Goal: Task Accomplishment & Management: Use online tool/utility

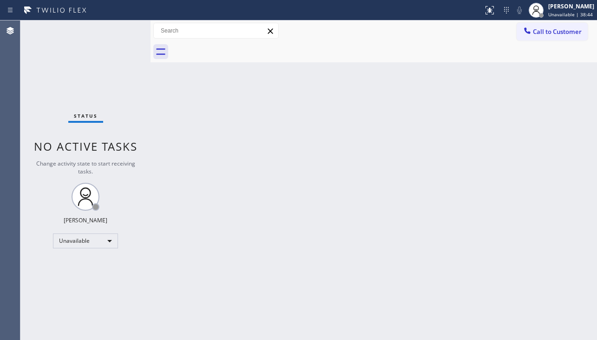
click at [559, 219] on div "Back to Dashboard Change Sender ID Customers Technicians Select a contact Outbo…" at bounding box center [374, 179] width 447 height 319
drag, startPoint x: 285, startPoint y: 303, endPoint x: 273, endPoint y: 298, distance: 12.3
click at [285, 303] on div "Back to Dashboard Change Sender ID Customers Technicians Select a contact Outbo…" at bounding box center [374, 181] width 447 height 323
click at [553, 250] on div "Back to Dashboard Change Sender ID Customers Technicians Select a contact Outbo…" at bounding box center [374, 181] width 447 height 323
drag, startPoint x: 365, startPoint y: 242, endPoint x: 351, endPoint y: 245, distance: 14.3
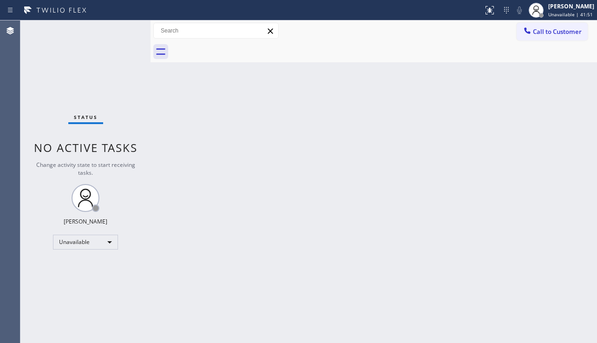
click at [365, 242] on div "Back to Dashboard Change Sender ID Customers Technicians Select a contact Outbo…" at bounding box center [374, 181] width 447 height 323
click at [348, 231] on div "Back to Dashboard Change Sender ID Customers Technicians Select a contact Outbo…" at bounding box center [374, 181] width 447 height 323
drag, startPoint x: 41, startPoint y: 300, endPoint x: 46, endPoint y: 300, distance: 5.6
click at [41, 300] on div "Status No active tasks Change activity state to start receiving tasks. Alynna M…" at bounding box center [85, 181] width 130 height 323
click at [319, 173] on div "Back to Dashboard Change Sender ID Customers Technicians Select a contact Outbo…" at bounding box center [374, 181] width 447 height 323
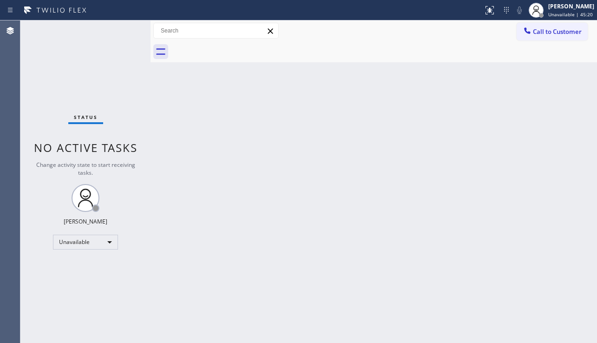
click at [279, 230] on div "Back to Dashboard Change Sender ID Customers Technicians Select a contact Outbo…" at bounding box center [374, 181] width 447 height 323
click at [218, 310] on div "Back to Dashboard Change Sender ID Customers Technicians Select a contact Outbo…" at bounding box center [374, 181] width 447 height 323
drag, startPoint x: 542, startPoint y: 31, endPoint x: 519, endPoint y: 42, distance: 25.2
click at [542, 31] on span "Call to Customer" at bounding box center [557, 31] width 49 height 8
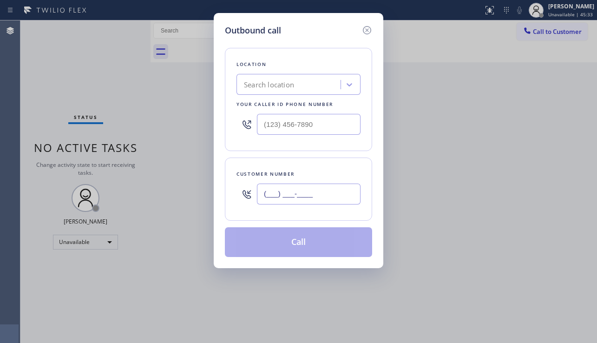
click at [280, 189] on input "(___) ___-____" at bounding box center [309, 194] width 104 height 21
paste input "954) 866-6299"
type input "[PHONE_NUMBER]"
click at [334, 128] on input "(___) ___-____" at bounding box center [309, 124] width 104 height 21
paste input "954) 637-6281"
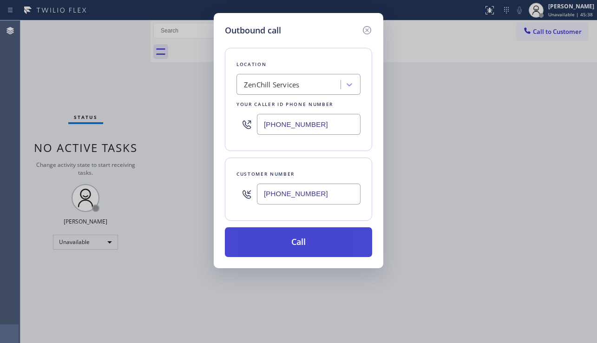
type input "[PHONE_NUMBER]"
click at [304, 234] on button "Call" at bounding box center [298, 242] width 147 height 30
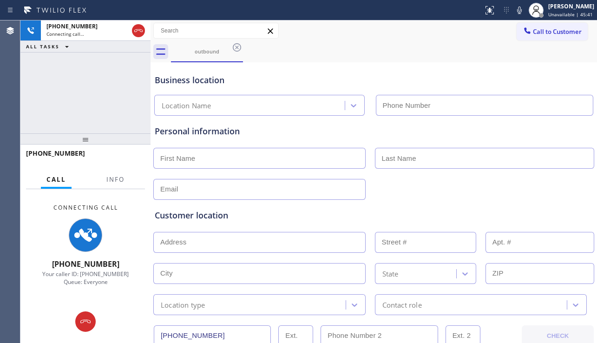
type input "[PHONE_NUMBER]"
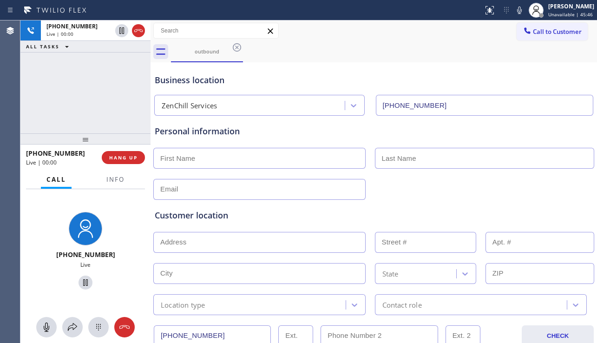
drag, startPoint x: 560, startPoint y: 214, endPoint x: 546, endPoint y: 213, distance: 14.0
click at [560, 214] on div "Customer location" at bounding box center [374, 215] width 438 height 13
click at [119, 158] on span "HANG UP" at bounding box center [123, 157] width 28 height 7
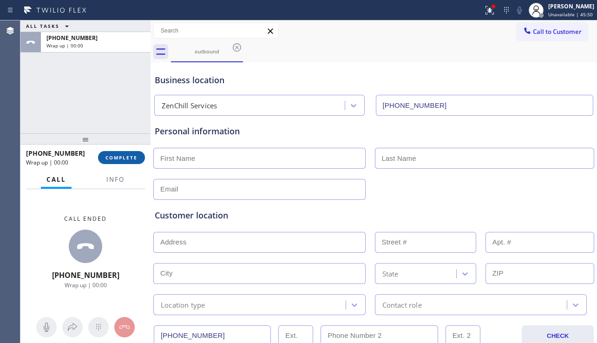
click at [118, 163] on button "COMPLETE" at bounding box center [121, 157] width 47 height 13
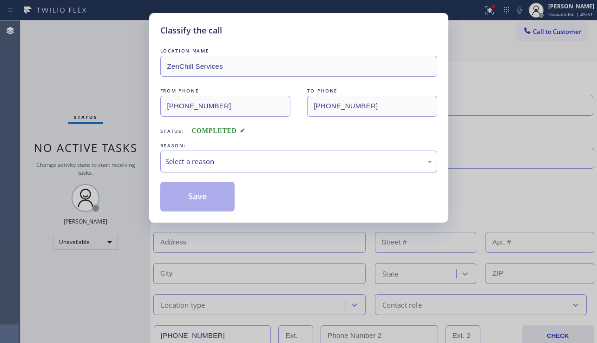
click at [270, 159] on div "Select a reason" at bounding box center [299, 161] width 267 height 11
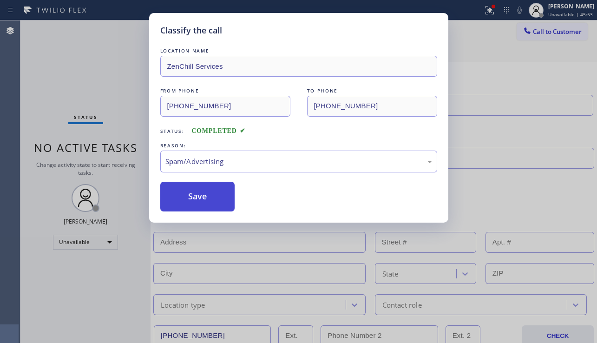
click at [191, 199] on button "Save" at bounding box center [197, 197] width 75 height 30
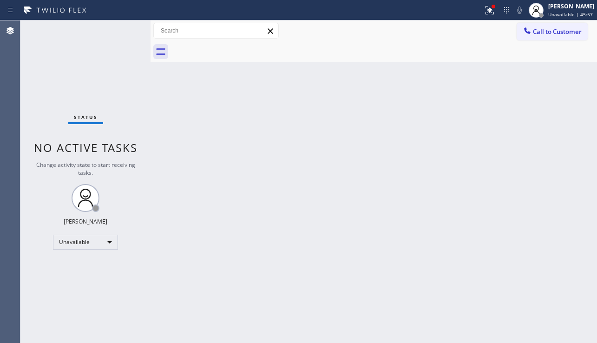
click at [192, 243] on div "Back to Dashboard Change Sender ID Customers Technicians Select a contact Outbo…" at bounding box center [374, 181] width 447 height 323
click at [565, 303] on div "Back to Dashboard Change Sender ID Customers Technicians Select a contact Outbo…" at bounding box center [374, 181] width 447 height 323
click at [530, 235] on div "Back to Dashboard Change Sender ID Customers Technicians Select a contact Outbo…" at bounding box center [374, 181] width 447 height 323
click at [289, 215] on div "Back to Dashboard Change Sender ID Customers Technicians Select a contact Outbo…" at bounding box center [374, 181] width 447 height 323
click at [485, 11] on icon at bounding box center [490, 10] width 11 height 11
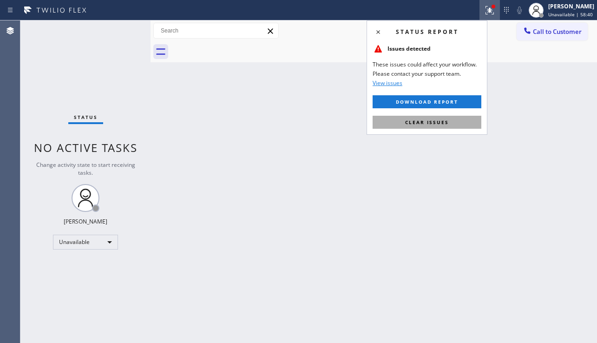
click at [426, 127] on button "Clear issues" at bounding box center [427, 122] width 109 height 13
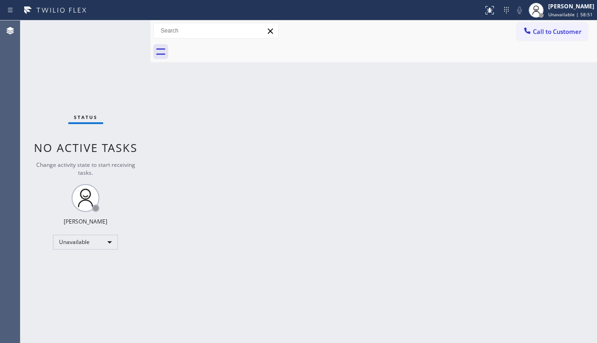
click at [281, 324] on div "Back to Dashboard Change Sender ID Customers Technicians Select a contact Outbo…" at bounding box center [374, 181] width 447 height 323
click at [251, 220] on div "Back to Dashboard Change Sender ID Customers Technicians Select a contact Outbo…" at bounding box center [374, 181] width 447 height 323
drag, startPoint x: 227, startPoint y: 273, endPoint x: 223, endPoint y: 278, distance: 6.0
click at [227, 273] on div "Back to Dashboard Change Sender ID Customers Technicians Select a contact Outbo…" at bounding box center [374, 181] width 447 height 323
click at [548, 257] on div "Back to Dashboard Change Sender ID Customers Technicians Select a contact Outbo…" at bounding box center [374, 181] width 447 height 323
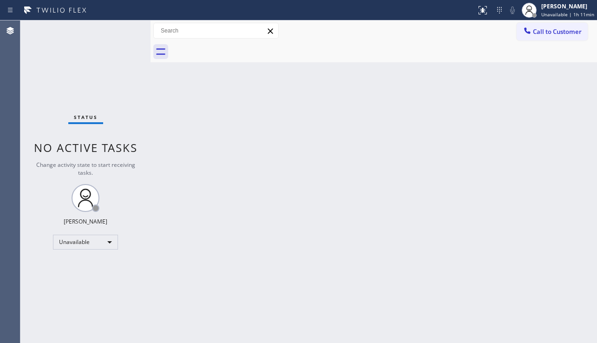
click at [266, 188] on div "Back to Dashboard Change Sender ID Customers Technicians Select a contact Outbo…" at bounding box center [374, 181] width 447 height 323
click at [560, 31] on span "Call to Customer" at bounding box center [557, 31] width 49 height 8
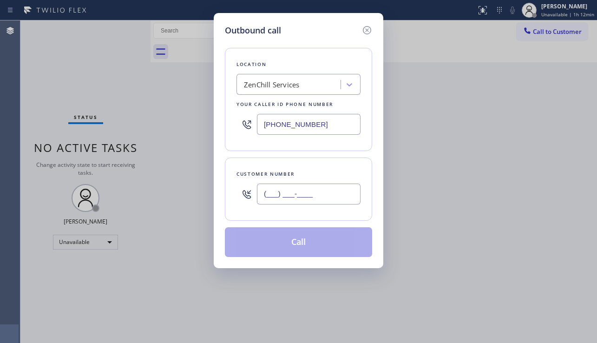
click at [285, 196] on input "(___) ___-____" at bounding box center [309, 194] width 104 height 21
paste input "818) 523-6188"
type input "[PHONE_NUMBER]"
click at [252, 84] on div "ZenChill Services" at bounding box center [271, 85] width 55 height 11
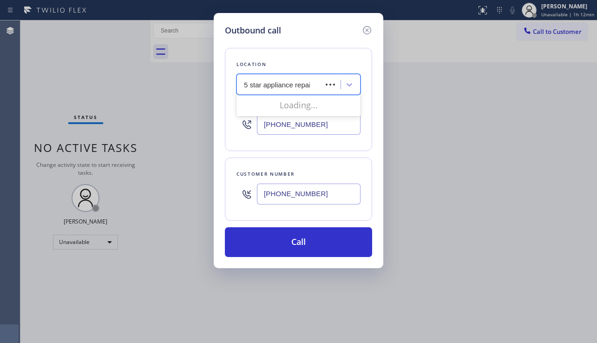
type input "5 star appliance repair"
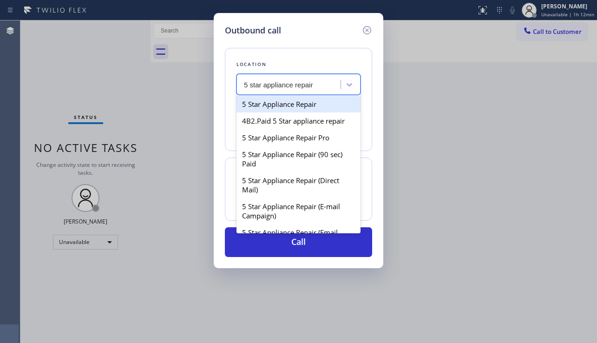
click at [274, 112] on div "5 Star Appliance Repair" at bounding box center [299, 104] width 124 height 17
type input "[PHONE_NUMBER]"
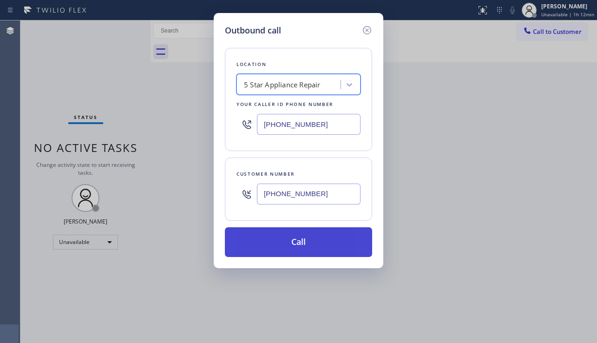
click at [289, 237] on button "Call" at bounding box center [298, 242] width 147 height 30
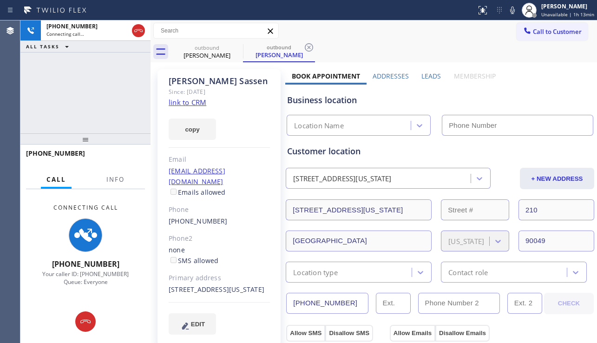
type input "[PHONE_NUMBER]"
click at [531, 101] on div "Business location" at bounding box center [440, 100] width 306 height 13
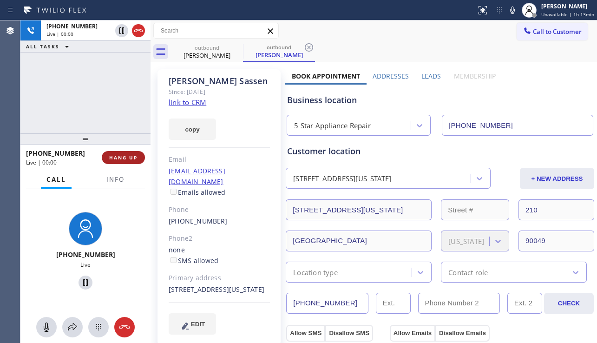
click at [120, 158] on span "HANG UP" at bounding box center [123, 157] width 28 height 7
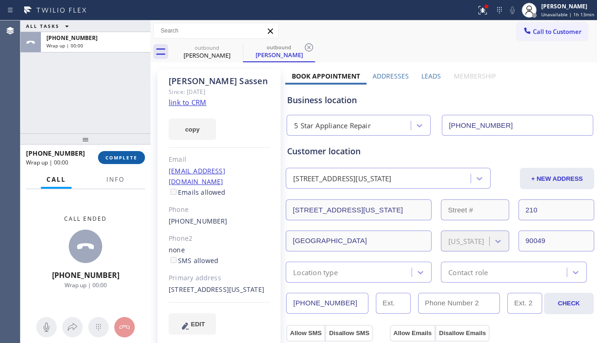
click at [120, 158] on span "COMPLETE" at bounding box center [122, 157] width 32 height 7
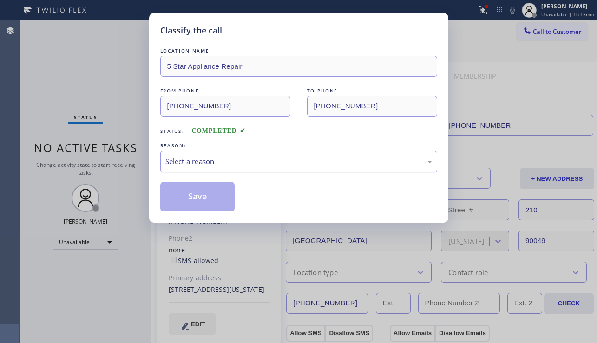
click at [242, 163] on div "Select a reason" at bounding box center [299, 161] width 267 height 11
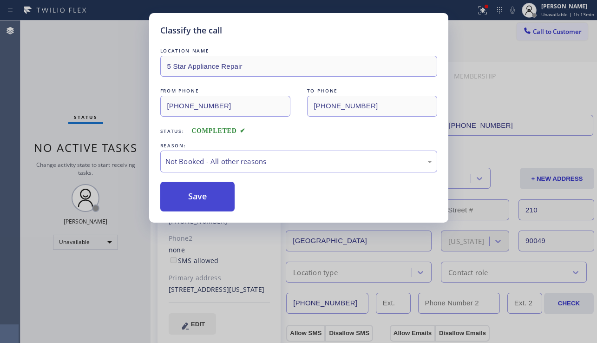
click at [197, 195] on button "Save" at bounding box center [197, 197] width 75 height 30
click at [549, 33] on span "Call to Customer" at bounding box center [557, 31] width 49 height 8
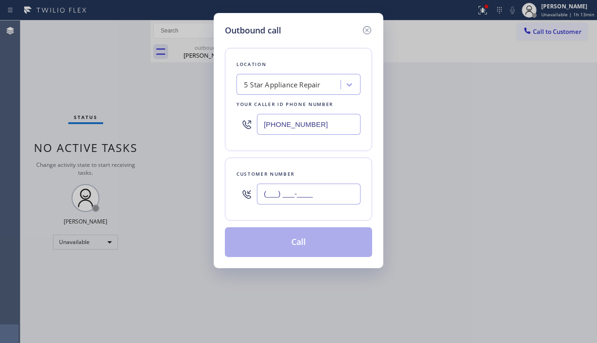
click at [301, 195] on input "(___) ___-____" at bounding box center [309, 194] width 104 height 21
paste input "818) 523-6188"
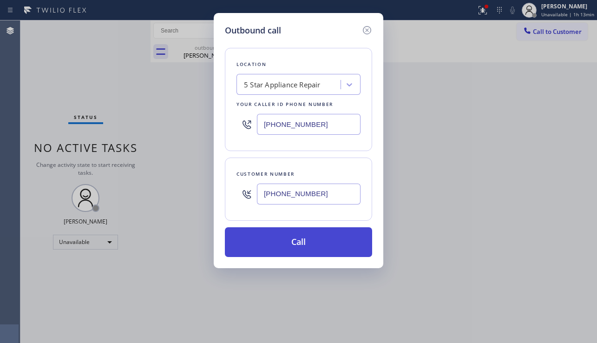
type input "[PHONE_NUMBER]"
click at [289, 236] on button "Call" at bounding box center [298, 242] width 147 height 30
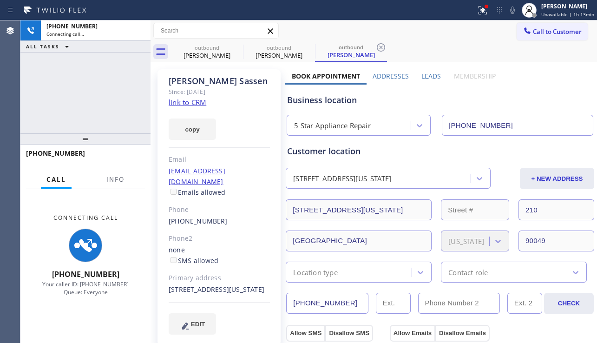
type input "[PHONE_NUMBER]"
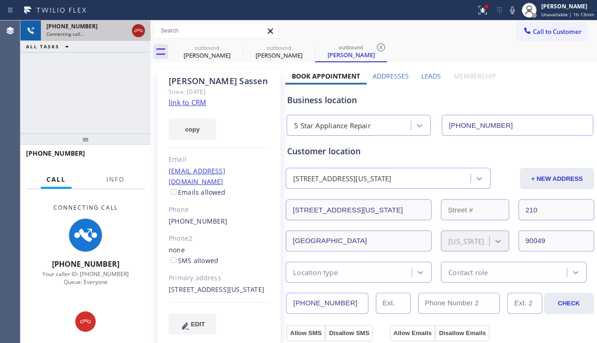
click at [138, 34] on icon at bounding box center [138, 30] width 11 height 11
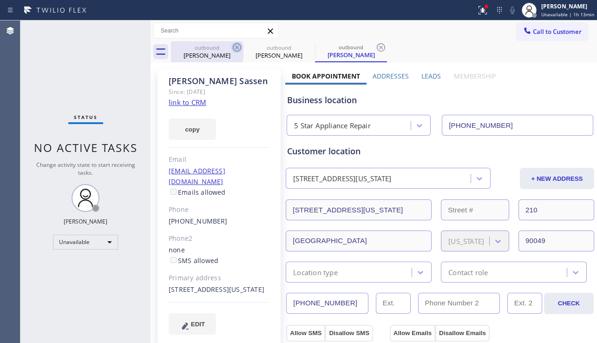
click at [235, 46] on icon at bounding box center [237, 47] width 11 height 11
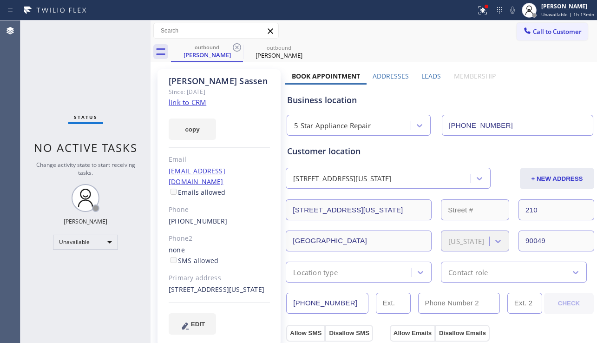
click at [235, 46] on icon at bounding box center [237, 47] width 11 height 11
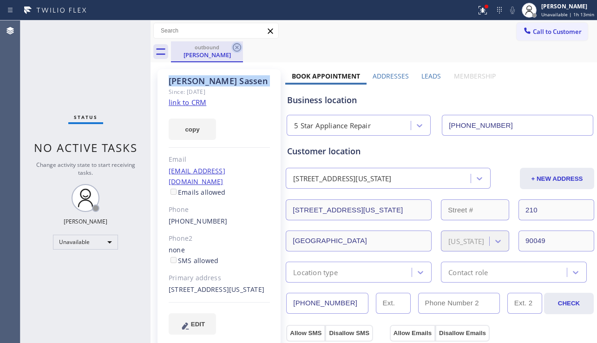
click at [235, 46] on icon at bounding box center [237, 47] width 11 height 11
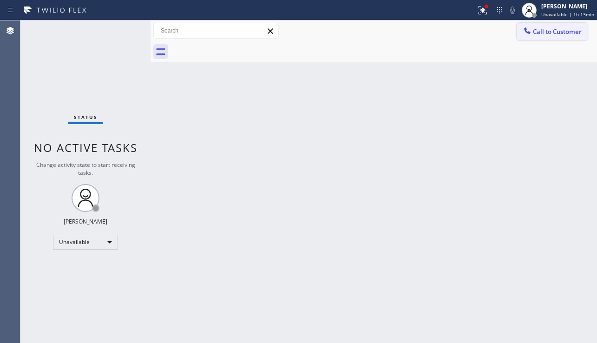
click at [561, 31] on span "Call to Customer" at bounding box center [557, 31] width 49 height 8
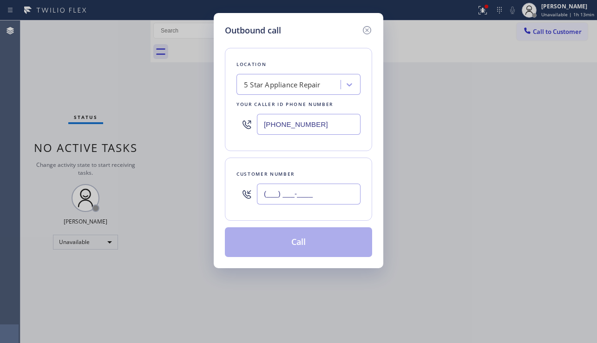
click at [287, 197] on input "(___) ___-____" at bounding box center [309, 194] width 104 height 21
paste input "805) 843-4666"
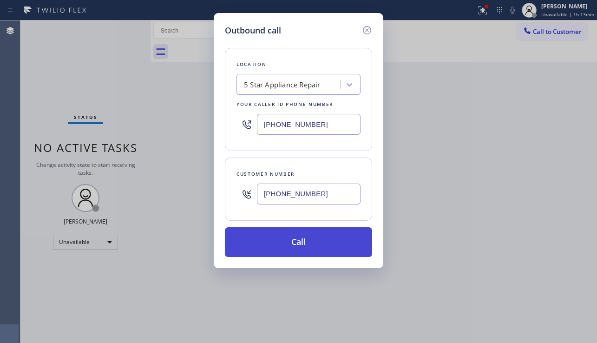
type input "(805) 843-4666"
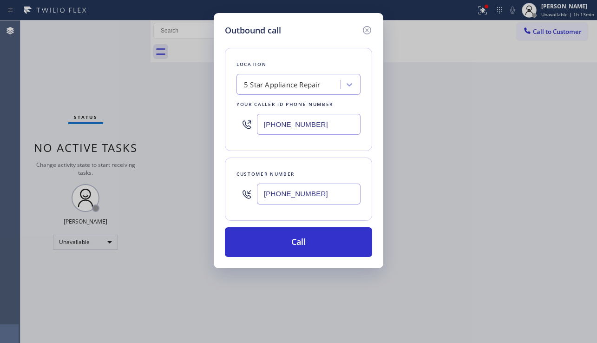
drag, startPoint x: 287, startPoint y: 239, endPoint x: 205, endPoint y: 197, distance: 92.3
click at [287, 239] on button "Call" at bounding box center [298, 242] width 147 height 30
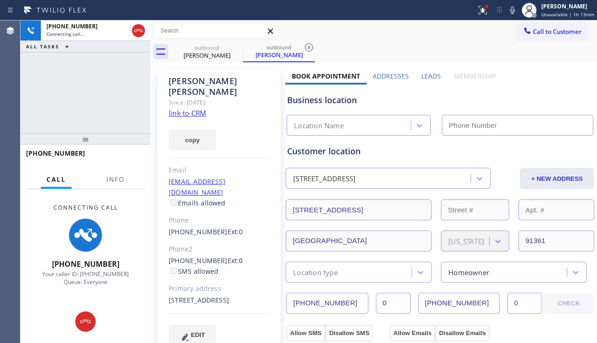
type input "[PHONE_NUMBER]"
click at [43, 86] on div "+18058434666 Connecting call… ALL TASKS ALL TASKS ACTIVE TASKS TASKS IN WRAP UP" at bounding box center [85, 76] width 130 height 113
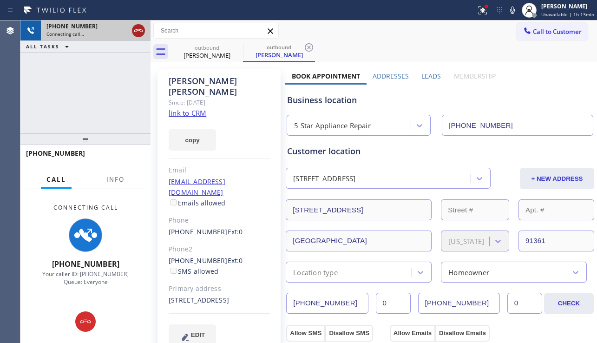
click at [139, 30] on icon at bounding box center [138, 30] width 8 height 3
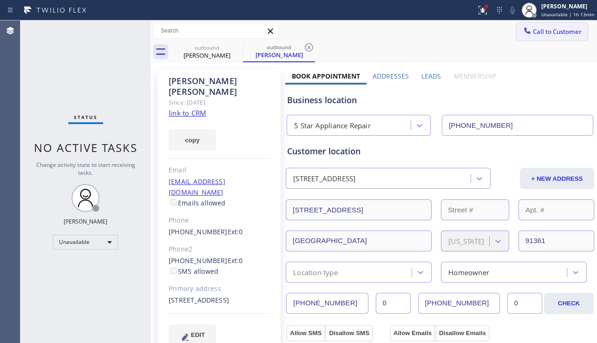
click at [551, 32] on span "Call to Customer" at bounding box center [557, 31] width 49 height 8
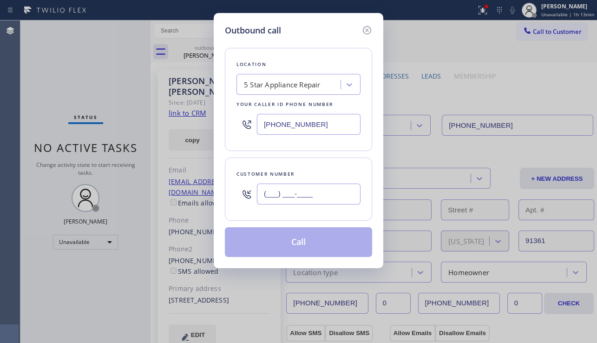
click at [280, 198] on input "(___) ___-____" at bounding box center [309, 194] width 104 height 21
paste input "310) 738-3221"
type input "[PHONE_NUMBER]"
click at [292, 243] on button "Call" at bounding box center [298, 242] width 147 height 30
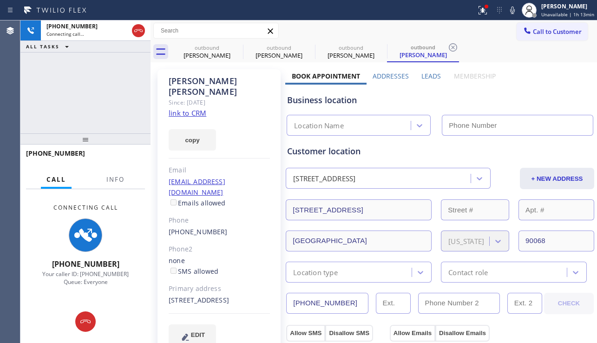
type input "[PHONE_NUMBER]"
click at [252, 215] on div "Phone" at bounding box center [219, 220] width 101 height 11
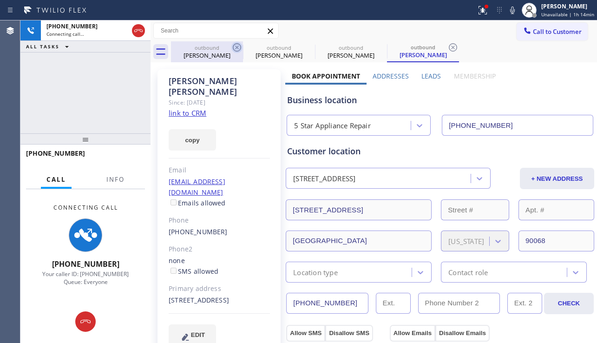
click at [234, 44] on icon at bounding box center [237, 47] width 11 height 11
click at [0, 0] on icon at bounding box center [0, 0] width 0 height 0
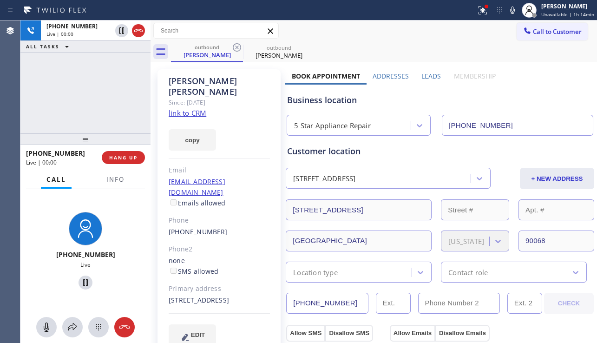
click at [50, 106] on div "+13107383221 Live | 00:00 ALL TASKS ALL TASKS ACTIVE TASKS TASKS IN WRAP UP" at bounding box center [85, 76] width 130 height 113
click at [131, 158] on span "HANG UP" at bounding box center [123, 157] width 28 height 7
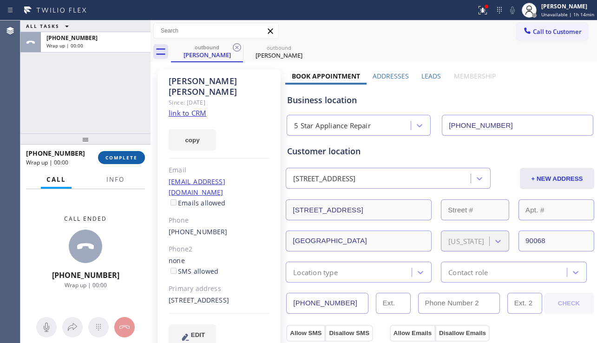
click at [131, 158] on span "COMPLETE" at bounding box center [122, 157] width 32 height 7
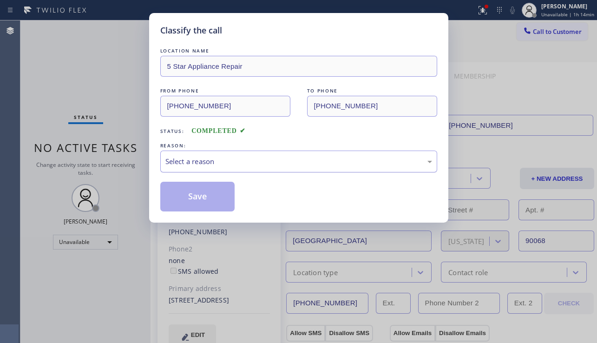
click at [246, 163] on div "Select a reason" at bounding box center [299, 161] width 267 height 11
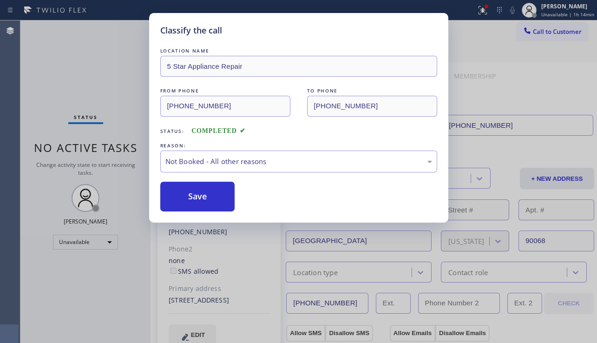
drag, startPoint x: 200, startPoint y: 191, endPoint x: 448, endPoint y: 159, distance: 249.5
click at [200, 191] on button "Save" at bounding box center [197, 197] width 75 height 30
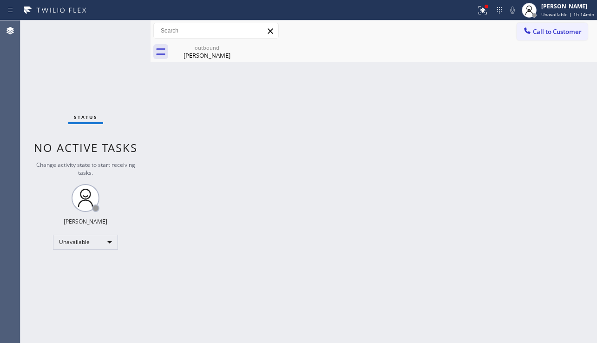
click at [546, 33] on span "Call to Customer" at bounding box center [557, 31] width 49 height 8
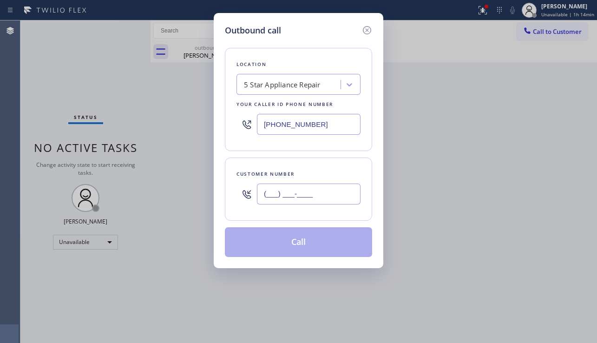
click at [269, 198] on input "(___) ___-____" at bounding box center [309, 194] width 104 height 21
paste input "949) 463-7188"
type input "[PHONE_NUMBER]"
click at [300, 241] on button "Call" at bounding box center [298, 242] width 147 height 30
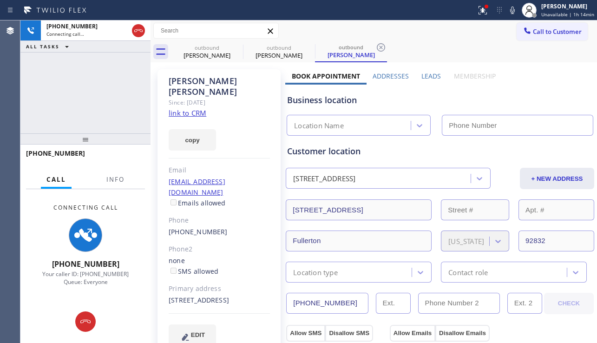
type input "[PHONE_NUMBER]"
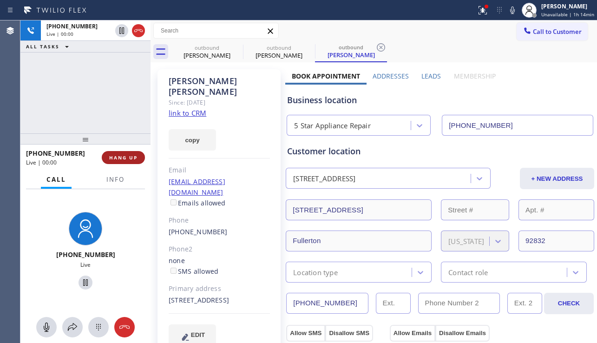
click at [117, 159] on span "HANG UP" at bounding box center [123, 157] width 28 height 7
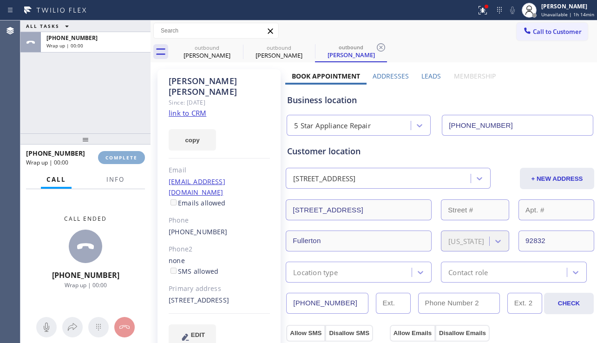
click at [117, 159] on span "COMPLETE" at bounding box center [122, 157] width 32 height 7
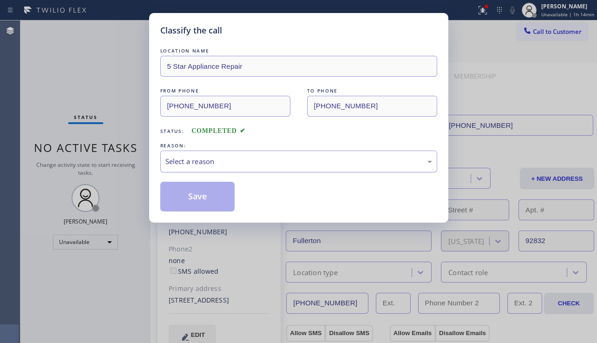
click at [254, 157] on div "Select a reason" at bounding box center [299, 161] width 267 height 11
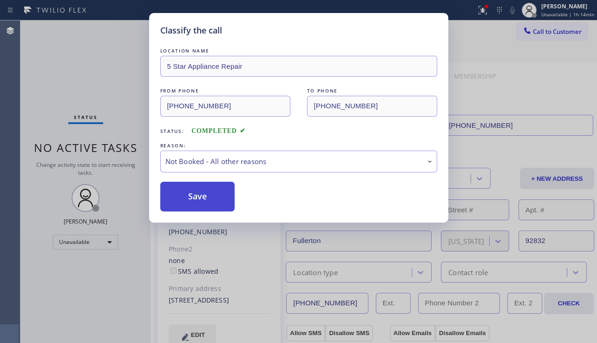
click at [191, 197] on button "Save" at bounding box center [197, 197] width 75 height 30
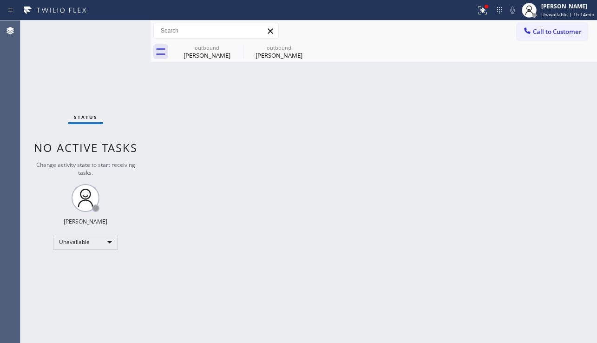
click at [546, 28] on span "Call to Customer" at bounding box center [557, 31] width 49 height 8
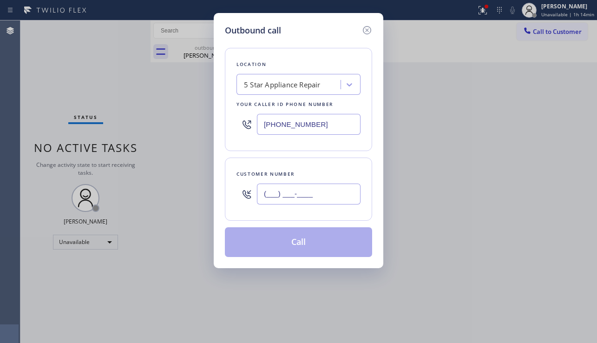
click at [282, 192] on input "(___) ___-____" at bounding box center [309, 194] width 104 height 21
paste input "619) 980-9905"
type input "[PHONE_NUMBER]"
click at [291, 252] on button "Call" at bounding box center [298, 242] width 147 height 30
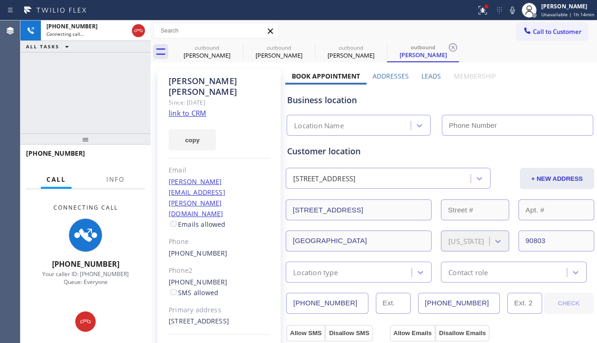
type input "[PHONE_NUMBER]"
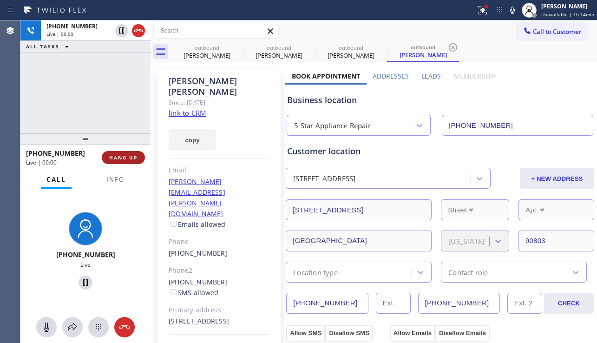
click at [116, 156] on span "HANG UP" at bounding box center [123, 157] width 28 height 7
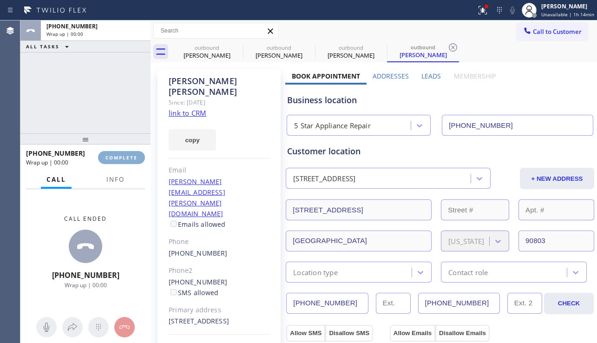
click at [116, 156] on span "COMPLETE" at bounding box center [122, 157] width 32 height 7
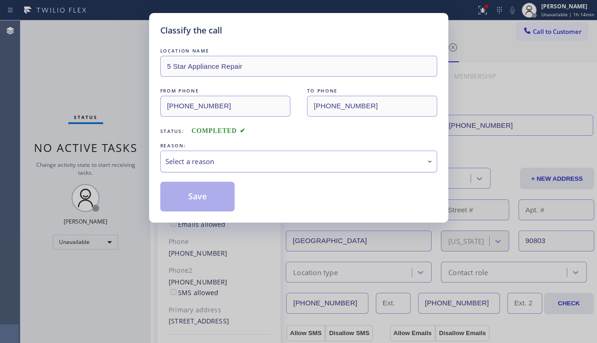
click at [252, 158] on div "Select a reason" at bounding box center [299, 161] width 267 height 11
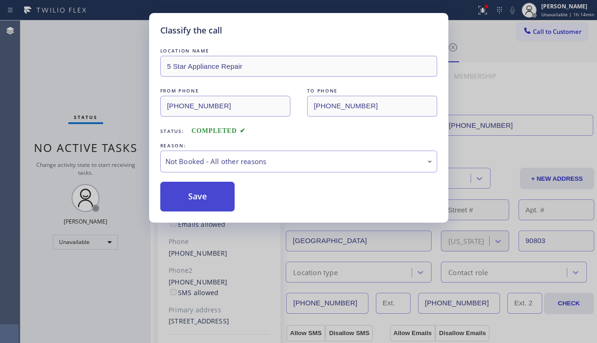
click at [211, 201] on button "Save" at bounding box center [197, 197] width 75 height 30
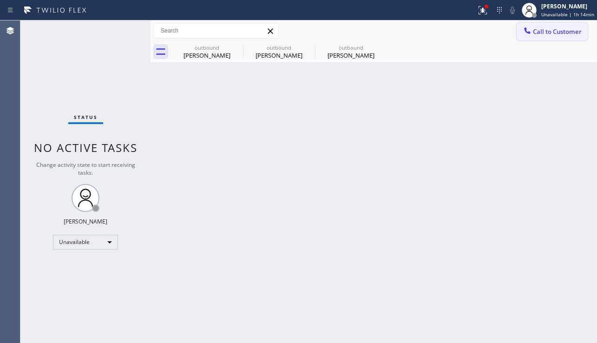
click at [539, 36] on button "Call to Customer" at bounding box center [552, 32] width 71 height 18
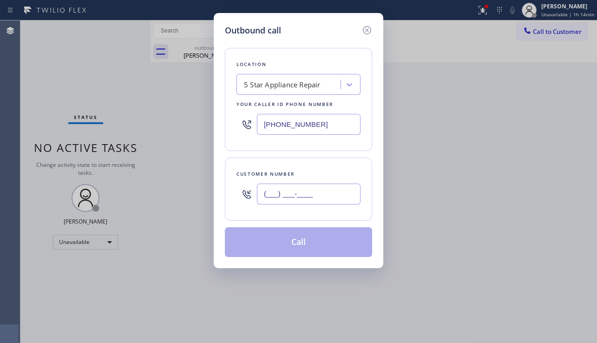
click at [326, 188] on input "(___) ___-____" at bounding box center [309, 194] width 104 height 21
paste input "619) 623-0423"
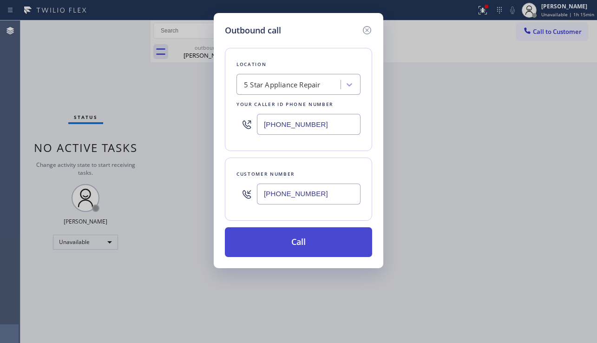
type input "[PHONE_NUMBER]"
click at [311, 240] on button "Call" at bounding box center [298, 242] width 147 height 30
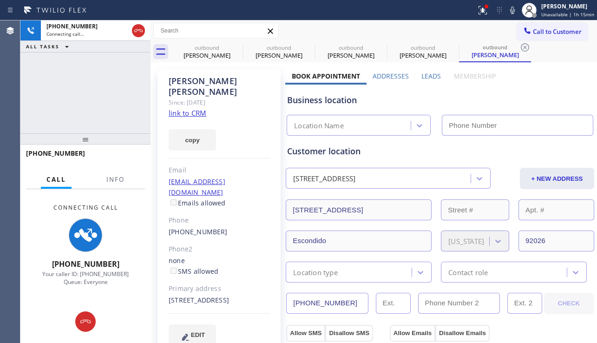
type input "[PHONE_NUMBER]"
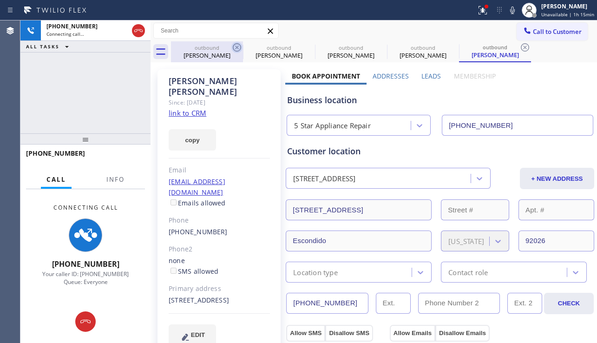
click at [235, 47] on icon at bounding box center [237, 47] width 11 height 11
click at [0, 0] on icon at bounding box center [0, 0] width 0 height 0
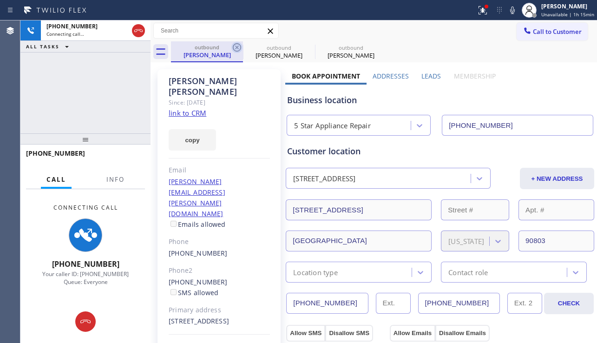
click at [238, 46] on icon at bounding box center [237, 47] width 8 height 8
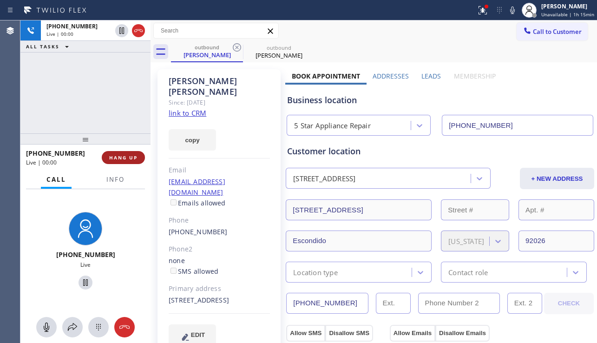
click at [127, 160] on span "HANG UP" at bounding box center [123, 157] width 28 height 7
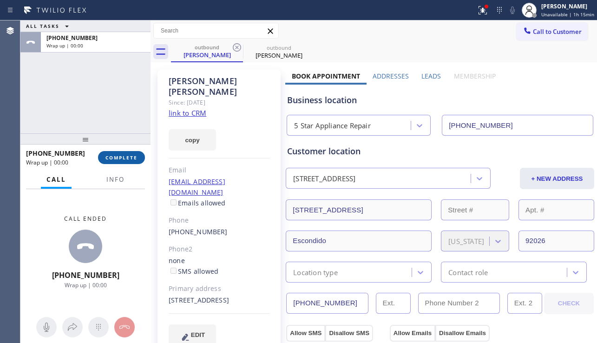
click at [127, 160] on span "COMPLETE" at bounding box center [122, 157] width 32 height 7
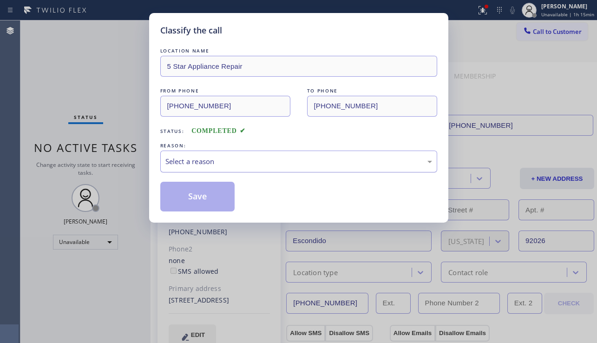
click at [257, 153] on div "Select a reason" at bounding box center [298, 162] width 277 height 22
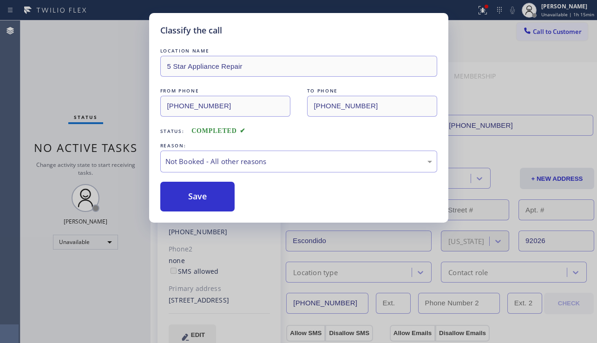
click at [217, 192] on button "Save" at bounding box center [197, 197] width 75 height 30
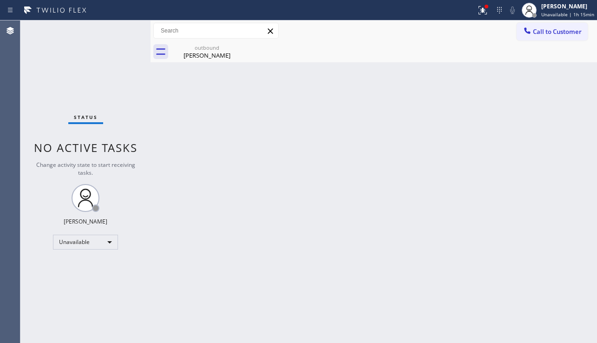
click at [539, 32] on span "Call to Customer" at bounding box center [557, 31] width 49 height 8
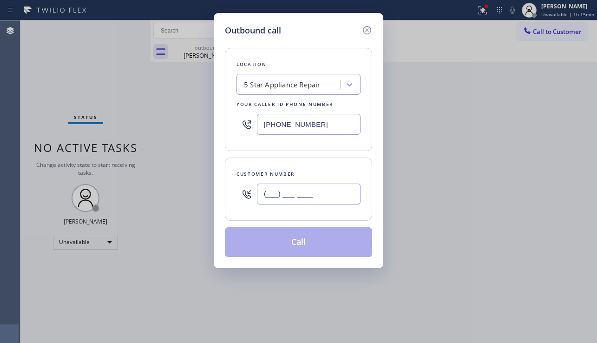
click at [289, 203] on input "(___) ___-____" at bounding box center [309, 194] width 104 height 21
paste input "408) 431-1512"
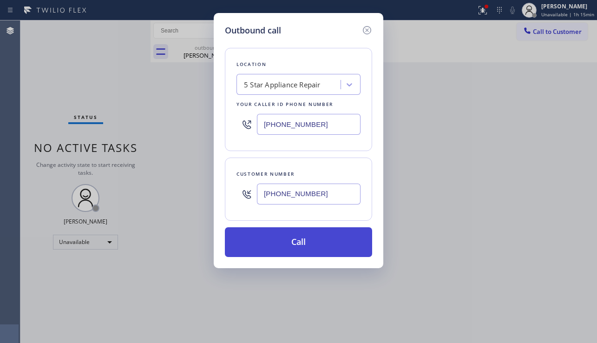
type input "[PHONE_NUMBER]"
click at [306, 251] on button "Call" at bounding box center [298, 242] width 147 height 30
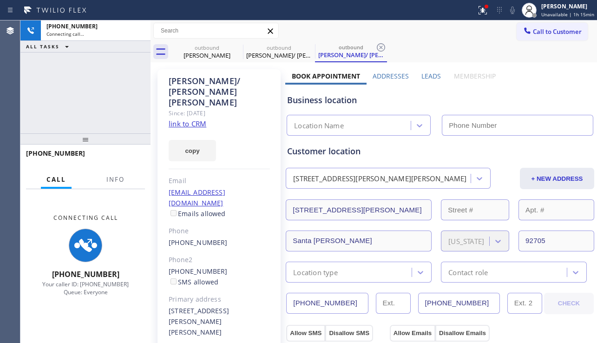
type input "[PHONE_NUMBER]"
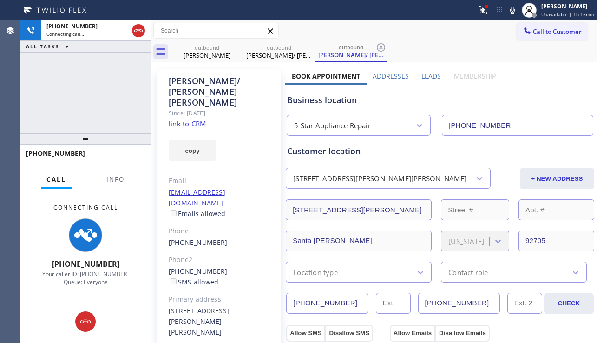
click at [46, 117] on div "+14084311512 Connecting call… ALL TASKS ALL TASKS ACTIVE TASKS TASKS IN WRAP UP" at bounding box center [85, 76] width 130 height 113
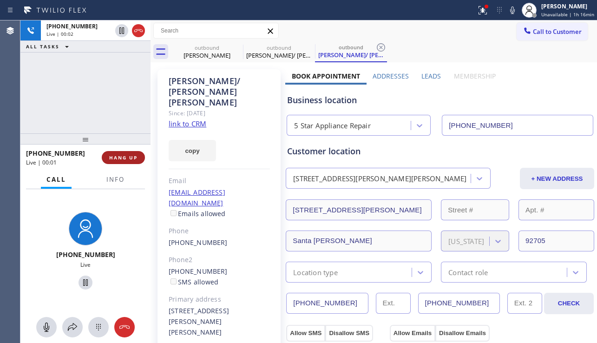
click at [127, 159] on span "HANG UP" at bounding box center [123, 157] width 28 height 7
click at [128, 155] on span "HANG UP" at bounding box center [123, 157] width 28 height 7
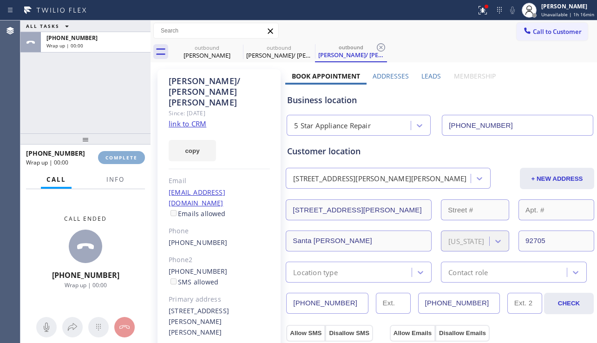
click at [128, 155] on span "COMPLETE" at bounding box center [122, 157] width 32 height 7
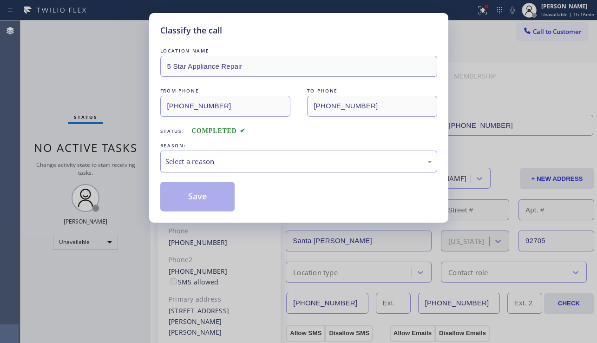
click at [226, 164] on div "Select a reason" at bounding box center [299, 161] width 267 height 11
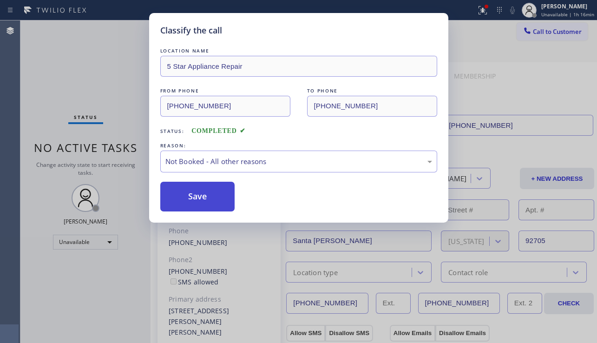
click at [193, 197] on button "Save" at bounding box center [197, 197] width 75 height 30
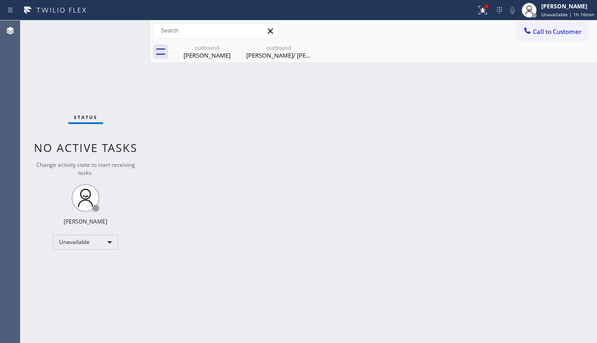
click at [545, 35] on span "Call to Customer" at bounding box center [557, 31] width 49 height 8
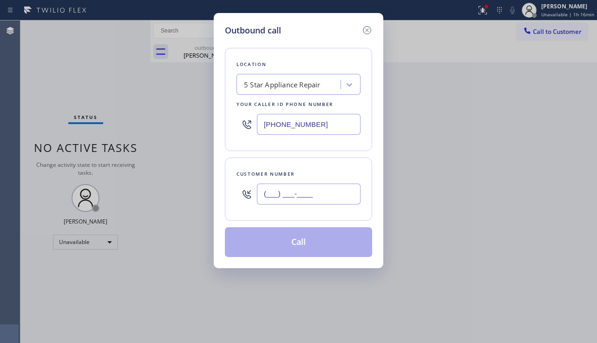
click at [293, 201] on input "(___) ___-____" at bounding box center [309, 194] width 104 height 21
paste input "619) 300-7497"
type input "[PHONE_NUMBER]"
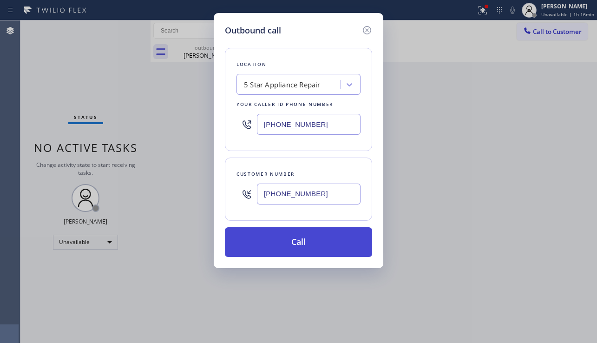
click at [318, 245] on button "Call" at bounding box center [298, 242] width 147 height 30
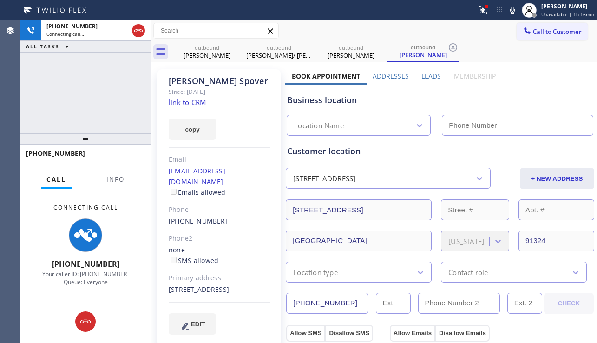
type input "[PHONE_NUMBER]"
click at [263, 312] on div "Elane Spover Since: 20 may 2020 link to CRM copy Email no@gmail.com Emails allo…" at bounding box center [219, 207] width 123 height 277
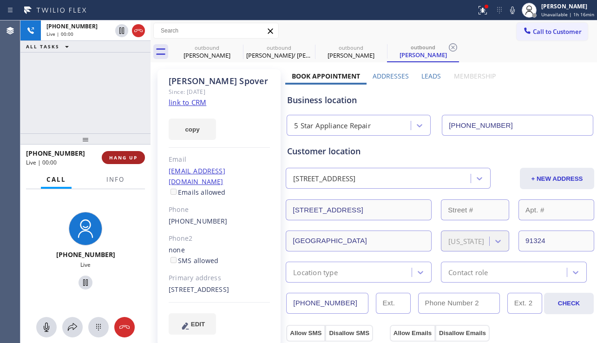
click at [137, 159] on span "HANG UP" at bounding box center [123, 157] width 28 height 7
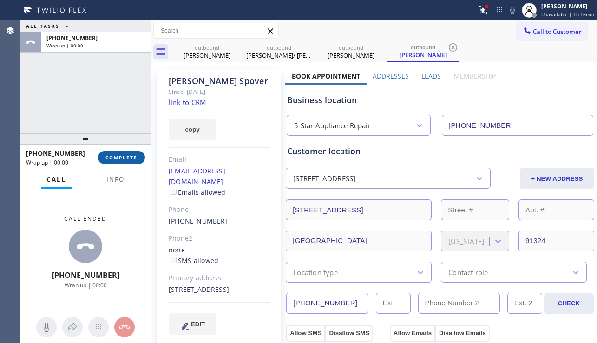
click at [137, 158] on span "COMPLETE" at bounding box center [122, 157] width 32 height 7
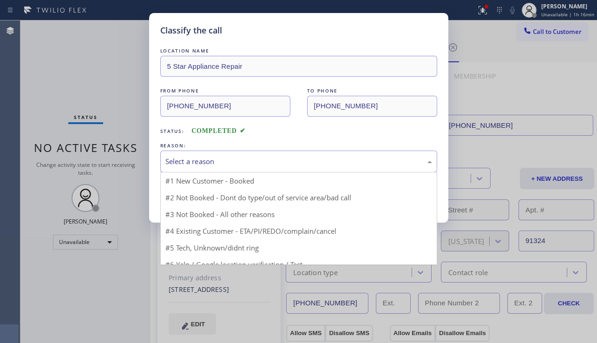
click at [255, 166] on div "Select a reason" at bounding box center [299, 161] width 267 height 11
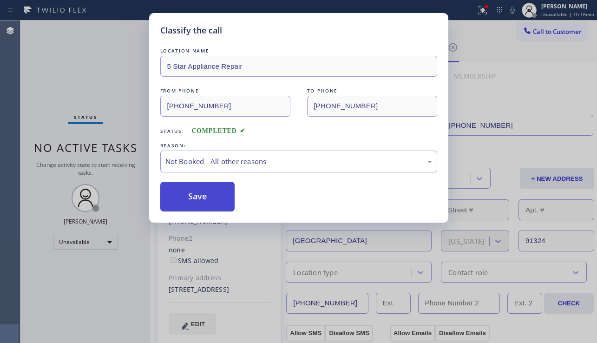
click at [201, 199] on button "Save" at bounding box center [197, 197] width 75 height 30
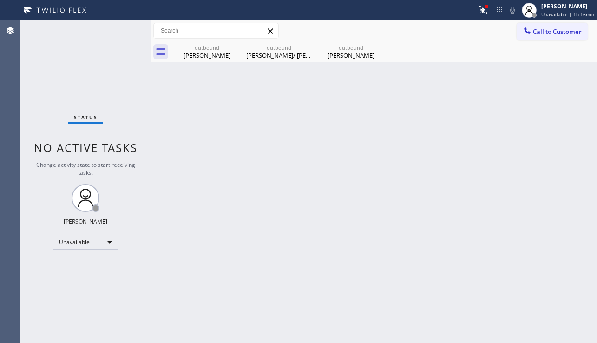
click at [538, 31] on span "Call to Customer" at bounding box center [557, 31] width 49 height 8
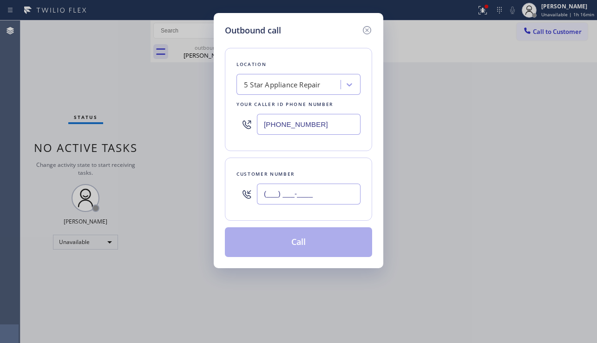
click at [283, 188] on input "(___) ___-____" at bounding box center [309, 194] width 104 height 21
paste input "310) 920-8934"
type input "[PHONE_NUMBER]"
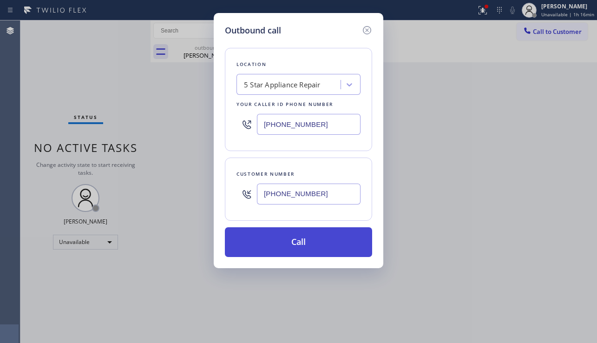
click at [294, 238] on button "Call" at bounding box center [298, 242] width 147 height 30
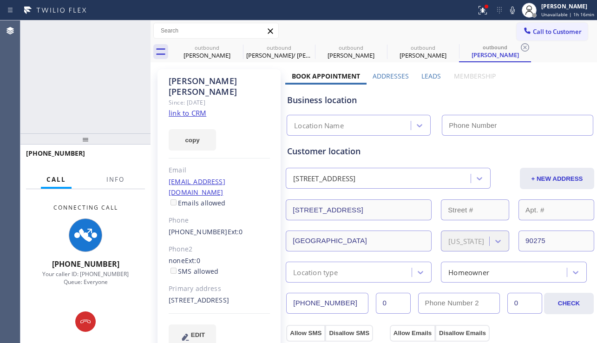
type input "[PHONE_NUMBER]"
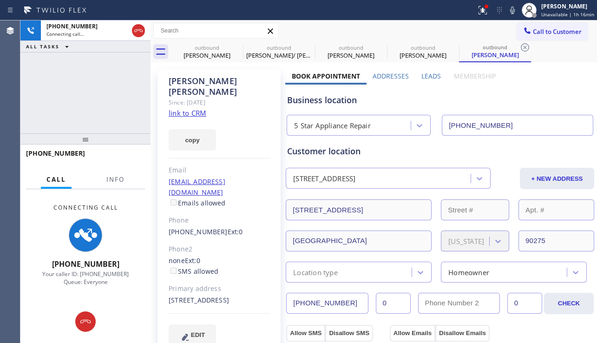
click at [538, 106] on div "Business location 5 Star Appliance Repair [PHONE_NUMBER]" at bounding box center [440, 110] width 310 height 51
click at [549, 89] on div "Business location 5 Star Appliance Repair [PHONE_NUMBER]" at bounding box center [440, 110] width 310 height 51
click at [238, 46] on icon at bounding box center [237, 47] width 8 height 8
click at [0, 0] on icon at bounding box center [0, 0] width 0 height 0
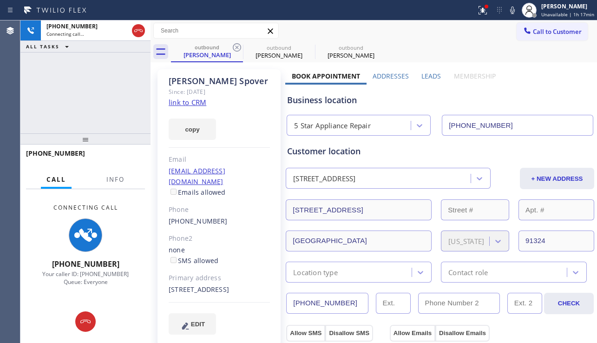
click at [238, 46] on icon at bounding box center [237, 47] width 8 height 8
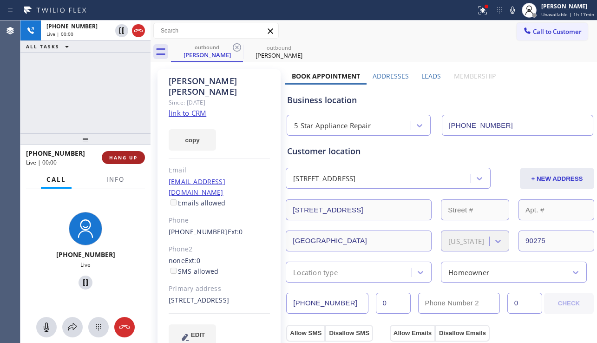
click at [131, 158] on span "HANG UP" at bounding box center [123, 157] width 28 height 7
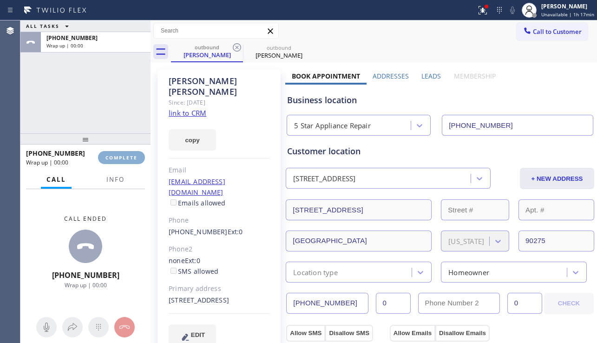
click at [131, 157] on span "COMPLETE" at bounding box center [122, 157] width 32 height 7
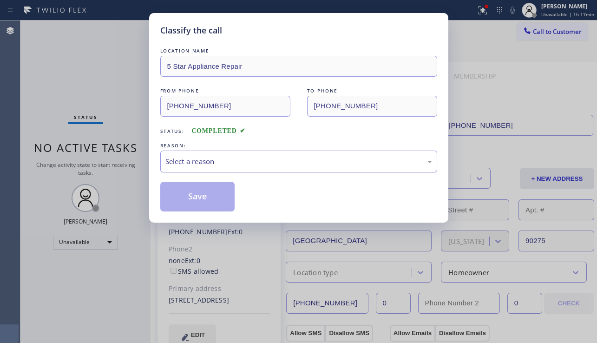
click at [262, 164] on div "Select a reason" at bounding box center [299, 161] width 267 height 11
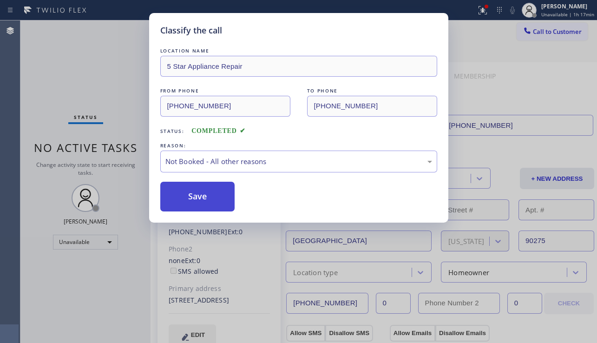
click at [182, 197] on button "Save" at bounding box center [197, 197] width 75 height 30
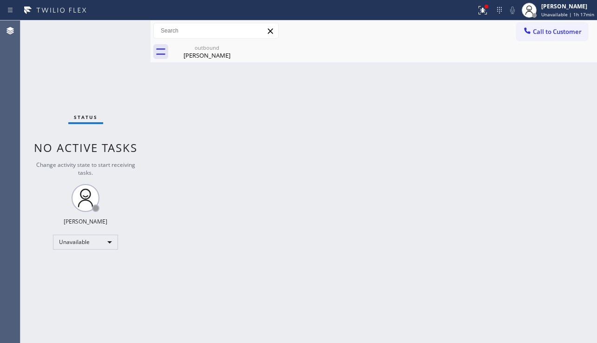
click at [527, 31] on icon at bounding box center [527, 30] width 6 height 6
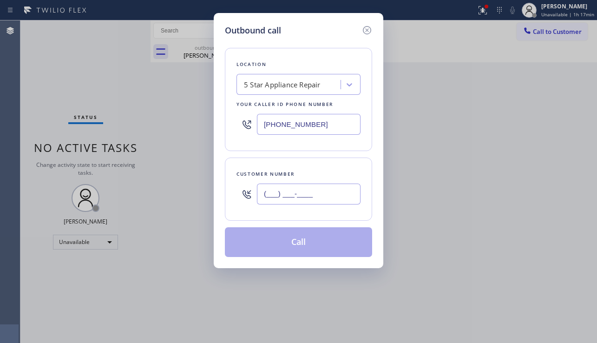
click at [282, 199] on input "(___) ___-____" at bounding box center [309, 194] width 104 height 21
paste input "310) 279-8844"
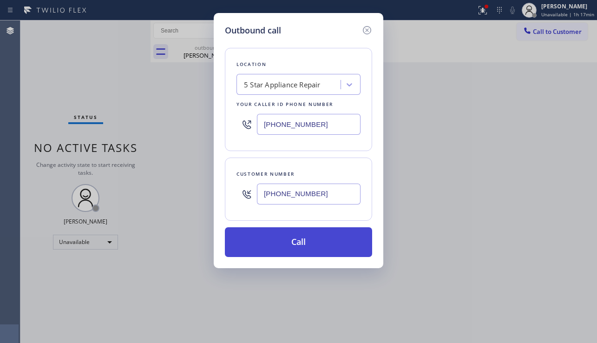
type input "[PHONE_NUMBER]"
click at [312, 237] on button "Call" at bounding box center [298, 242] width 147 height 30
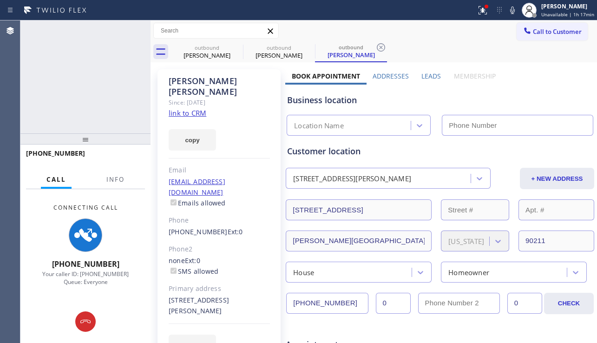
type input "[PHONE_NUMBER]"
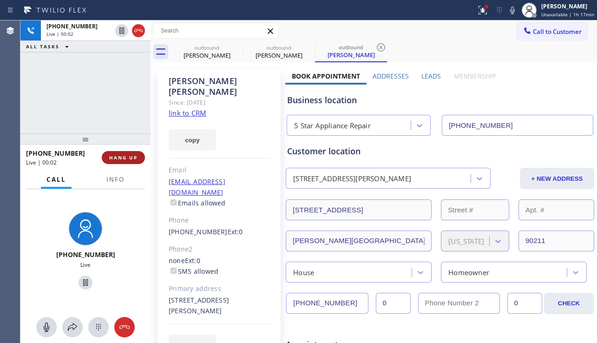
click at [130, 151] on button "HANG UP" at bounding box center [123, 157] width 43 height 13
click at [129, 151] on button "HANG UP" at bounding box center [123, 157] width 43 height 13
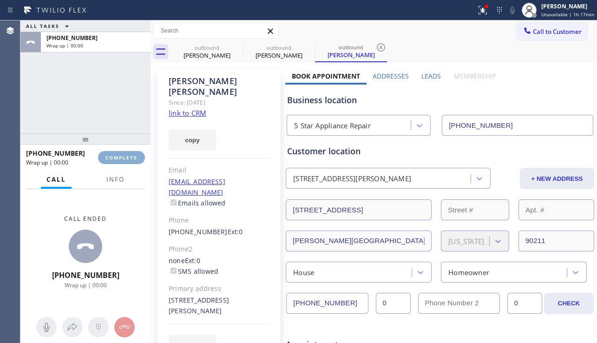
click at [129, 151] on button "COMPLETE" at bounding box center [121, 157] width 47 height 13
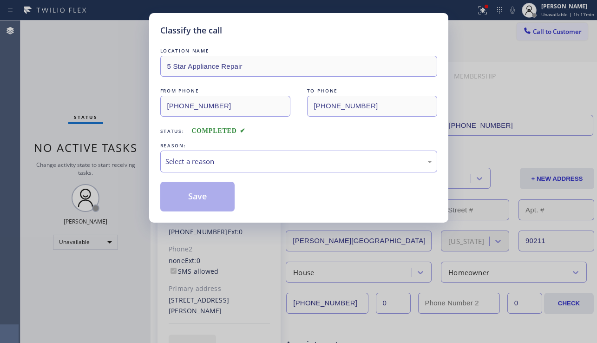
click at [232, 155] on div "Select a reason" at bounding box center [298, 162] width 277 height 22
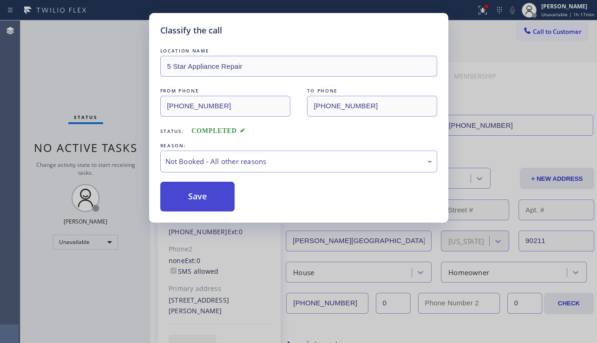
click at [200, 199] on button "Save" at bounding box center [197, 197] width 75 height 30
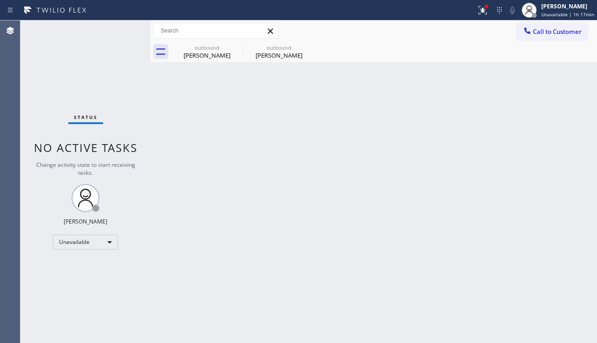
click at [544, 34] on span "Call to Customer" at bounding box center [557, 31] width 49 height 8
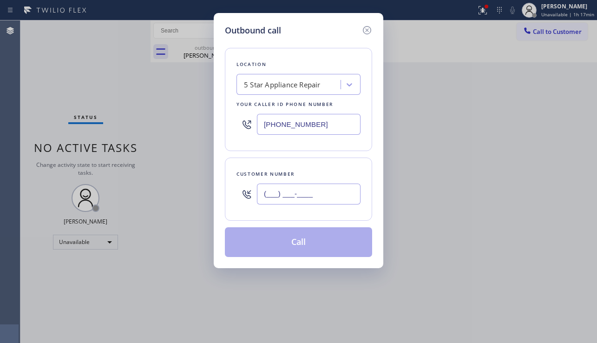
click at [319, 193] on input "(___) ___-____" at bounding box center [309, 194] width 104 height 21
paste input "714) 904-9503"
type input "[PHONE_NUMBER]"
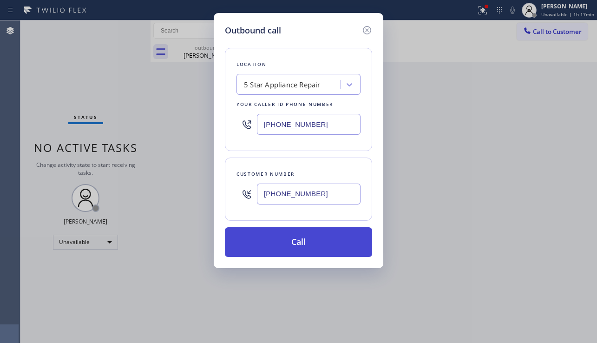
click at [297, 248] on button "Call" at bounding box center [298, 242] width 147 height 30
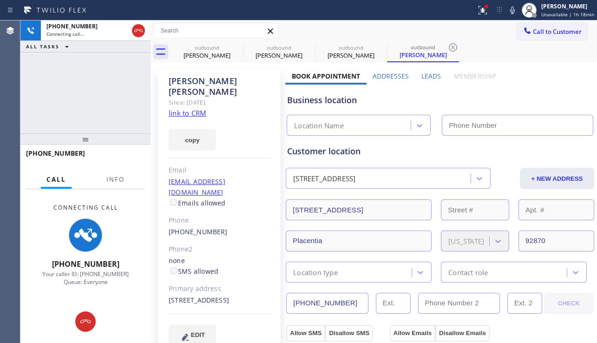
type input "[PHONE_NUMBER]"
drag, startPoint x: 63, startPoint y: 117, endPoint x: 74, endPoint y: 120, distance: 11.6
click at [63, 117] on div "+17149049503 Connecting call… ALL TASKS ALL TASKS ACTIVE TASKS TASKS IN WRAP UP" at bounding box center [85, 76] width 130 height 113
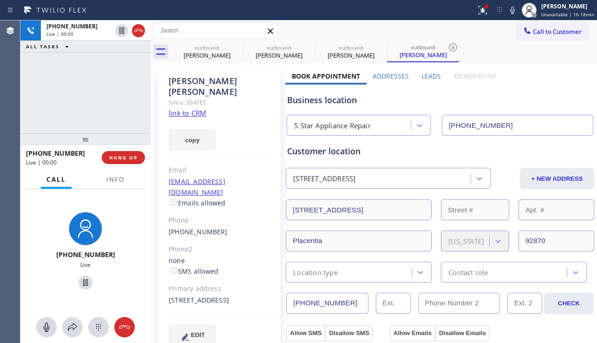
click at [434, 75] on label "Leads" at bounding box center [432, 76] width 20 height 9
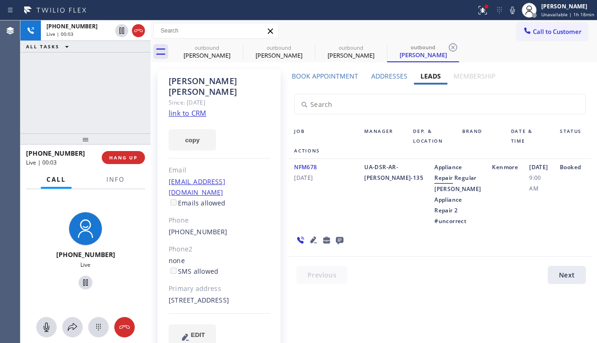
click at [314, 246] on icon at bounding box center [313, 239] width 11 height 11
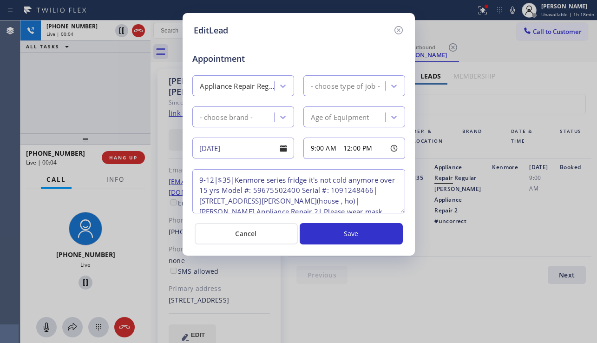
type textarea "9-12|$35|Kenmore series fridge it's not cold anymore over 15 yrs Model #: 59675…"
click at [398, 29] on icon at bounding box center [398, 30] width 11 height 11
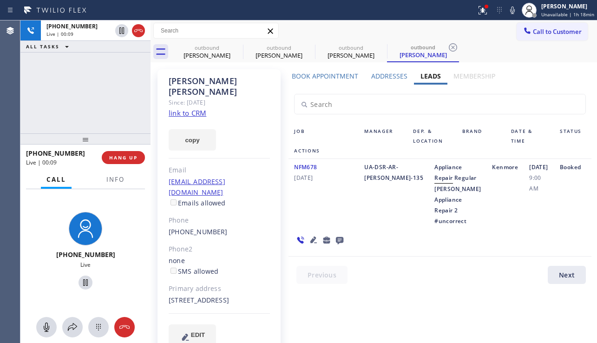
click at [312, 243] on icon at bounding box center [314, 240] width 7 height 7
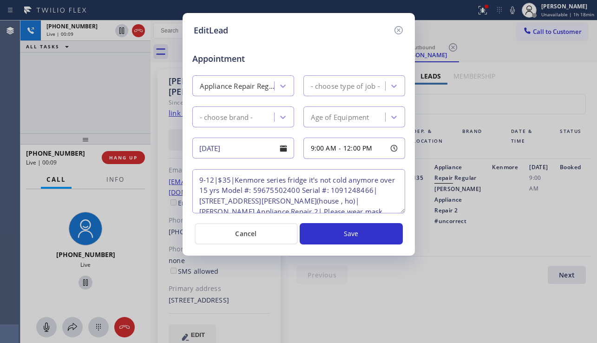
type textarea "9-12|$35|Kenmore series fridge it's not cold anymore over 15 yrs Model #: 59675…"
click at [398, 29] on icon at bounding box center [398, 30] width 8 height 8
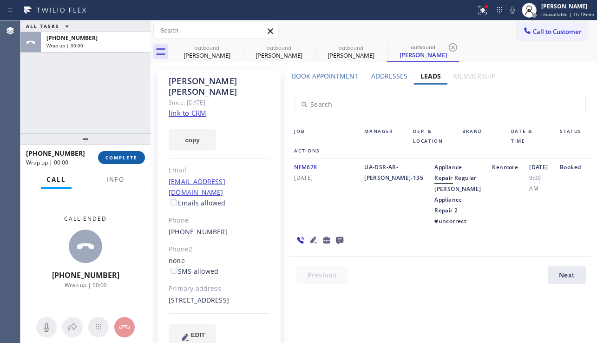
click at [106, 157] on span "COMPLETE" at bounding box center [122, 157] width 32 height 7
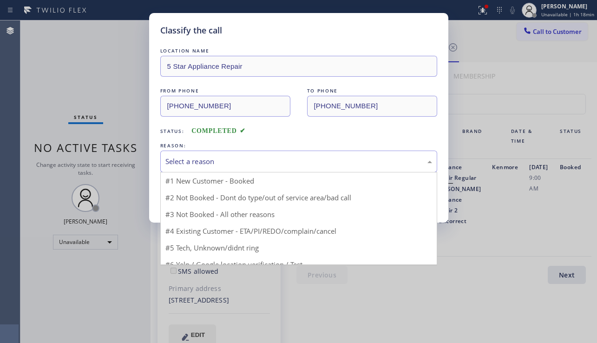
click at [264, 169] on div "Select a reason" at bounding box center [298, 162] width 277 height 22
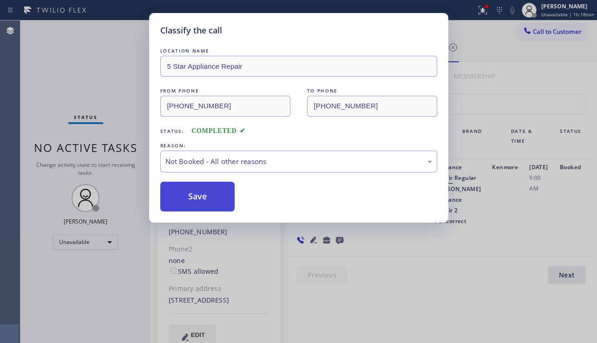
click at [172, 197] on button "Save" at bounding box center [197, 197] width 75 height 30
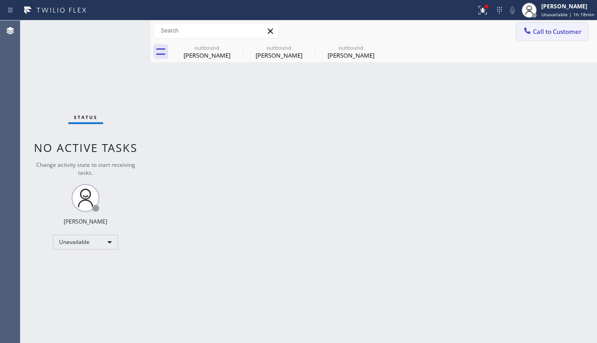
click at [533, 31] on span "Call to Customer" at bounding box center [557, 31] width 49 height 8
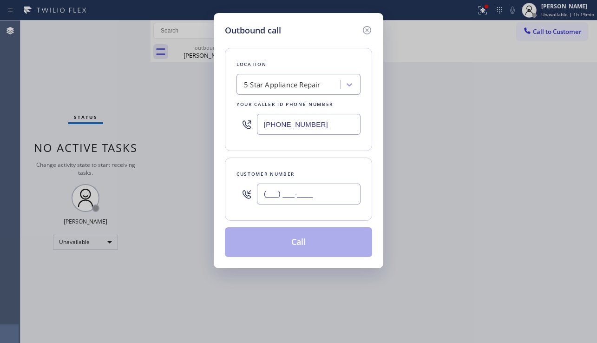
click at [279, 204] on input "(___) ___-____" at bounding box center [309, 194] width 104 height 21
paste input "714) 356-3802"
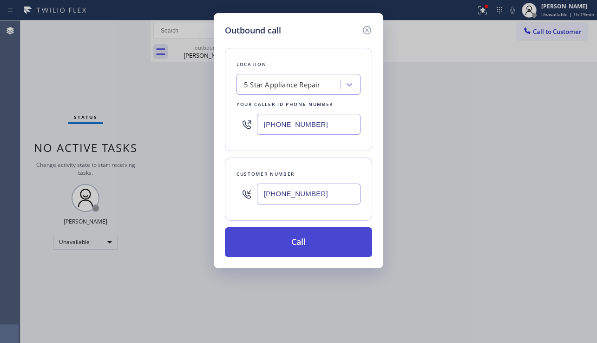
type input "[PHONE_NUMBER]"
click at [283, 236] on button "Call" at bounding box center [298, 242] width 147 height 30
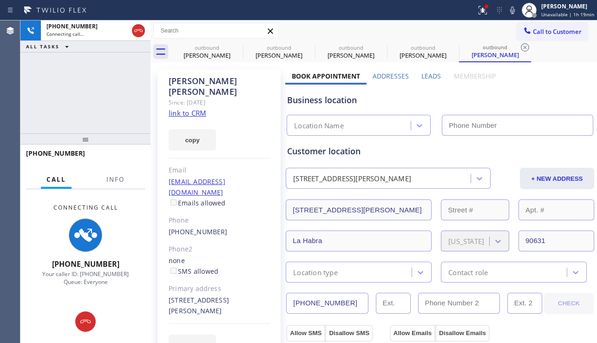
type input "[PHONE_NUMBER]"
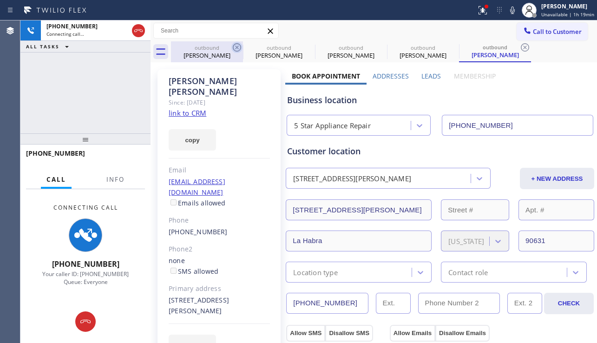
click at [237, 47] on icon at bounding box center [237, 47] width 8 height 8
click at [0, 0] on icon at bounding box center [0, 0] width 0 height 0
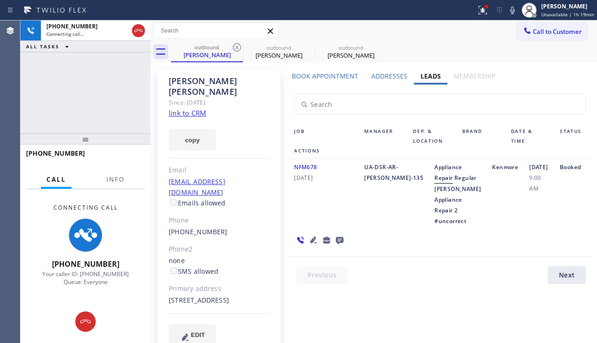
click at [237, 47] on icon at bounding box center [237, 47] width 8 height 8
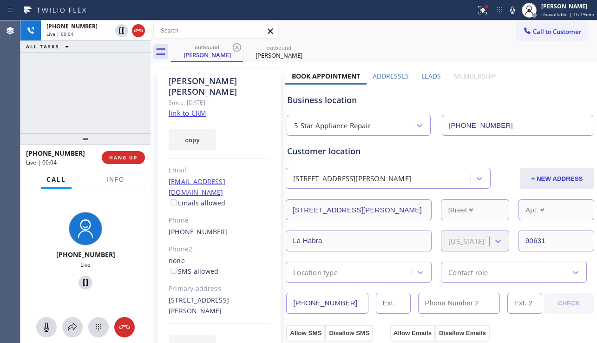
click at [27, 104] on div "+17143563802 Live | 00:04 ALL TASKS ALL TASKS ACTIVE TASKS TASKS IN WRAP UP" at bounding box center [85, 76] width 130 height 113
click at [123, 163] on button "HANG UP" at bounding box center [123, 157] width 43 height 13
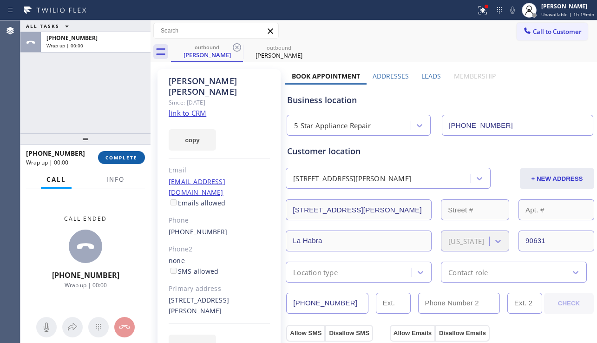
click at [123, 163] on button "COMPLETE" at bounding box center [121, 157] width 47 height 13
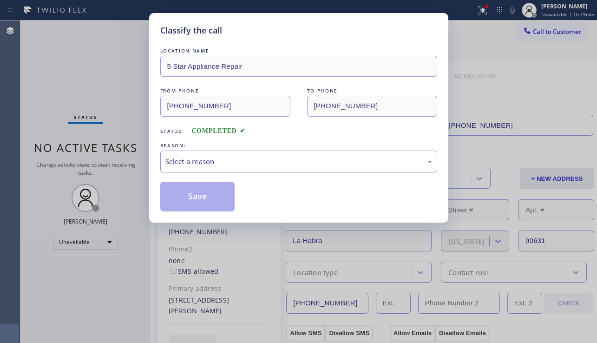
click at [233, 156] on div "Select a reason" at bounding box center [299, 161] width 267 height 11
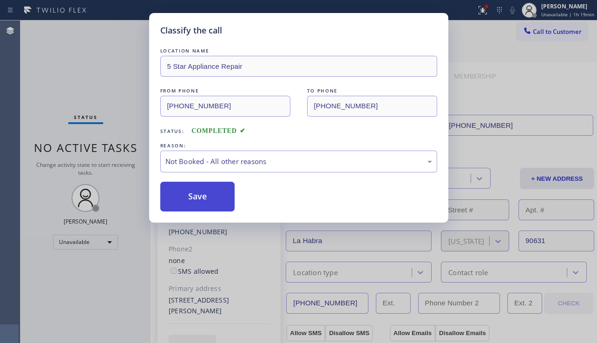
click at [198, 195] on button "Save" at bounding box center [197, 197] width 75 height 30
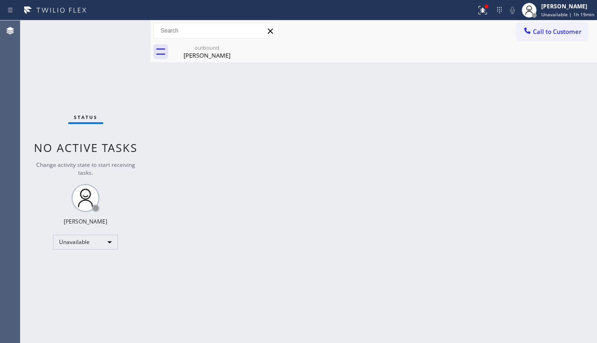
click at [548, 32] on span "Call to Customer" at bounding box center [557, 31] width 49 height 8
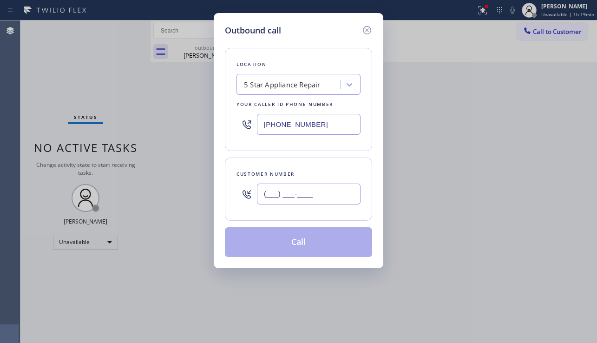
click at [298, 202] on input "(___) ___-____" at bounding box center [309, 194] width 104 height 21
paste input "213) 300-3508"
type input "[PHONE_NUMBER]"
click at [303, 248] on button "Call" at bounding box center [298, 242] width 147 height 30
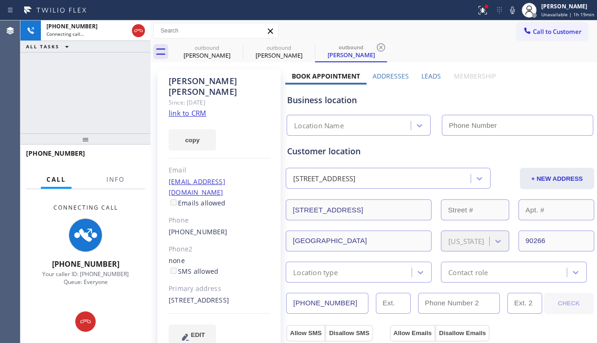
type input "[PHONE_NUMBER]"
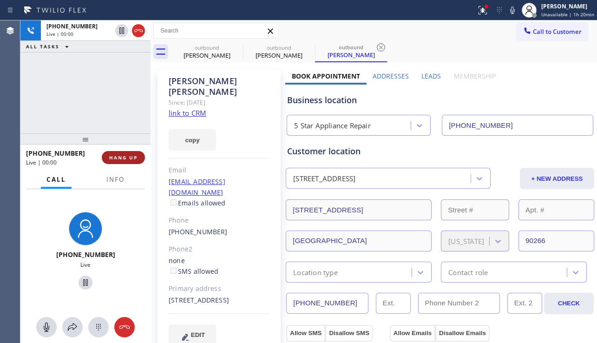
click at [129, 159] on span "HANG UP" at bounding box center [123, 157] width 28 height 7
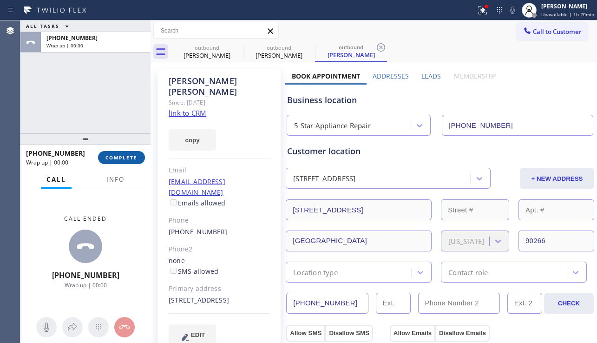
click at [129, 159] on span "COMPLETE" at bounding box center [122, 157] width 32 height 7
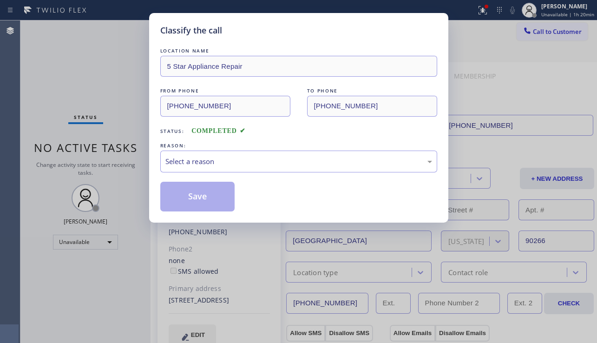
click at [245, 164] on div "Select a reason" at bounding box center [299, 161] width 267 height 11
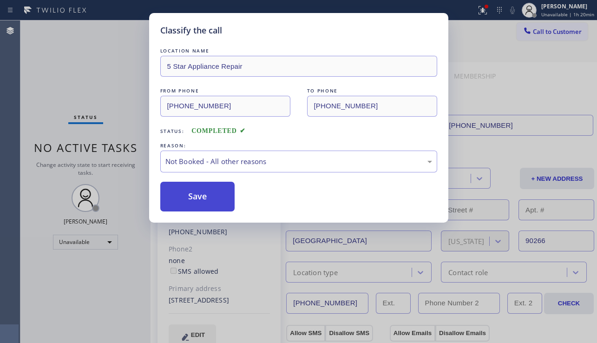
click at [216, 196] on button "Save" at bounding box center [197, 197] width 75 height 30
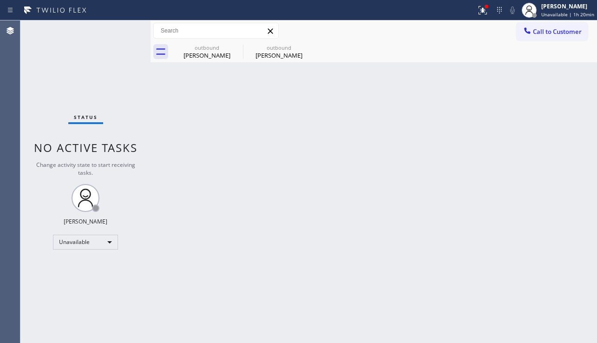
click at [542, 34] on span "Call to Customer" at bounding box center [557, 31] width 49 height 8
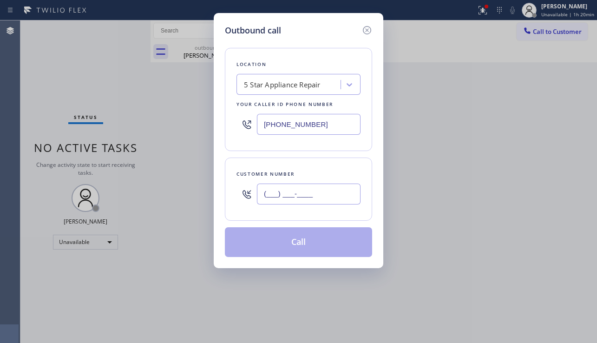
click at [323, 189] on input "(___) ___-____" at bounding box center [309, 194] width 104 height 21
paste input "949) 274-6994"
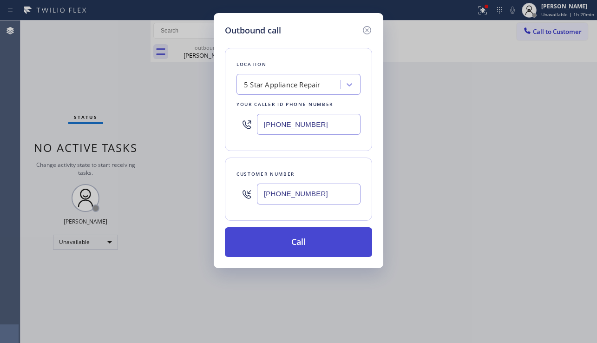
type input "[PHONE_NUMBER]"
click at [314, 239] on button "Call" at bounding box center [298, 242] width 147 height 30
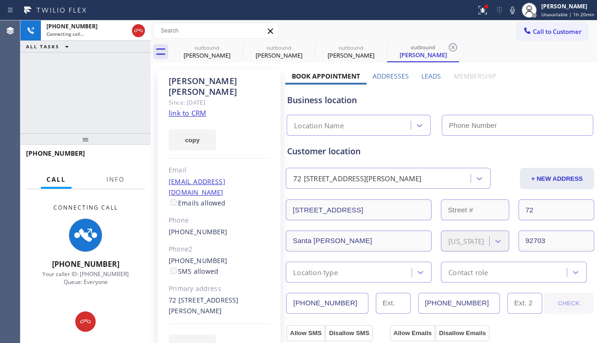
type input "[PHONE_NUMBER]"
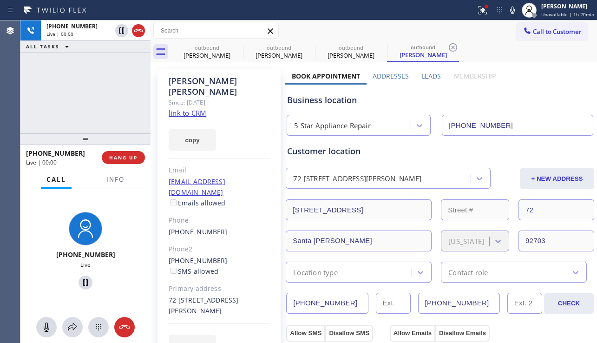
click at [78, 122] on div "+19492746994 Live | 00:00 ALL TASKS ALL TASKS ACTIVE TASKS TASKS IN WRAP UP" at bounding box center [85, 76] width 130 height 113
click at [133, 155] on span "HANG UP" at bounding box center [123, 157] width 28 height 7
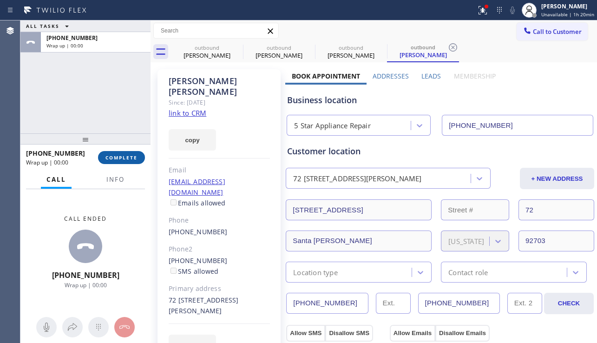
click at [133, 155] on span "COMPLETE" at bounding box center [122, 157] width 32 height 7
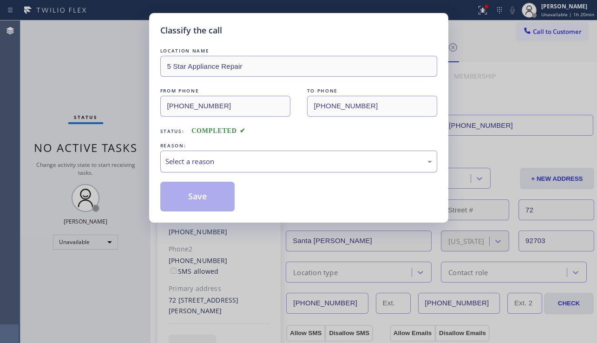
click at [231, 160] on div "Select a reason" at bounding box center [299, 161] width 267 height 11
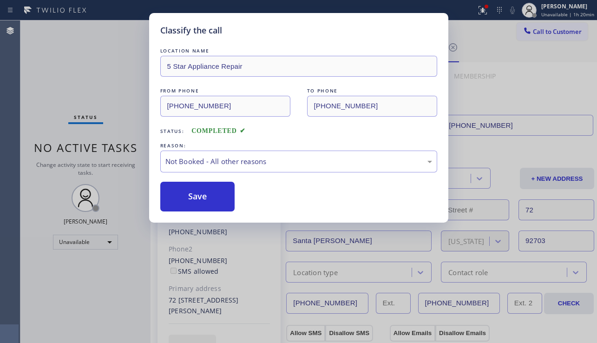
drag, startPoint x: 193, startPoint y: 198, endPoint x: 448, endPoint y: 136, distance: 262.2
click at [197, 195] on button "Save" at bounding box center [197, 197] width 75 height 30
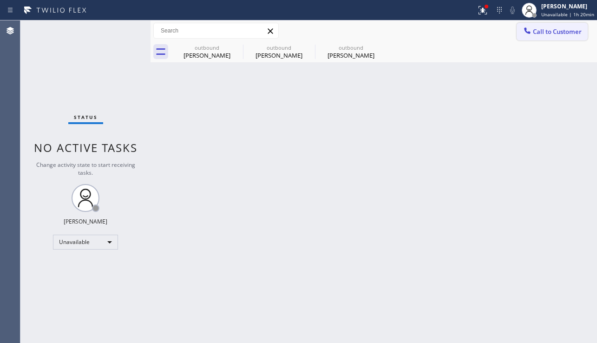
click at [538, 31] on span "Call to Customer" at bounding box center [557, 31] width 49 height 8
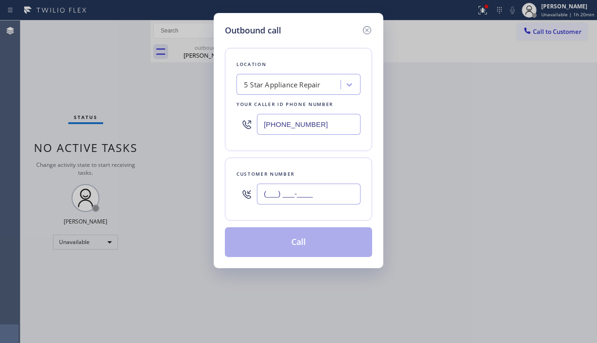
click at [269, 187] on input "(___) ___-____" at bounding box center [309, 194] width 104 height 21
paste input "206) 328-2288"
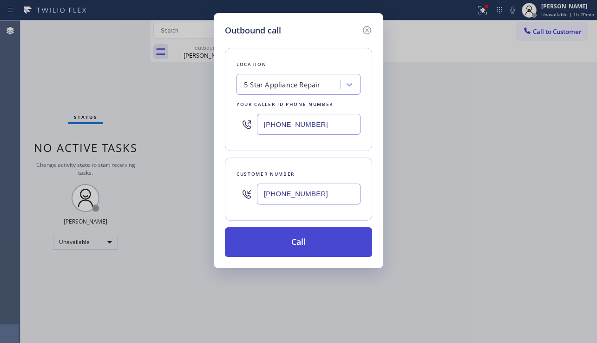
type input "[PHONE_NUMBER]"
click at [293, 236] on button "Call" at bounding box center [298, 242] width 147 height 30
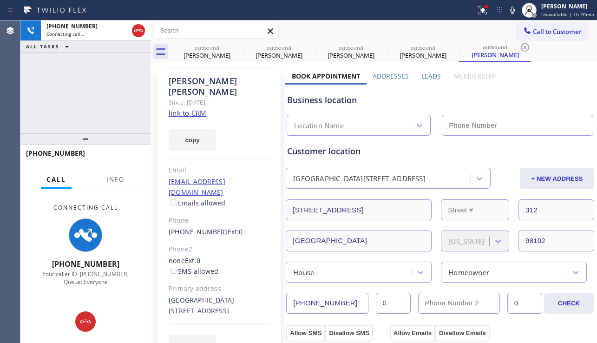
type input "[PHONE_NUMBER]"
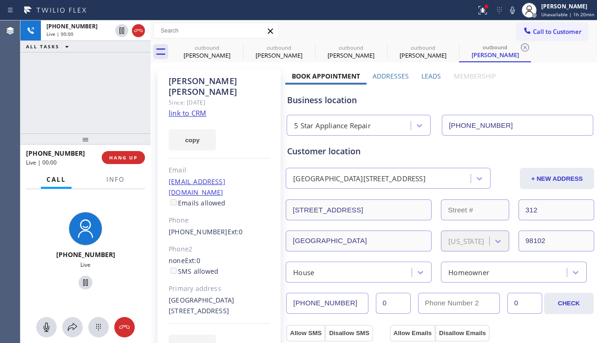
click at [41, 114] on div "+12063282288 Live | 00:00 ALL TASKS ALL TASKS ACTIVE TASKS TASKS IN WRAP UP" at bounding box center [85, 76] width 130 height 113
click at [137, 158] on span "HANG UP" at bounding box center [123, 157] width 28 height 7
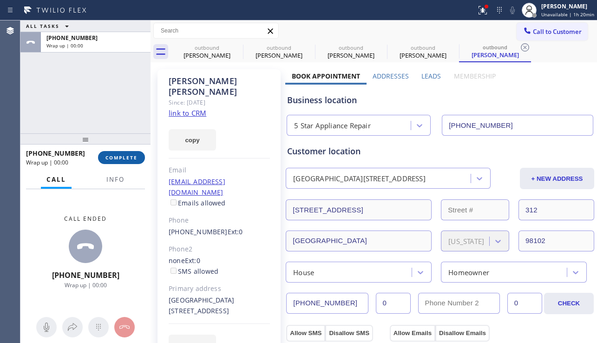
click at [137, 158] on span "COMPLETE" at bounding box center [122, 157] width 32 height 7
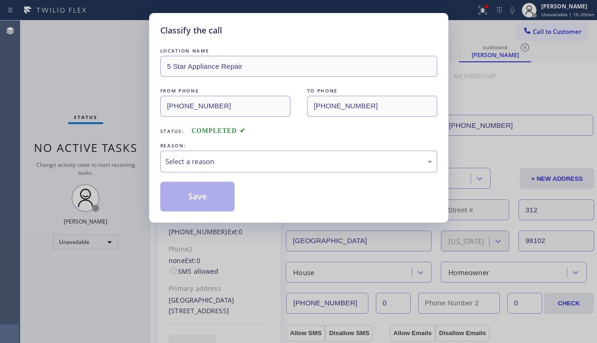
click at [255, 165] on div "Select a reason" at bounding box center [299, 161] width 267 height 11
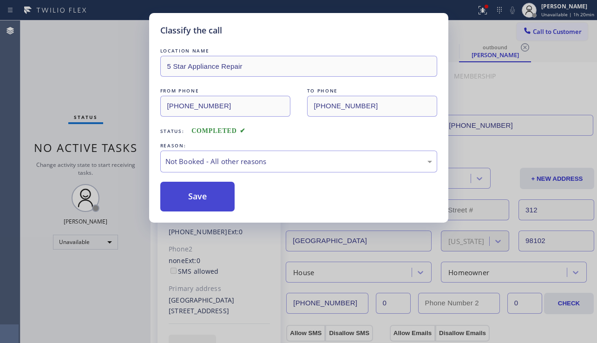
click at [200, 195] on button "Save" at bounding box center [197, 197] width 75 height 30
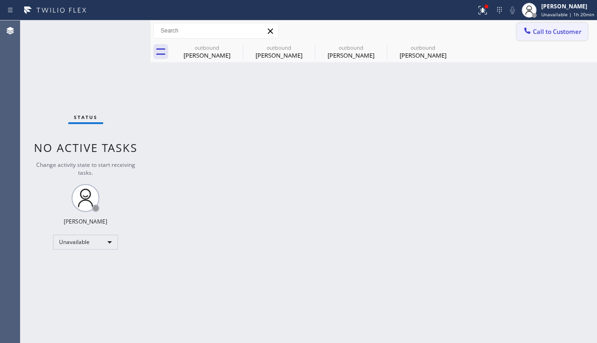
click at [542, 32] on span "Call to Customer" at bounding box center [557, 31] width 49 height 8
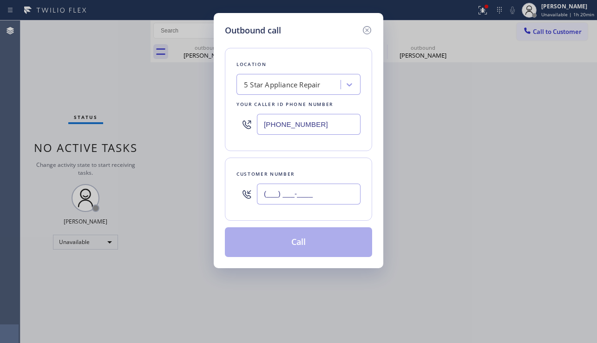
click at [300, 193] on input "(___) ___-____" at bounding box center [309, 194] width 104 height 21
paste input "213) 247-6325"
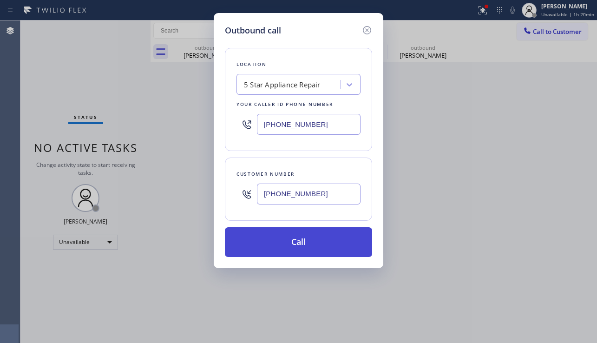
type input "[PHONE_NUMBER]"
click at [292, 236] on button "Call" at bounding box center [298, 242] width 147 height 30
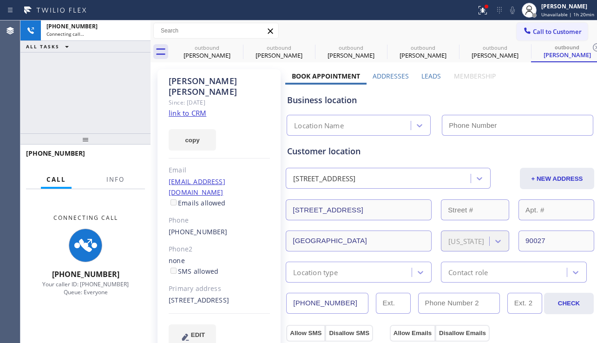
type input "[PHONE_NUMBER]"
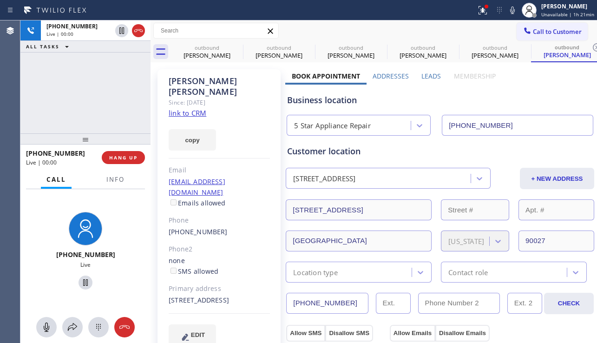
click at [423, 79] on label "Leads" at bounding box center [432, 76] width 20 height 9
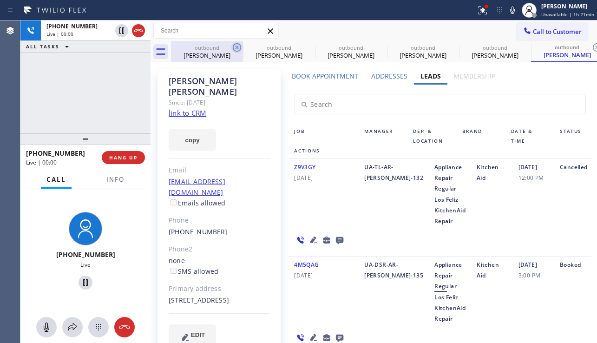
click at [235, 47] on icon at bounding box center [237, 47] width 11 height 11
click at [0, 0] on icon at bounding box center [0, 0] width 0 height 0
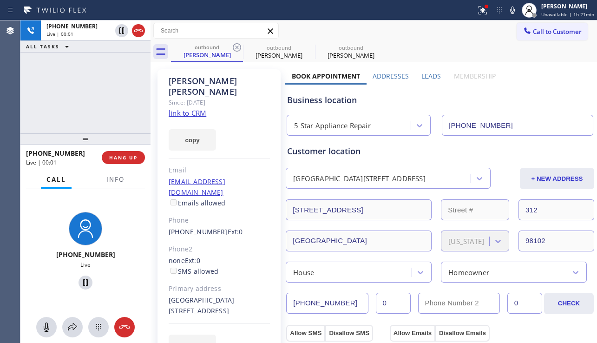
click at [235, 47] on icon at bounding box center [237, 47] width 11 height 11
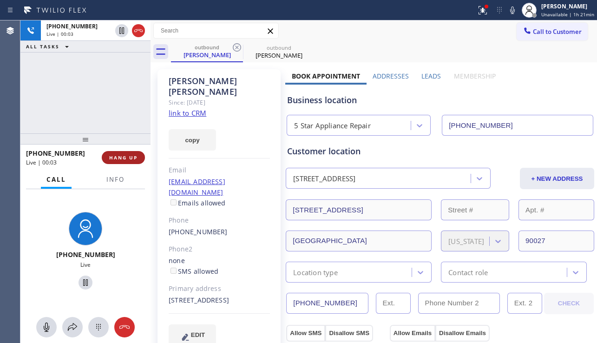
click at [127, 154] on button "HANG UP" at bounding box center [123, 157] width 43 height 13
click at [127, 154] on span "HANG UP" at bounding box center [123, 157] width 28 height 7
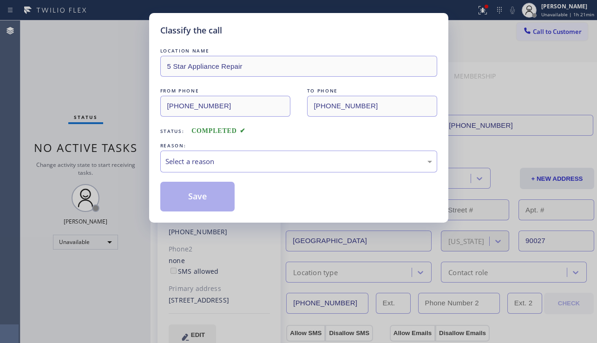
click at [264, 163] on div "Select a reason" at bounding box center [299, 161] width 267 height 11
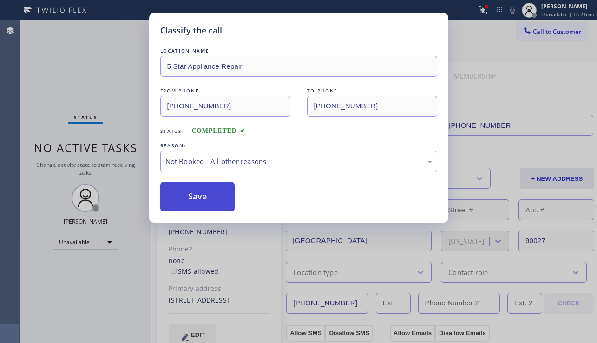
click at [198, 197] on button "Save" at bounding box center [197, 197] width 75 height 30
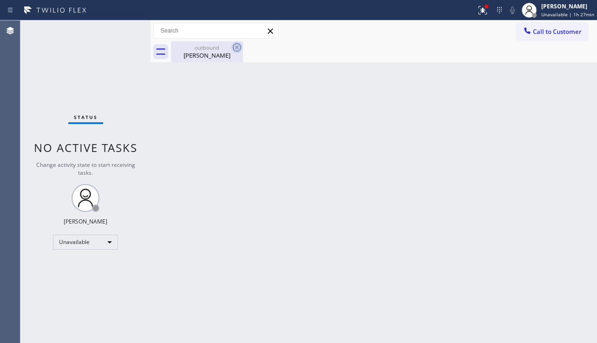
click at [239, 48] on icon at bounding box center [237, 47] width 11 height 11
drag, startPoint x: 477, startPoint y: 22, endPoint x: 478, endPoint y: 14, distance: 8.0
click at [477, 21] on div "Call to Customer Outbound call Location 5 Star Appliance Repair Your caller id …" at bounding box center [374, 30] width 447 height 21
click at [478, 14] on icon at bounding box center [483, 10] width 11 height 11
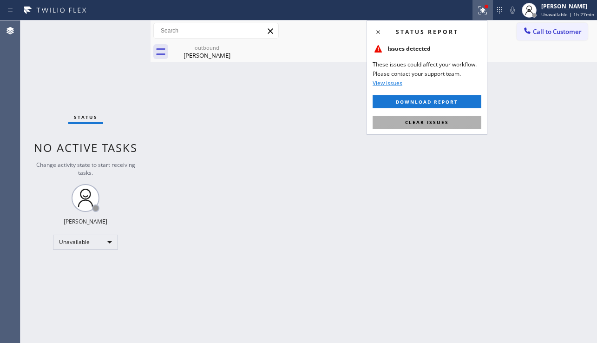
click at [433, 119] on span "Clear issues" at bounding box center [427, 122] width 44 height 7
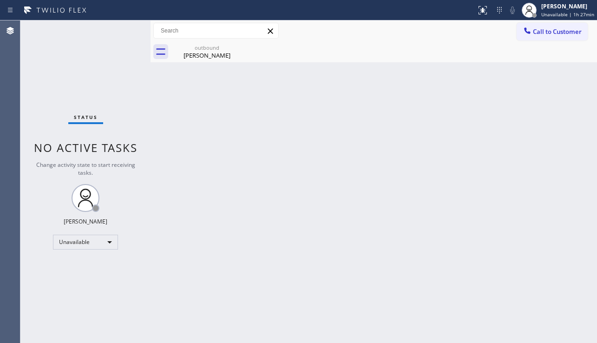
drag, startPoint x: 197, startPoint y: 55, endPoint x: 236, endPoint y: 50, distance: 38.9
click at [197, 54] on div "Barbara Fuller" at bounding box center [207, 55] width 70 height 8
click at [568, 30] on span "Call to Customer" at bounding box center [557, 31] width 49 height 8
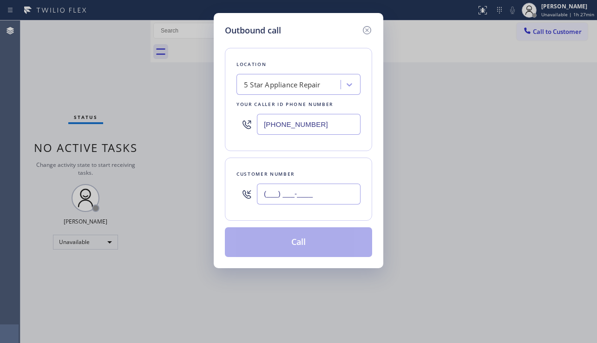
click at [282, 202] on input "(___) ___-____" at bounding box center [309, 194] width 104 height 21
paste input "714) 809-5022"
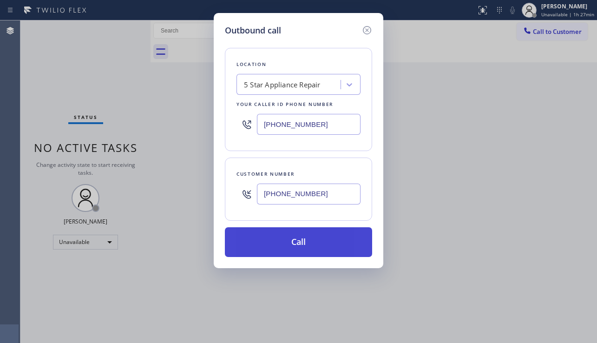
type input "[PHONE_NUMBER]"
click at [297, 246] on button "Call" at bounding box center [298, 242] width 147 height 30
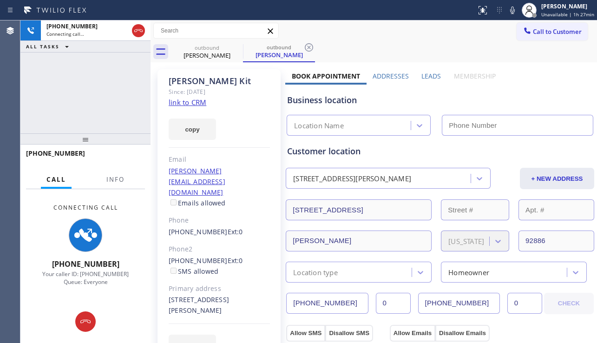
type input "[PHONE_NUMBER]"
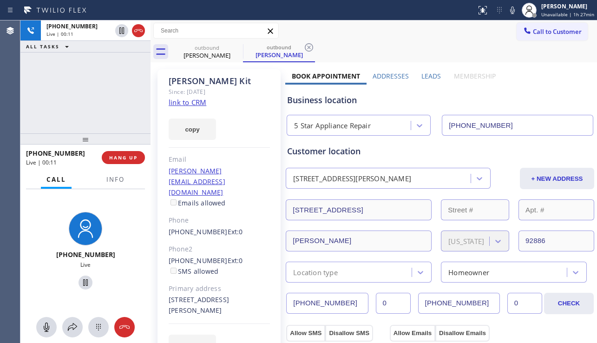
click at [533, 107] on div "Business location 5 Star Appliance Repair [PHONE_NUMBER]" at bounding box center [440, 110] width 310 height 51
click at [126, 161] on button "HANG UP" at bounding box center [123, 157] width 43 height 13
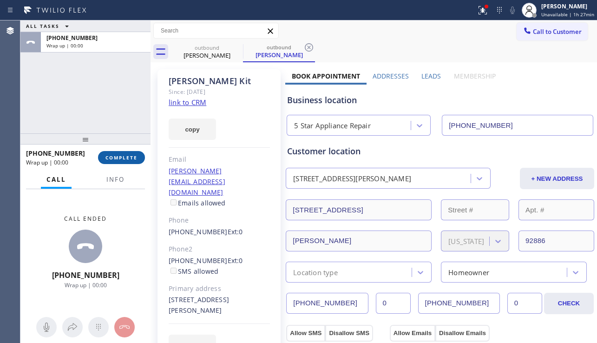
click at [126, 161] on button "COMPLETE" at bounding box center [121, 157] width 47 height 13
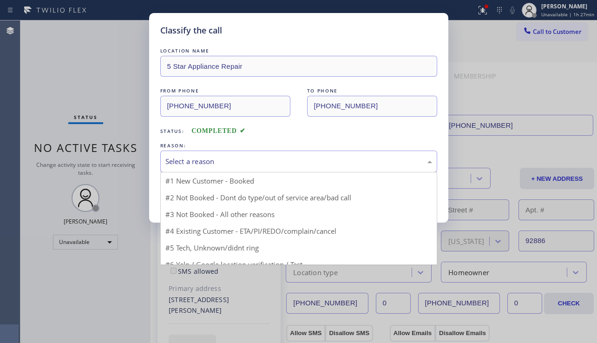
click at [224, 165] on div "Select a reason" at bounding box center [299, 161] width 267 height 11
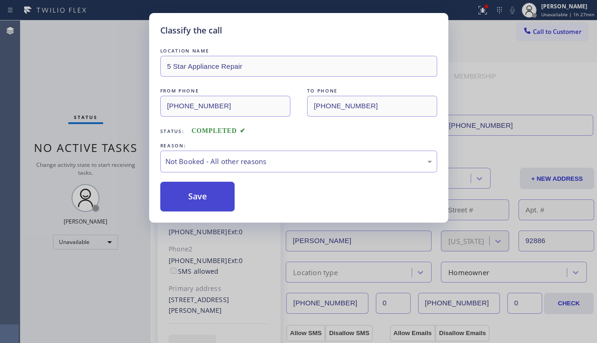
click at [207, 194] on button "Save" at bounding box center [197, 197] width 75 height 30
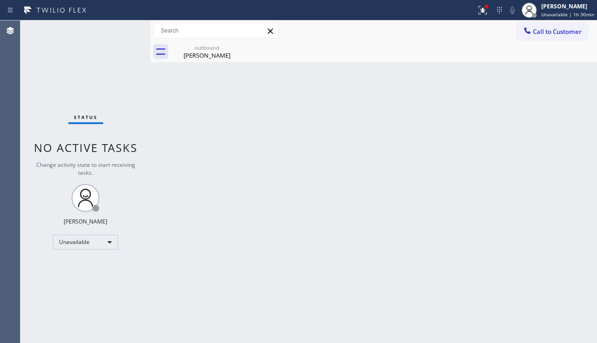
click at [522, 221] on div "Back to Dashboard Change Sender ID Customers Technicians Select a contact Outbo…" at bounding box center [374, 181] width 447 height 323
click at [201, 51] on div "Brandon Kit" at bounding box center [207, 55] width 70 height 8
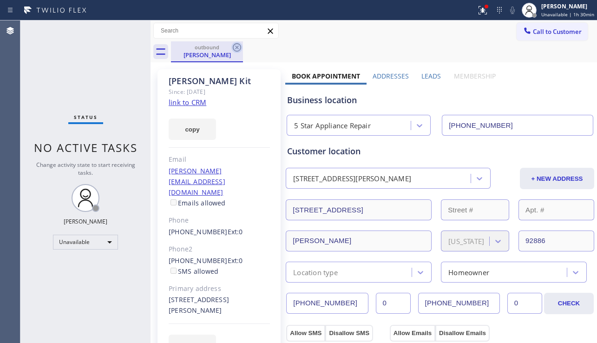
click at [235, 46] on icon at bounding box center [237, 47] width 11 height 11
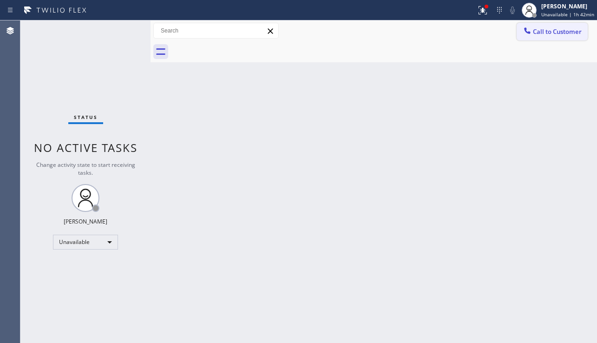
click at [539, 28] on span "Call to Customer" at bounding box center [557, 31] width 49 height 8
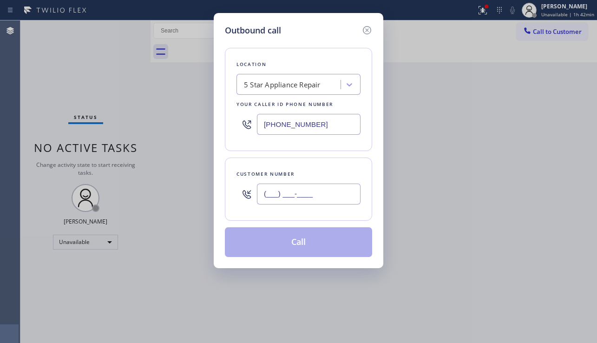
click at [284, 184] on input "(___) ___-____" at bounding box center [309, 194] width 104 height 21
paste input "818) 324-9857"
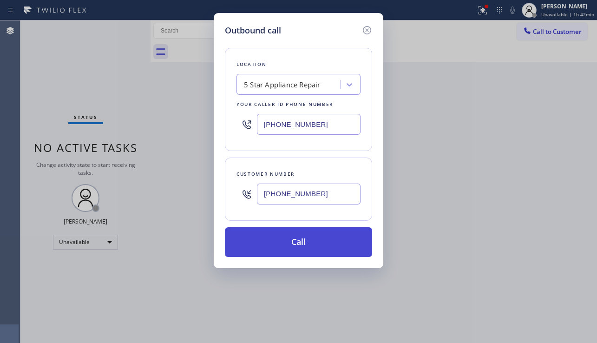
type input "[PHONE_NUMBER]"
click at [280, 242] on button "Call" at bounding box center [298, 242] width 147 height 30
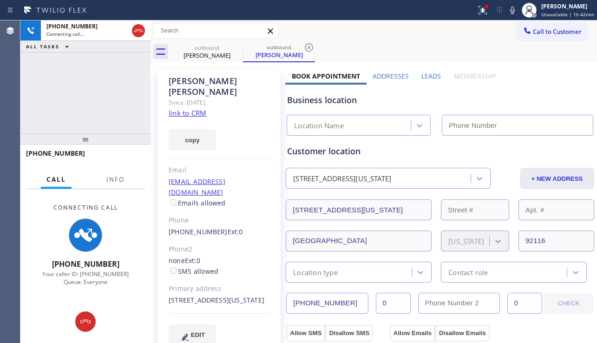
type input "[PHONE_NUMBER]"
click at [75, 112] on div "+18183249857 Connecting call… ALL TASKS ALL TASKS ACTIVE TASKS TASKS IN WRAP UP" at bounding box center [85, 76] width 130 height 113
click at [244, 256] on div "none Ext: 0 SMS allowed" at bounding box center [219, 266] width 101 height 21
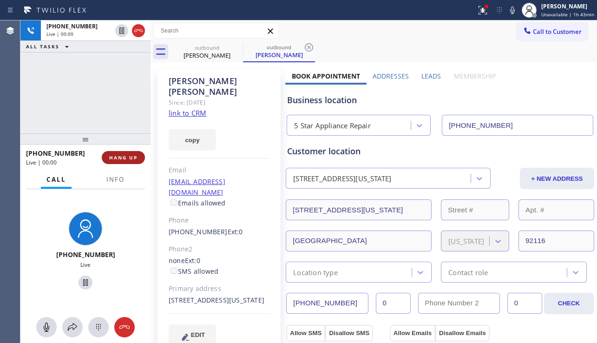
click at [119, 160] on span "HANG UP" at bounding box center [123, 157] width 28 height 7
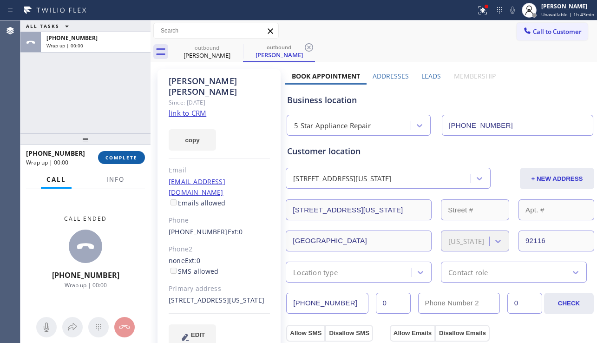
click at [119, 160] on span "COMPLETE" at bounding box center [122, 157] width 32 height 7
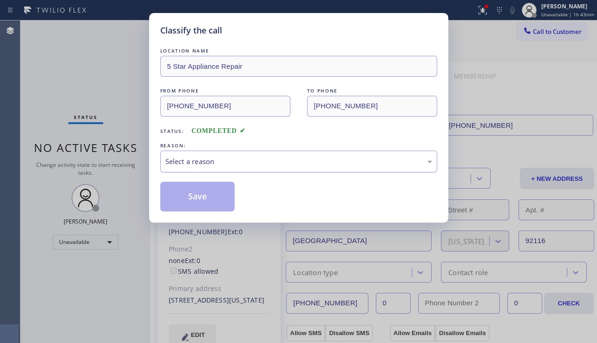
click at [251, 170] on div "Select a reason" at bounding box center [298, 162] width 277 height 22
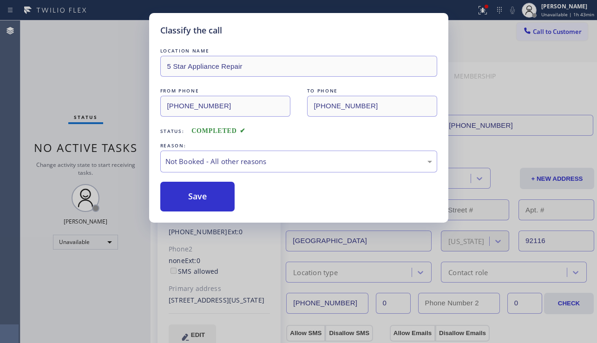
drag, startPoint x: 208, startPoint y: 200, endPoint x: 325, endPoint y: 179, distance: 118.9
click at [208, 200] on button "Save" at bounding box center [197, 197] width 75 height 30
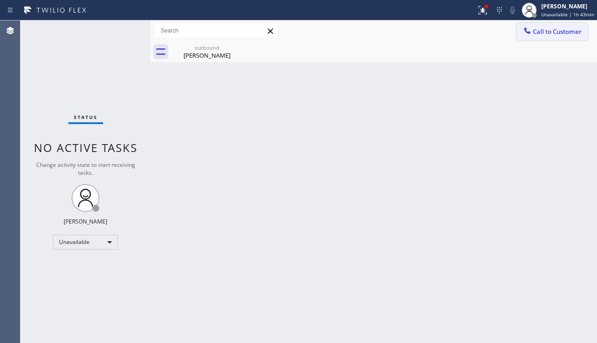
click at [538, 34] on span "Call to Customer" at bounding box center [557, 31] width 49 height 8
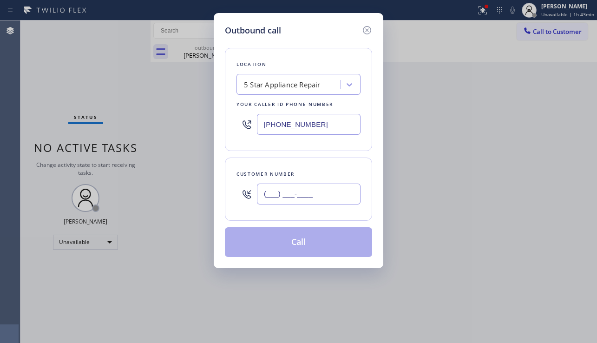
click at [312, 186] on input "(___) ___-____" at bounding box center [309, 194] width 104 height 21
paste input "310) 925-9703"
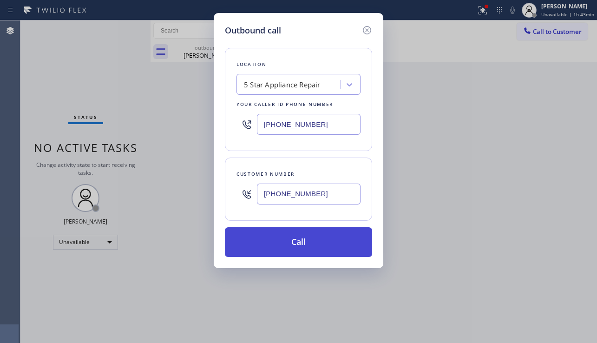
type input "[PHONE_NUMBER]"
drag, startPoint x: 291, startPoint y: 248, endPoint x: 259, endPoint y: 219, distance: 43.4
click at [290, 247] on button "Call" at bounding box center [298, 242] width 147 height 30
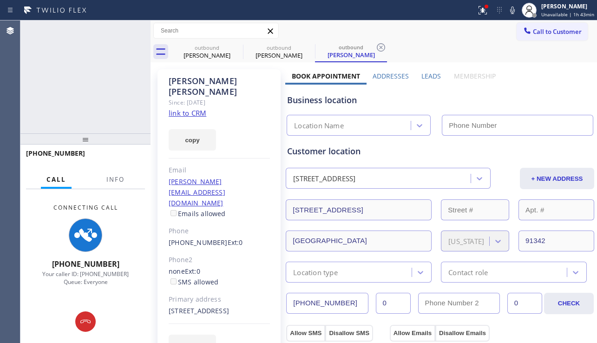
type input "[PHONE_NUMBER]"
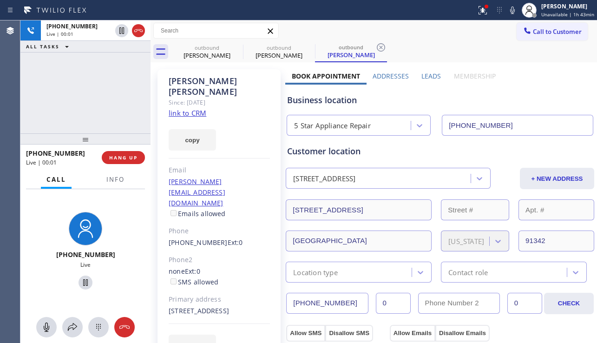
click at [56, 97] on div "+13109259703 Live | 00:01 ALL TASKS ALL TASKS ACTIVE TASKS TASKS IN WRAP UP" at bounding box center [85, 76] width 130 height 113
click at [119, 155] on span "HANG UP" at bounding box center [123, 157] width 28 height 7
click at [119, 153] on button "HANG UP" at bounding box center [123, 157] width 43 height 13
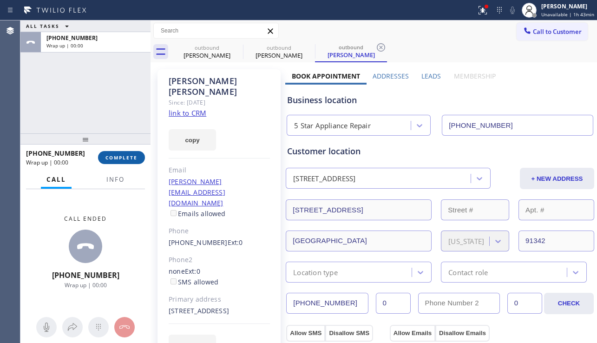
click at [119, 153] on button "COMPLETE" at bounding box center [121, 157] width 47 height 13
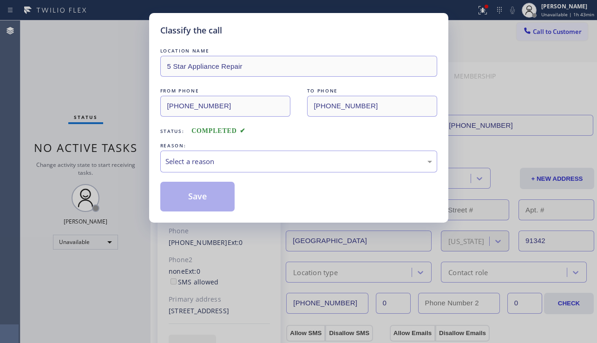
click at [224, 164] on div "Select a reason" at bounding box center [299, 161] width 267 height 11
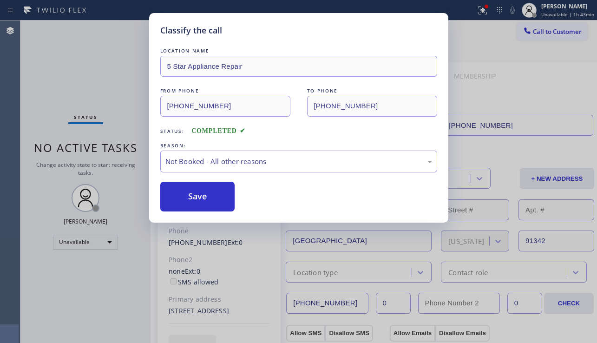
click at [208, 196] on button "Save" at bounding box center [197, 197] width 75 height 30
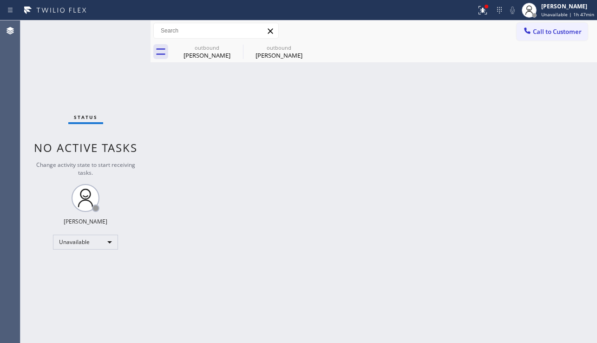
drag, startPoint x: 539, startPoint y: 206, endPoint x: 535, endPoint y: 202, distance: 6.0
click at [539, 206] on div "Back to Dashboard Change Sender ID Customers Technicians Select a contact Outbo…" at bounding box center [374, 181] width 447 height 323
click at [234, 45] on icon at bounding box center [237, 47] width 8 height 8
click at [0, 0] on icon at bounding box center [0, 0] width 0 height 0
click at [234, 49] on div "outbound Sean Davis outbound Adam Meyer" at bounding box center [384, 51] width 426 height 21
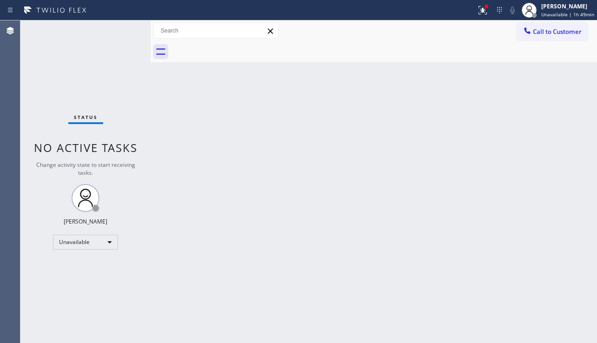
click at [547, 229] on div "Back to Dashboard Change Sender ID Customers Technicians Select a contact Outbo…" at bounding box center [374, 181] width 447 height 323
click at [540, 35] on span "Call to Customer" at bounding box center [557, 31] width 49 height 8
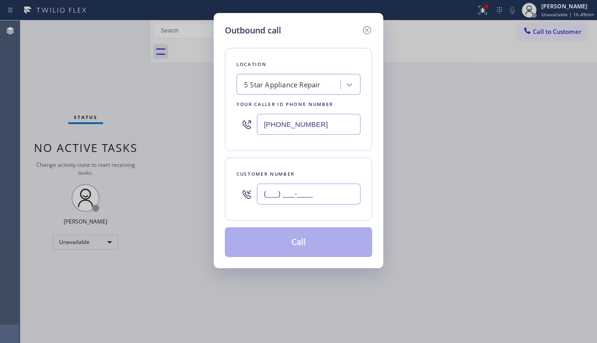
click at [288, 195] on input "(___) ___-____" at bounding box center [309, 194] width 104 height 21
paste input "818) 458-9666"
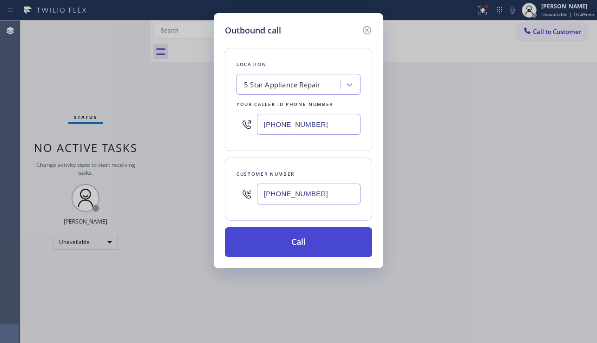
type input "[PHONE_NUMBER]"
click at [292, 243] on button "Call" at bounding box center [298, 242] width 147 height 30
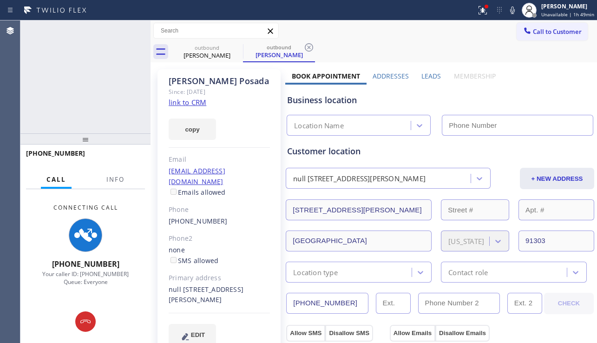
type input "[PHONE_NUMBER]"
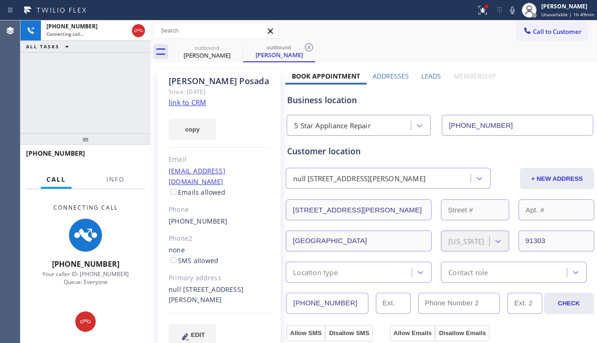
click at [425, 73] on label "Leads" at bounding box center [432, 76] width 20 height 9
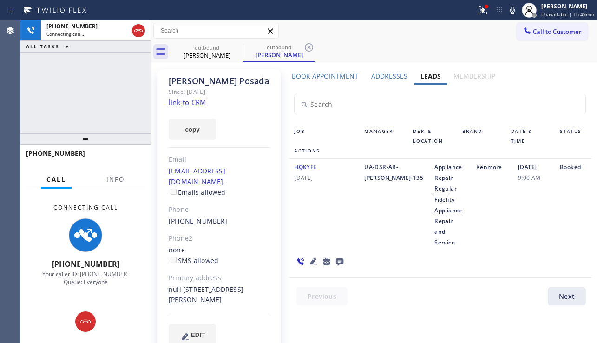
click at [313, 258] on icon at bounding box center [314, 261] width 7 height 7
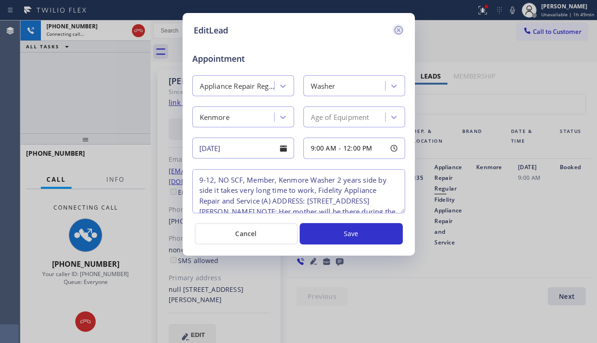
click at [398, 32] on icon at bounding box center [398, 30] width 11 height 11
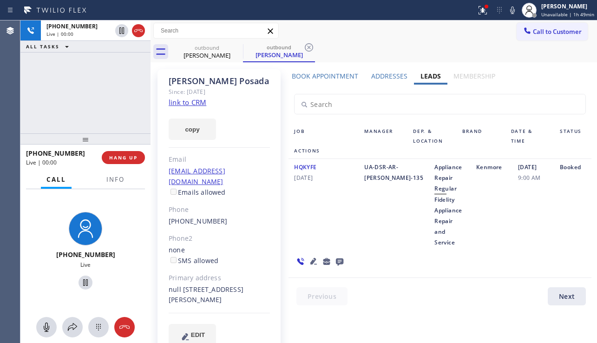
drag, startPoint x: 568, startPoint y: 223, endPoint x: 431, endPoint y: 219, distance: 136.8
click at [568, 223] on div "Booked" at bounding box center [573, 205] width 37 height 86
click at [111, 159] on span "HANG UP" at bounding box center [123, 157] width 28 height 7
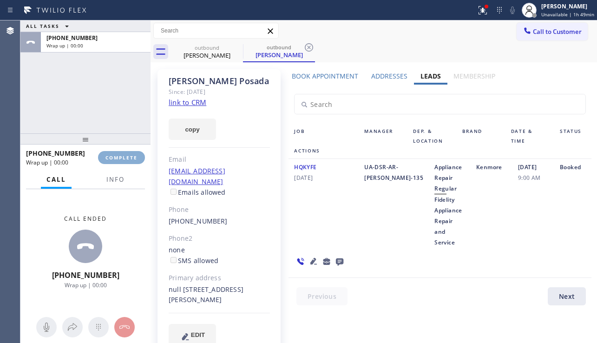
click at [111, 159] on span "COMPLETE" at bounding box center [122, 157] width 32 height 7
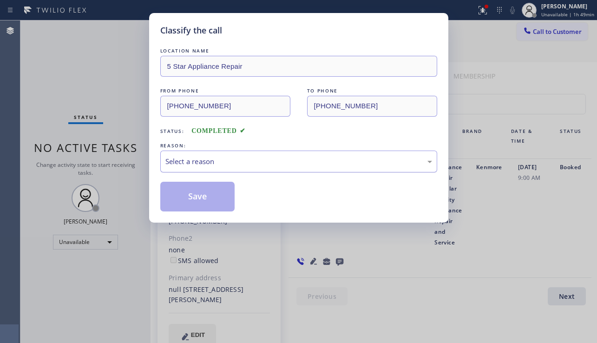
click at [214, 166] on div "Select a reason" at bounding box center [299, 161] width 267 height 11
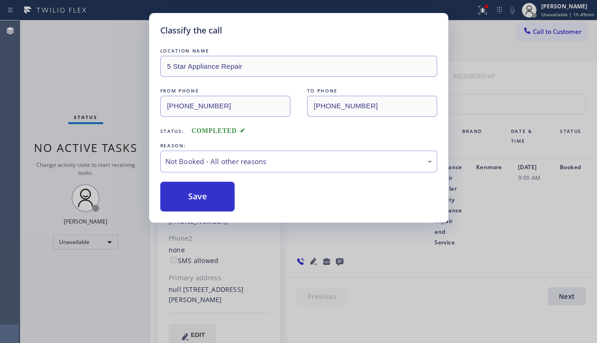
click at [170, 198] on button "Save" at bounding box center [197, 197] width 75 height 30
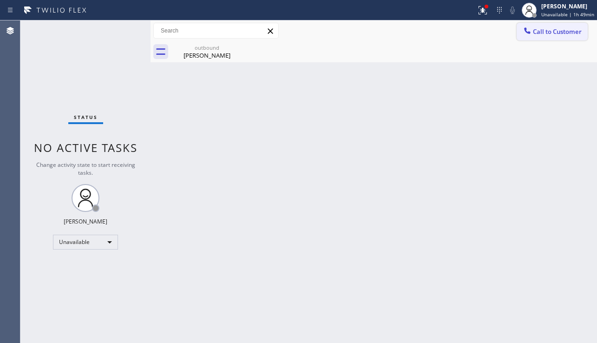
click at [531, 32] on icon at bounding box center [527, 30] width 9 height 9
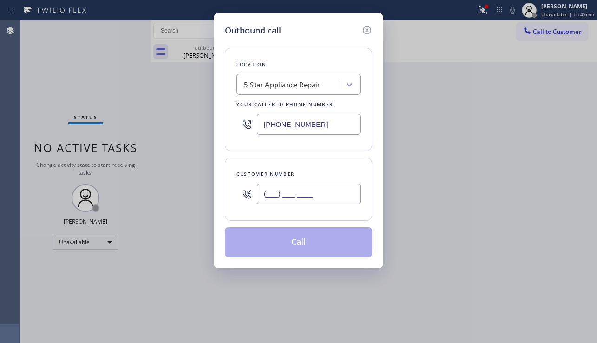
click at [285, 192] on input "(___) ___-____" at bounding box center [309, 194] width 104 height 21
paste input "323) 725-1022"
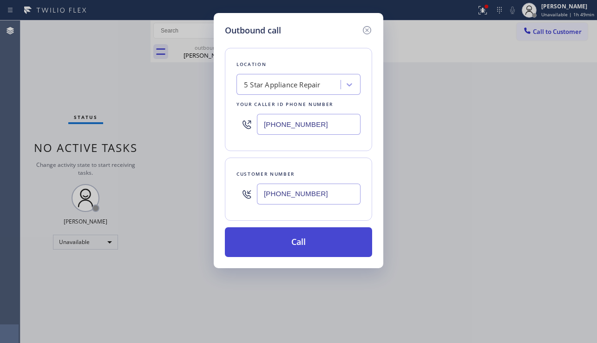
type input "[PHONE_NUMBER]"
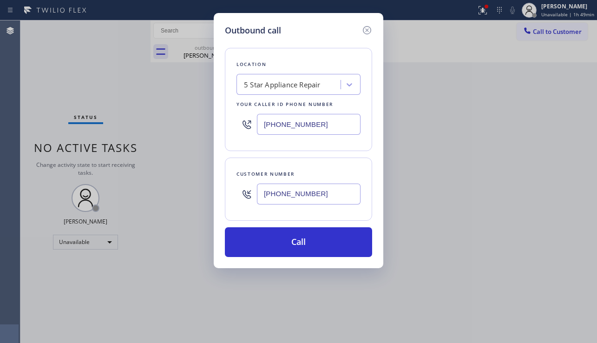
drag, startPoint x: 270, startPoint y: 239, endPoint x: 125, endPoint y: 128, distance: 182.2
click at [269, 239] on button "Call" at bounding box center [298, 242] width 147 height 30
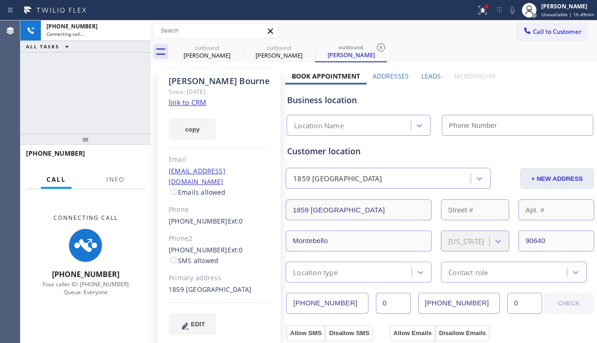
type input "[PHONE_NUMBER]"
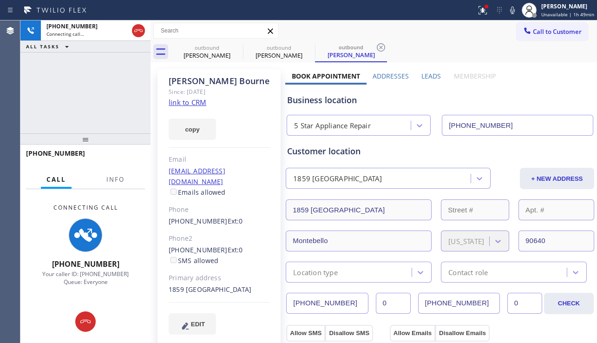
click at [63, 120] on div "+13237251022 Connecting call… ALL TASKS ALL TASKS ACTIVE TASKS TASKS IN WRAP UP" at bounding box center [85, 76] width 130 height 113
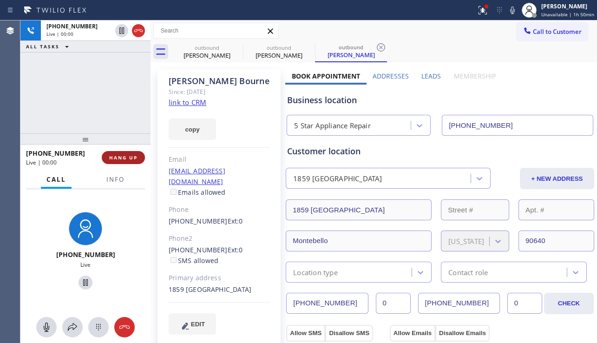
click at [125, 160] on span "HANG UP" at bounding box center [123, 157] width 28 height 7
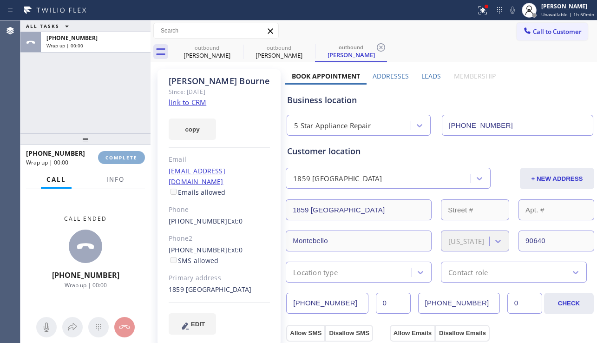
click at [125, 160] on span "COMPLETE" at bounding box center [122, 157] width 32 height 7
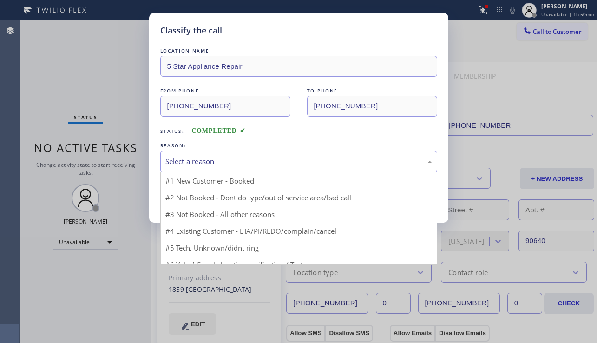
click at [230, 166] on div "Select a reason" at bounding box center [299, 161] width 267 height 11
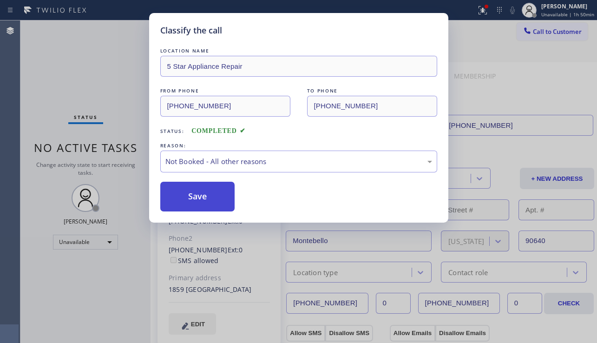
click at [210, 196] on button "Save" at bounding box center [197, 197] width 75 height 30
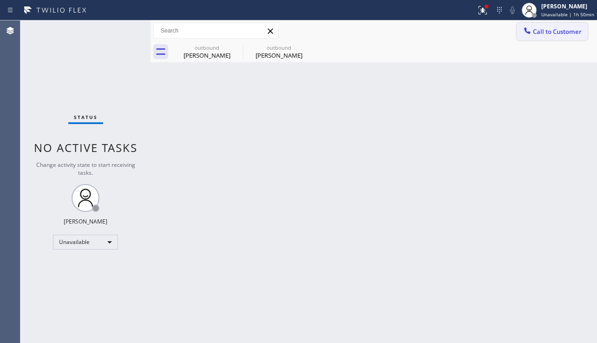
click at [535, 30] on span "Call to Customer" at bounding box center [557, 31] width 49 height 8
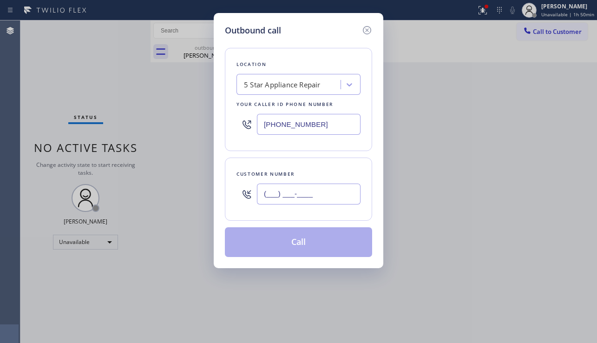
click at [290, 188] on input "(___) ___-____" at bounding box center [309, 194] width 104 height 21
paste input "323) 245-6597"
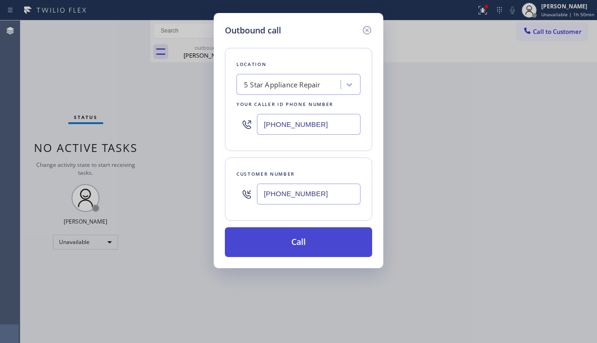
type input "[PHONE_NUMBER]"
click at [302, 250] on button "Call" at bounding box center [298, 242] width 147 height 30
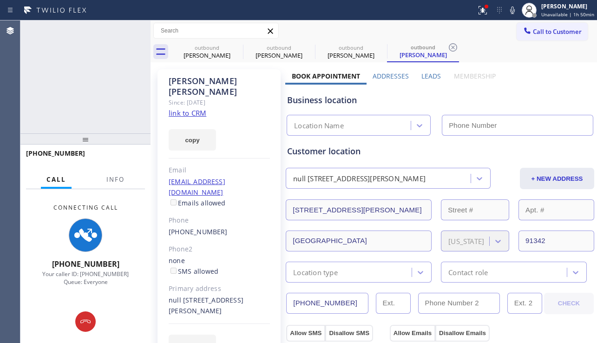
type input "[PHONE_NUMBER]"
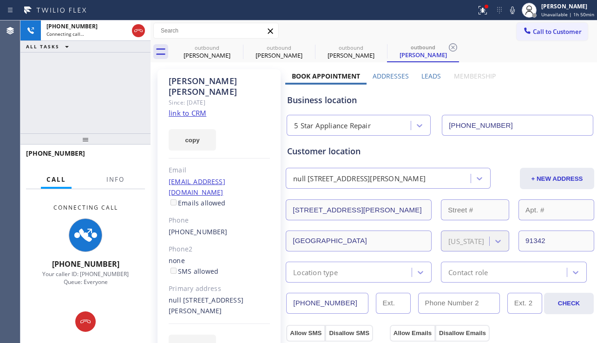
click at [65, 119] on div "+13232456597 Connecting call… ALL TASKS ALL TASKS ACTIVE TASKS TASKS IN WRAP UP" at bounding box center [85, 76] width 130 height 113
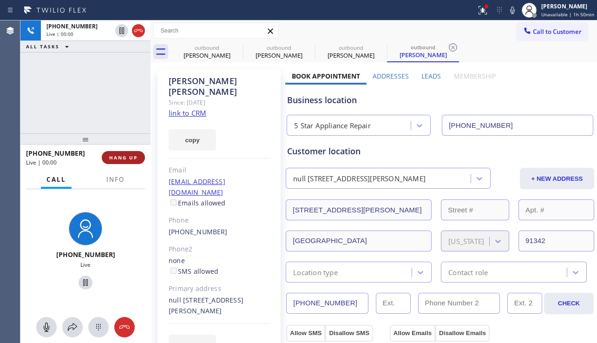
click at [129, 158] on span "HANG UP" at bounding box center [123, 157] width 28 height 7
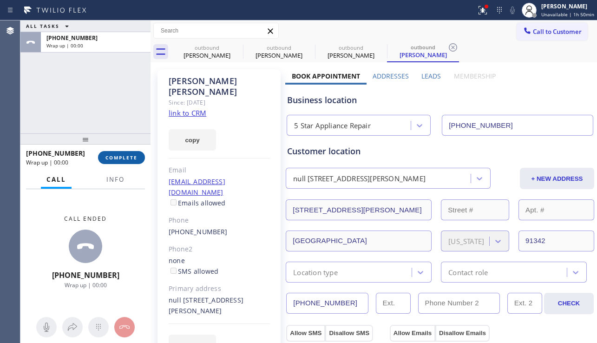
click at [129, 158] on span "COMPLETE" at bounding box center [122, 157] width 32 height 7
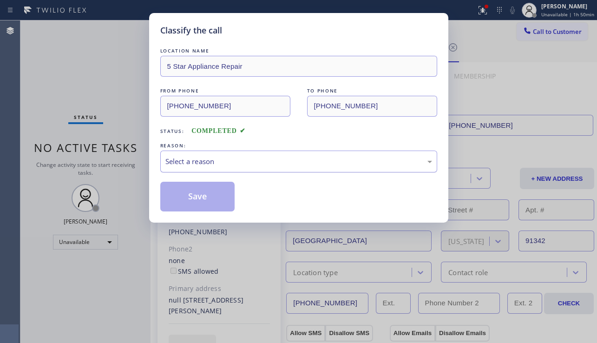
click at [254, 172] on div "Select a reason" at bounding box center [298, 162] width 277 height 22
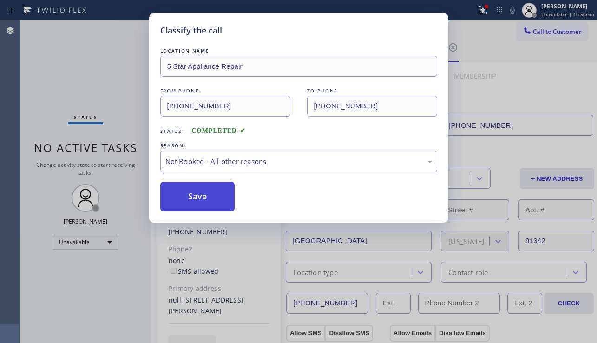
click at [204, 197] on button "Save" at bounding box center [197, 197] width 75 height 30
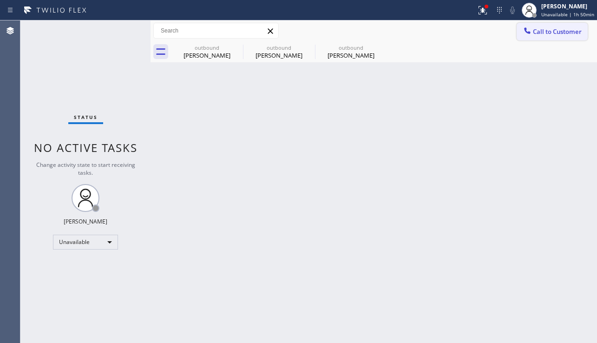
click at [553, 34] on span "Call to Customer" at bounding box center [557, 31] width 49 height 8
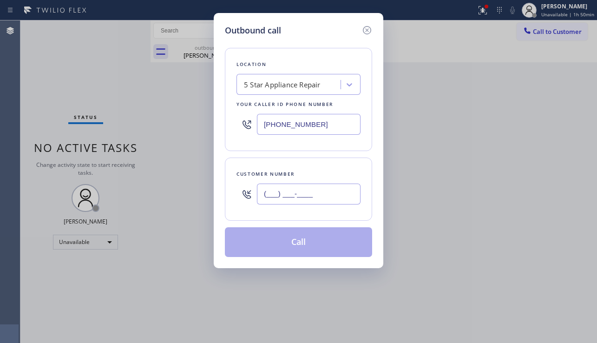
click at [289, 188] on input "(___) ___-____" at bounding box center [309, 194] width 104 height 21
paste input "949) 751-9407"
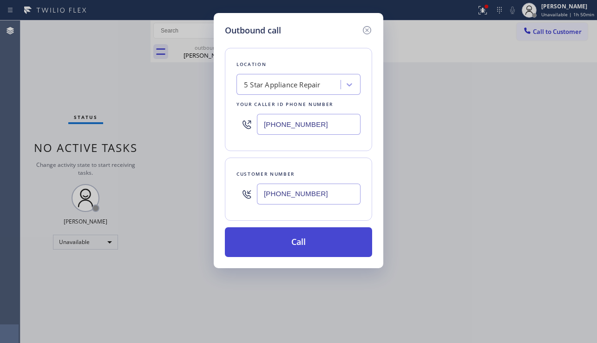
type input "[PHONE_NUMBER]"
click at [299, 245] on button "Call" at bounding box center [298, 242] width 147 height 30
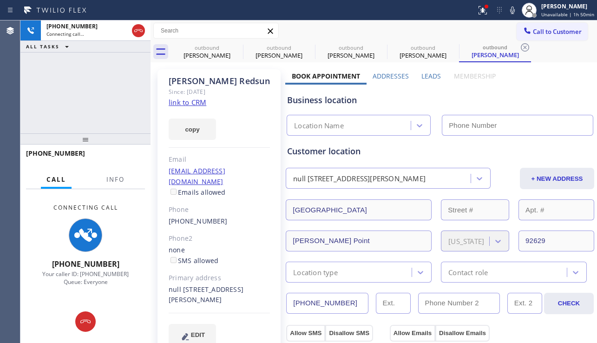
type input "[PHONE_NUMBER]"
click at [238, 47] on icon at bounding box center [237, 47] width 11 height 11
click at [0, 0] on icon at bounding box center [0, 0] width 0 height 0
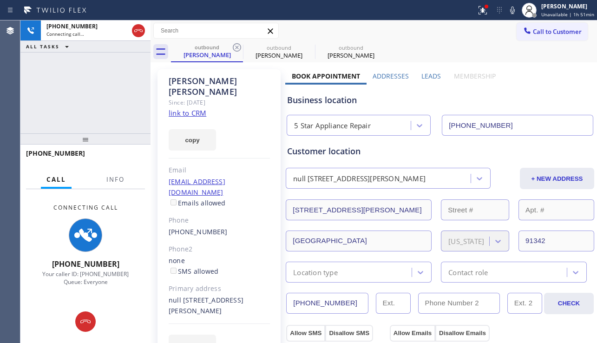
click at [238, 47] on icon at bounding box center [237, 47] width 11 height 11
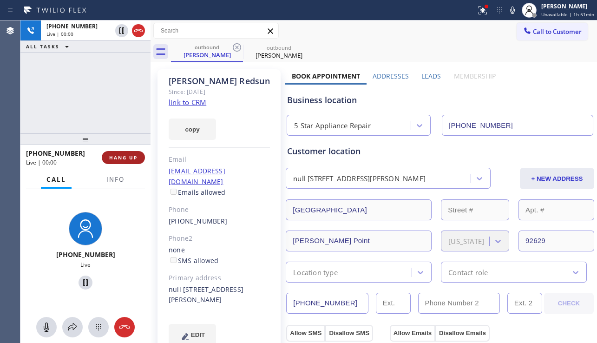
click at [127, 161] on button "HANG UP" at bounding box center [123, 157] width 43 height 13
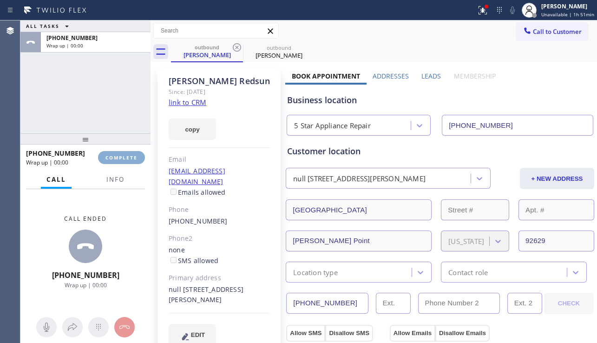
click at [126, 161] on button "COMPLETE" at bounding box center [121, 157] width 47 height 13
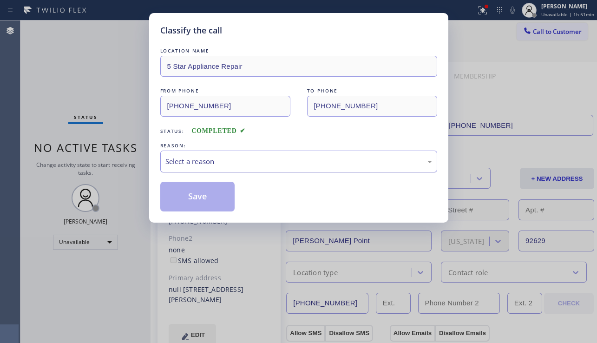
click at [234, 152] on div "Select a reason" at bounding box center [298, 162] width 277 height 22
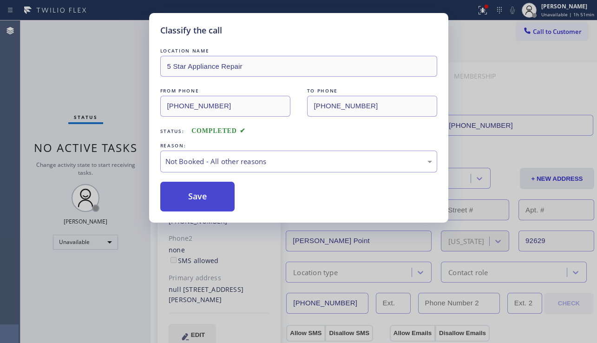
click at [200, 198] on button "Save" at bounding box center [197, 197] width 75 height 30
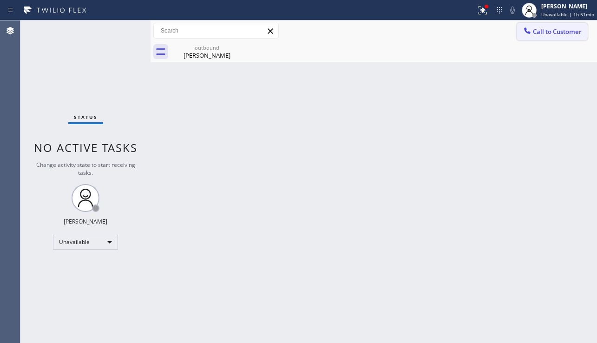
click at [545, 32] on span "Call to Customer" at bounding box center [557, 31] width 49 height 8
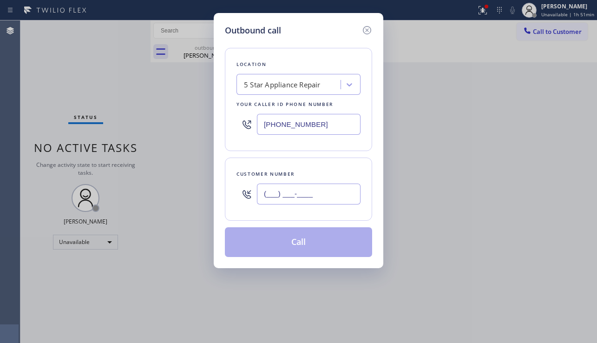
click at [271, 188] on input "(___) ___-____" at bounding box center [309, 194] width 104 height 21
paste input "310) 916-6524"
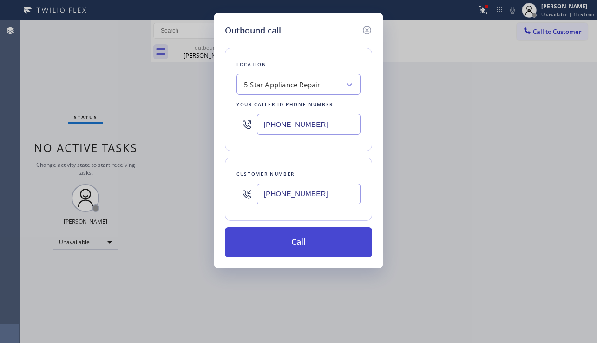
type input "[PHONE_NUMBER]"
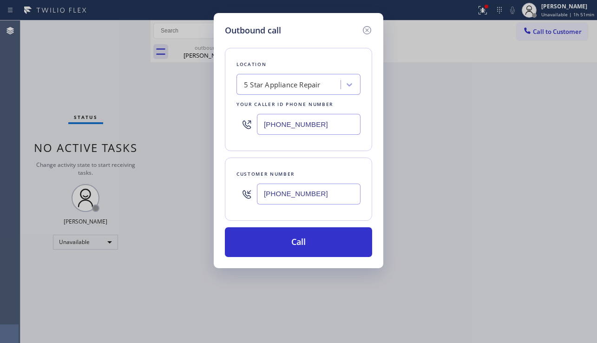
drag, startPoint x: 272, startPoint y: 242, endPoint x: 136, endPoint y: 129, distance: 176.7
click at [272, 242] on button "Call" at bounding box center [298, 242] width 147 height 30
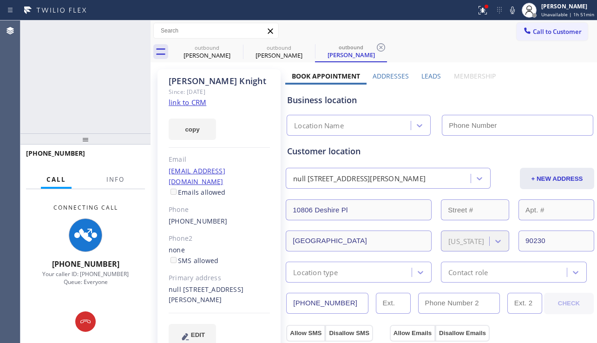
type input "[PHONE_NUMBER]"
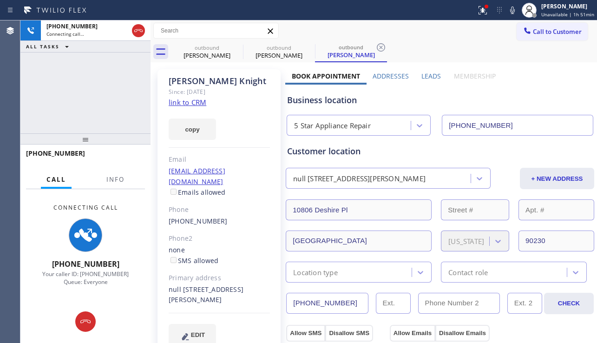
click at [64, 107] on div "+13109166524 Connecting call… ALL TASKS ALL TASKS ACTIVE TASKS TASKS IN WRAP UP" at bounding box center [85, 76] width 130 height 113
click at [235, 44] on icon at bounding box center [237, 47] width 8 height 8
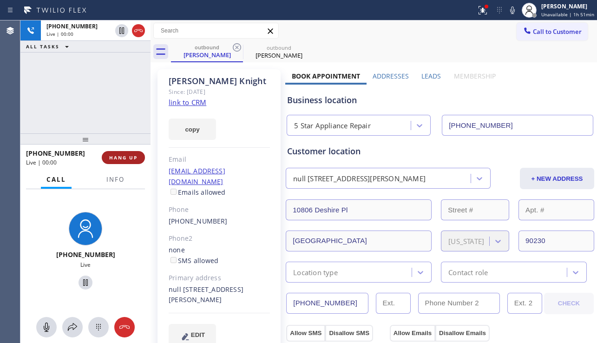
click at [127, 162] on button "HANG UP" at bounding box center [123, 157] width 43 height 13
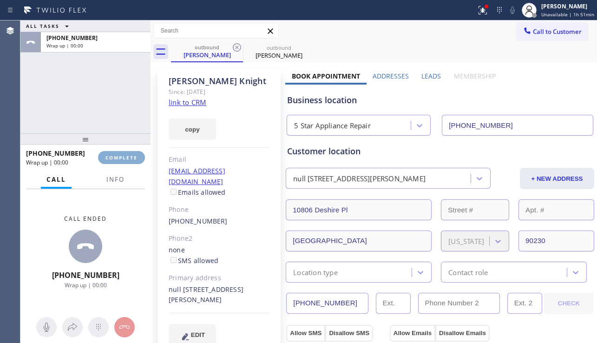
click at [127, 162] on button "COMPLETE" at bounding box center [121, 157] width 47 height 13
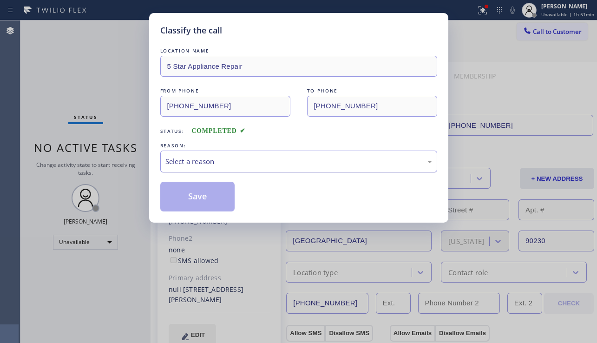
click at [261, 165] on div "Select a reason" at bounding box center [299, 161] width 267 height 11
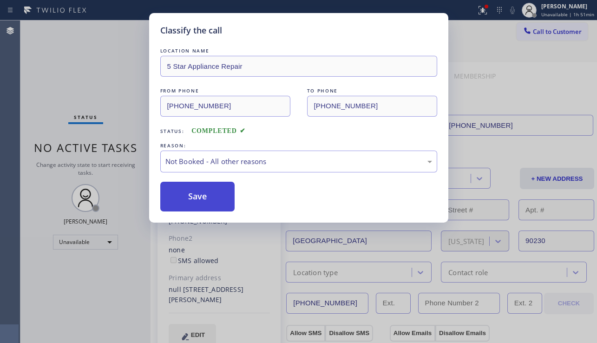
click at [195, 201] on button "Save" at bounding box center [197, 197] width 75 height 30
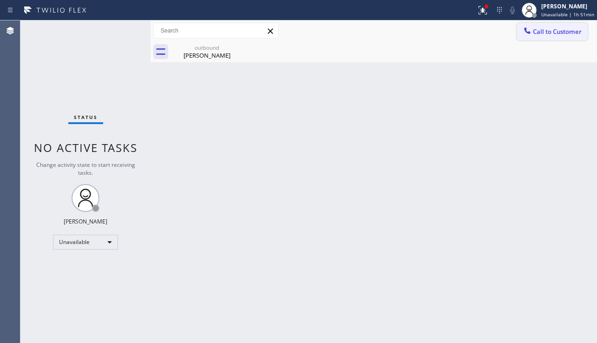
click at [542, 33] on span "Call to Customer" at bounding box center [557, 31] width 49 height 8
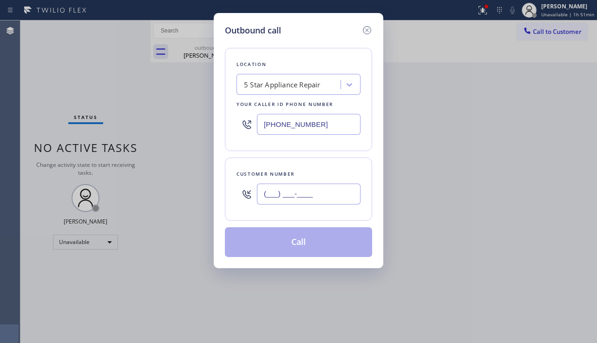
click at [318, 192] on input "(___) ___-____" at bounding box center [309, 194] width 104 height 21
paste input "323) 360-8532"
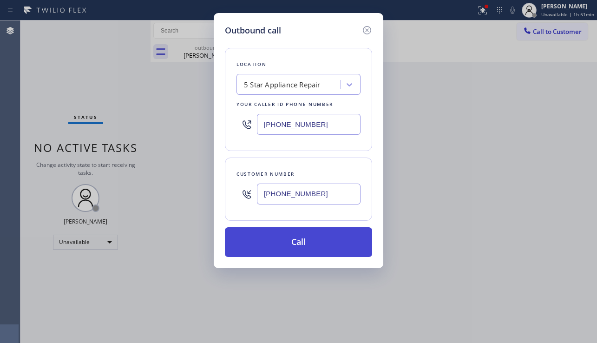
type input "[PHONE_NUMBER]"
drag, startPoint x: 283, startPoint y: 246, endPoint x: 278, endPoint y: 244, distance: 5.4
click at [283, 246] on button "Call" at bounding box center [298, 242] width 147 height 30
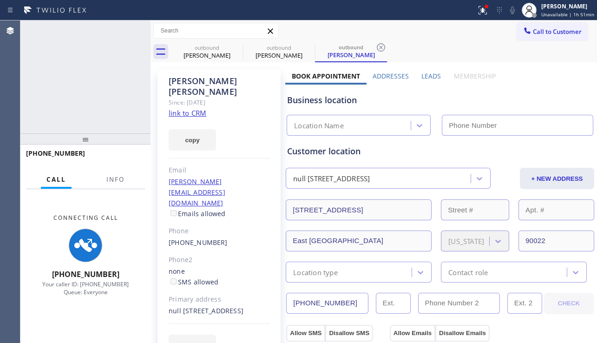
type input "[PHONE_NUMBER]"
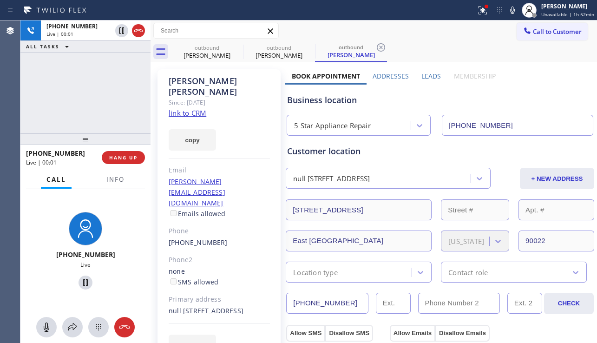
click at [546, 102] on div "Business location" at bounding box center [440, 100] width 306 height 13
click at [129, 164] on button "HANG UP" at bounding box center [123, 157] width 43 height 13
click at [129, 163] on button "HANG UP" at bounding box center [123, 157] width 43 height 13
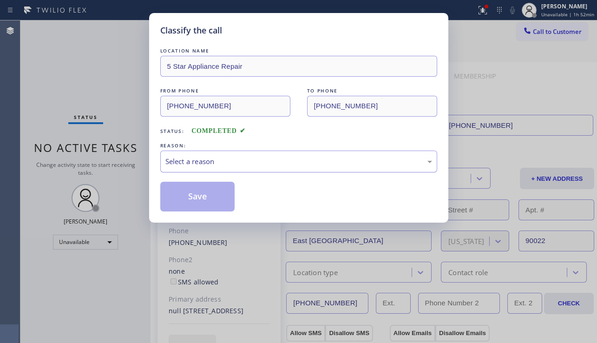
click at [256, 159] on div "Select a reason" at bounding box center [299, 161] width 267 height 11
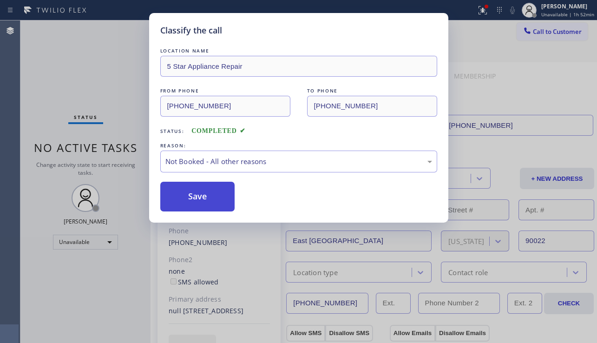
click at [196, 196] on button "Save" at bounding box center [197, 197] width 75 height 30
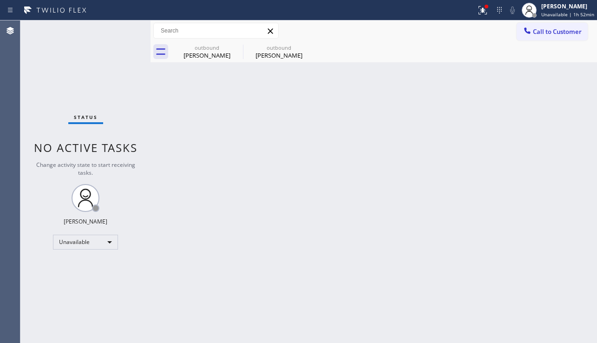
drag, startPoint x: 547, startPoint y: 31, endPoint x: 491, endPoint y: 55, distance: 60.6
click at [547, 31] on span "Call to Customer" at bounding box center [557, 31] width 49 height 8
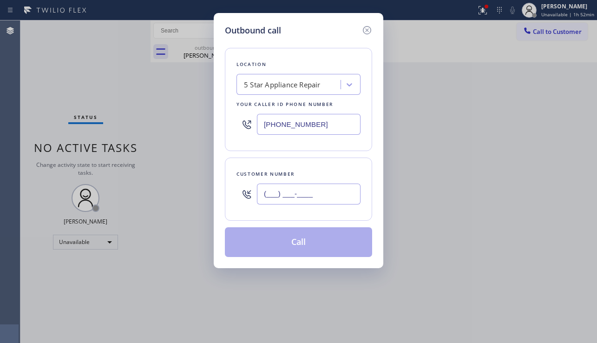
click at [298, 189] on input "(___) ___-____" at bounding box center [309, 194] width 104 height 21
paste input "650) 759-5488"
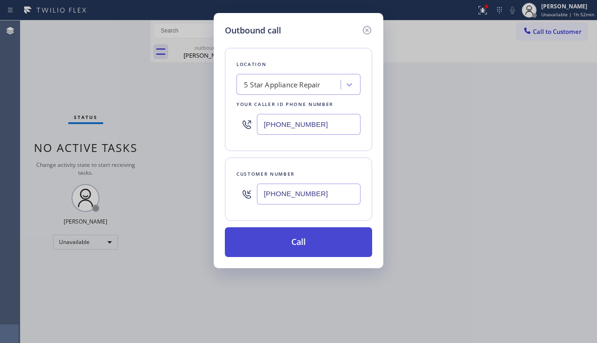
type input "[PHONE_NUMBER]"
click at [294, 236] on button "Call" at bounding box center [298, 242] width 147 height 30
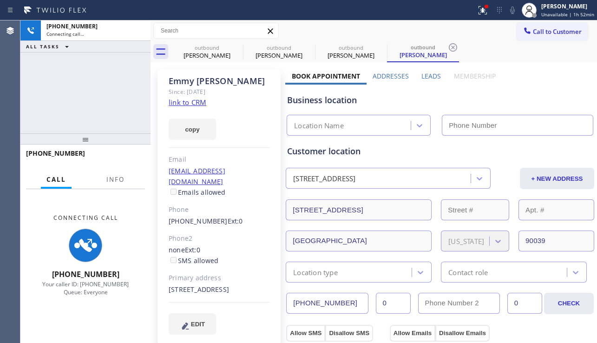
type input "[PHONE_NUMBER]"
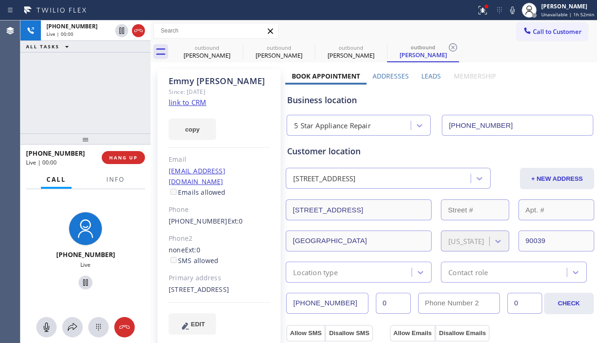
drag, startPoint x: 573, startPoint y: 101, endPoint x: 411, endPoint y: 161, distance: 173.3
click at [573, 101] on div "Business location" at bounding box center [440, 100] width 306 height 13
click at [118, 161] on button "HANG UP" at bounding box center [123, 157] width 43 height 13
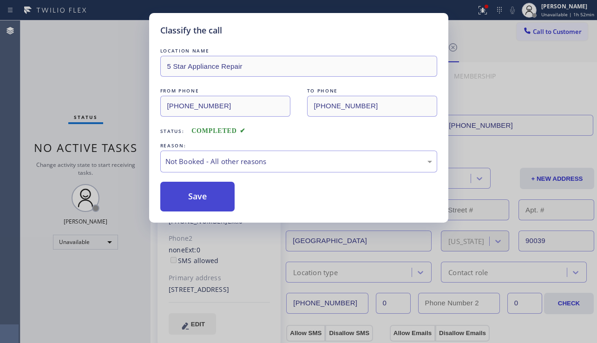
click at [202, 197] on button "Save" at bounding box center [197, 197] width 75 height 30
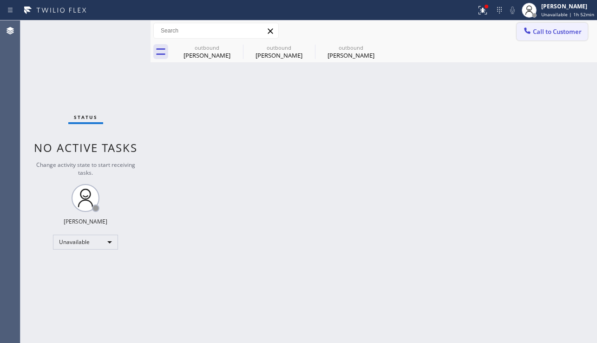
click at [543, 33] on span "Call to Customer" at bounding box center [557, 31] width 49 height 8
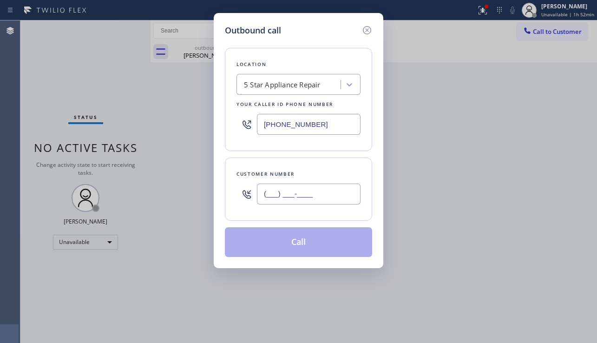
click at [285, 189] on input "(___) ___-____" at bounding box center [309, 194] width 104 height 21
paste input "773) 814-5053"
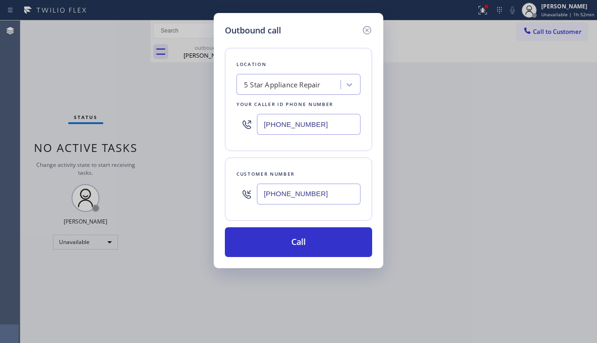
type input "(773) 814-5053"
click at [563, 280] on div "Outbound call Location 5 Star Appliance Repair Your caller id phone number (855…" at bounding box center [298, 171] width 597 height 343
drag, startPoint x: 297, startPoint y: 235, endPoint x: 228, endPoint y: 158, distance: 103.4
click at [297, 235] on button "Call" at bounding box center [298, 242] width 147 height 30
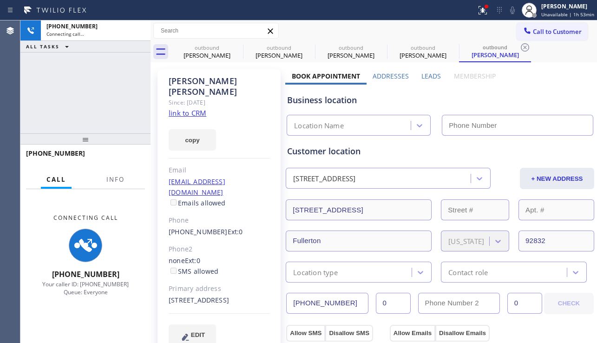
type input "[PHONE_NUMBER]"
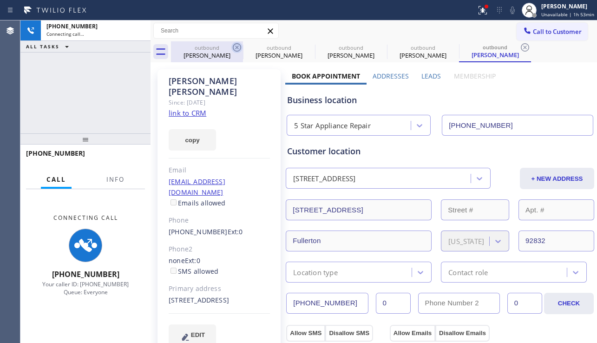
click at [236, 49] on icon at bounding box center [237, 47] width 8 height 8
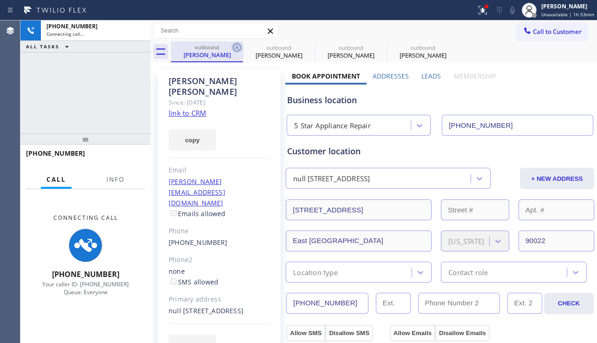
click at [238, 47] on icon at bounding box center [237, 47] width 11 height 11
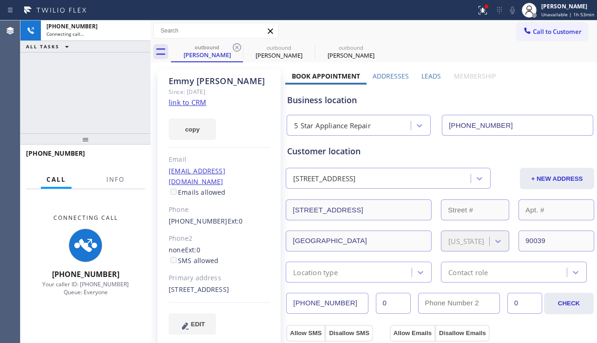
click at [238, 47] on icon at bounding box center [237, 47] width 11 height 11
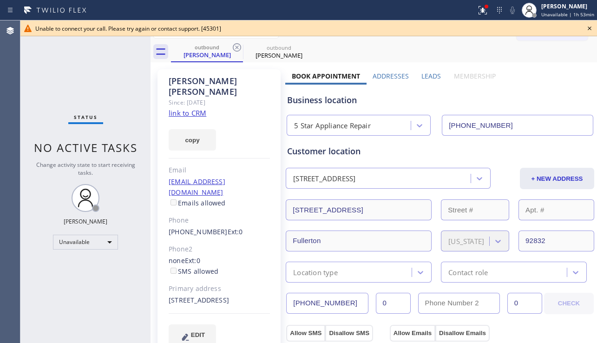
click at [552, 96] on div "Business location" at bounding box center [440, 100] width 306 height 13
click at [592, 27] on icon at bounding box center [589, 28] width 11 height 11
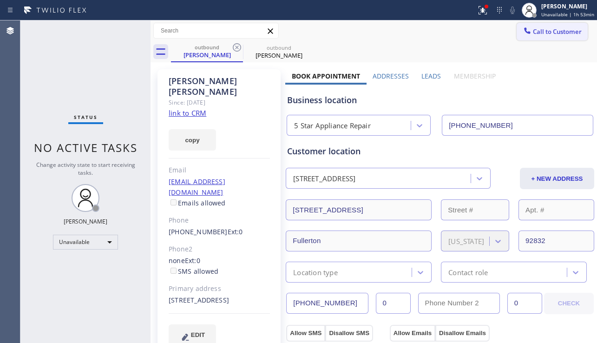
click at [548, 28] on span "Call to Customer" at bounding box center [557, 31] width 49 height 8
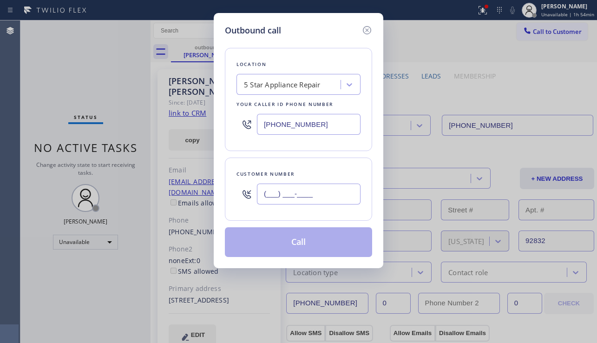
click at [331, 195] on input "(___) ___-____" at bounding box center [309, 194] width 104 height 21
paste input "818) 857-2921"
type input "[PHONE_NUMBER]"
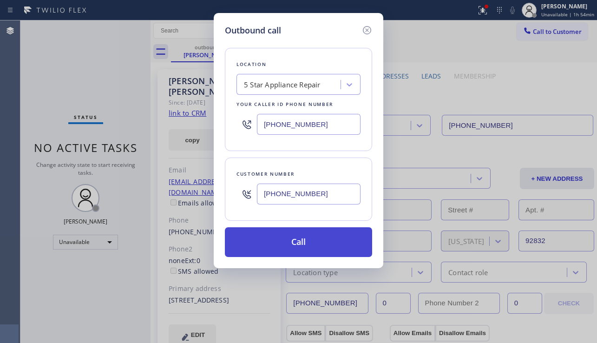
click at [325, 245] on button "Call" at bounding box center [298, 242] width 147 height 30
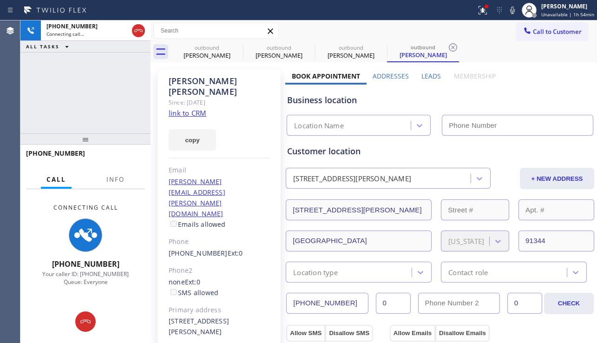
type input "[PHONE_NUMBER]"
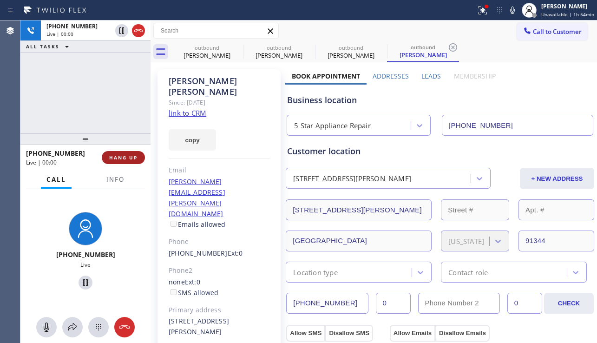
click at [133, 159] on span "HANG UP" at bounding box center [123, 157] width 28 height 7
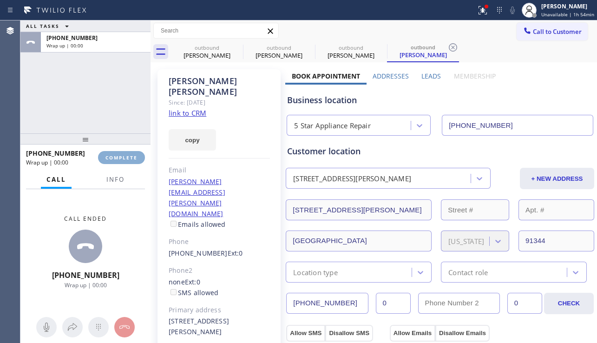
click at [133, 159] on span "COMPLETE" at bounding box center [122, 157] width 32 height 7
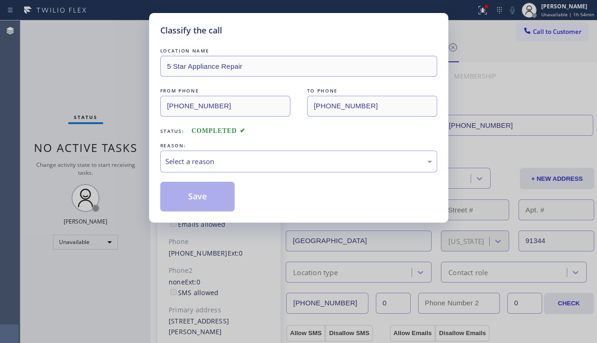
click at [224, 160] on div "Select a reason" at bounding box center [299, 161] width 267 height 11
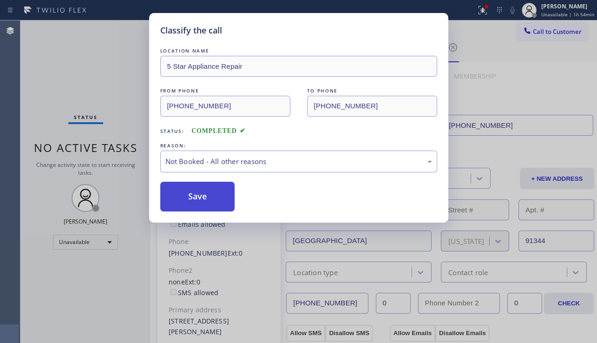
click at [203, 197] on button "Save" at bounding box center [197, 197] width 75 height 30
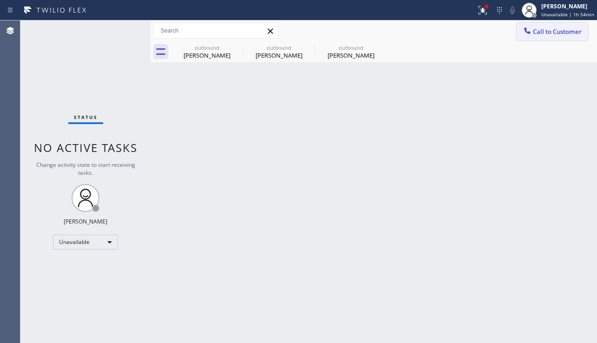
click at [538, 36] on button "Call to Customer" at bounding box center [552, 32] width 71 height 18
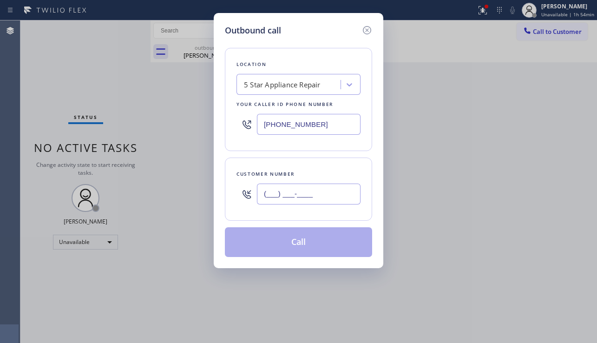
click at [283, 201] on input "(___) ___-____" at bounding box center [309, 194] width 104 height 21
paste input "303) 907-3852"
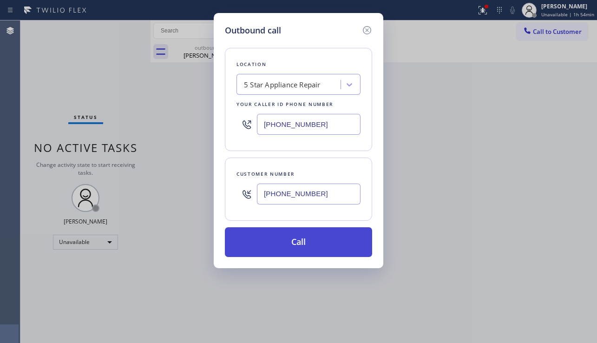
type input "[PHONE_NUMBER]"
click at [302, 249] on button "Call" at bounding box center [298, 242] width 147 height 30
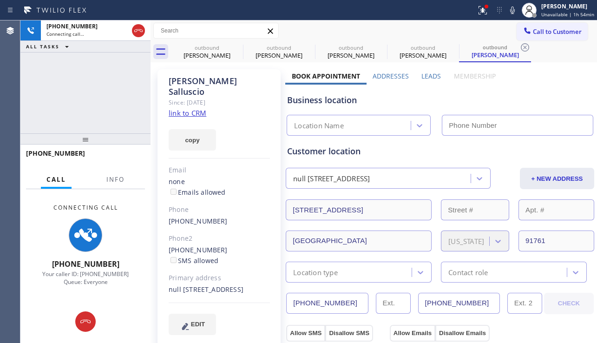
type input "[PHONE_NUMBER]"
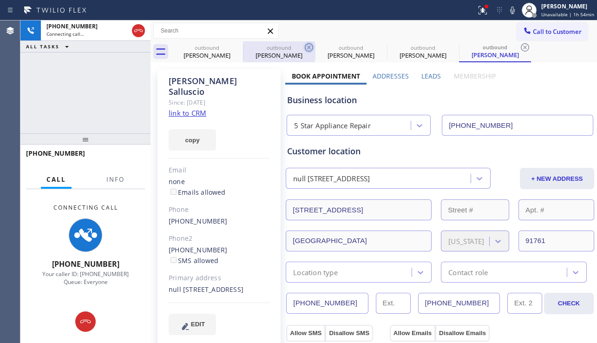
click at [0, 0] on icon at bounding box center [0, 0] width 0 height 0
click at [304, 45] on icon at bounding box center [309, 47] width 11 height 11
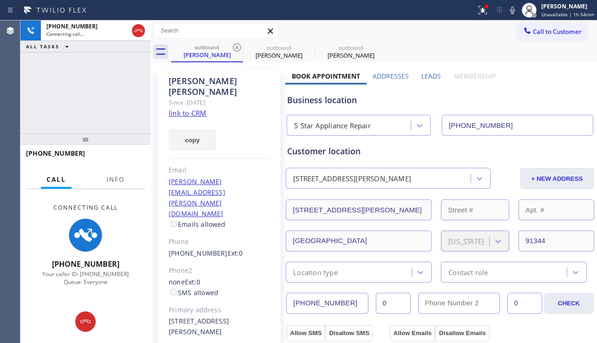
click at [235, 45] on icon at bounding box center [237, 47] width 11 height 11
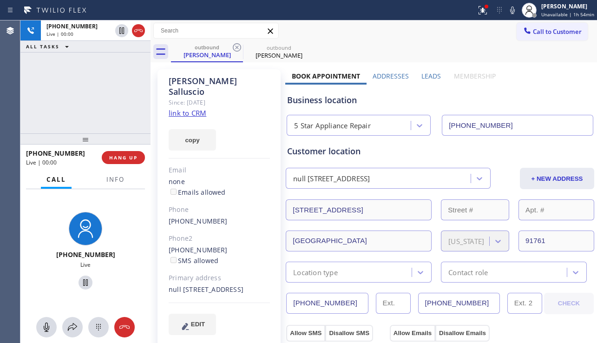
click at [570, 99] on div "Business location" at bounding box center [440, 100] width 306 height 13
click at [134, 159] on span "HANG UP" at bounding box center [123, 157] width 28 height 7
click at [134, 158] on span "HANG UP" at bounding box center [123, 157] width 28 height 7
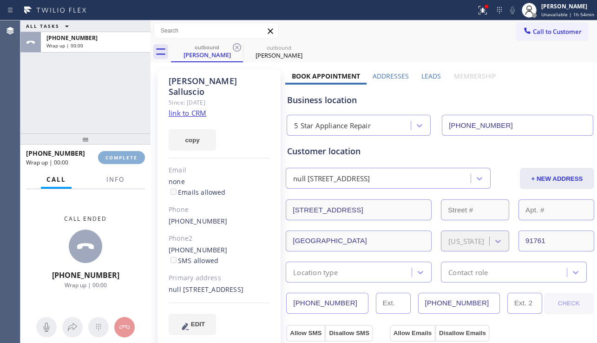
click at [134, 158] on span "COMPLETE" at bounding box center [122, 157] width 32 height 7
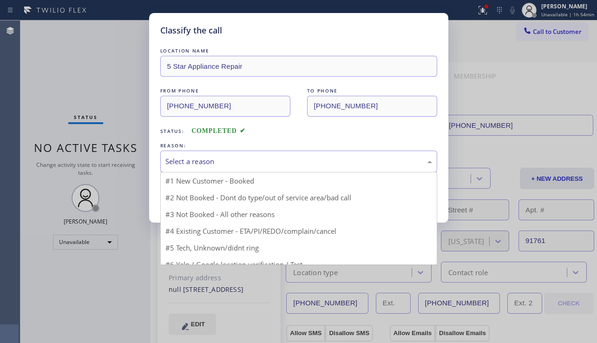
click at [277, 168] on div "Select a reason" at bounding box center [298, 162] width 277 height 22
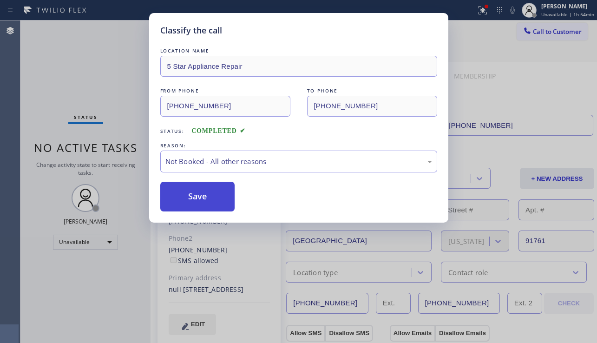
click at [212, 203] on button "Save" at bounding box center [197, 197] width 75 height 30
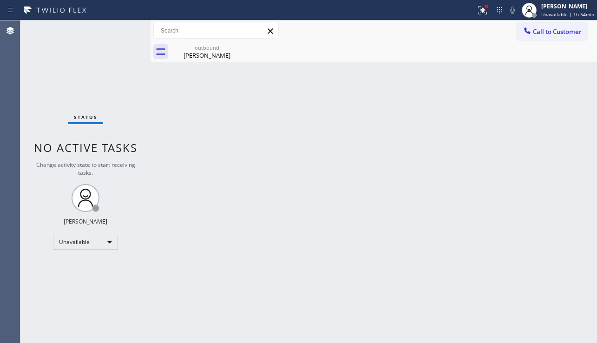
click at [546, 33] on span "Call to Customer" at bounding box center [557, 31] width 49 height 8
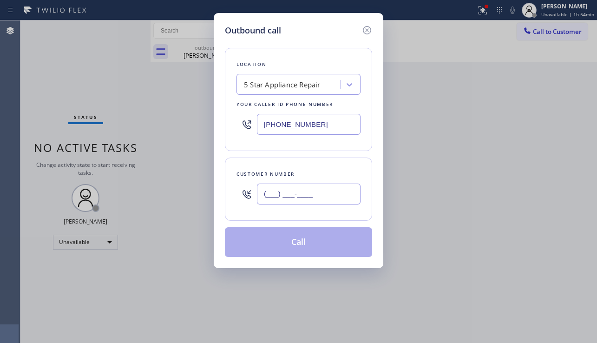
click at [285, 201] on input "(___) ___-____" at bounding box center [309, 194] width 104 height 21
paste input "818) 968-7230"
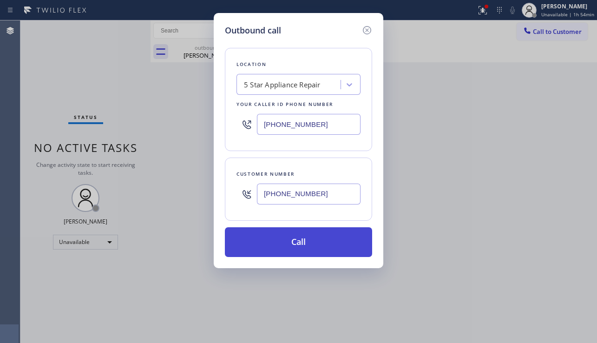
type input "[PHONE_NUMBER]"
click at [311, 238] on button "Call" at bounding box center [298, 242] width 147 height 30
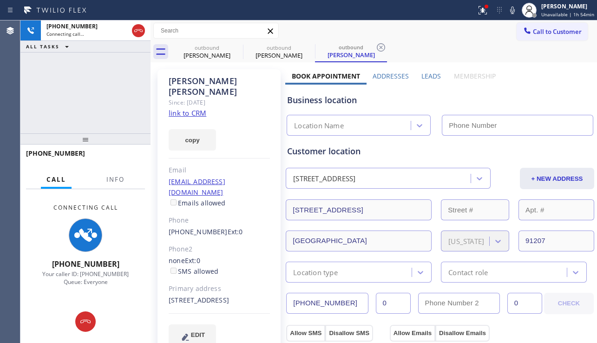
type input "[PHONE_NUMBER]"
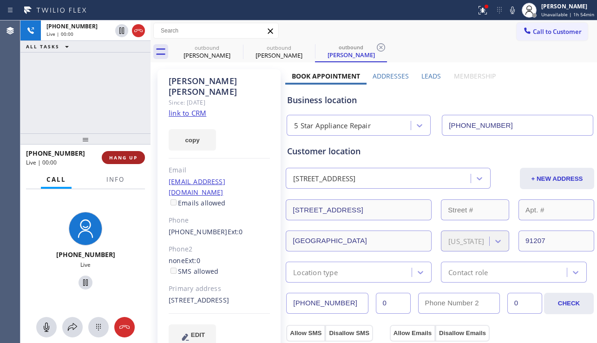
click at [117, 159] on span "HANG UP" at bounding box center [123, 157] width 28 height 7
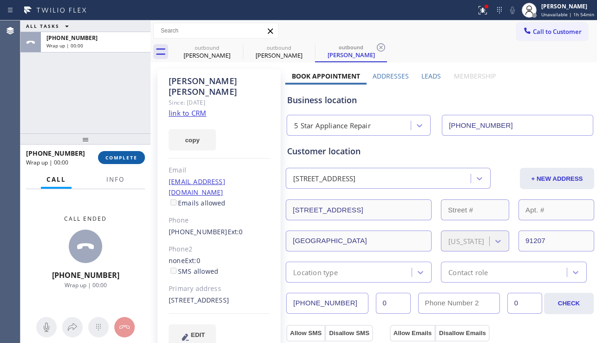
click at [117, 159] on span "COMPLETE" at bounding box center [122, 157] width 32 height 7
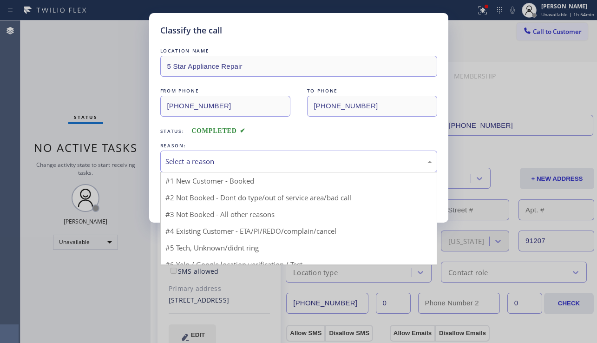
click at [219, 157] on div "Select a reason" at bounding box center [299, 161] width 267 height 11
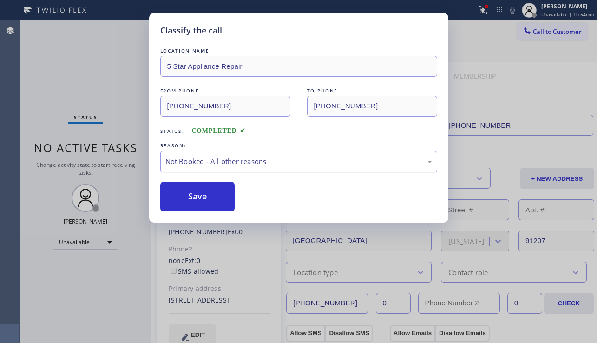
drag, startPoint x: 194, startPoint y: 196, endPoint x: 326, endPoint y: 158, distance: 137.1
click at [195, 194] on button "Save" at bounding box center [197, 197] width 75 height 30
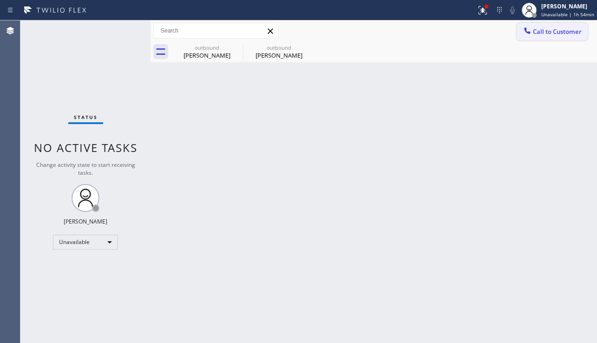
click at [545, 34] on span "Call to Customer" at bounding box center [557, 31] width 49 height 8
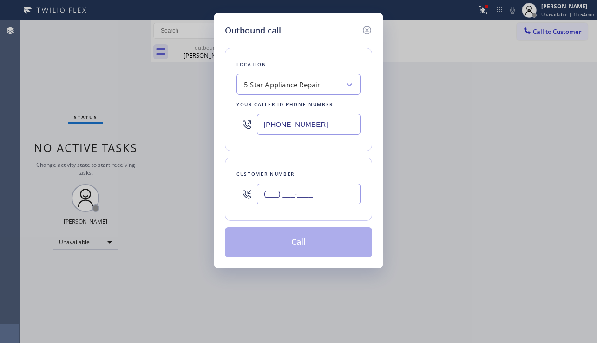
click at [284, 187] on input "(___) ___-____" at bounding box center [309, 194] width 104 height 21
paste input "909) 964-2016"
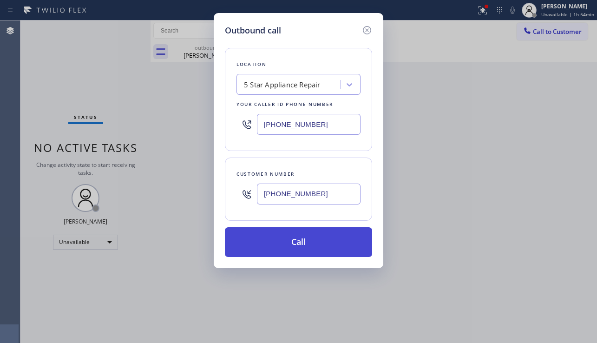
type input "[PHONE_NUMBER]"
click at [281, 237] on button "Call" at bounding box center [298, 242] width 147 height 30
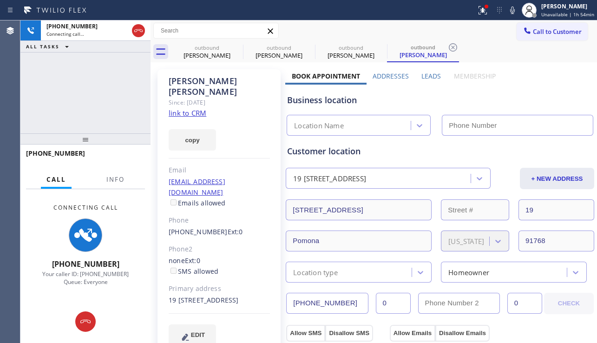
type input "[PHONE_NUMBER]"
click at [526, 92] on div "Business location 5 Star Appliance Repair [PHONE_NUMBER]" at bounding box center [440, 110] width 310 height 51
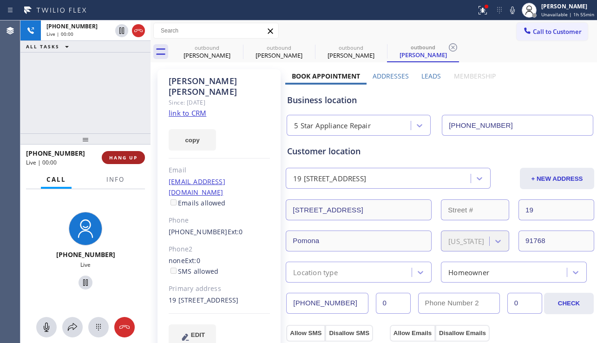
click at [126, 156] on span "HANG UP" at bounding box center [123, 157] width 28 height 7
click at [126, 154] on span "HANG UP" at bounding box center [123, 157] width 28 height 7
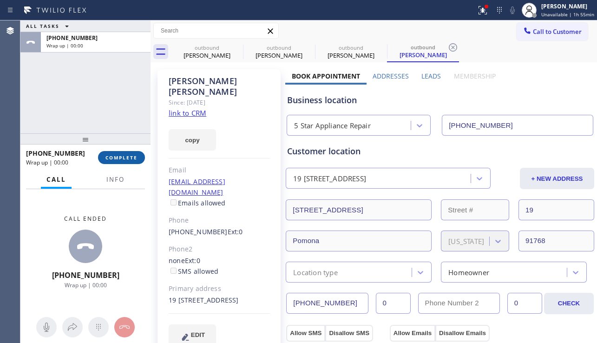
click at [139, 158] on button "COMPLETE" at bounding box center [121, 157] width 47 height 13
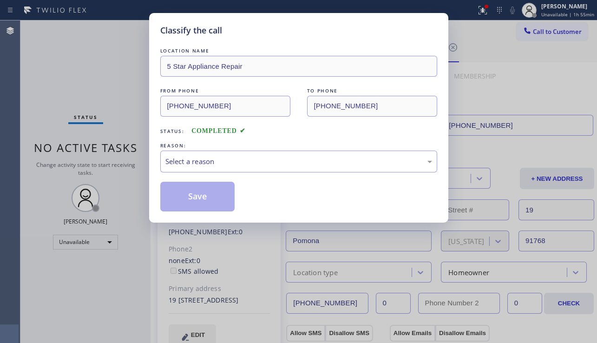
click at [275, 165] on div "Select a reason" at bounding box center [299, 161] width 267 height 11
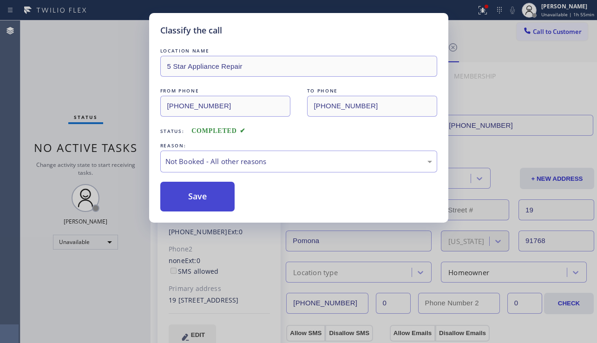
click at [206, 200] on button "Save" at bounding box center [197, 197] width 75 height 30
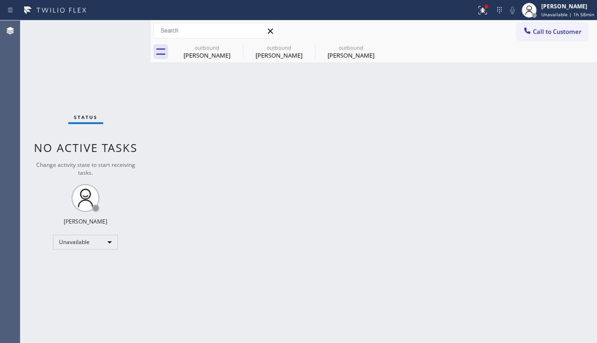
click at [541, 226] on div "Back to Dashboard Change Sender ID Customers Technicians Select a contact Outbo…" at bounding box center [374, 181] width 447 height 323
click at [478, 7] on icon at bounding box center [483, 10] width 11 height 11
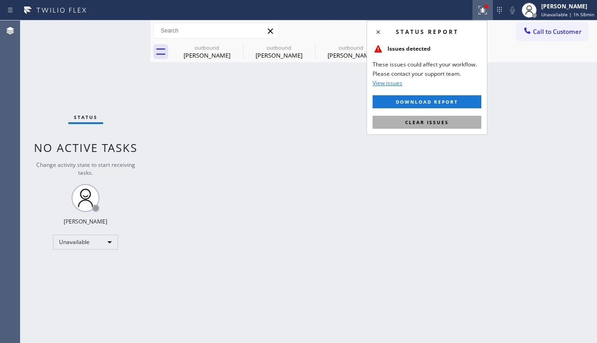
click at [442, 127] on button "Clear issues" at bounding box center [427, 122] width 109 height 13
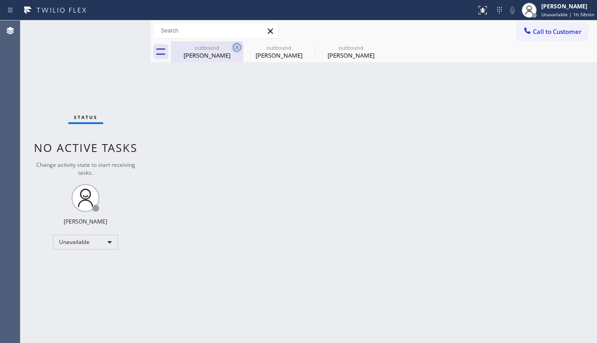
click at [237, 48] on icon at bounding box center [237, 47] width 8 height 8
click at [0, 0] on icon at bounding box center [0, 0] width 0 height 0
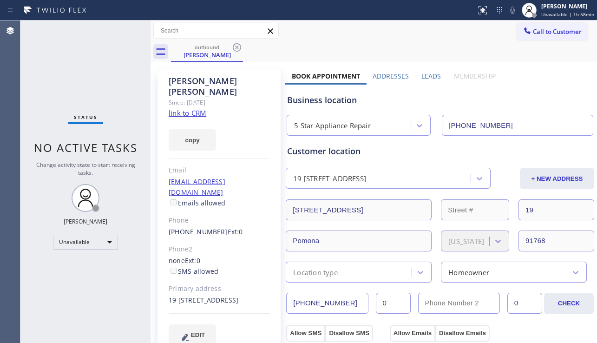
click at [237, 48] on icon at bounding box center [237, 47] width 8 height 8
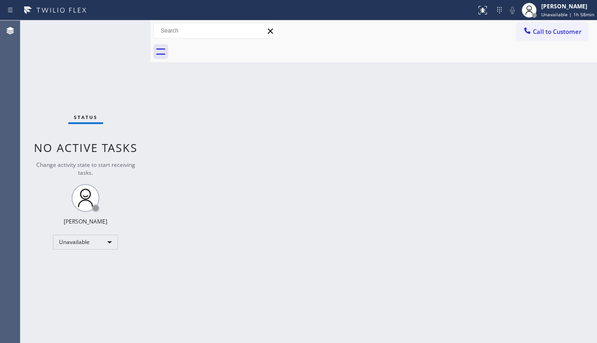
click at [561, 229] on div "Back to Dashboard Change Sender ID Customers Technicians Select a contact Outbo…" at bounding box center [374, 181] width 447 height 323
click at [558, 34] on span "Call to Customer" at bounding box center [557, 31] width 49 height 8
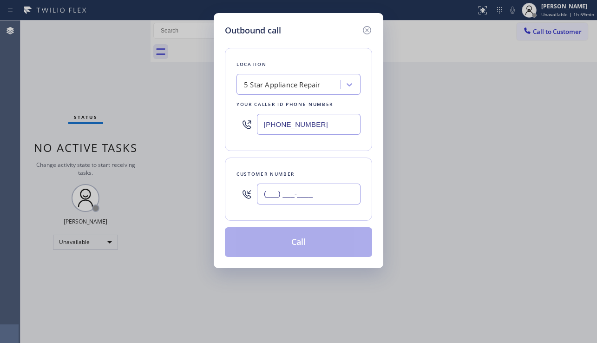
click at [296, 195] on input "(___) ___-____" at bounding box center [309, 194] width 104 height 21
paste input "858) 869-5366"
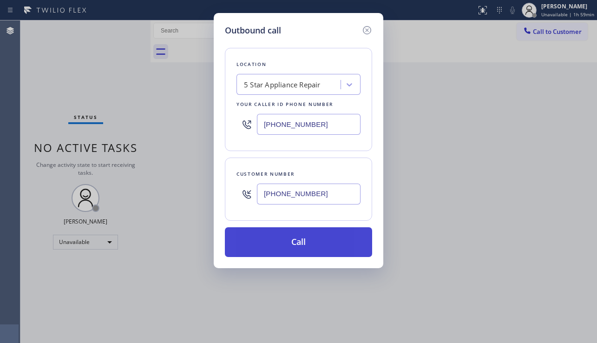
type input "[PHONE_NUMBER]"
click at [290, 244] on button "Call" at bounding box center [298, 242] width 147 height 30
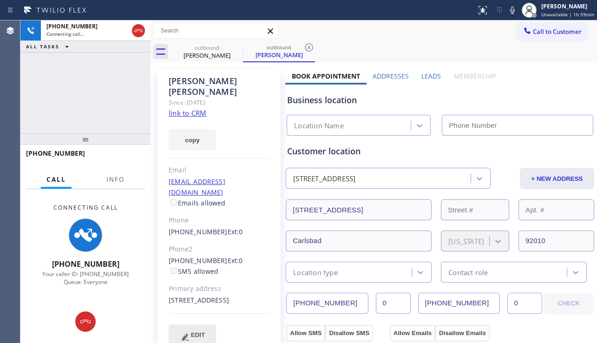
type input "[PHONE_NUMBER]"
click at [533, 111] on div "5 Star Appliance Repair (855) 731-4952" at bounding box center [440, 123] width 311 height 25
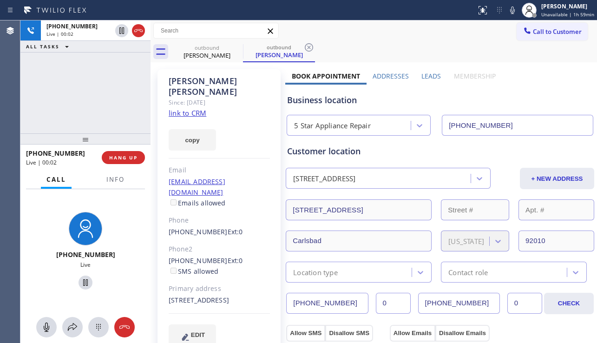
click at [540, 96] on div "Business location" at bounding box center [440, 100] width 306 height 13
click at [135, 154] on span "HANG UP" at bounding box center [123, 157] width 28 height 7
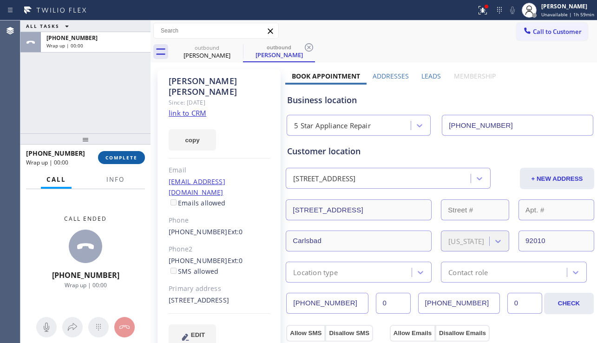
click at [135, 154] on span "COMPLETE" at bounding box center [122, 157] width 32 height 7
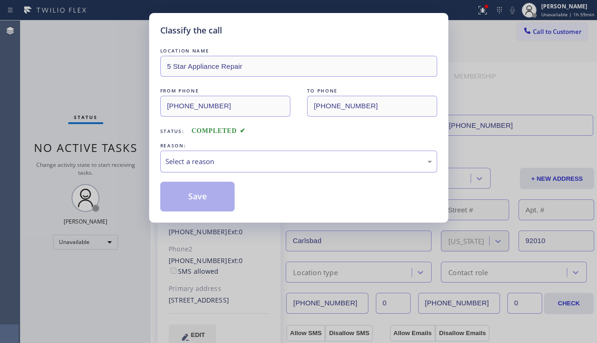
click at [292, 169] on div "Select a reason" at bounding box center [298, 162] width 277 height 22
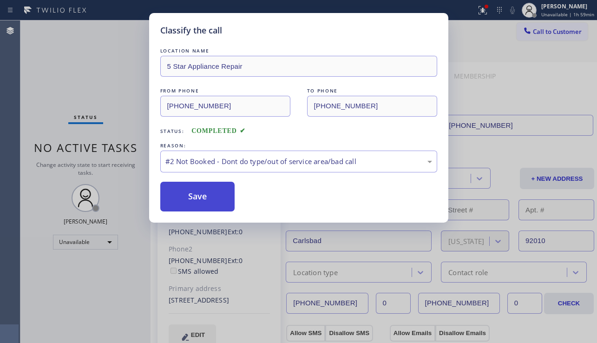
click at [212, 198] on button "Save" at bounding box center [197, 197] width 75 height 30
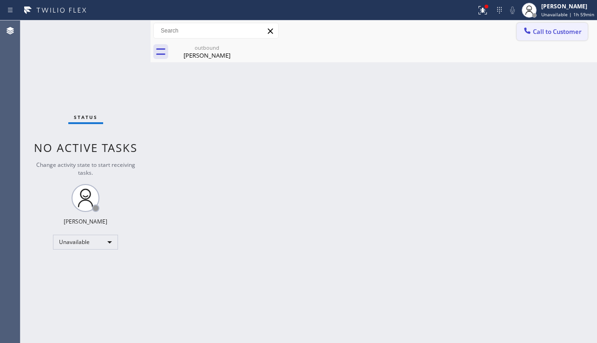
click at [547, 35] on span "Call to Customer" at bounding box center [557, 31] width 49 height 8
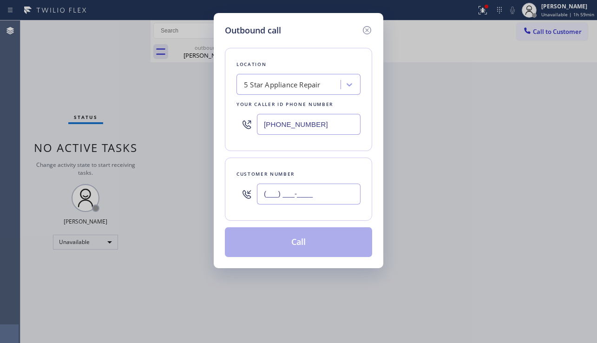
click at [314, 202] on input "(___) ___-____" at bounding box center [309, 194] width 104 height 21
paste input "562) 704-2242"
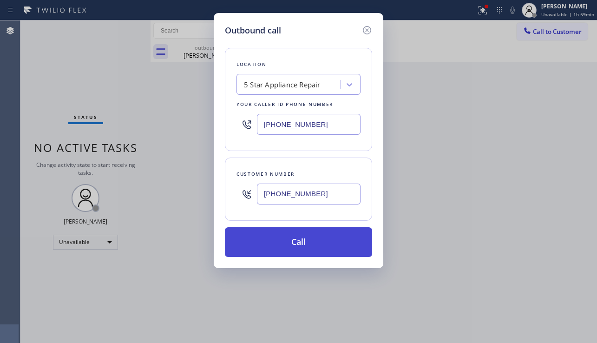
type input "(562) 704-2242"
click at [300, 244] on button "Call" at bounding box center [298, 242] width 147 height 30
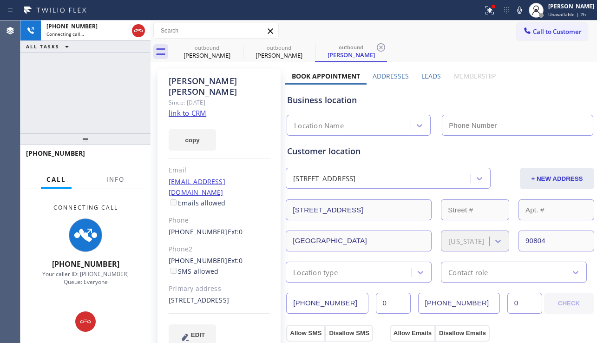
type input "[PHONE_NUMBER]"
click at [74, 119] on div "+15627042242 Connecting call… ALL TASKS ALL TASKS ACTIVE TASKS TASKS IN WRAP UP" at bounding box center [85, 76] width 130 height 113
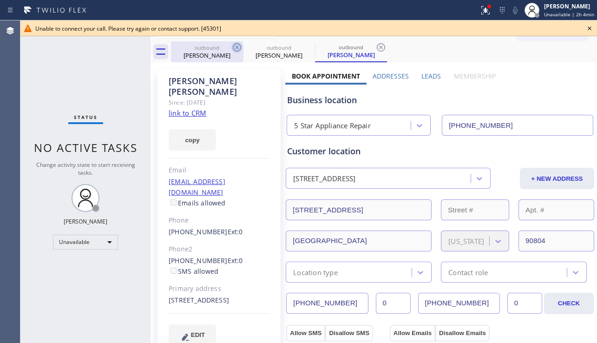
click at [239, 45] on icon at bounding box center [237, 47] width 11 height 11
click at [0, 0] on icon at bounding box center [0, 0] width 0 height 0
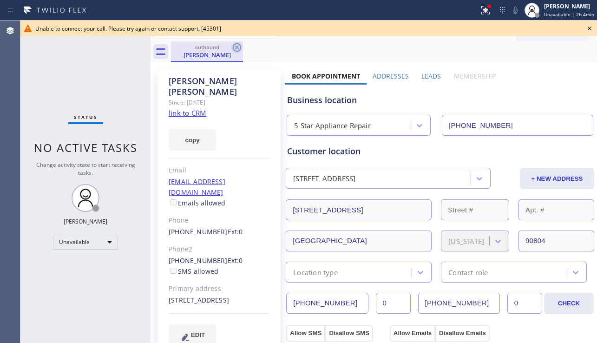
click at [238, 46] on icon at bounding box center [237, 47] width 11 height 11
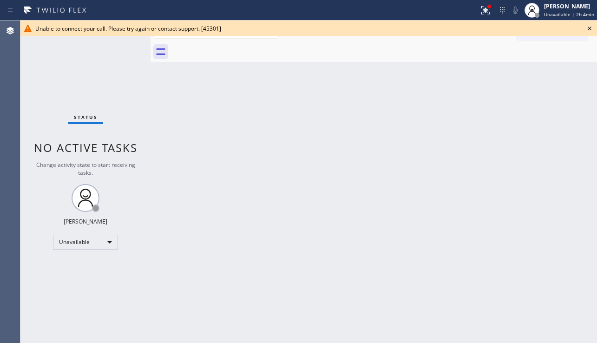
click at [590, 30] on icon at bounding box center [589, 28] width 11 height 11
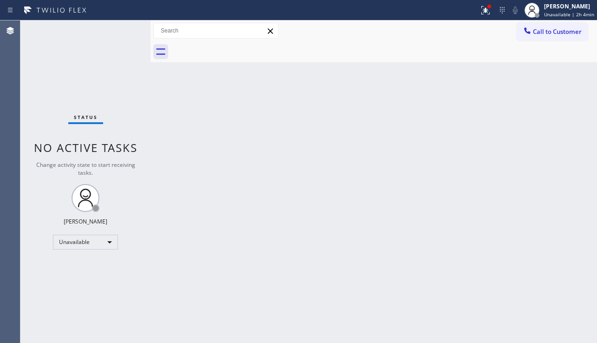
click at [465, 125] on div "Back to Dashboard Change Sender ID Customers Technicians Select a contact Outbo…" at bounding box center [374, 181] width 447 height 323
drag, startPoint x: 560, startPoint y: 35, endPoint x: 292, endPoint y: 126, distance: 282.8
click at [559, 35] on span "Call to Customer" at bounding box center [557, 31] width 49 height 8
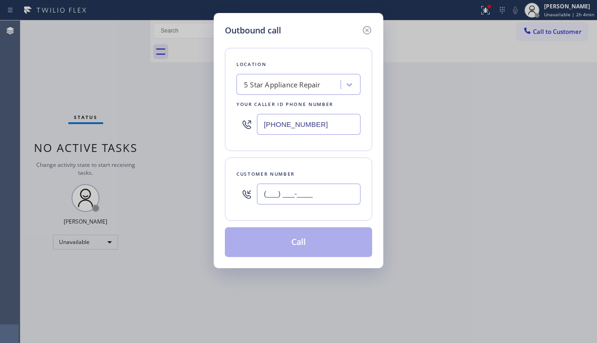
click at [276, 186] on input "(___) ___-____" at bounding box center [309, 194] width 104 height 21
paste input "714) 715-1002"
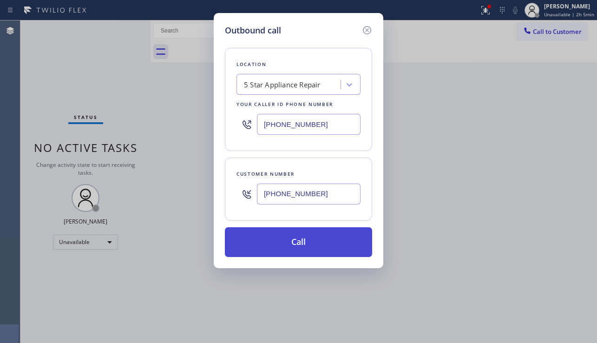
type input "[PHONE_NUMBER]"
click at [269, 247] on button "Call" at bounding box center [298, 242] width 147 height 30
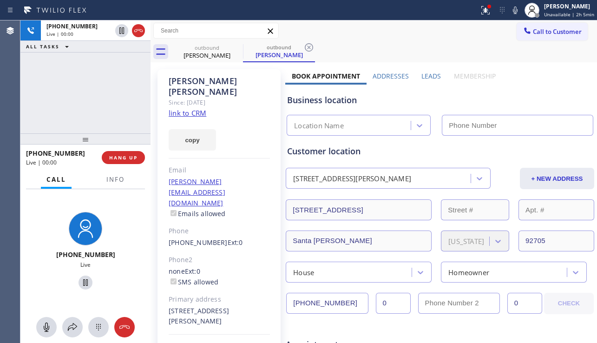
type input "[PHONE_NUMBER]"
drag, startPoint x: 558, startPoint y: 98, endPoint x: 461, endPoint y: 120, distance: 100.2
click at [558, 98] on div "Business location" at bounding box center [440, 100] width 306 height 13
click at [118, 161] on button "HANG UP" at bounding box center [123, 157] width 43 height 13
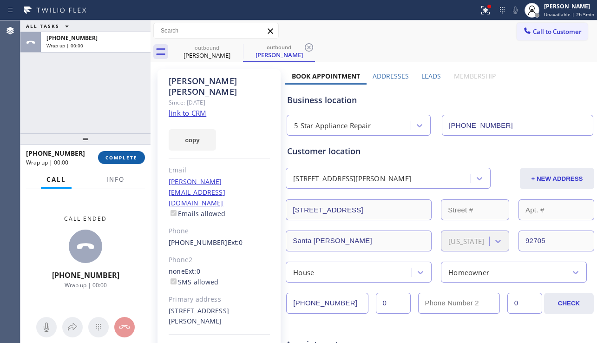
click at [118, 161] on button "COMPLETE" at bounding box center [121, 157] width 47 height 13
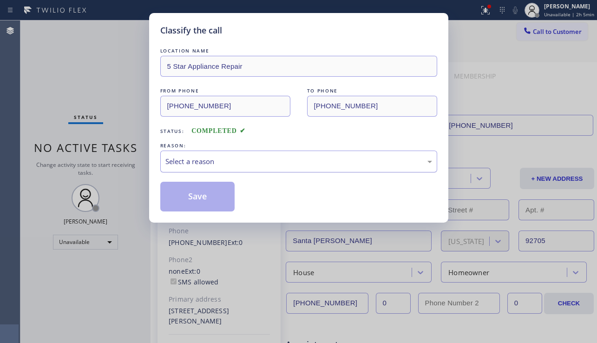
click at [266, 163] on div "Select a reason" at bounding box center [299, 161] width 267 height 11
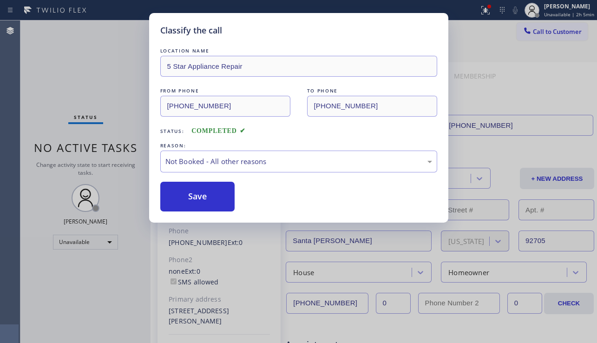
drag, startPoint x: 182, startPoint y: 197, endPoint x: 261, endPoint y: 184, distance: 80.1
click at [183, 197] on button "Save" at bounding box center [197, 197] width 75 height 30
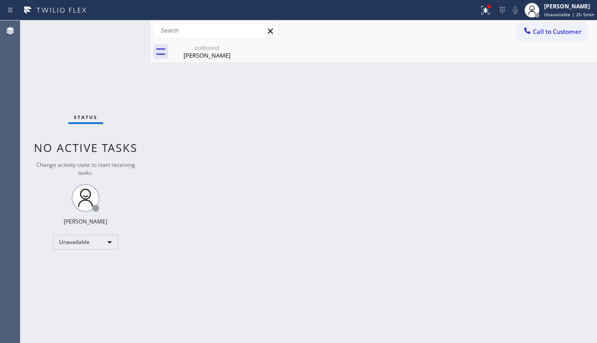
click at [549, 32] on span "Call to Customer" at bounding box center [557, 31] width 49 height 8
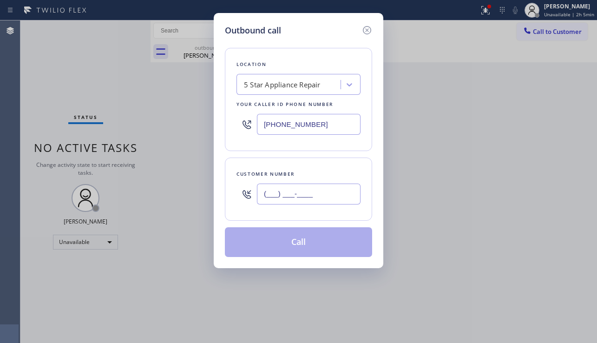
click at [333, 188] on input "(___) ___-____" at bounding box center [309, 194] width 104 height 21
paste input "714) 749-8337"
type input "(714) 749-8337"
click at [310, 241] on button "Call" at bounding box center [298, 242] width 147 height 30
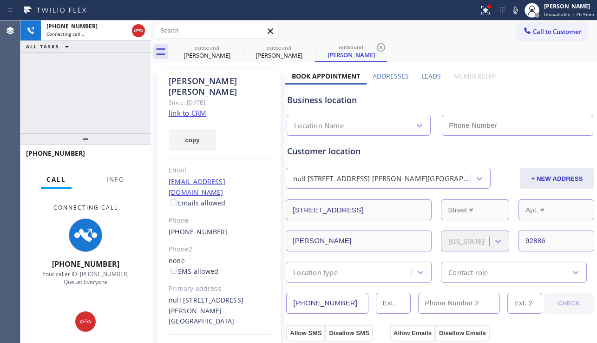
type input "[PHONE_NUMBER]"
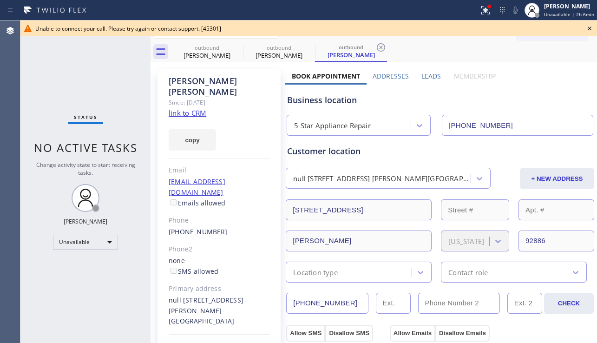
click at [586, 28] on icon at bounding box center [589, 28] width 11 height 11
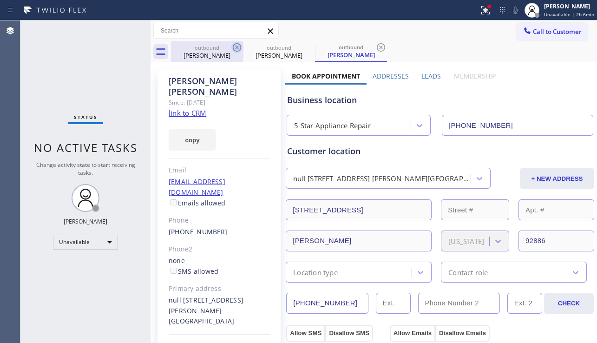
click at [236, 46] on icon at bounding box center [237, 47] width 8 height 8
click at [0, 0] on icon at bounding box center [0, 0] width 0 height 0
click at [377, 46] on icon at bounding box center [381, 47] width 8 height 8
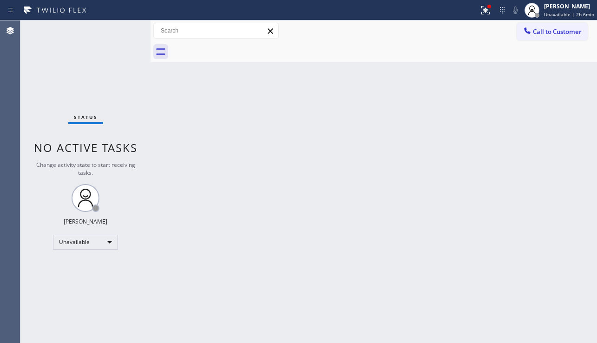
click at [236, 46] on div at bounding box center [384, 51] width 426 height 21
click at [531, 31] on icon at bounding box center [527, 30] width 9 height 9
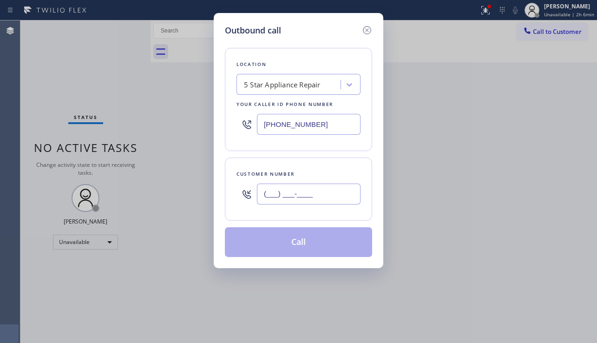
click at [292, 195] on input "(___) ___-____" at bounding box center [309, 194] width 104 height 21
paste input "310) 717-1714"
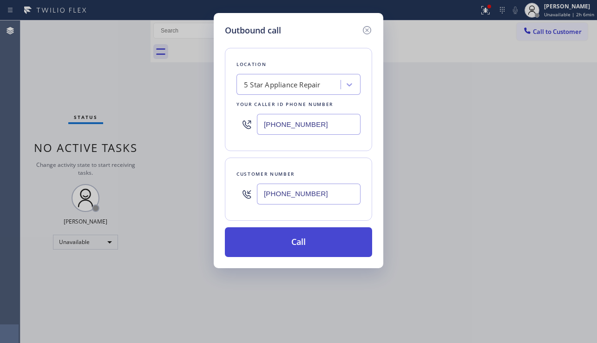
type input "[PHONE_NUMBER]"
click at [288, 235] on button "Call" at bounding box center [298, 242] width 147 height 30
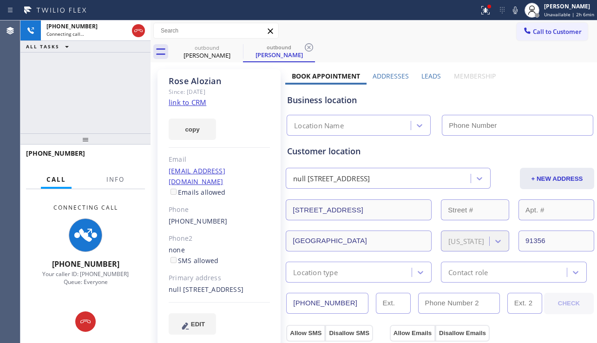
type input "[PHONE_NUMBER]"
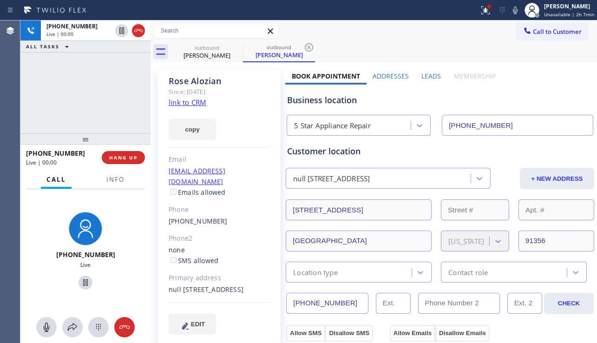
drag, startPoint x: 556, startPoint y: 80, endPoint x: 523, endPoint y: 91, distance: 35.3
click at [119, 157] on span "HANG UP" at bounding box center [123, 157] width 28 height 7
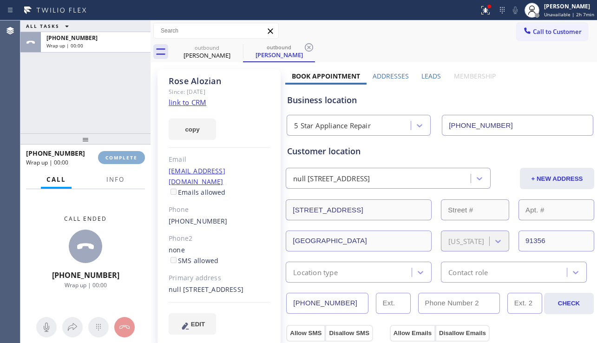
click at [119, 157] on span "COMPLETE" at bounding box center [122, 157] width 32 height 7
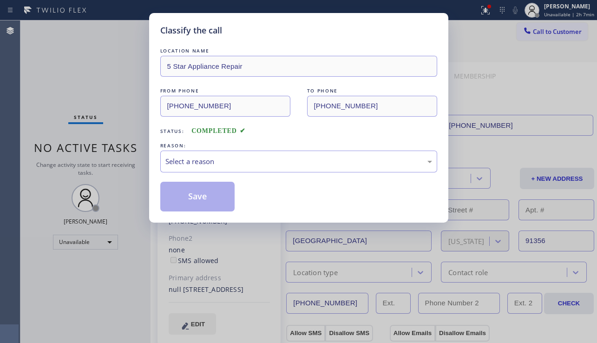
click at [235, 161] on div "Select a reason" at bounding box center [299, 161] width 267 height 11
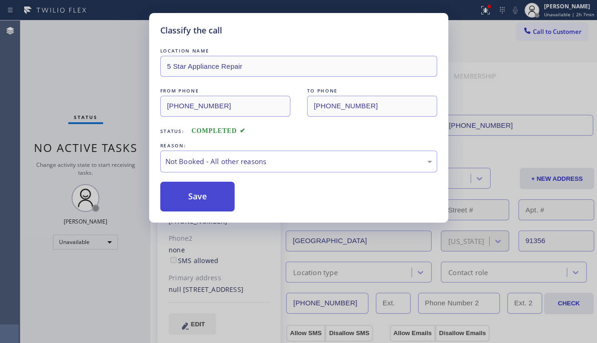
click at [192, 193] on button "Save" at bounding box center [197, 197] width 75 height 30
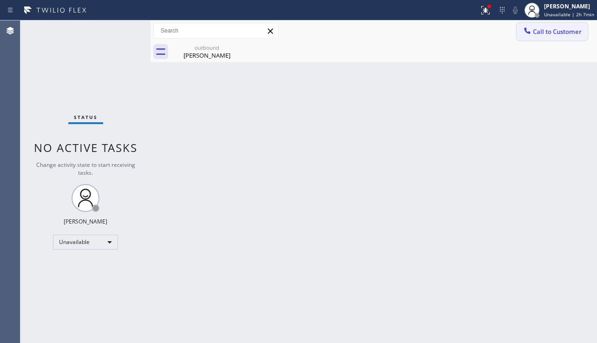
click at [546, 33] on span "Call to Customer" at bounding box center [557, 31] width 49 height 8
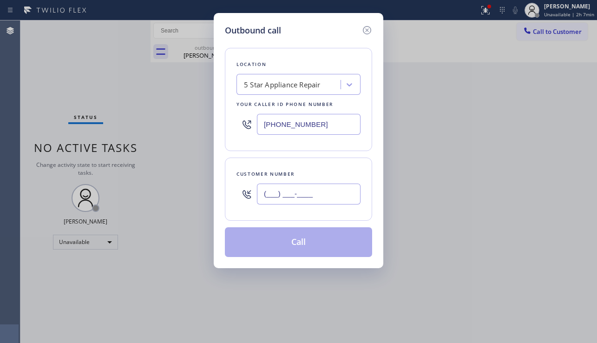
click at [296, 189] on input "(___) ___-____" at bounding box center [309, 194] width 104 height 21
paste input "310) 944-4469"
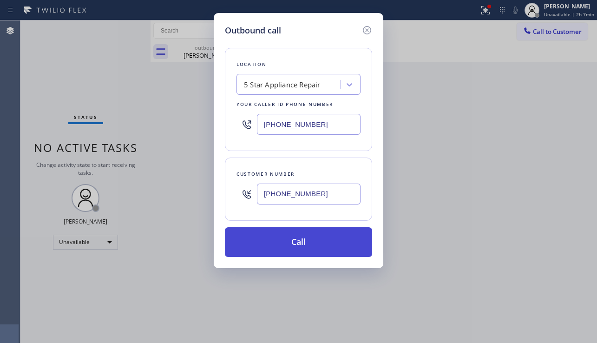
type input "[PHONE_NUMBER]"
click at [291, 237] on button "Call" at bounding box center [298, 242] width 147 height 30
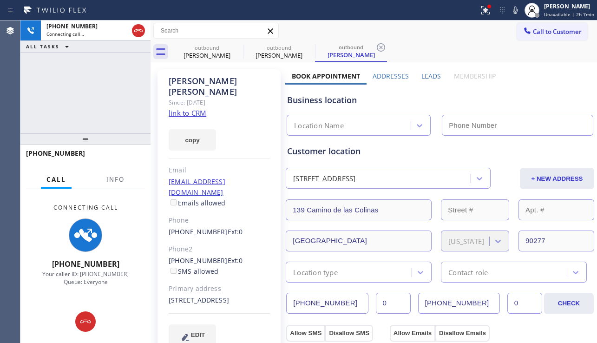
type input "[PHONE_NUMBER]"
drag, startPoint x: 64, startPoint y: 120, endPoint x: 596, endPoint y: 322, distance: 569.4
click at [64, 120] on div "+13109444469 Connecting call… ALL TASKS ALL TASKS ACTIVE TASKS TASKS IN WRAP UP" at bounding box center [85, 76] width 130 height 113
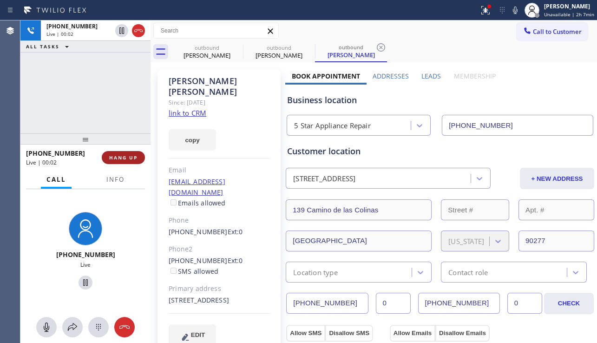
click at [133, 158] on span "HANG UP" at bounding box center [123, 157] width 28 height 7
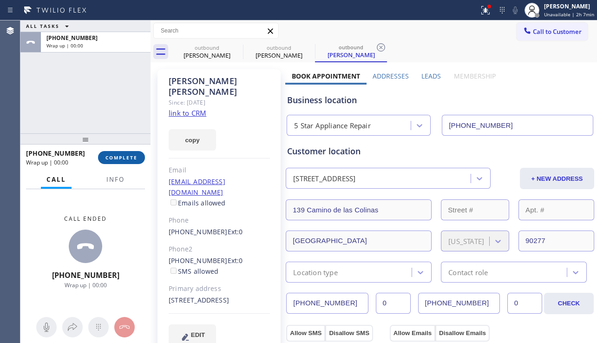
click at [133, 158] on span "COMPLETE" at bounding box center [122, 157] width 32 height 7
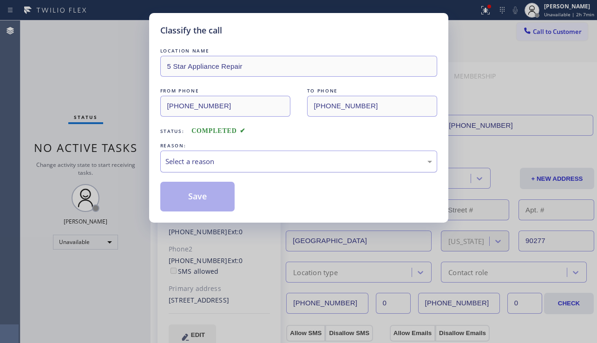
click at [237, 159] on div "Select a reason" at bounding box center [299, 161] width 267 height 11
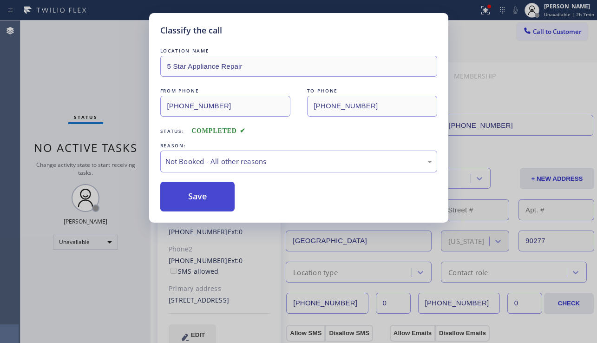
click at [198, 203] on button "Save" at bounding box center [197, 197] width 75 height 30
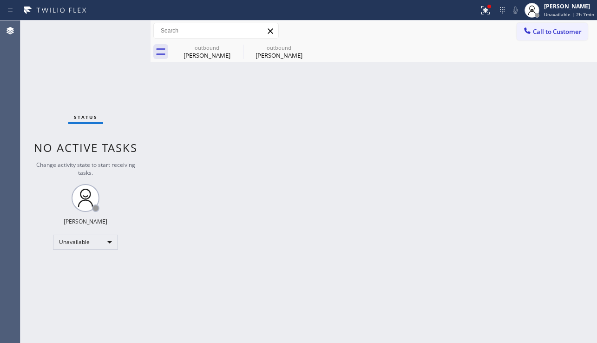
click at [549, 35] on span "Call to Customer" at bounding box center [557, 31] width 49 height 8
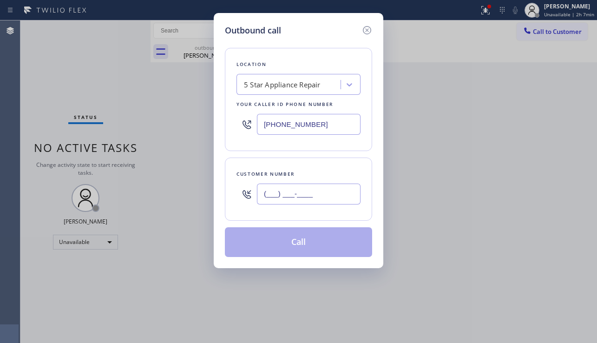
click at [289, 195] on input "(___) ___-____" at bounding box center [309, 194] width 104 height 21
paste input "206) 228-4424"
type input "[PHONE_NUMBER]"
click at [289, 249] on button "Call" at bounding box center [298, 242] width 147 height 30
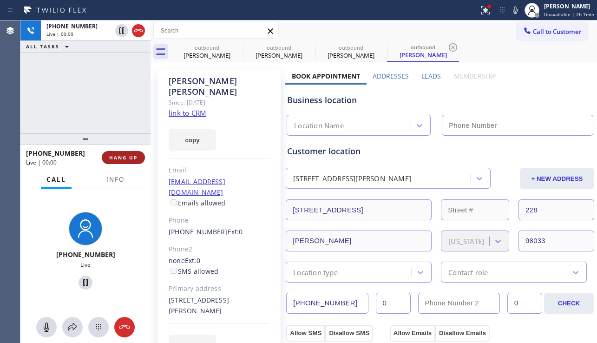
click at [115, 161] on button "HANG UP" at bounding box center [123, 157] width 43 height 13
type input "[PHONE_NUMBER]"
click at [115, 161] on button "HANG UP" at bounding box center [123, 157] width 43 height 13
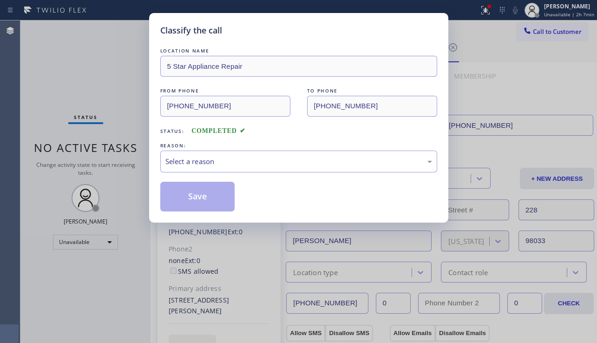
click at [257, 164] on div "Select a reason" at bounding box center [299, 161] width 267 height 11
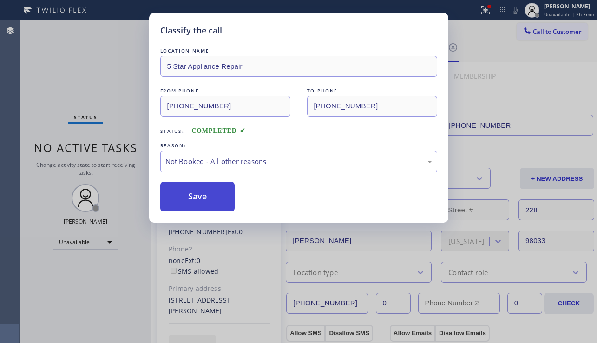
click at [214, 195] on button "Save" at bounding box center [197, 197] width 75 height 30
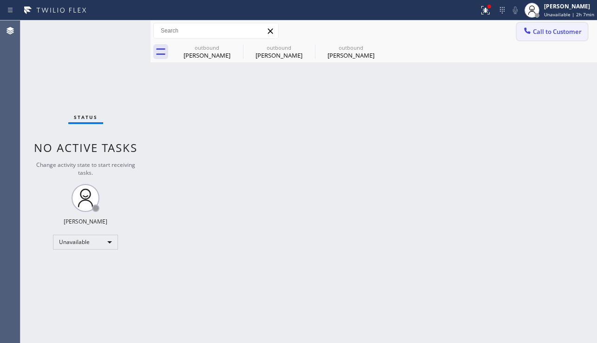
click at [547, 35] on span "Call to Customer" at bounding box center [557, 31] width 49 height 8
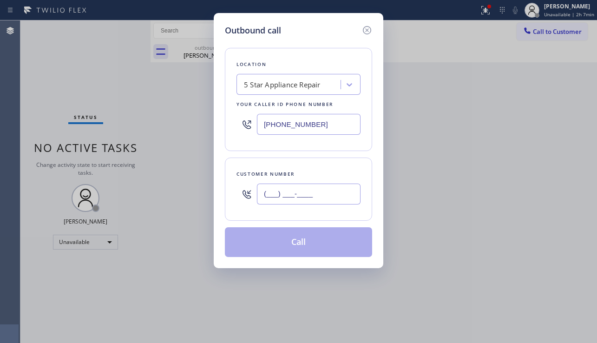
click at [279, 196] on input "(___) ___-____" at bounding box center [309, 194] width 104 height 21
paste input "206) 890-2255"
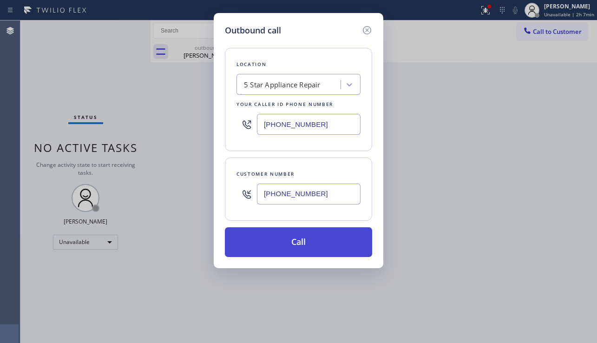
type input "[PHONE_NUMBER]"
click at [304, 243] on button "Call" at bounding box center [298, 242] width 147 height 30
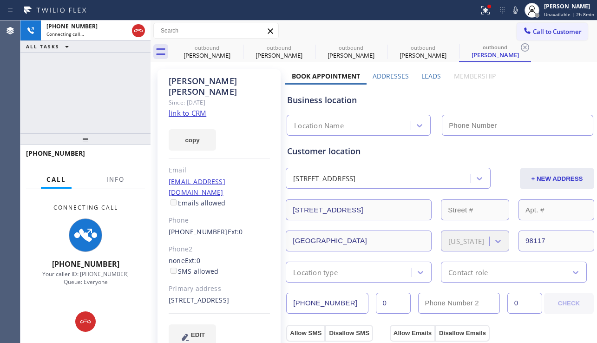
type input "[PHONE_NUMBER]"
click at [268, 320] on div "Lori Coombs Since: 20 may 2020 link to CRM copy Email coombs63@hotmail.com Emai…" at bounding box center [219, 213] width 123 height 288
click at [124, 109] on div "+12068902255 Connecting call… ALL TASKS ALL TASKS ACTIVE TASKS TASKS IN WRAP UP" at bounding box center [85, 76] width 130 height 113
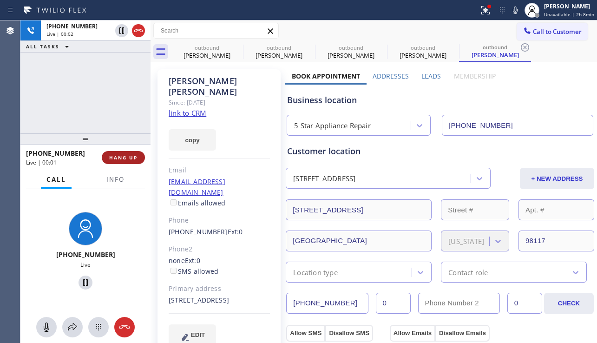
click at [119, 159] on span "HANG UP" at bounding box center [123, 157] width 28 height 7
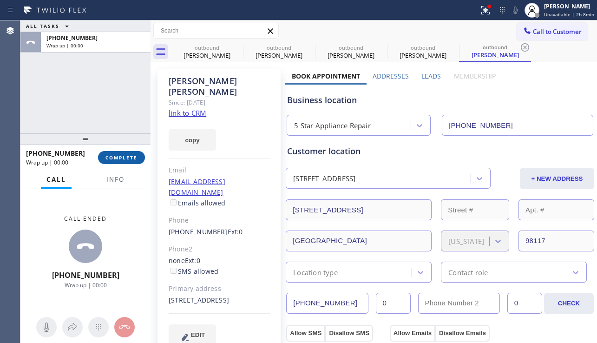
click at [119, 159] on span "COMPLETE" at bounding box center [122, 157] width 32 height 7
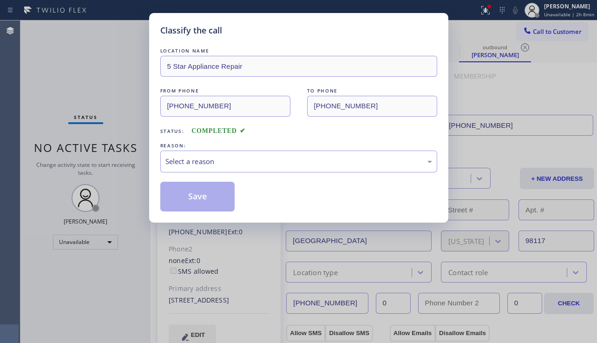
click at [279, 157] on div "Select a reason" at bounding box center [299, 161] width 267 height 11
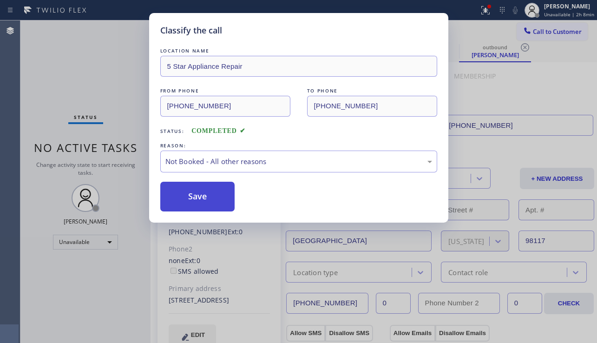
click at [202, 196] on button "Save" at bounding box center [197, 197] width 75 height 30
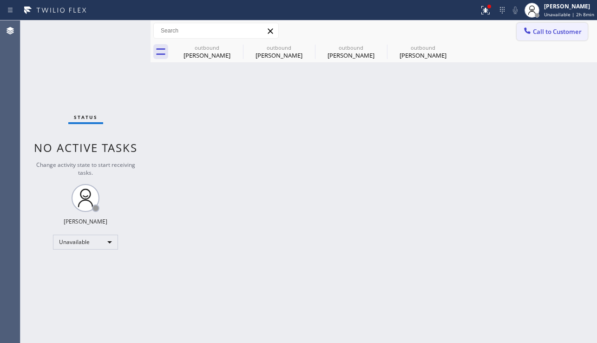
click at [543, 33] on span "Call to Customer" at bounding box center [557, 31] width 49 height 8
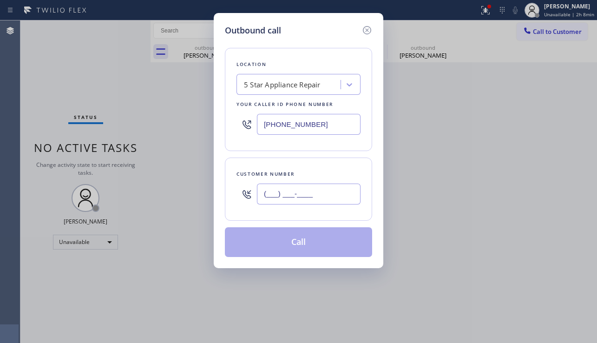
click at [283, 193] on input "(___) ___-____" at bounding box center [309, 194] width 104 height 21
paste input "714) 914-5966"
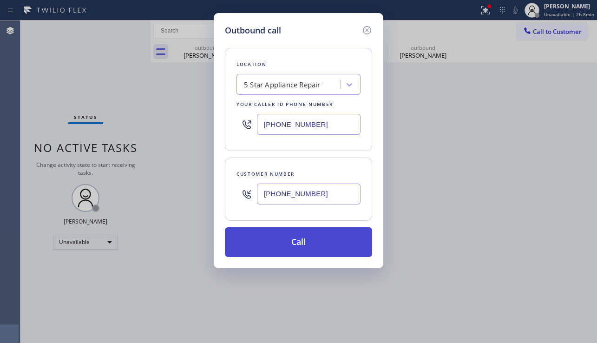
type input "[PHONE_NUMBER]"
click at [291, 232] on button "Call" at bounding box center [298, 242] width 147 height 30
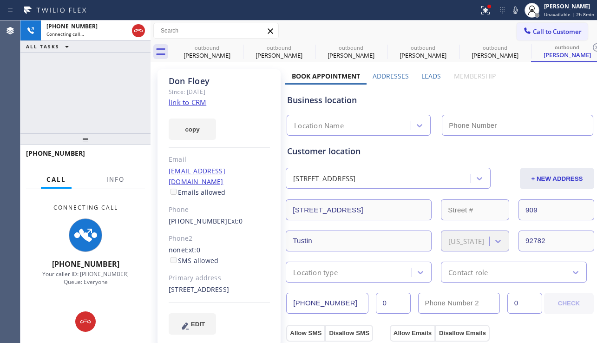
type input "[PHONE_NUMBER]"
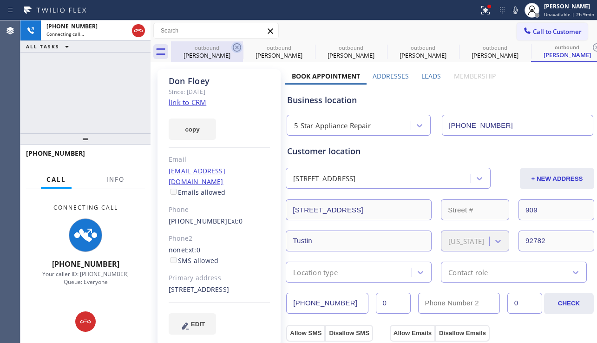
click at [236, 49] on icon at bounding box center [237, 47] width 11 height 11
click at [0, 0] on icon at bounding box center [0, 0] width 0 height 0
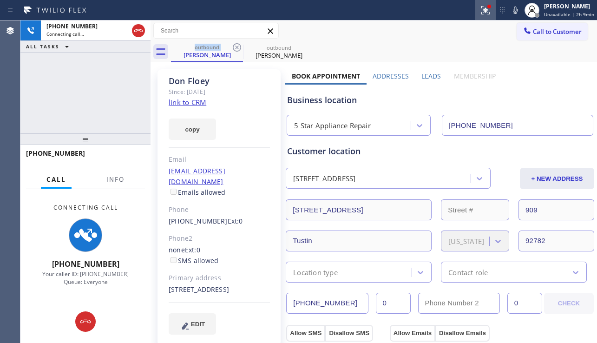
click at [482, 15] on icon at bounding box center [485, 10] width 11 height 11
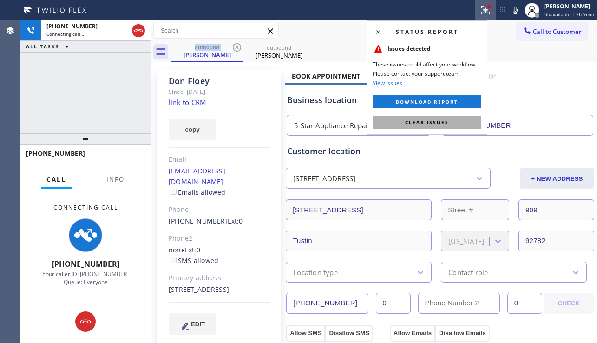
click at [415, 120] on span "Clear issues" at bounding box center [427, 122] width 44 height 7
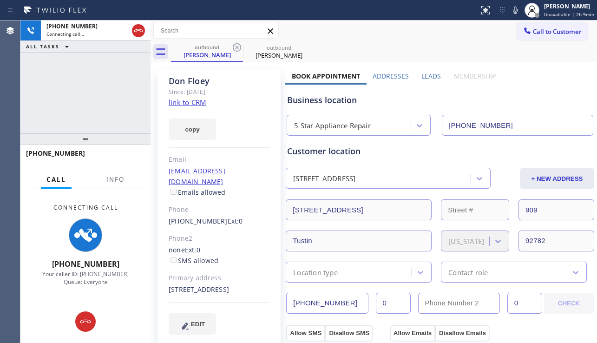
click at [545, 92] on div "Business location 5 Star Appliance Repair [PHONE_NUMBER]" at bounding box center [440, 110] width 310 height 51
click at [369, 148] on div "Customer location" at bounding box center [440, 151] width 306 height 13
click at [334, 151] on div "Customer location" at bounding box center [440, 151] width 306 height 13
click at [344, 151] on div "Customer location" at bounding box center [440, 151] width 306 height 13
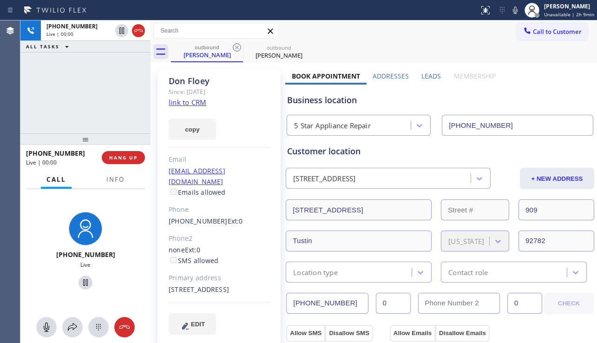
click at [350, 151] on div "Customer location" at bounding box center [440, 151] width 306 height 13
click at [358, 150] on div "Customer location" at bounding box center [440, 151] width 306 height 13
click at [298, 151] on div "Customer location" at bounding box center [440, 151] width 306 height 13
click at [302, 151] on div "Customer location" at bounding box center [440, 151] width 306 height 13
click at [319, 152] on div "Customer location" at bounding box center [440, 151] width 306 height 13
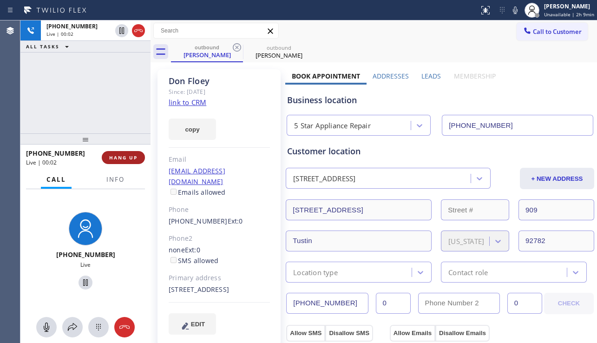
click at [139, 158] on button "HANG UP" at bounding box center [123, 157] width 43 height 13
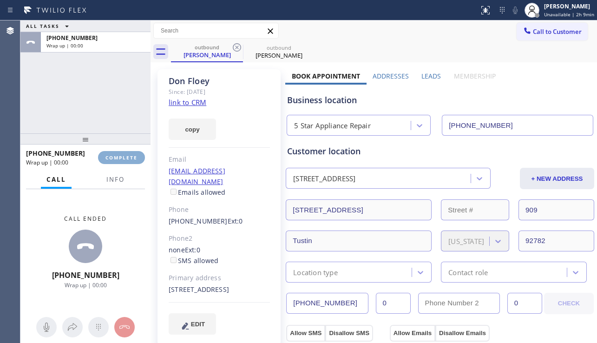
click at [139, 158] on button "COMPLETE" at bounding box center [121, 157] width 47 height 13
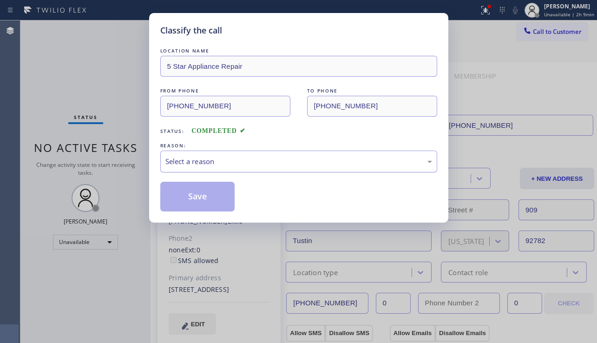
click at [266, 161] on div "Select a reason" at bounding box center [299, 161] width 267 height 11
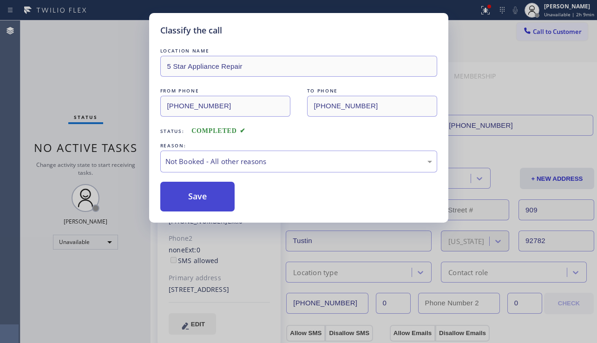
click at [207, 196] on button "Save" at bounding box center [197, 197] width 75 height 30
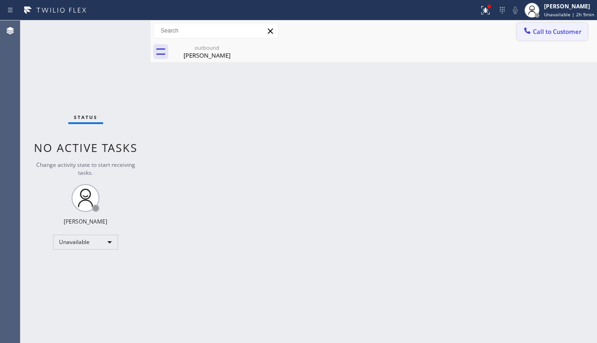
click at [538, 34] on span "Call to Customer" at bounding box center [557, 31] width 49 height 8
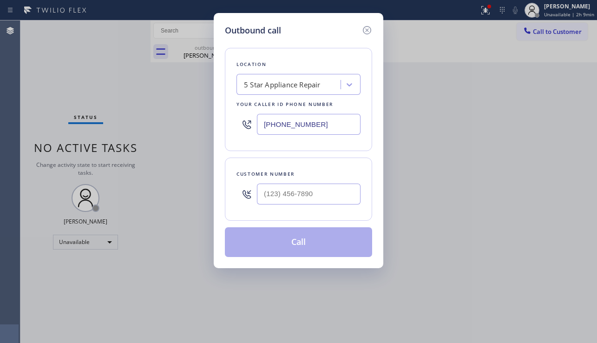
click at [272, 181] on div at bounding box center [309, 194] width 104 height 30
click at [272, 195] on input "(___) ___-____" at bounding box center [309, 194] width 104 height 21
paste input "619) 992-7542"
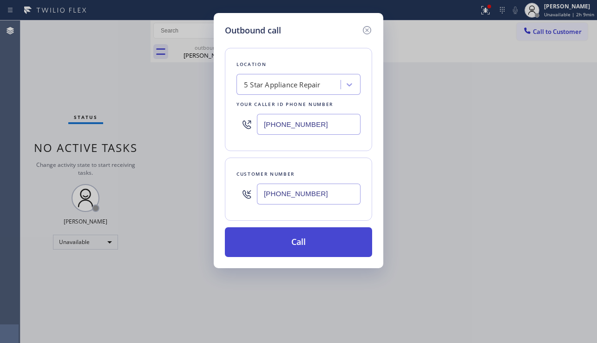
type input "(619) 992-7542"
click at [309, 239] on button "Call" at bounding box center [298, 242] width 147 height 30
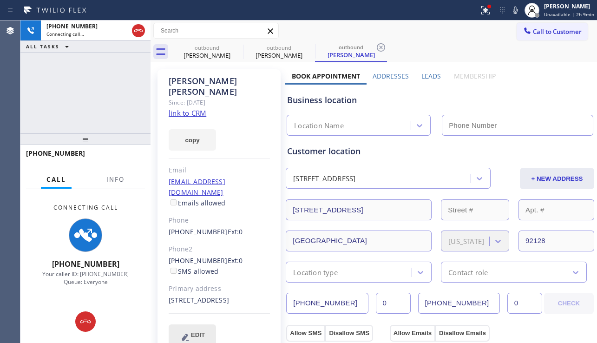
type input "[PHONE_NUMBER]"
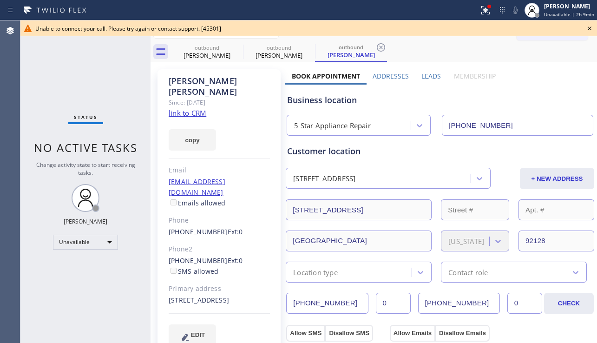
click at [547, 94] on div "Business location" at bounding box center [440, 100] width 306 height 13
click at [589, 25] on icon at bounding box center [589, 28] width 11 height 11
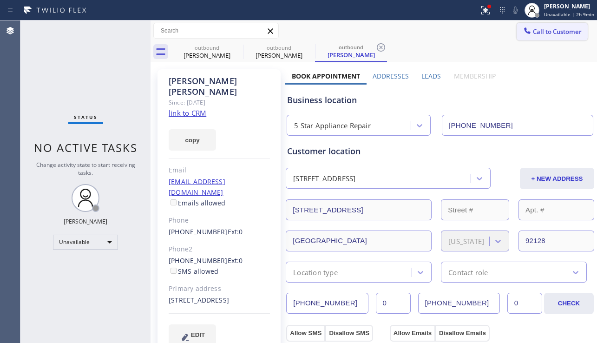
click at [562, 33] on span "Call to Customer" at bounding box center [557, 31] width 49 height 8
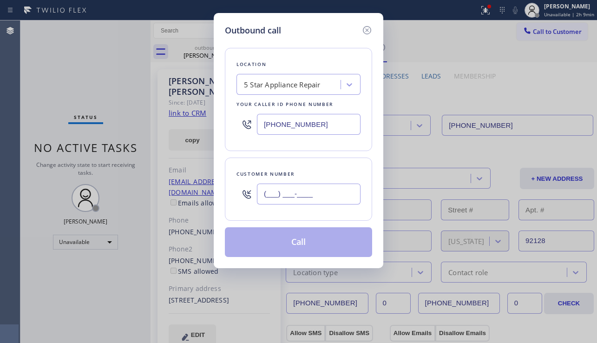
click at [319, 195] on input "(___) ___-____" at bounding box center [309, 194] width 104 height 21
paste input "917) 604-7728"
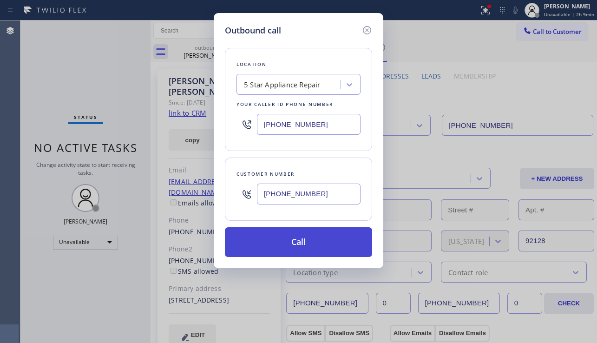
type input "[PHONE_NUMBER]"
click at [311, 249] on button "Call" at bounding box center [298, 242] width 147 height 30
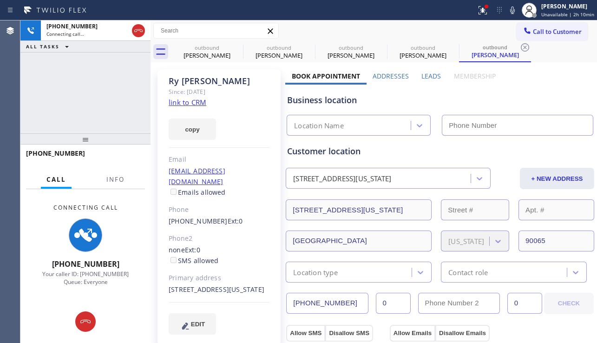
type input "[PHONE_NUMBER]"
click at [35, 115] on div "+19176047728 Connecting call… ALL TASKS ALL TASKS ACTIVE TASKS TASKS IN WRAP UP" at bounding box center [85, 76] width 130 height 113
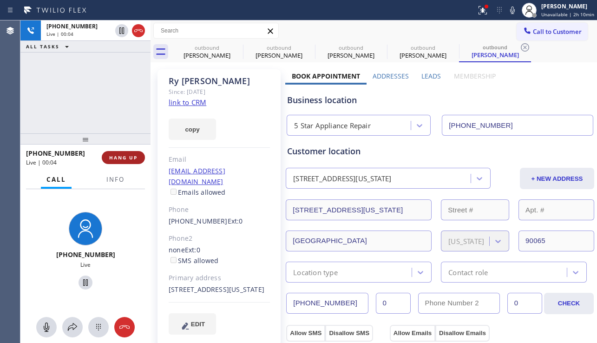
click at [115, 157] on span "HANG UP" at bounding box center [123, 157] width 28 height 7
click at [116, 154] on span "HANG UP" at bounding box center [123, 157] width 28 height 7
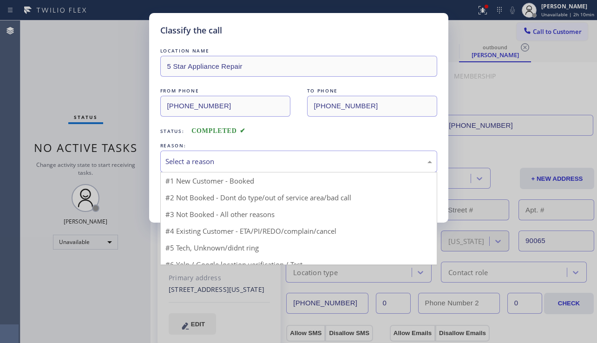
click at [253, 163] on div "Select a reason" at bounding box center [299, 161] width 267 height 11
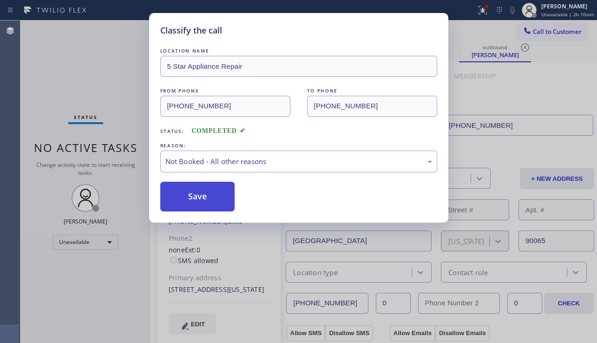
click at [184, 197] on button "Save" at bounding box center [197, 197] width 75 height 30
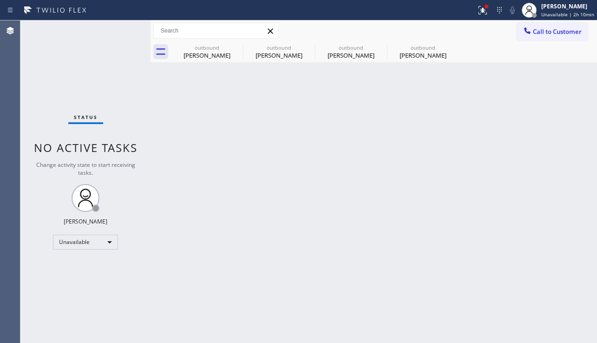
click at [544, 35] on span "Call to Customer" at bounding box center [557, 31] width 49 height 8
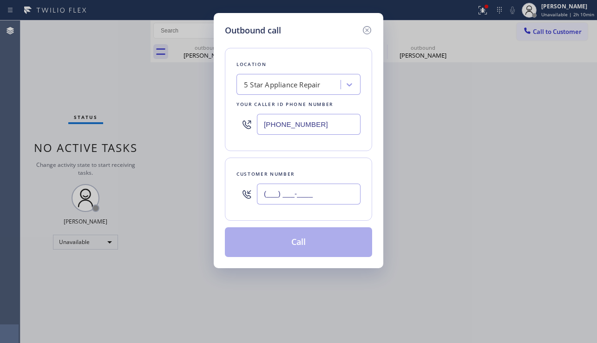
click at [302, 201] on input "(___) ___-____" at bounding box center [309, 194] width 104 height 21
paste input "562) 522-0819"
type input "[PHONE_NUMBER]"
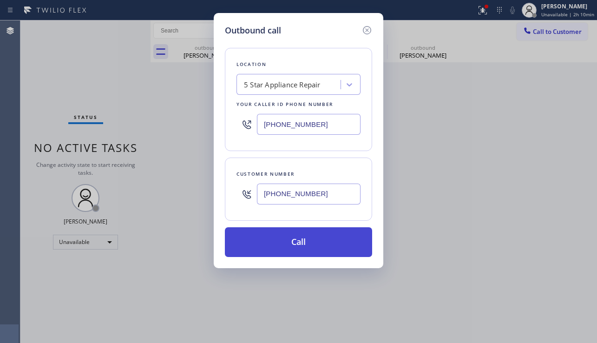
click at [310, 239] on button "Call" at bounding box center [298, 242] width 147 height 30
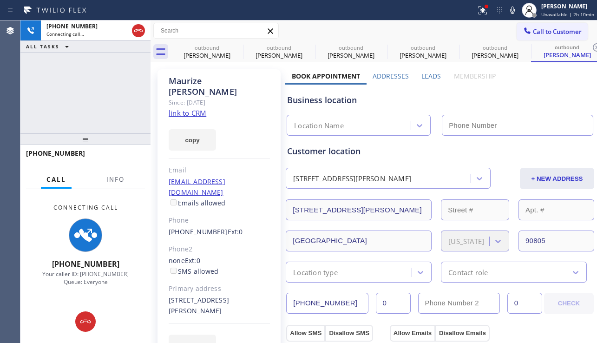
type input "[PHONE_NUMBER]"
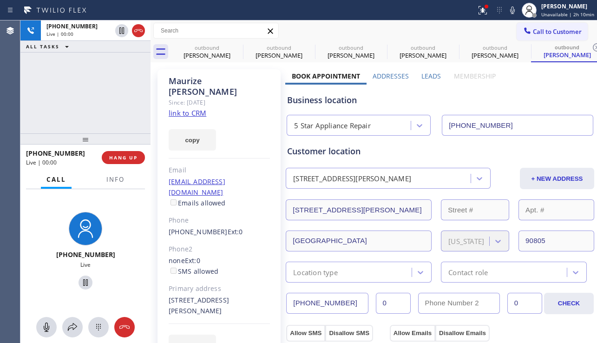
click at [52, 114] on div "+15625220819 Live | 00:00 ALL TASKS ALL TASKS ACTIVE TASKS TASKS IN WRAP UP" at bounding box center [85, 76] width 130 height 113
click at [131, 160] on span "HANG UP" at bounding box center [123, 157] width 28 height 7
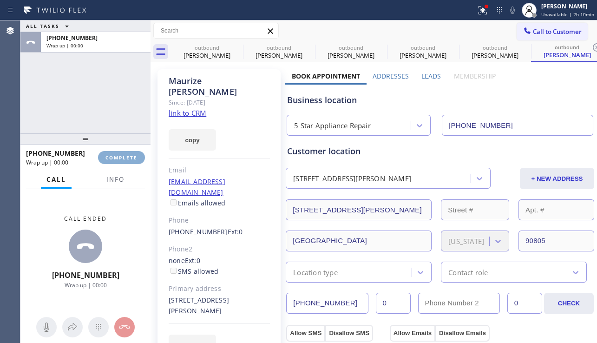
click at [131, 160] on span "COMPLETE" at bounding box center [122, 157] width 32 height 7
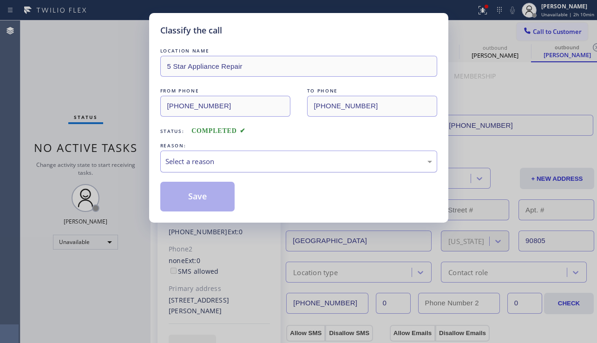
click at [252, 165] on div "Select a reason" at bounding box center [299, 161] width 267 height 11
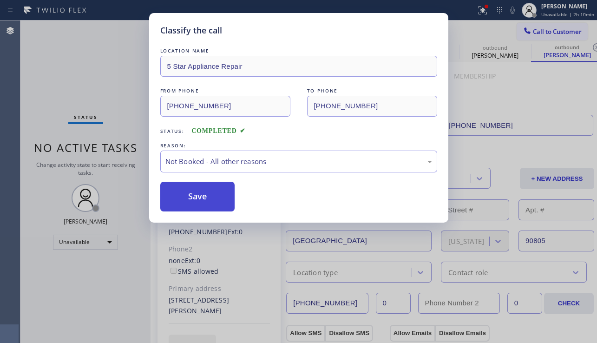
click at [204, 195] on button "Save" at bounding box center [197, 197] width 75 height 30
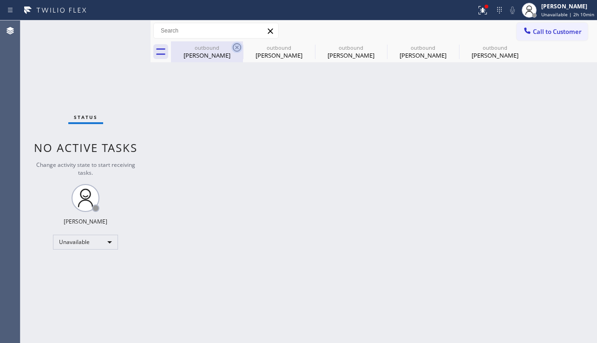
click at [237, 50] on icon at bounding box center [237, 47] width 11 height 11
click at [0, 0] on icon at bounding box center [0, 0] width 0 height 0
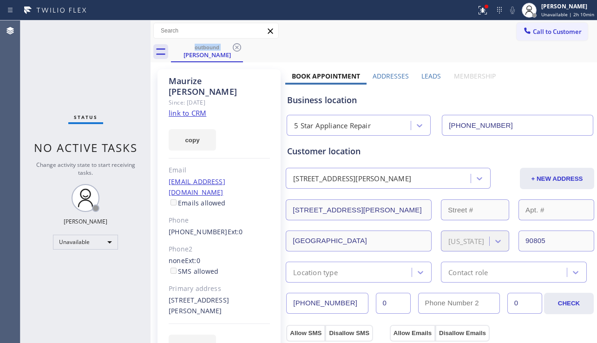
click at [543, 33] on span "Call to Customer" at bounding box center [557, 31] width 49 height 8
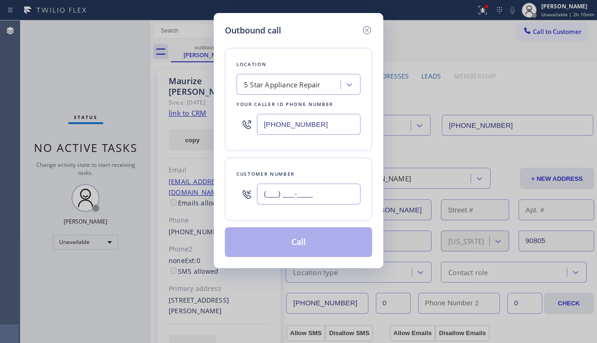
click at [280, 201] on input "(___) ___-____" at bounding box center [309, 194] width 104 height 21
paste input "310) 433-5396"
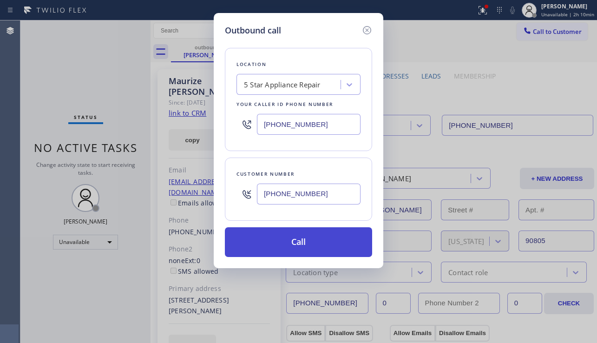
type input "[PHONE_NUMBER]"
click at [307, 242] on button "Call" at bounding box center [298, 242] width 147 height 30
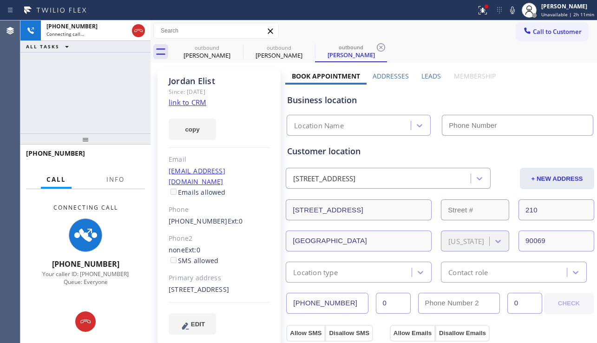
type input "[PHONE_NUMBER]"
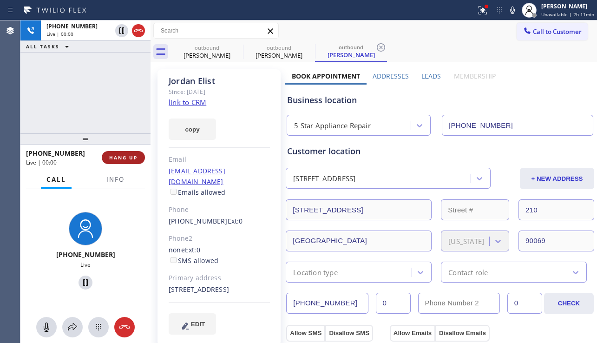
click at [119, 159] on span "HANG UP" at bounding box center [123, 157] width 28 height 7
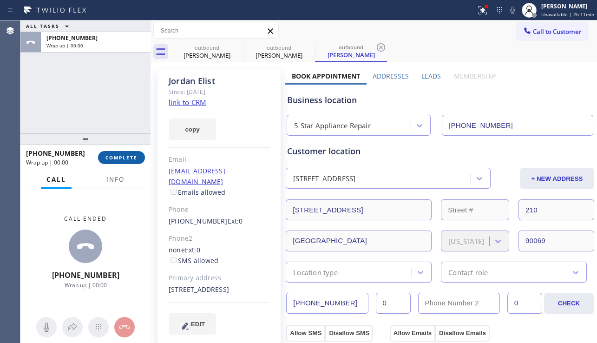
click at [119, 159] on span "COMPLETE" at bounding box center [122, 157] width 32 height 7
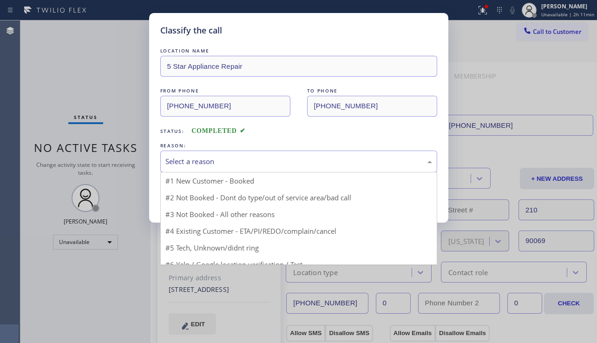
click at [252, 162] on div "Select a reason" at bounding box center [299, 161] width 267 height 11
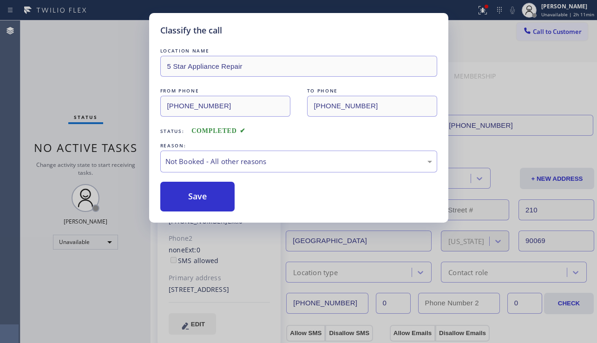
drag, startPoint x: 212, startPoint y: 196, endPoint x: 340, endPoint y: 192, distance: 128.4
click at [212, 196] on button "Save" at bounding box center [197, 197] width 75 height 30
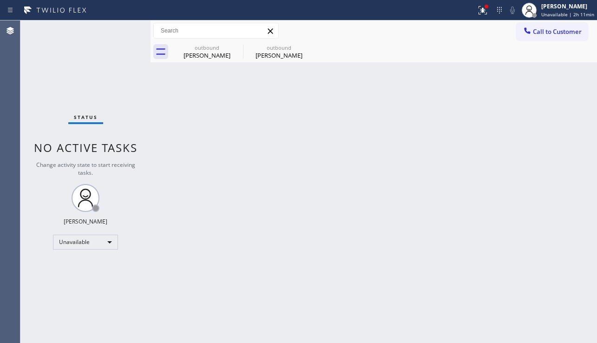
click at [539, 33] on span "Call to Customer" at bounding box center [557, 31] width 49 height 8
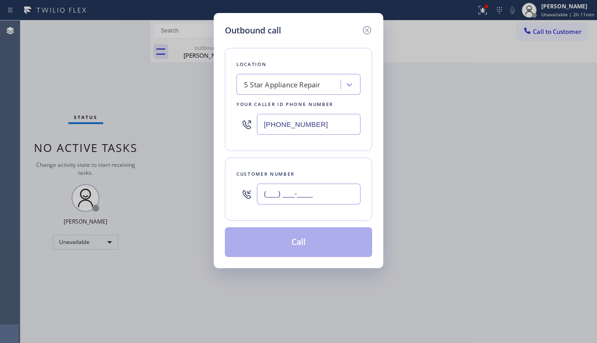
click at [319, 188] on input "(___) ___-____" at bounding box center [309, 194] width 104 height 21
paste input "415) 860-0632"
type input "[PHONE_NUMBER]"
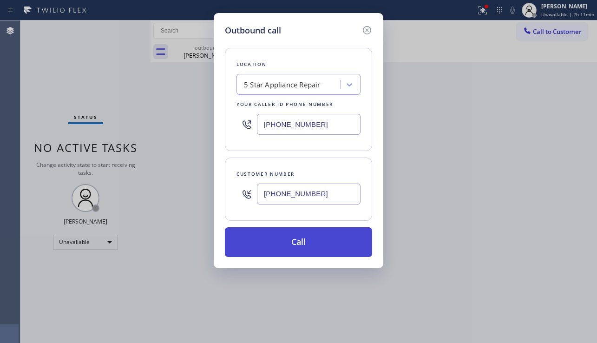
click at [293, 238] on button "Call" at bounding box center [298, 242] width 147 height 30
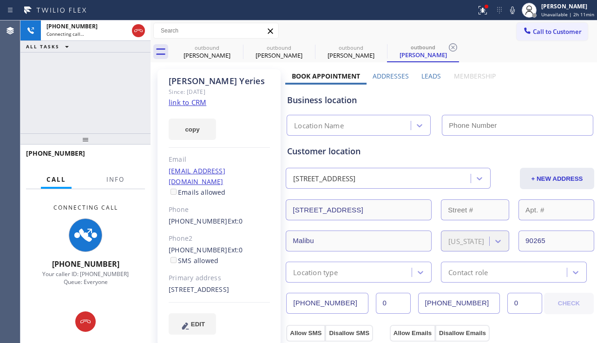
type input "[PHONE_NUMBER]"
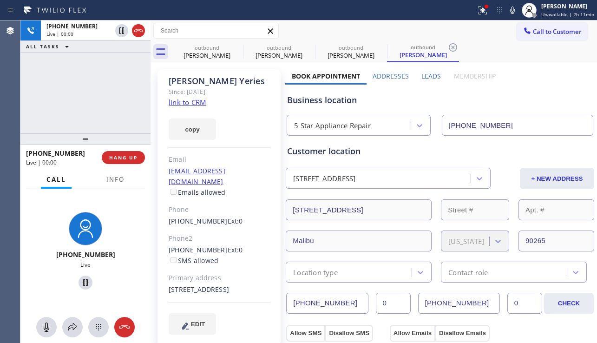
click at [555, 90] on div "Business location 5 Star Appliance Repair [PHONE_NUMBER]" at bounding box center [440, 110] width 310 height 51
click at [117, 160] on span "HANG UP" at bounding box center [123, 157] width 28 height 7
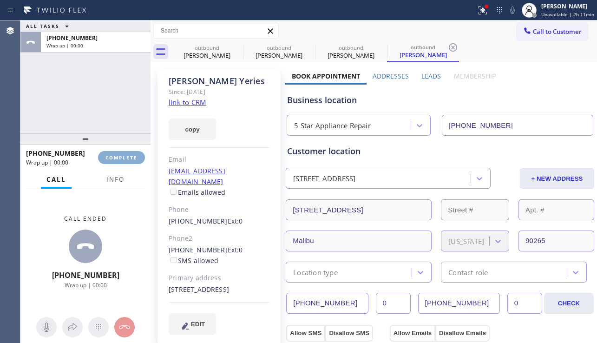
click at [115, 159] on span "COMPLETE" at bounding box center [122, 157] width 32 height 7
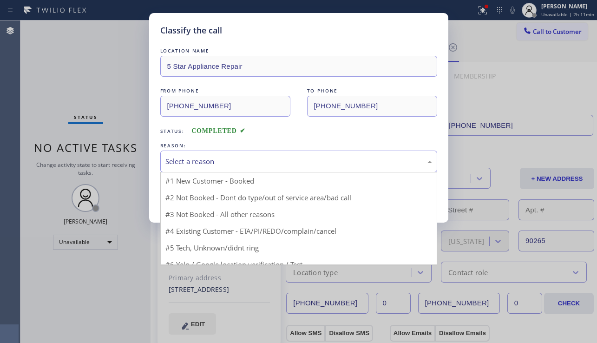
click at [259, 159] on div "Select a reason" at bounding box center [299, 161] width 267 height 11
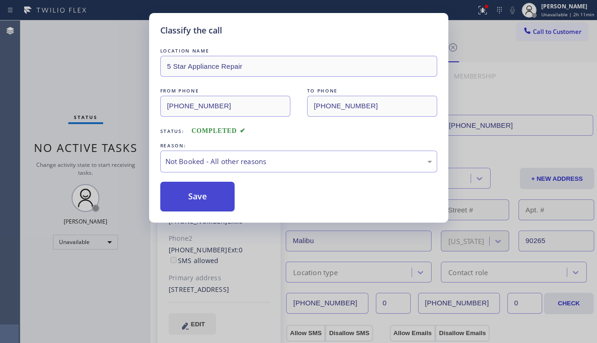
click at [206, 196] on button "Save" at bounding box center [197, 197] width 75 height 30
click at [535, 33] on span "Call to Customer" at bounding box center [557, 31] width 49 height 8
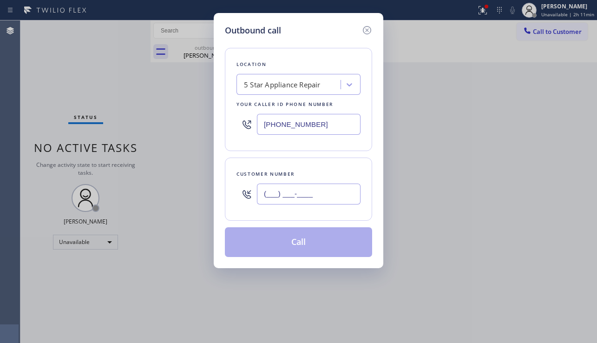
click at [303, 187] on input "(___) ___-____" at bounding box center [309, 194] width 104 height 21
paste input "310) 721-9580"
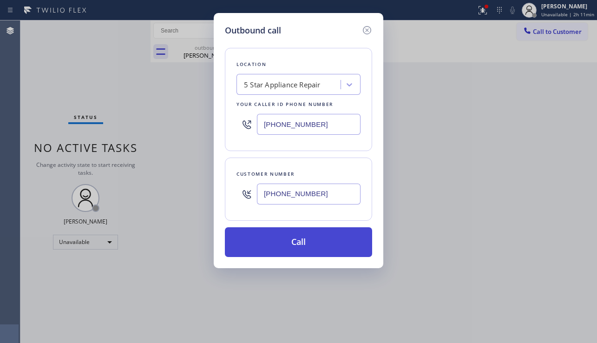
type input "[PHONE_NUMBER]"
click at [312, 240] on button "Call" at bounding box center [298, 242] width 147 height 30
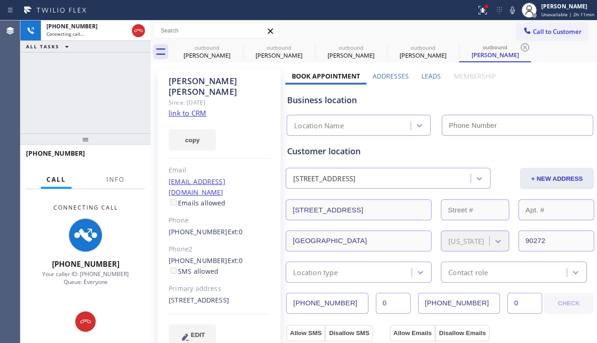
type input "[PHONE_NUMBER]"
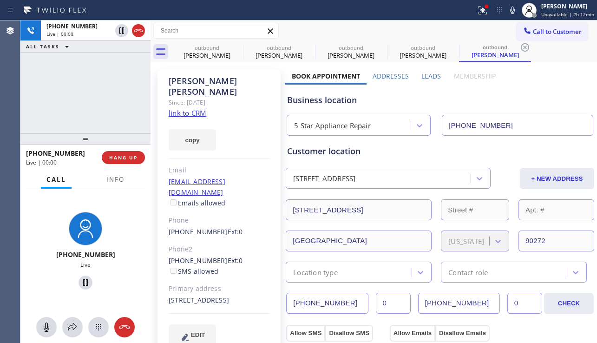
click at [541, 102] on div "Business location" at bounding box center [440, 100] width 306 height 13
click at [128, 153] on button "HANG UP" at bounding box center [123, 157] width 43 height 13
click at [128, 149] on div "+13107219580 Live | 00:00 HANG UP" at bounding box center [85, 158] width 119 height 24
click at [126, 153] on button "HANG UP" at bounding box center [123, 157] width 43 height 13
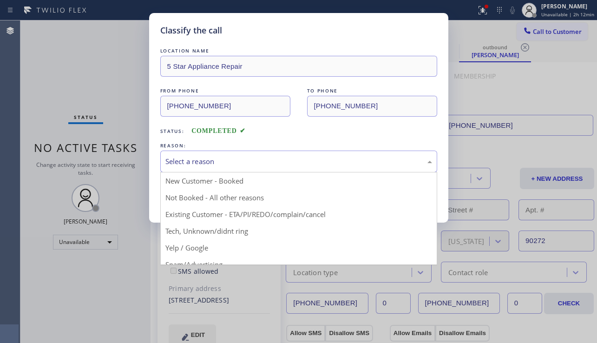
click at [281, 152] on div "Select a reason" at bounding box center [298, 162] width 277 height 22
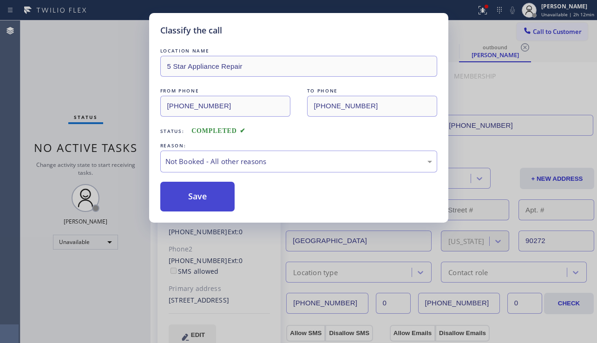
click at [216, 198] on button "Save" at bounding box center [197, 197] width 75 height 30
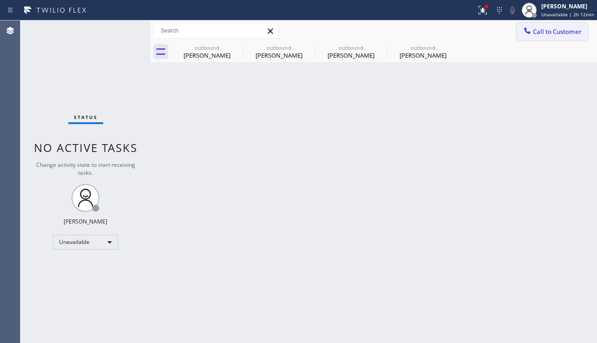
click at [540, 34] on span "Call to Customer" at bounding box center [557, 31] width 49 height 8
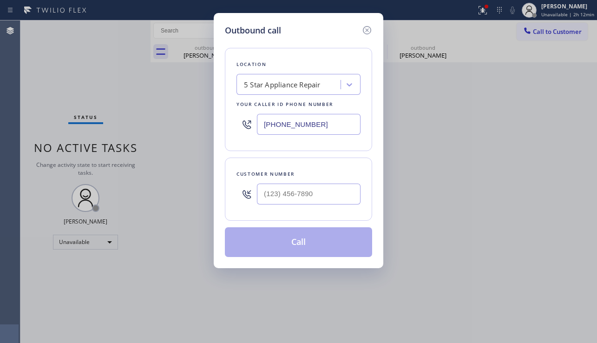
click at [284, 205] on div at bounding box center [309, 194] width 104 height 30
click at [283, 202] on input "(___) ___-____" at bounding box center [309, 194] width 104 height 21
paste input "714) 390-7735"
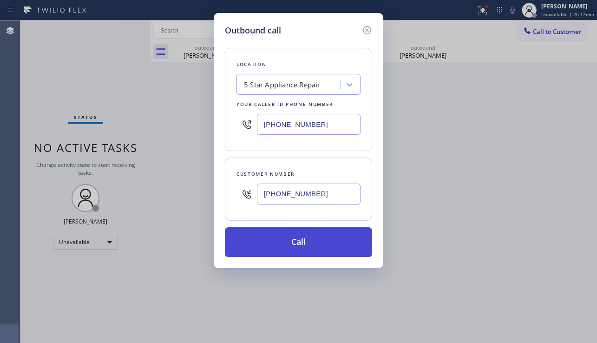
type input "[PHONE_NUMBER]"
click at [288, 232] on button "Call" at bounding box center [298, 242] width 147 height 30
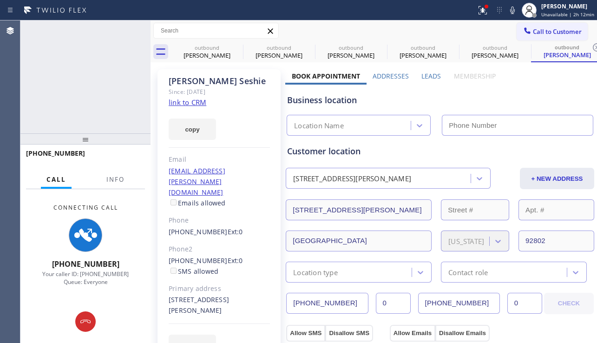
type input "[PHONE_NUMBER]"
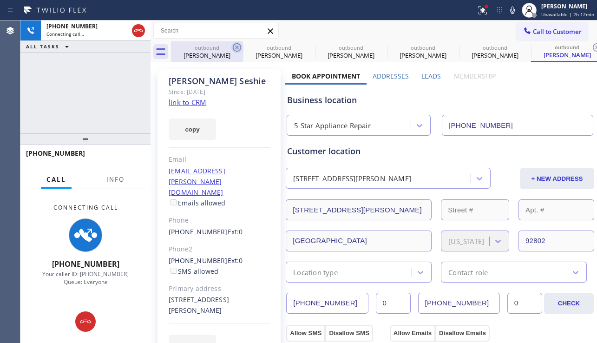
click at [234, 47] on icon at bounding box center [237, 47] width 11 height 11
click at [0, 0] on icon at bounding box center [0, 0] width 0 height 0
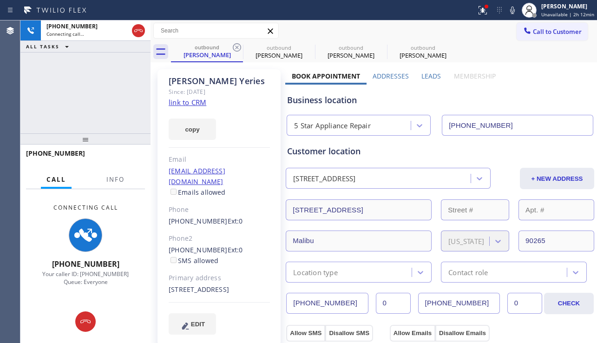
click at [234, 47] on icon at bounding box center [237, 47] width 11 height 11
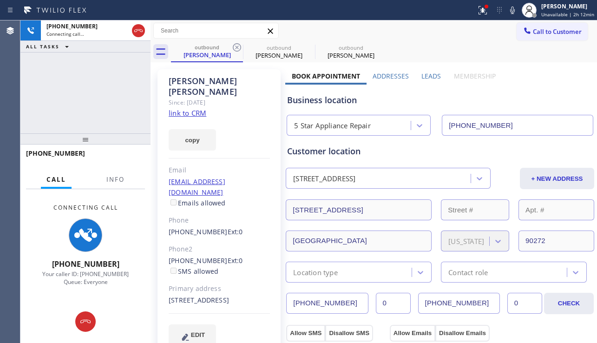
click at [234, 47] on icon at bounding box center [237, 47] width 11 height 11
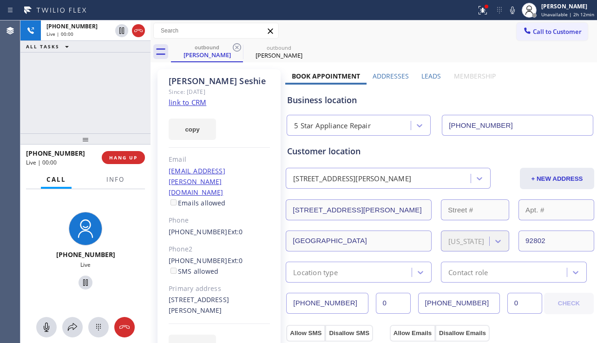
click at [540, 98] on div "Business location" at bounding box center [440, 100] width 306 height 13
click at [123, 158] on span "HANG UP" at bounding box center [123, 157] width 28 height 7
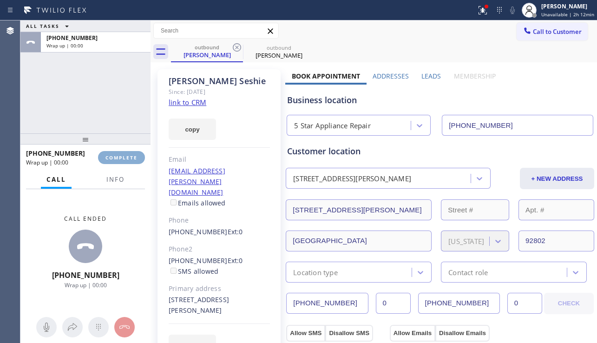
click at [123, 158] on span "COMPLETE" at bounding box center [122, 157] width 32 height 7
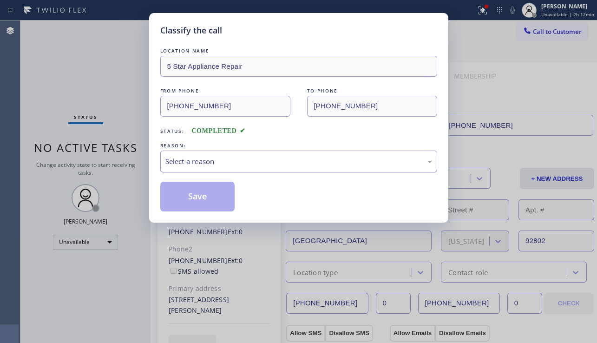
click at [288, 166] on div "Select a reason" at bounding box center [299, 161] width 267 height 11
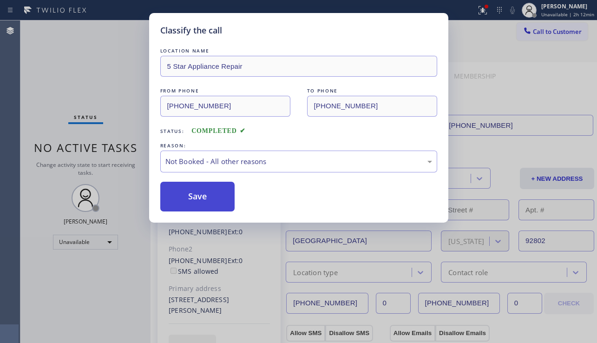
click at [189, 199] on button "Save" at bounding box center [197, 197] width 75 height 30
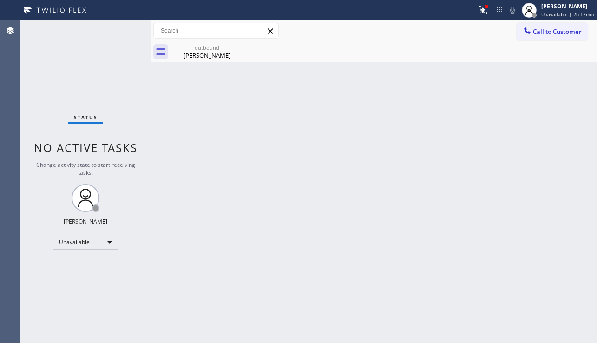
click at [550, 31] on span "Call to Customer" at bounding box center [557, 31] width 49 height 8
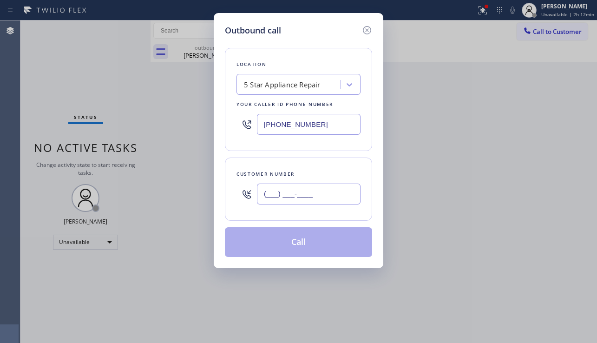
click at [317, 189] on input "(___) ___-____" at bounding box center [309, 194] width 104 height 21
paste input "714) 318-5011"
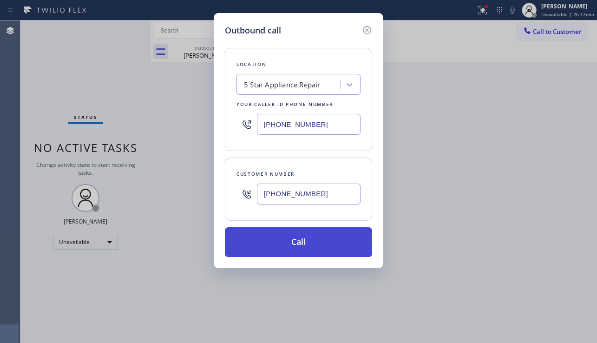
type input "[PHONE_NUMBER]"
click at [312, 237] on button "Call" at bounding box center [298, 242] width 147 height 30
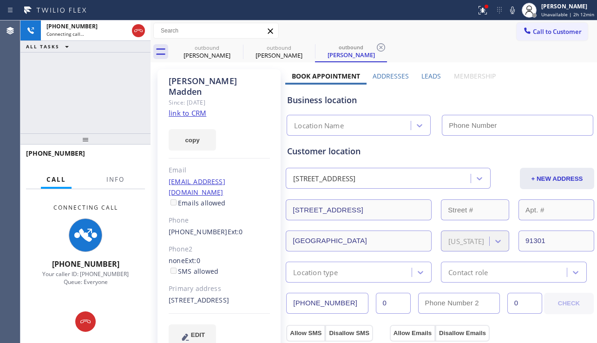
type input "[PHONE_NUMBER]"
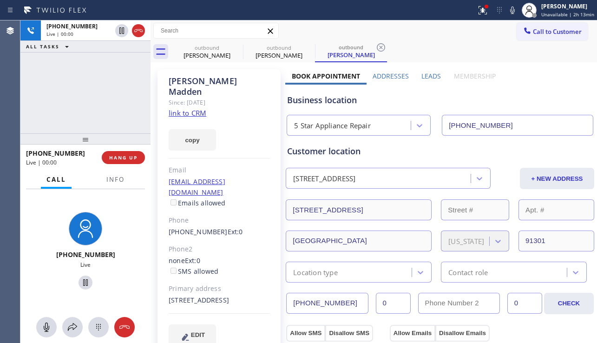
click at [72, 128] on div "+17143185011 Live | 00:00 ALL TASKS ALL TASKS ACTIVE TASKS TASKS IN WRAP UP" at bounding box center [85, 76] width 130 height 113
click at [116, 155] on span "HANG UP" at bounding box center [123, 157] width 28 height 7
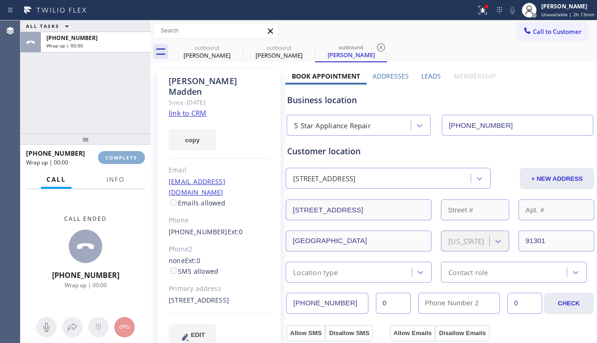
click at [115, 157] on span "COMPLETE" at bounding box center [122, 157] width 32 height 7
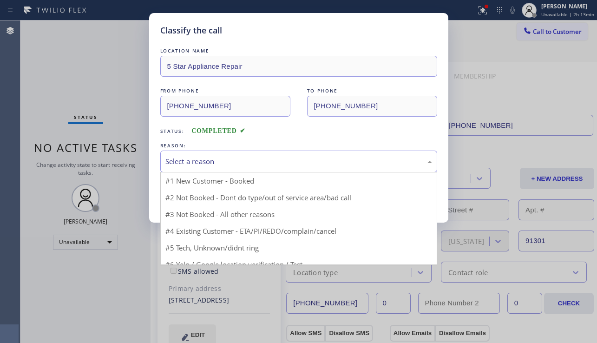
click at [228, 162] on div "Select a reason" at bounding box center [299, 161] width 267 height 11
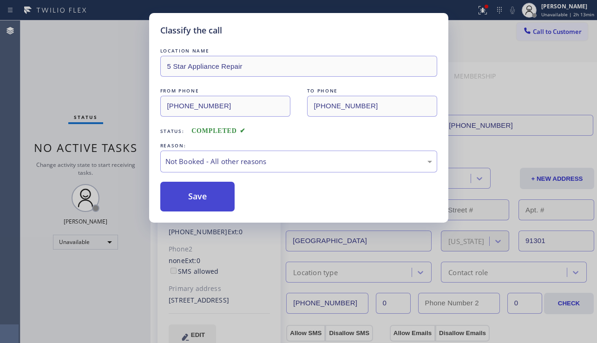
click at [186, 195] on button "Save" at bounding box center [197, 197] width 75 height 30
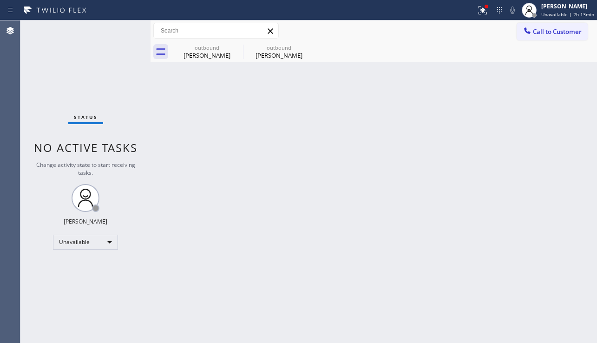
click at [528, 252] on div "Back to Dashboard Change Sender ID Customers Technicians Select a contact Outbo…" at bounding box center [374, 181] width 447 height 323
click at [549, 29] on span "Call to Customer" at bounding box center [557, 31] width 49 height 8
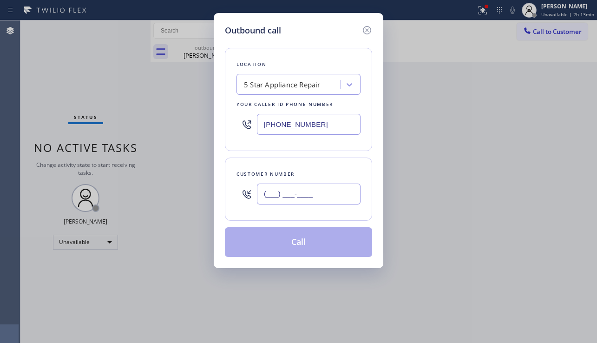
click at [285, 204] on input "(___) ___-____" at bounding box center [309, 194] width 104 height 21
paste input "714) 222-2910"
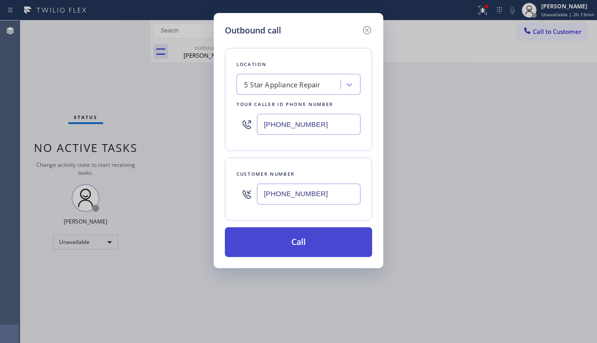
type input "[PHONE_NUMBER]"
click at [283, 246] on button "Call" at bounding box center [298, 242] width 147 height 30
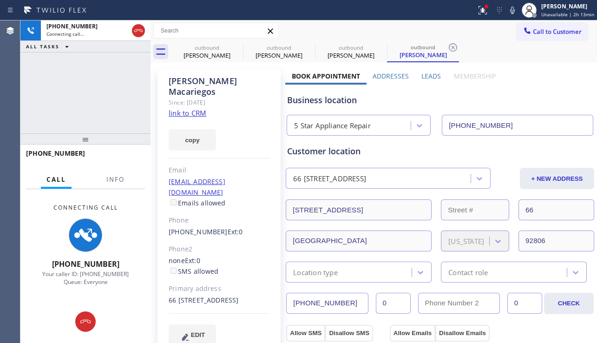
type input "[PHONE_NUMBER]"
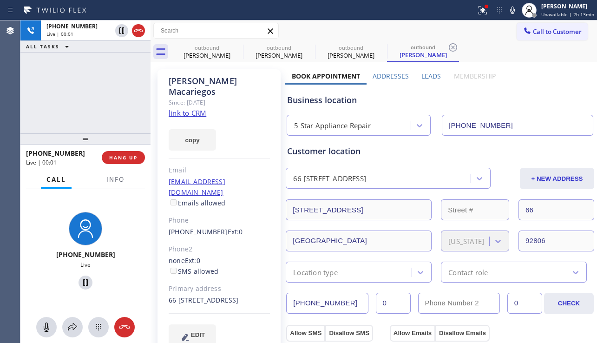
click at [555, 99] on div "Business location" at bounding box center [440, 100] width 306 height 13
click at [137, 155] on span "HANG UP" at bounding box center [123, 157] width 28 height 7
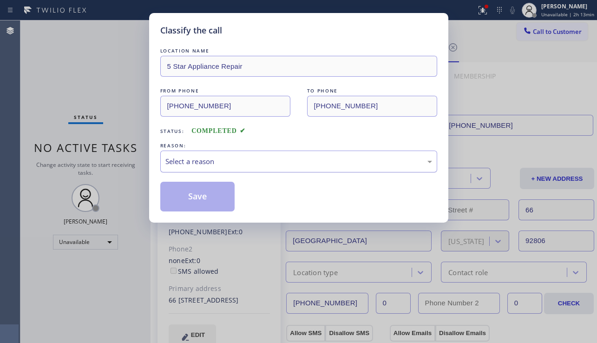
click at [278, 163] on div "Select a reason" at bounding box center [299, 161] width 267 height 11
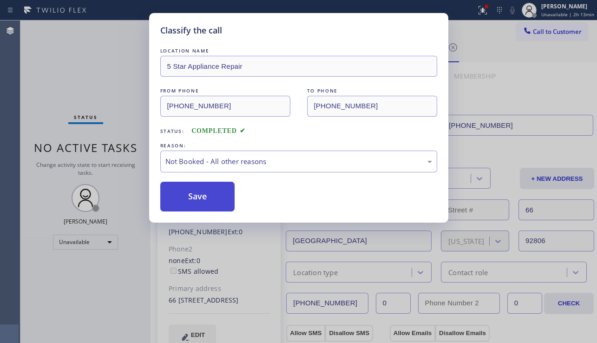
click at [206, 198] on button "Save" at bounding box center [197, 197] width 75 height 30
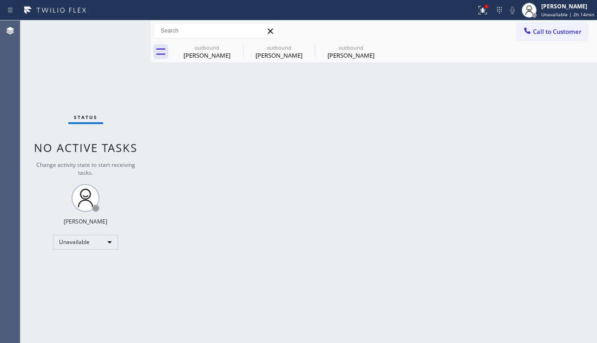
drag, startPoint x: 298, startPoint y: 159, endPoint x: 259, endPoint y: 88, distance: 80.7
click at [297, 155] on div "Back to Dashboard Change Sender ID Customers Technicians Select a contact Outbo…" at bounding box center [374, 181] width 447 height 323
click at [237, 47] on icon at bounding box center [237, 47] width 8 height 8
click at [0, 0] on icon at bounding box center [0, 0] width 0 height 0
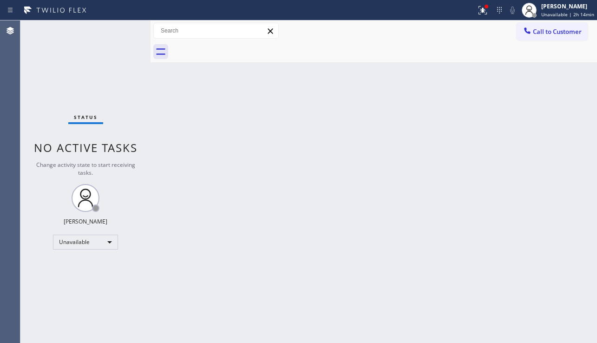
click at [236, 47] on div at bounding box center [384, 51] width 426 height 21
click at [548, 235] on div "Back to Dashboard Change Sender ID Customers Technicians Select a contact Outbo…" at bounding box center [374, 181] width 447 height 323
click at [473, 16] on button at bounding box center [483, 10] width 20 height 20
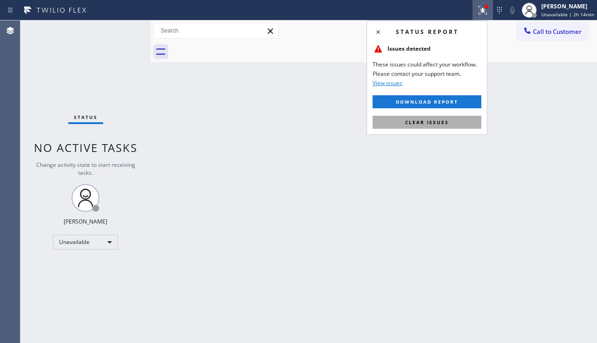
click at [398, 118] on button "Clear issues" at bounding box center [427, 122] width 109 height 13
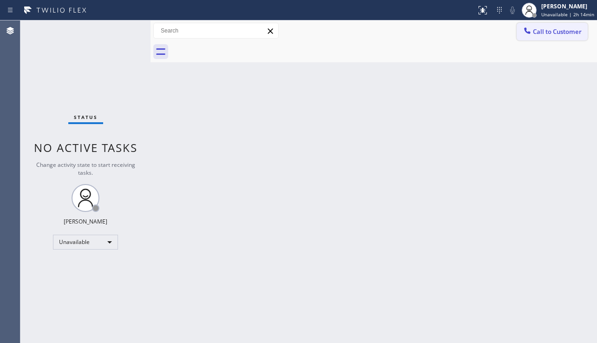
click at [549, 31] on span "Call to Customer" at bounding box center [557, 31] width 49 height 8
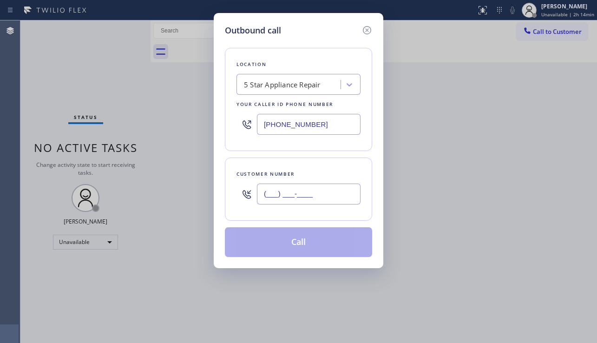
click at [279, 203] on input "(___) ___-____" at bounding box center [309, 194] width 104 height 21
paste input "818) 850-8155"
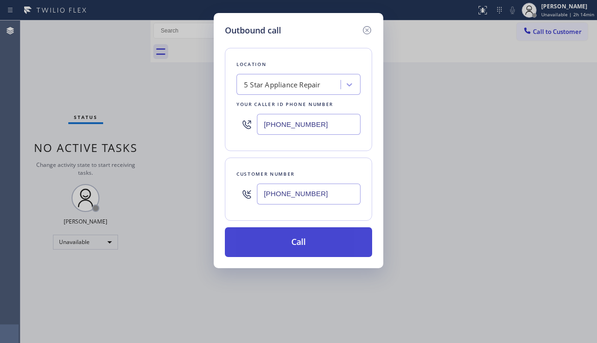
type input "[PHONE_NUMBER]"
drag, startPoint x: 281, startPoint y: 244, endPoint x: 273, endPoint y: 230, distance: 16.4
click at [280, 244] on button "Call" at bounding box center [298, 242] width 147 height 30
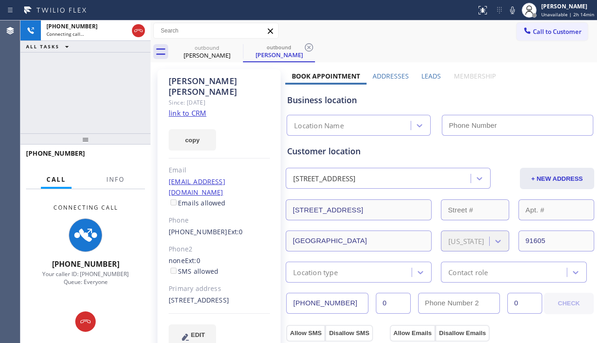
type input "[PHONE_NUMBER]"
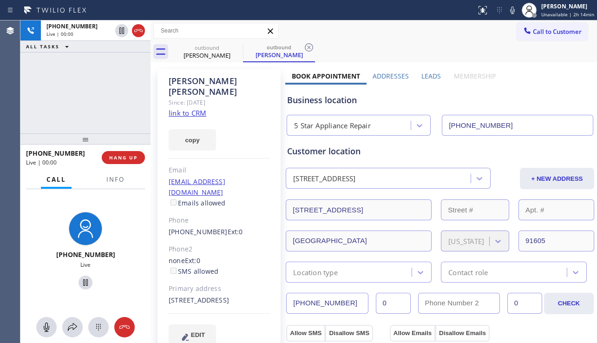
click at [60, 127] on div "+18188508155 Live | 00:00 ALL TASKS ALL TASKS ACTIVE TASKS TASKS IN WRAP UP" at bounding box center [85, 76] width 130 height 113
click at [126, 155] on span "HANG UP" at bounding box center [123, 157] width 28 height 7
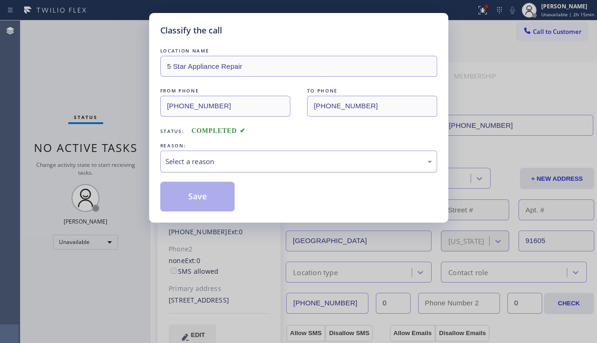
click at [229, 164] on div "Select a reason" at bounding box center [299, 161] width 267 height 11
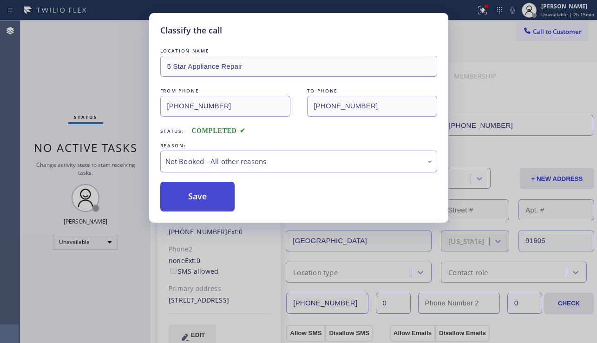
click at [198, 199] on button "Save" at bounding box center [197, 197] width 75 height 30
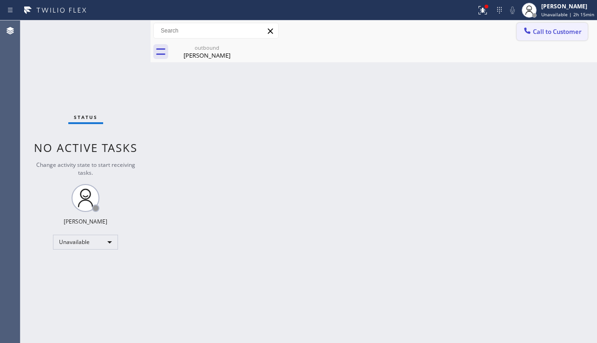
click at [542, 33] on span "Call to Customer" at bounding box center [557, 31] width 49 height 8
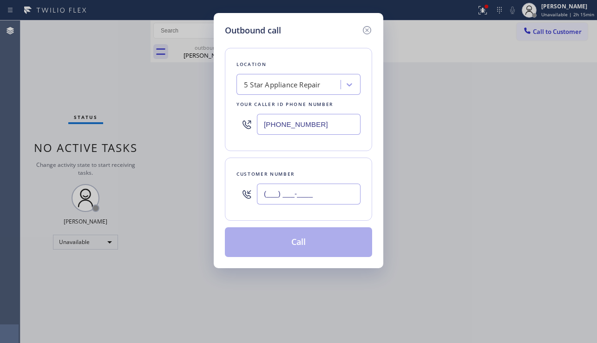
click at [295, 184] on input "(___) ___-____" at bounding box center [309, 194] width 104 height 21
paste input "714) 686-7939"
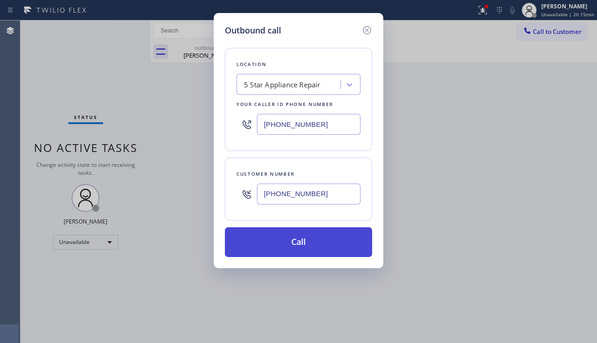
type input "(714) 686-7939"
click at [298, 236] on button "Call" at bounding box center [298, 242] width 147 height 30
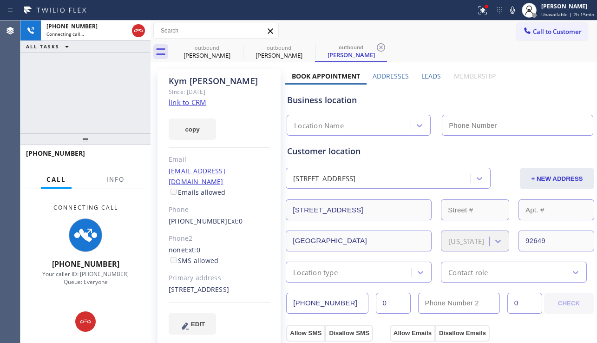
type input "[PHONE_NUMBER]"
click at [258, 321] on div "EDIT" at bounding box center [219, 323] width 101 height 21
click at [259, 288] on div "16395 Wimbledon Lane Huntington Beach, 92649 CA" at bounding box center [219, 290] width 101 height 11
click at [241, 285] on div "16395 Wimbledon Lane Huntington Beach, 92649 CA" at bounding box center [219, 290] width 101 height 11
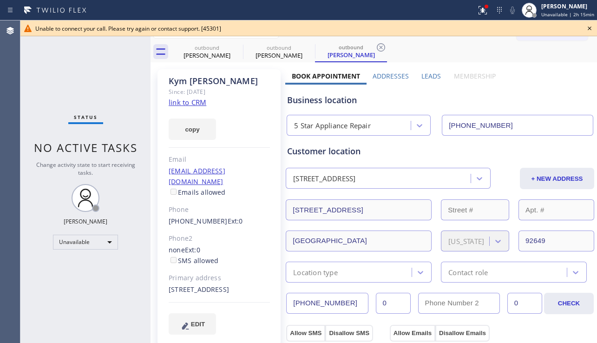
click at [592, 28] on icon at bounding box center [589, 28] width 11 height 11
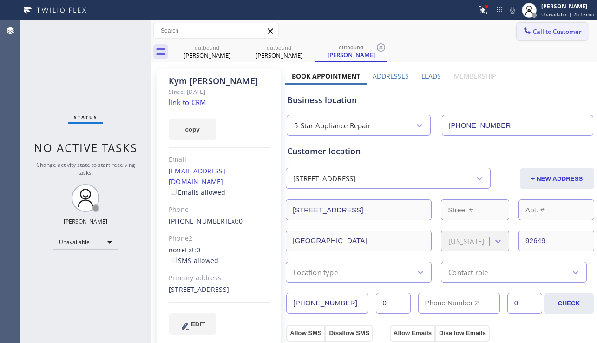
click at [569, 28] on span "Call to Customer" at bounding box center [557, 31] width 49 height 8
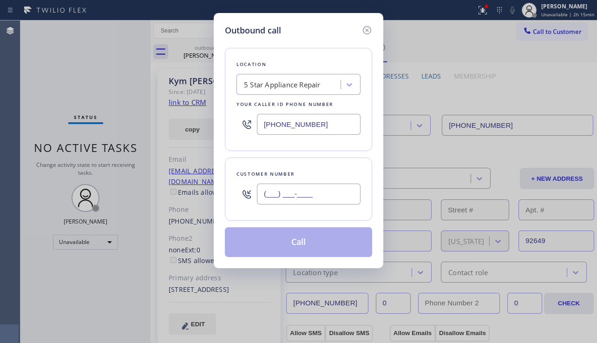
click at [319, 186] on input "(___) ___-____" at bounding box center [309, 194] width 104 height 21
paste input "562) 371-5053"
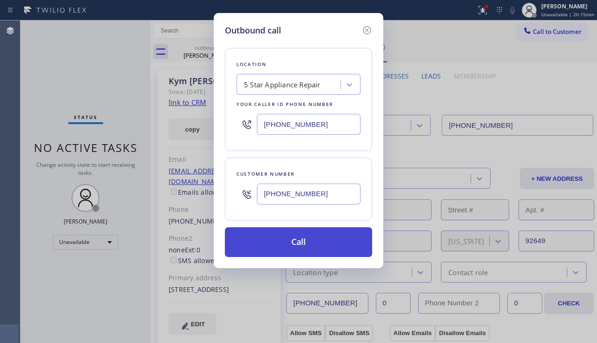
type input "(562) 371-5053"
click at [297, 236] on button "Call" at bounding box center [298, 242] width 147 height 30
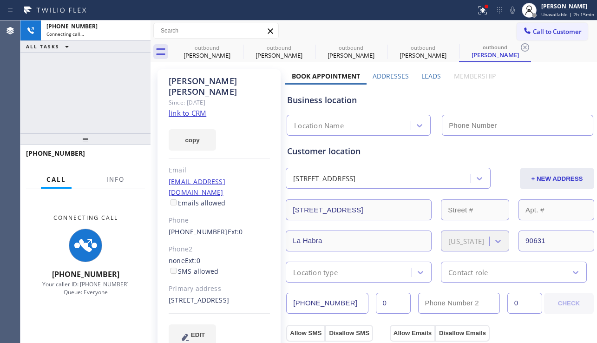
type input "[PHONE_NUMBER]"
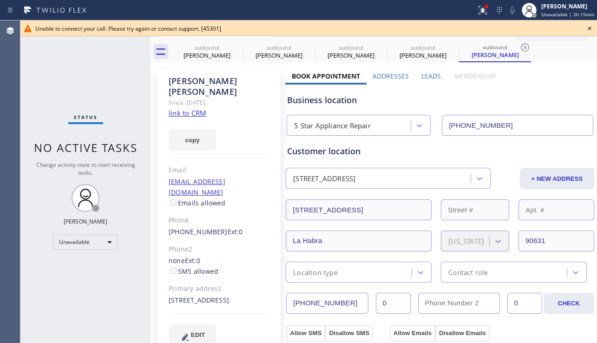
click at [590, 27] on icon at bounding box center [589, 28] width 11 height 11
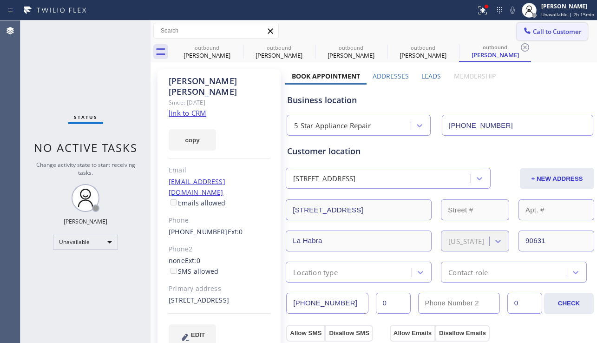
click at [557, 34] on span "Call to Customer" at bounding box center [557, 31] width 49 height 8
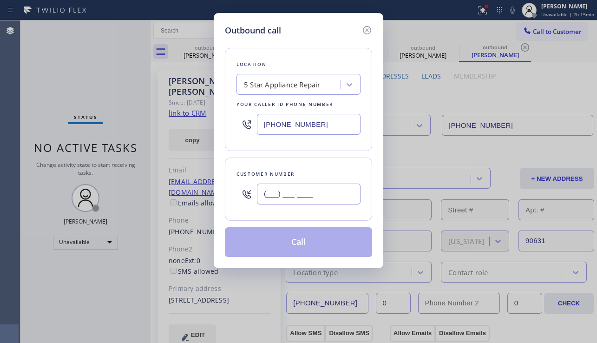
click at [306, 191] on input "(___) ___-____" at bounding box center [309, 194] width 104 height 21
paste input "206) 794-0881"
type input "[PHONE_NUMBER]"
click at [321, 242] on button "Call" at bounding box center [298, 242] width 147 height 30
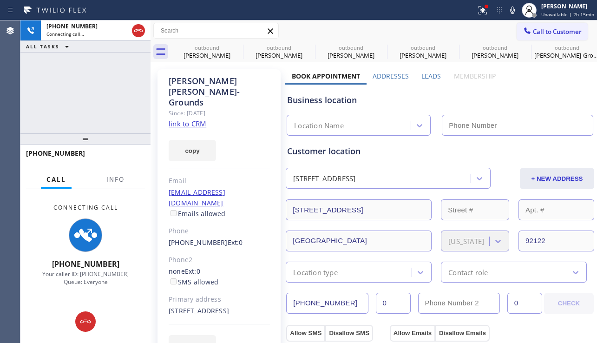
type input "[PHONE_NUMBER]"
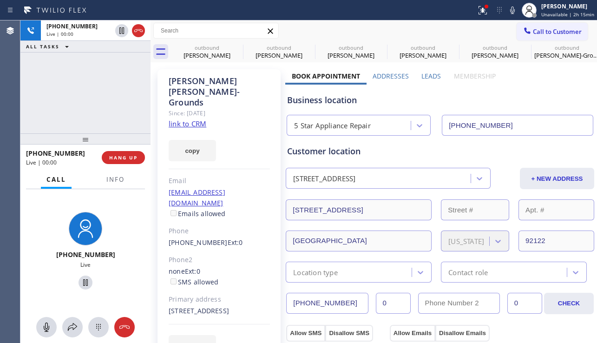
click at [55, 104] on div "+12067940881 Live | 00:00 ALL TASKS ALL TASKS ACTIVE TASKS TASKS IN WRAP UP" at bounding box center [85, 76] width 130 height 113
click at [132, 155] on span "HANG UP" at bounding box center [123, 157] width 28 height 7
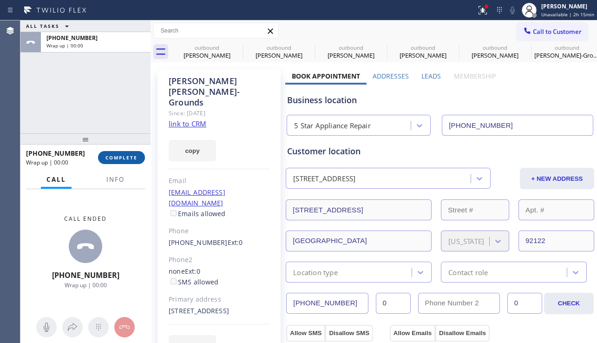
click at [132, 155] on span "COMPLETE" at bounding box center [122, 157] width 32 height 7
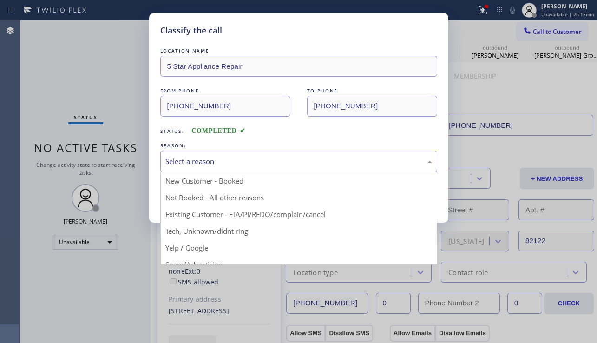
click at [287, 169] on div "Select a reason" at bounding box center [298, 162] width 277 height 22
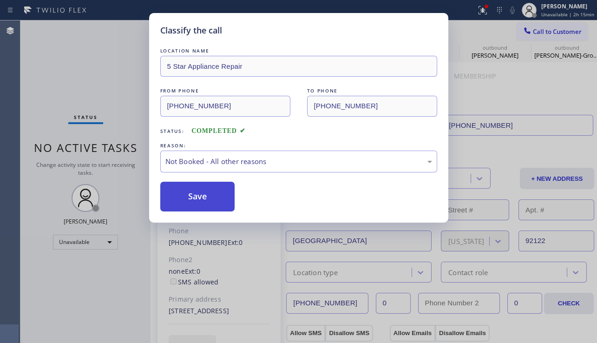
click at [193, 194] on button "Save" at bounding box center [197, 197] width 75 height 30
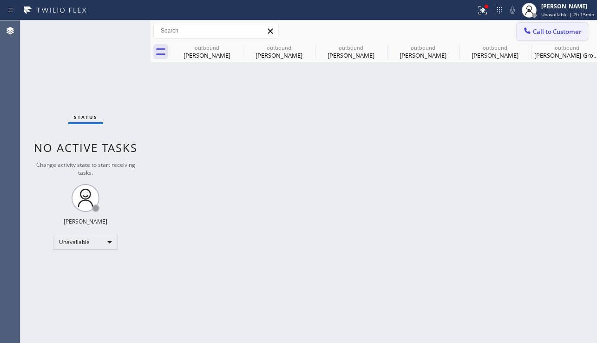
click at [540, 32] on span "Call to Customer" at bounding box center [557, 31] width 49 height 8
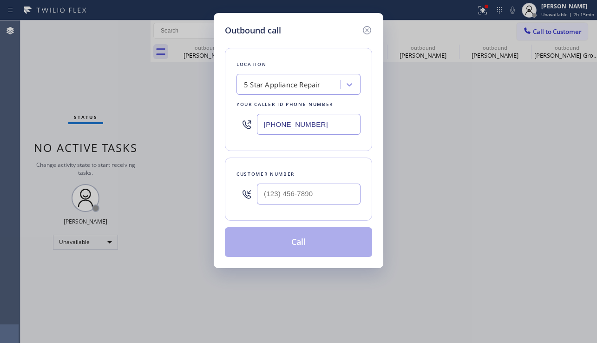
click at [282, 207] on div at bounding box center [309, 194] width 104 height 30
click at [282, 202] on input "(___) ___-____" at bounding box center [309, 194] width 104 height 21
paste input "714) 357-8104"
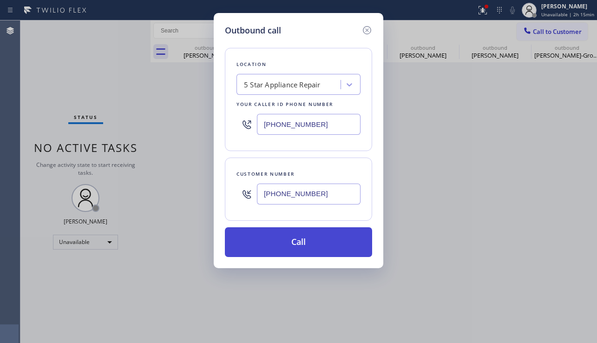
type input "[PHONE_NUMBER]"
click at [299, 246] on button "Call" at bounding box center [298, 242] width 147 height 30
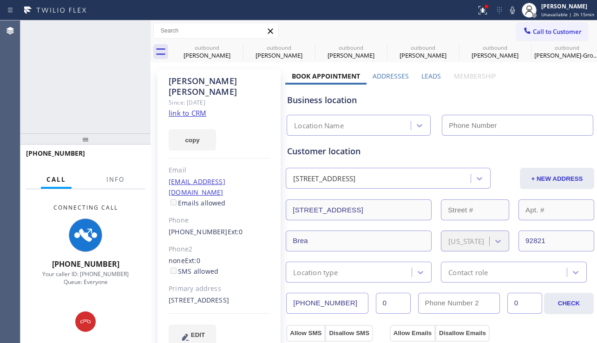
type input "[PHONE_NUMBER]"
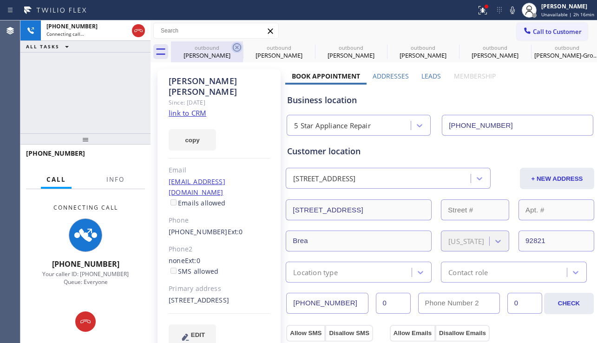
click at [239, 49] on icon at bounding box center [237, 47] width 11 height 11
click at [0, 0] on icon at bounding box center [0, 0] width 0 height 0
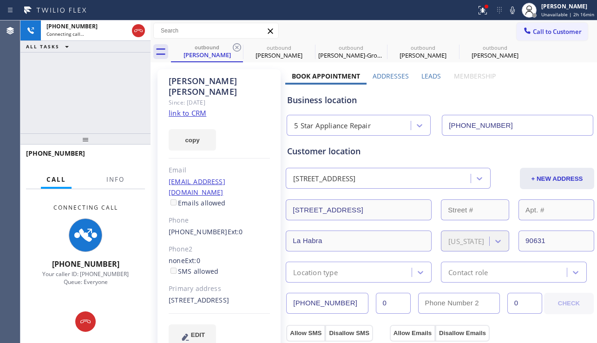
click at [239, 49] on icon at bounding box center [237, 47] width 11 height 11
click at [0, 0] on icon at bounding box center [0, 0] width 0 height 0
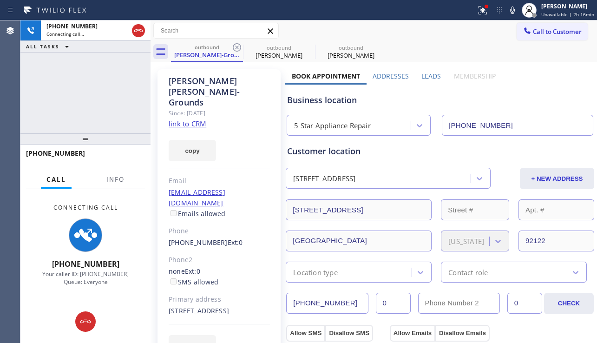
click at [239, 49] on icon at bounding box center [237, 47] width 11 height 11
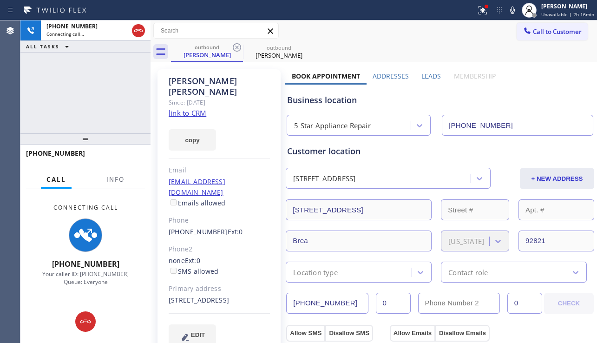
click at [267, 325] on div "EDIT" at bounding box center [219, 335] width 101 height 21
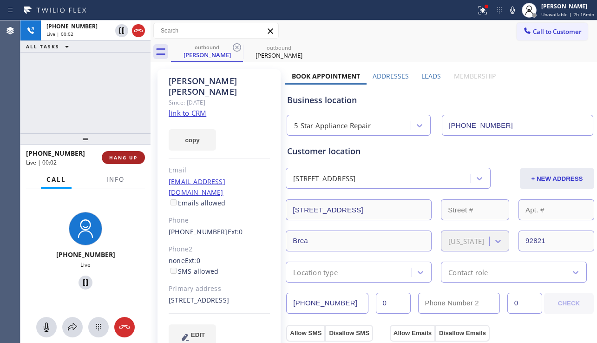
click at [119, 157] on span "HANG UP" at bounding box center [123, 157] width 28 height 7
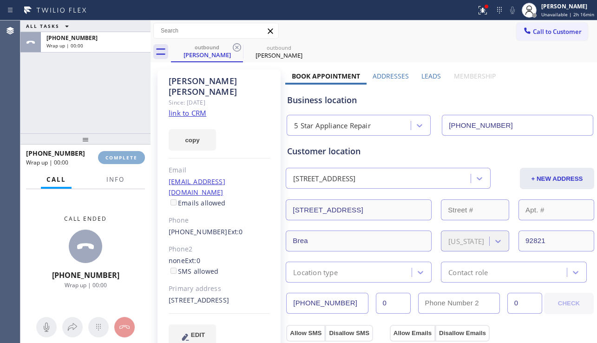
click at [119, 155] on span "COMPLETE" at bounding box center [122, 157] width 32 height 7
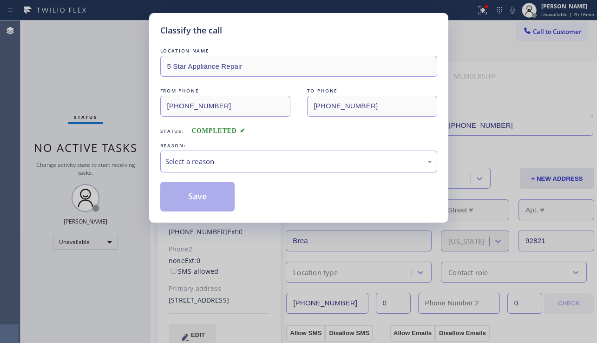
click at [285, 169] on div "Select a reason" at bounding box center [298, 162] width 277 height 22
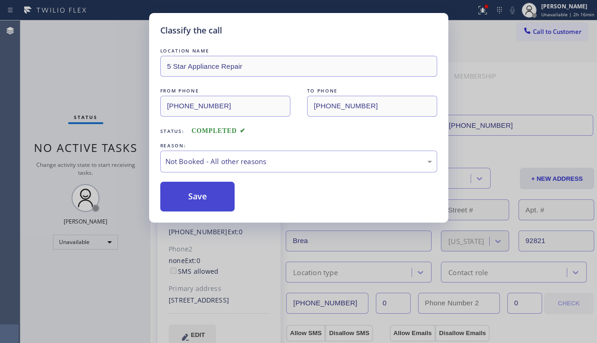
click at [209, 195] on button "Save" at bounding box center [197, 197] width 75 height 30
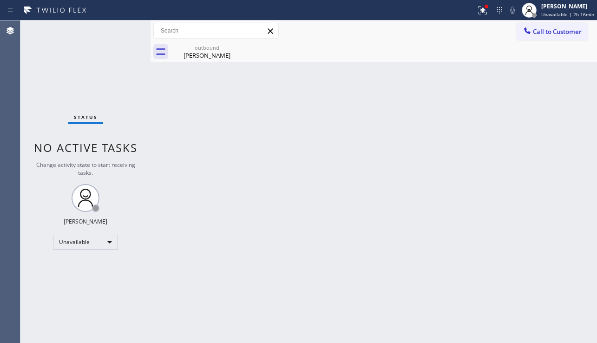
click at [535, 33] on span "Call to Customer" at bounding box center [557, 31] width 49 height 8
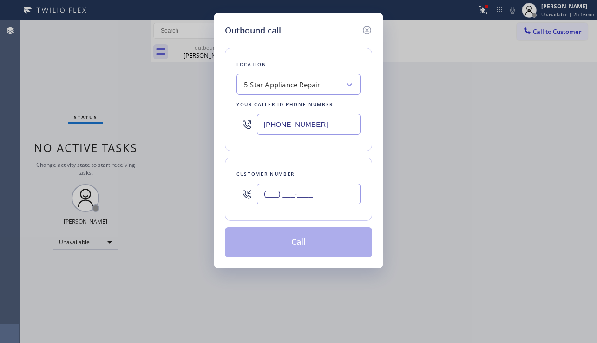
click at [319, 187] on input "(___) ___-____" at bounding box center [309, 194] width 104 height 21
paste input "323) 497-4549"
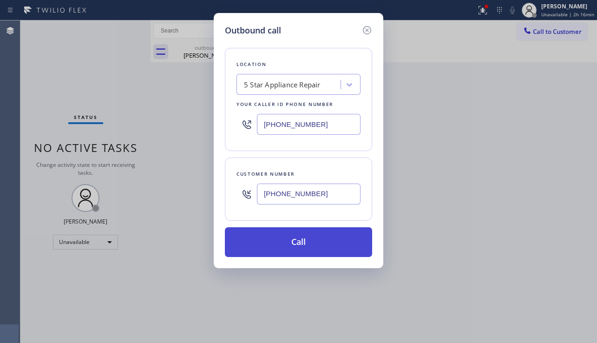
type input "(323) 497-4549"
click at [301, 243] on button "Call" at bounding box center [298, 242] width 147 height 30
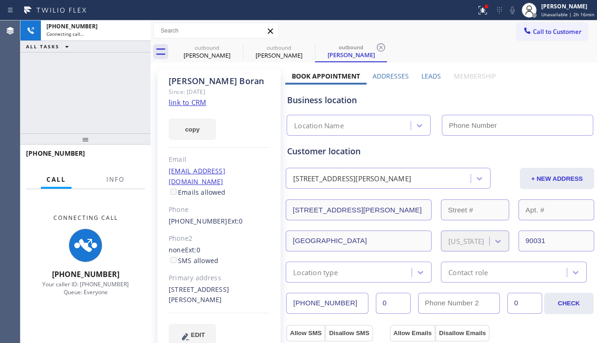
type input "[PHONE_NUMBER]"
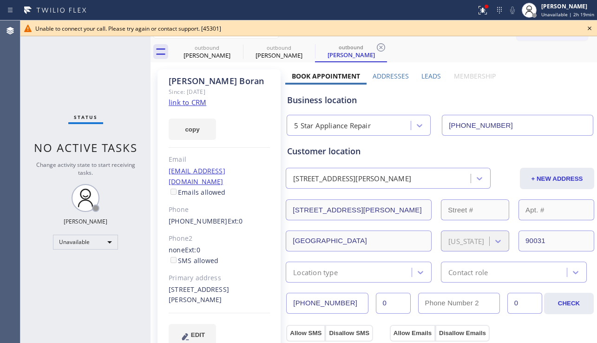
click at [544, 103] on div "Business location" at bounding box center [440, 100] width 306 height 13
click at [591, 29] on icon at bounding box center [590, 29] width 4 height 4
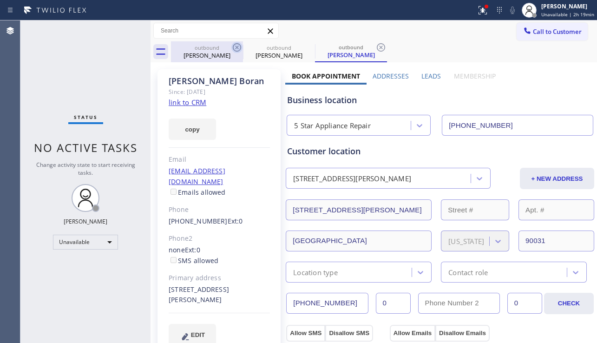
click at [234, 45] on icon at bounding box center [237, 47] width 8 height 8
click at [0, 0] on icon at bounding box center [0, 0] width 0 height 0
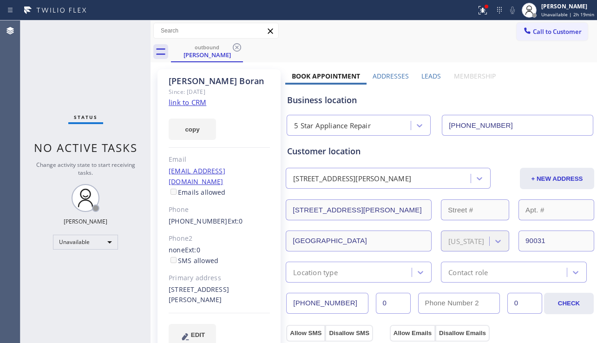
click at [234, 45] on icon at bounding box center [237, 47] width 8 height 8
click at [234, 45] on div "outbound Jamie Boran" at bounding box center [384, 51] width 426 height 21
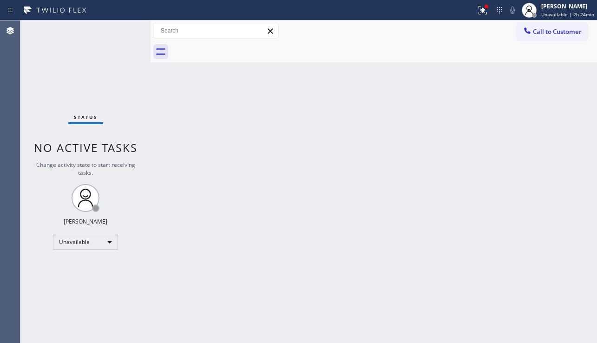
click at [551, 238] on div "Back to Dashboard Change Sender ID Customers Technicians Select a contact Outbo…" at bounding box center [374, 181] width 447 height 323
click at [473, 9] on div at bounding box center [483, 10] width 20 height 11
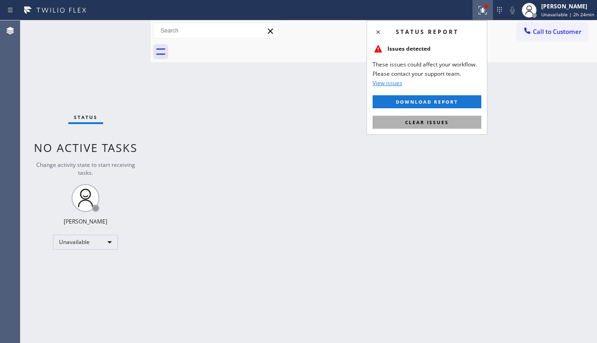
click at [443, 122] on span "Clear issues" at bounding box center [427, 122] width 44 height 7
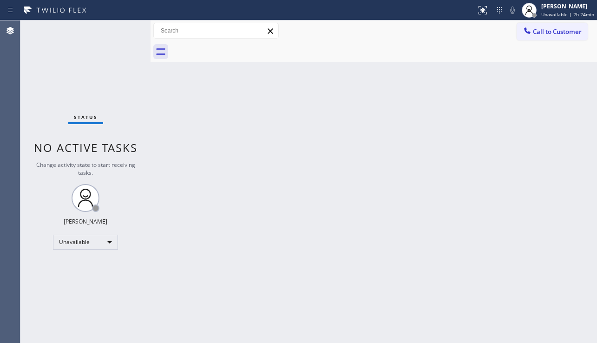
drag, startPoint x: 547, startPoint y: 228, endPoint x: 541, endPoint y: 228, distance: 6.1
click at [547, 228] on div "Back to Dashboard Change Sender ID Customers Technicians Select a contact Outbo…" at bounding box center [374, 181] width 447 height 323
click at [101, 238] on div "Unavailable" at bounding box center [85, 242] width 65 height 15
click at [89, 285] on li "Break" at bounding box center [84, 290] width 63 height 11
click at [166, 279] on div "Back to Dashboard Change Sender ID Customers Technicians Select a contact Outbo…" at bounding box center [374, 181] width 447 height 323
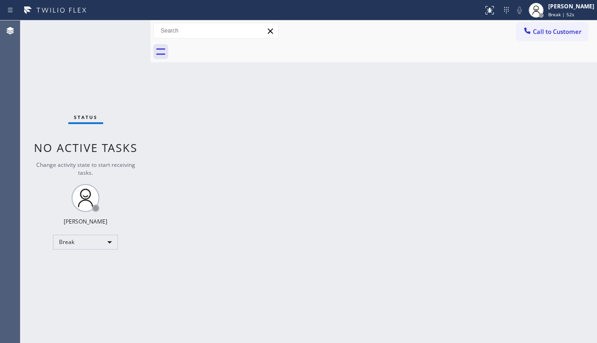
click at [296, 221] on div "Back to Dashboard Change Sender ID Customers Technicians Select a contact Outbo…" at bounding box center [374, 181] width 447 height 323
click at [564, 229] on div "Back to Dashboard Change Sender ID Customers Technicians Select a contact Outbo…" at bounding box center [374, 181] width 447 height 323
click at [75, 241] on div "Break" at bounding box center [85, 242] width 65 height 15
click at [86, 279] on li "Unavailable" at bounding box center [84, 278] width 63 height 11
click at [194, 278] on div "Back to Dashboard Change Sender ID Customers Technicians Select a contact Outbo…" at bounding box center [374, 181] width 447 height 323
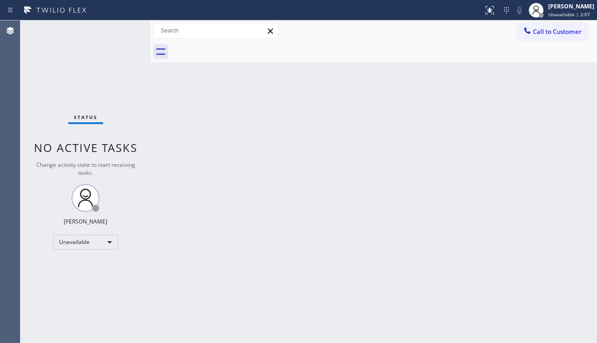
click at [60, 299] on div "Status No active tasks Change activity state to start receiving tasks. Alynna M…" at bounding box center [85, 181] width 130 height 323
click at [247, 224] on div "Back to Dashboard Change Sender ID Customers Technicians Select a contact Outbo…" at bounding box center [374, 181] width 447 height 323
click at [524, 208] on div "Back to Dashboard Change Sender ID Customers Technicians Select a contact Outbo…" at bounding box center [374, 181] width 447 height 323
click at [547, 38] on button "Call to Customer" at bounding box center [552, 32] width 71 height 18
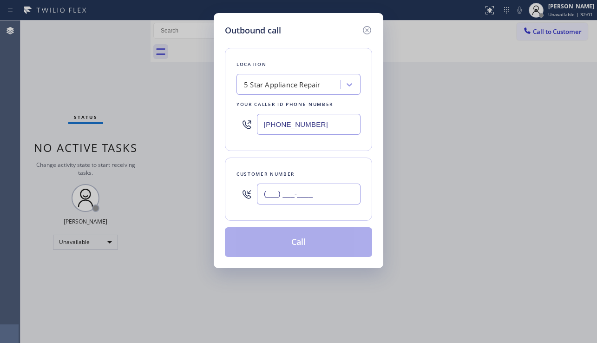
click at [271, 202] on input "(___) ___-____" at bounding box center [309, 194] width 104 height 21
paste input "562) 483-9917"
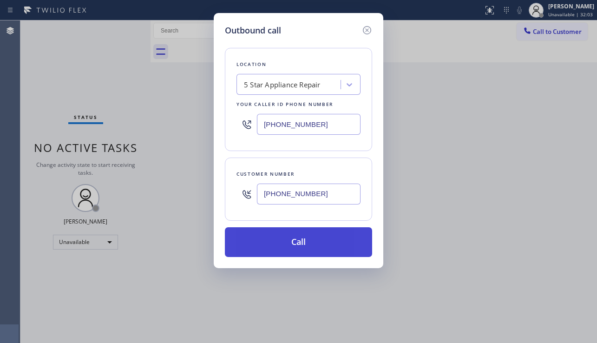
type input "[PHONE_NUMBER]"
click at [292, 243] on button "Call" at bounding box center [298, 242] width 147 height 30
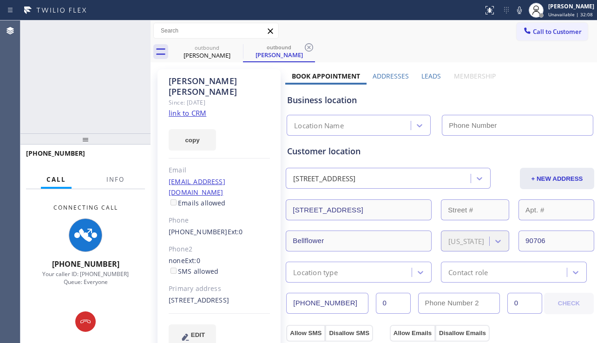
type input "[PHONE_NUMBER]"
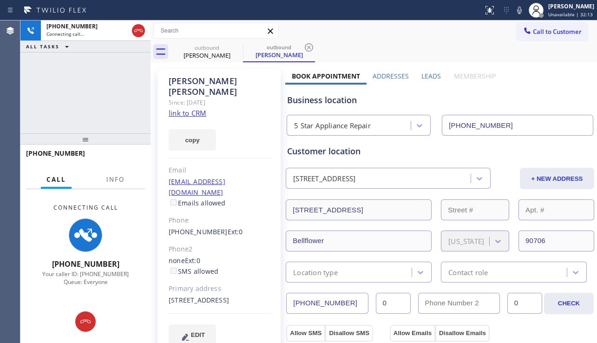
click at [537, 101] on div "Business location" at bounding box center [440, 100] width 306 height 13
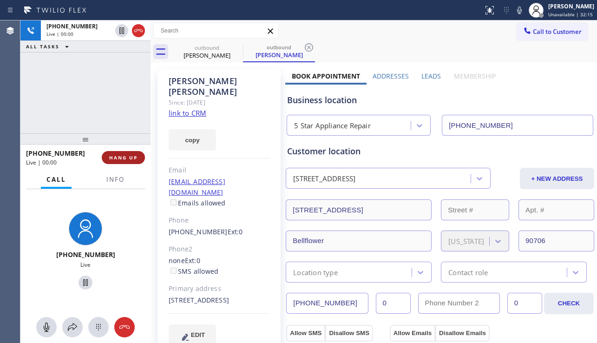
click at [131, 157] on span "HANG UP" at bounding box center [123, 157] width 28 height 7
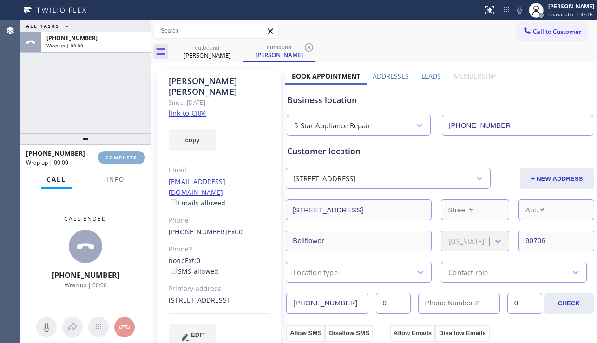
click at [131, 157] on span "COMPLETE" at bounding box center [122, 157] width 32 height 7
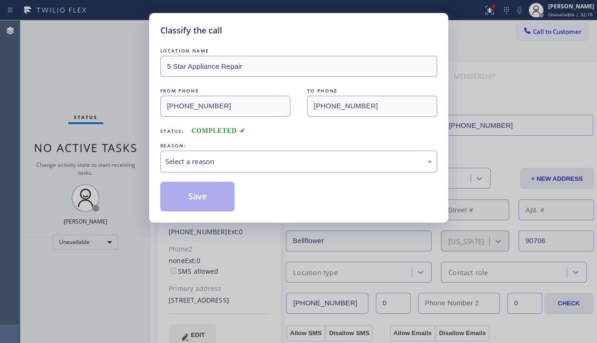
click at [255, 164] on div "Select a reason" at bounding box center [299, 161] width 267 height 11
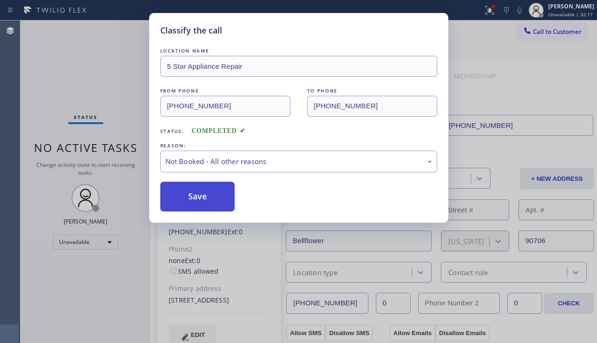
click at [206, 196] on button "Save" at bounding box center [197, 197] width 75 height 30
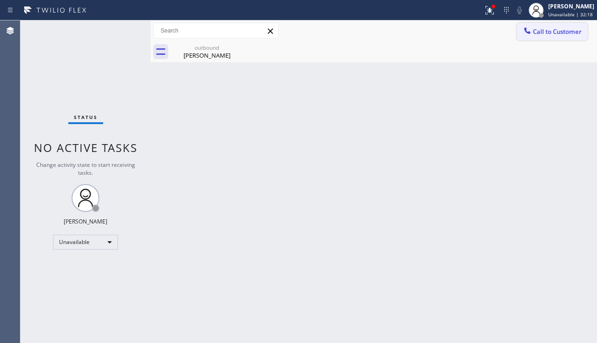
click at [550, 33] on span "Call to Customer" at bounding box center [557, 31] width 49 height 8
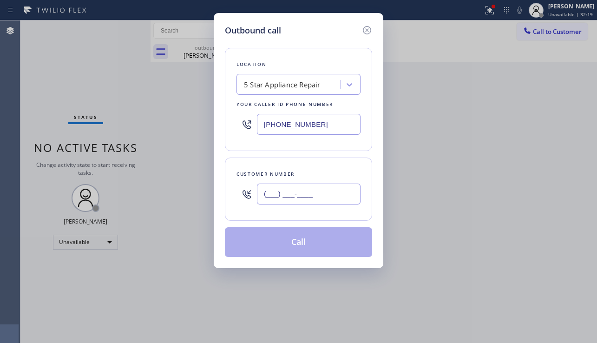
click at [286, 188] on input "(___) ___-____" at bounding box center [309, 194] width 104 height 21
paste input "818) 363-3926"
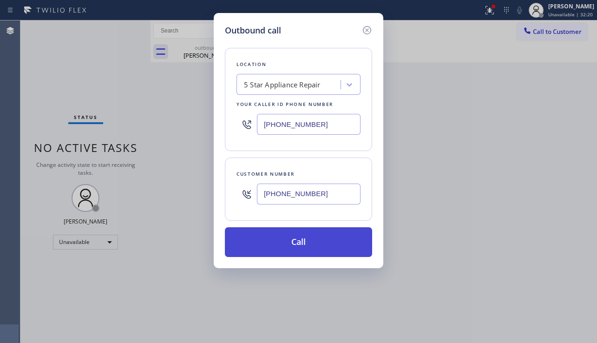
type input "(818) 363-3926"
click at [285, 246] on button "Call" at bounding box center [298, 242] width 147 height 30
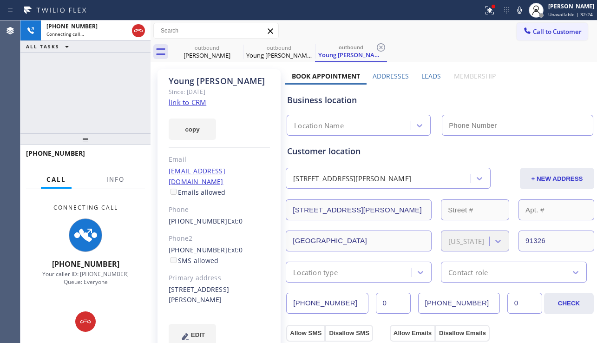
type input "[PHONE_NUMBER]"
click at [531, 94] on div "Business location" at bounding box center [440, 100] width 306 height 13
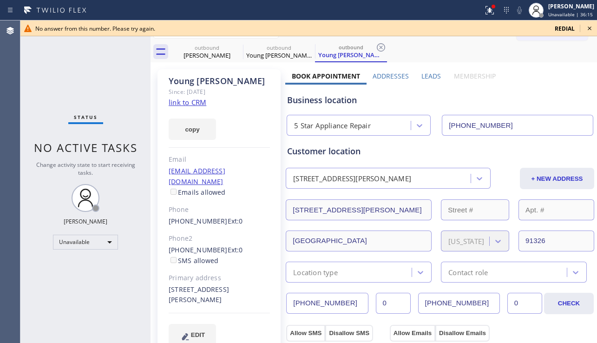
click at [589, 28] on icon at bounding box center [589, 28] width 11 height 11
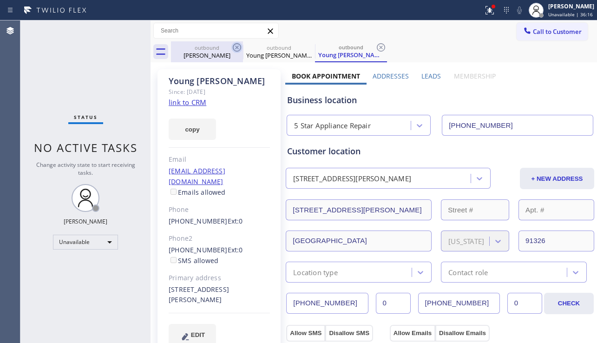
click at [240, 47] on icon at bounding box center [237, 47] width 11 height 11
click at [0, 0] on icon at bounding box center [0, 0] width 0 height 0
click at [376, 47] on icon at bounding box center [381, 47] width 11 height 11
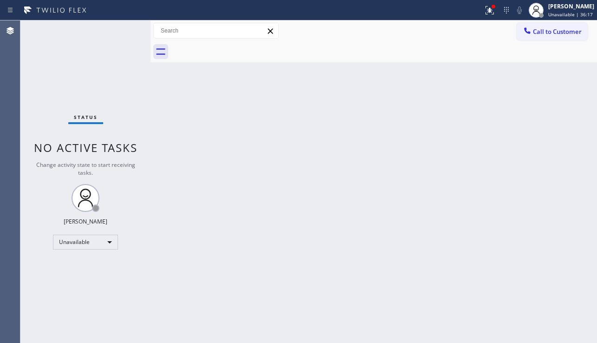
click at [240, 47] on div at bounding box center [384, 51] width 426 height 21
click at [568, 38] on button "Call to Customer" at bounding box center [552, 32] width 71 height 18
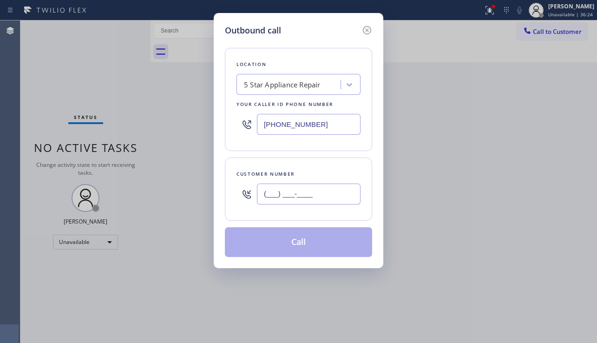
click at [303, 195] on input "(___) ___-____" at bounding box center [309, 194] width 104 height 21
paste input "805) 284-4080"
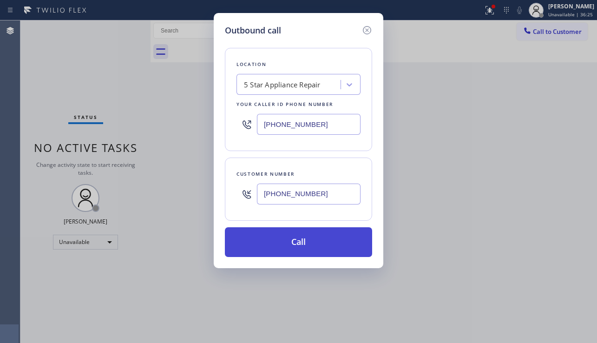
type input "[PHONE_NUMBER]"
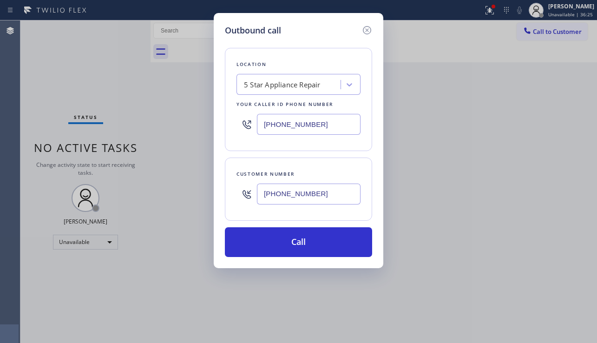
drag, startPoint x: 297, startPoint y: 240, endPoint x: 138, endPoint y: 145, distance: 186.0
click at [297, 240] on button "Call" at bounding box center [298, 242] width 147 height 30
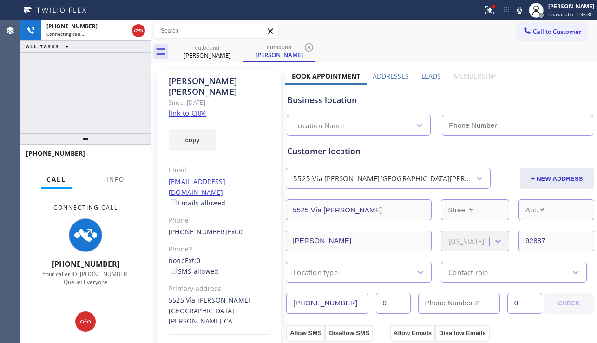
type input "[PHONE_NUMBER]"
click at [69, 110] on div "+18052844080 Connecting call… ALL TASKS ALL TASKS ACTIVE TASKS TASKS IN WRAP UP" at bounding box center [85, 76] width 130 height 113
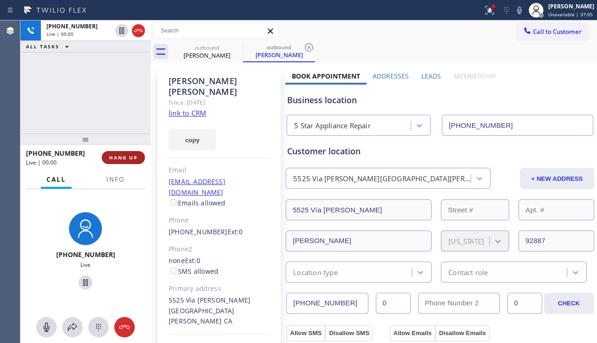
click at [138, 154] on button "HANG UP" at bounding box center [123, 157] width 43 height 13
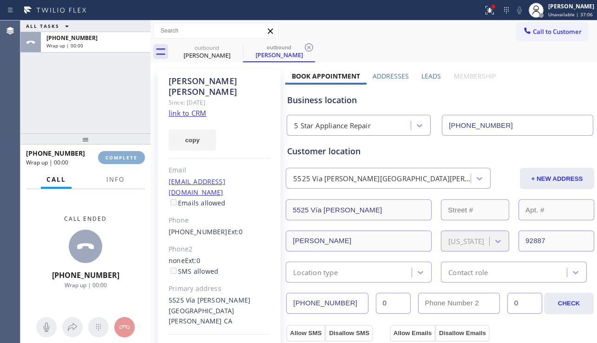
click at [138, 154] on button "COMPLETE" at bounding box center [121, 157] width 47 height 13
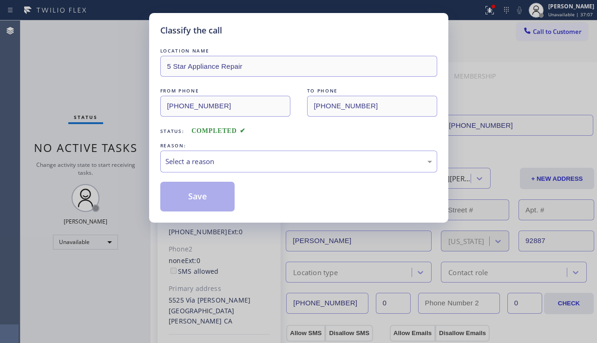
click at [244, 163] on div "Select a reason" at bounding box center [299, 161] width 267 height 11
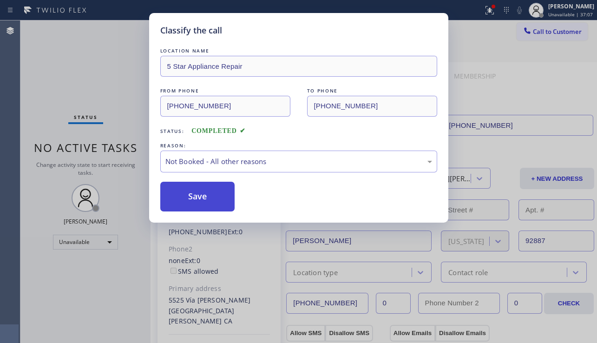
click at [194, 199] on button "Save" at bounding box center [197, 197] width 75 height 30
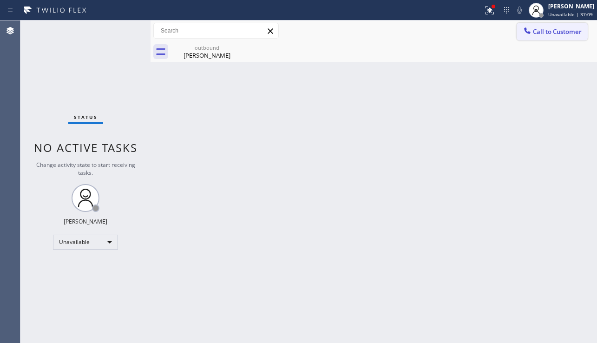
click at [540, 34] on span "Call to Customer" at bounding box center [557, 31] width 49 height 8
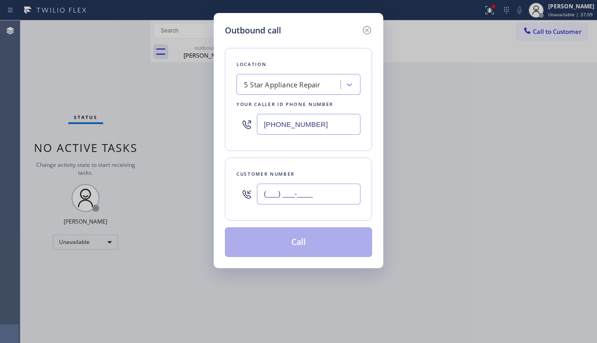
click at [303, 190] on input "(___) ___-____" at bounding box center [309, 194] width 104 height 21
paste input "310) 529-4836"
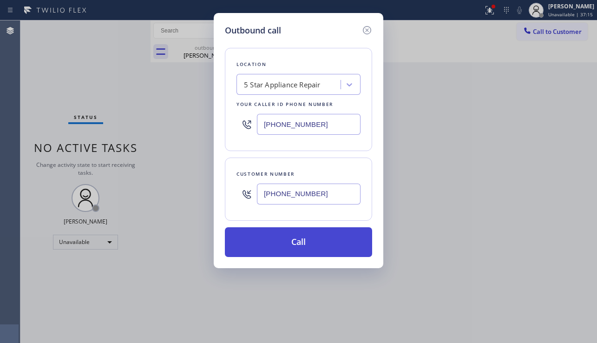
type input "[PHONE_NUMBER]"
click at [291, 246] on button "Call" at bounding box center [298, 242] width 147 height 30
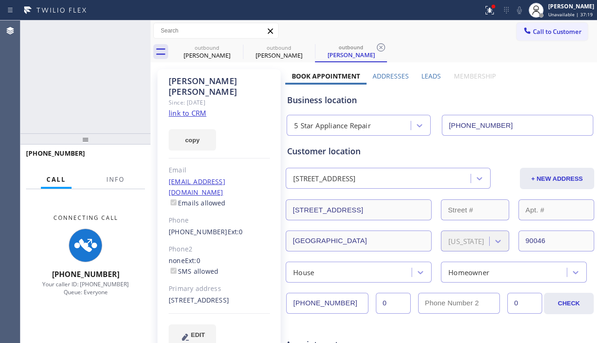
type input "[PHONE_NUMBER]"
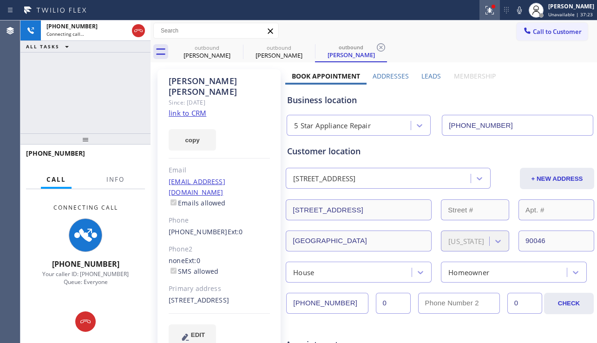
click at [485, 16] on button at bounding box center [490, 10] width 20 height 20
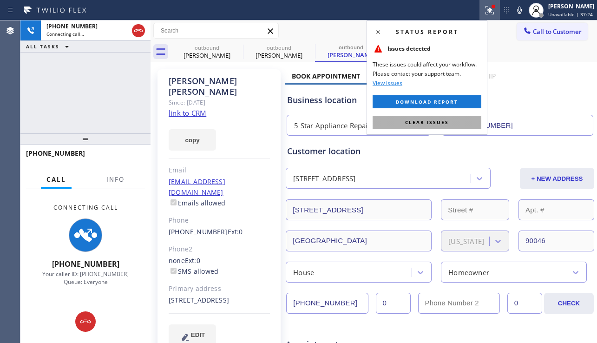
click at [436, 119] on span "Clear issues" at bounding box center [427, 122] width 44 height 7
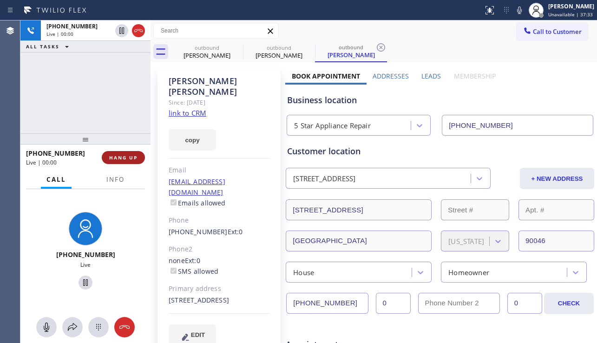
click at [124, 159] on span "HANG UP" at bounding box center [123, 157] width 28 height 7
click at [123, 158] on span "HANG UP" at bounding box center [123, 157] width 28 height 7
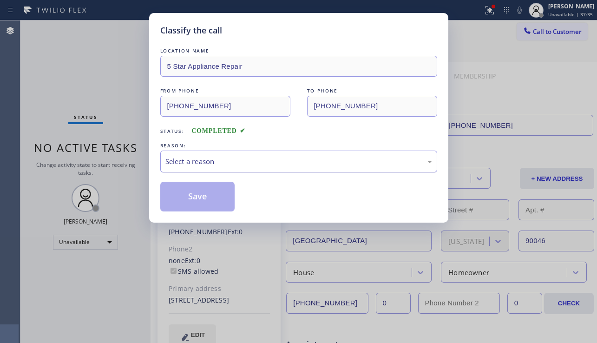
click at [248, 162] on div "Select a reason" at bounding box center [299, 161] width 267 height 11
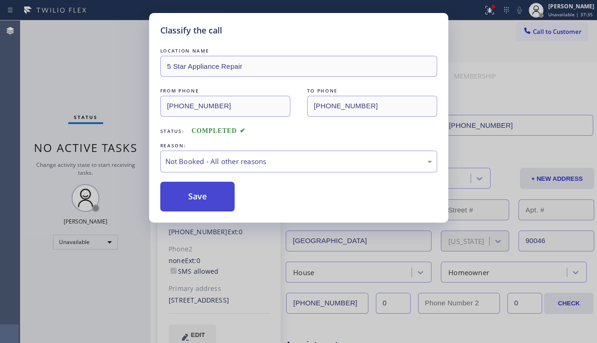
click at [219, 201] on button "Save" at bounding box center [197, 197] width 75 height 30
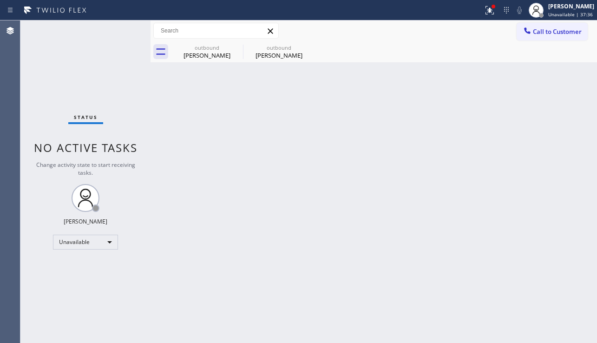
click at [561, 35] on span "Call to Customer" at bounding box center [557, 31] width 49 height 8
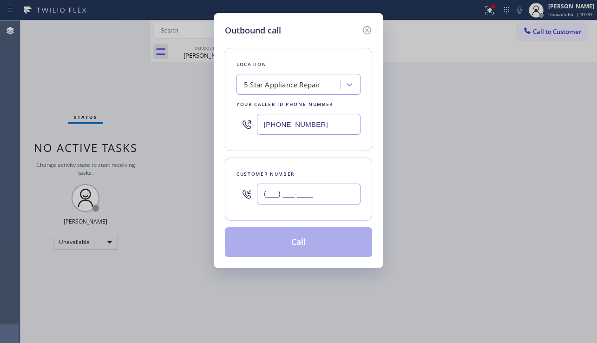
click at [293, 196] on input "(___) ___-____" at bounding box center [309, 194] width 104 height 21
paste input "310) 766-2987"
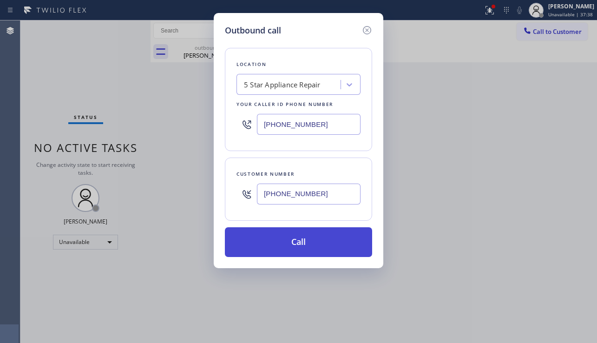
type input "[PHONE_NUMBER]"
click at [299, 242] on button "Call" at bounding box center [298, 242] width 147 height 30
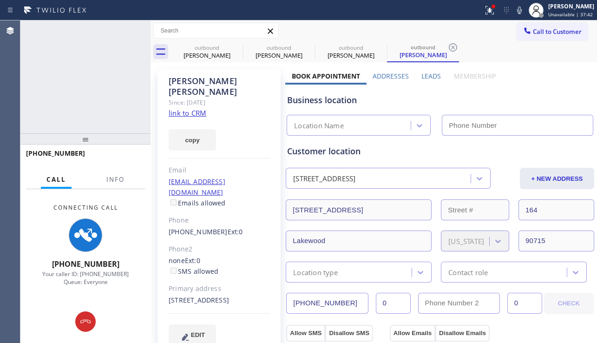
type input "[PHONE_NUMBER]"
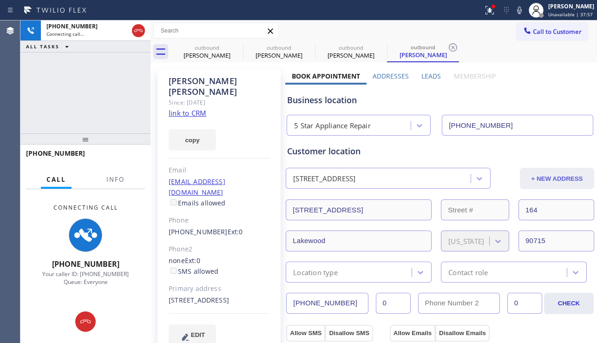
drag, startPoint x: 528, startPoint y: 98, endPoint x: 538, endPoint y: 168, distance: 71.0
click at [528, 98] on div "Business location" at bounding box center [440, 100] width 306 height 13
click at [346, 100] on div "Business location" at bounding box center [440, 100] width 306 height 13
click at [338, 100] on div "Business location" at bounding box center [440, 100] width 306 height 13
click at [331, 102] on div "Business location" at bounding box center [440, 100] width 306 height 13
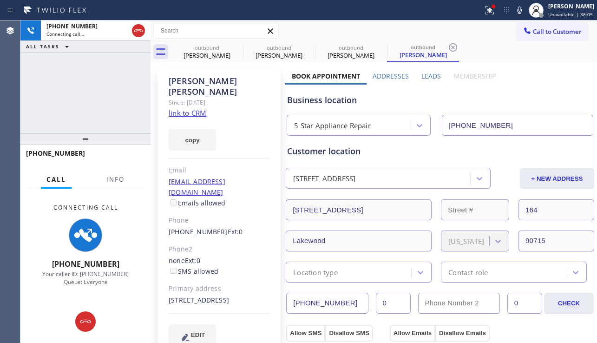
click at [323, 104] on div "Business location" at bounding box center [440, 100] width 306 height 13
click at [312, 103] on div "Business location" at bounding box center [440, 100] width 306 height 13
click at [305, 102] on div "Business location" at bounding box center [440, 100] width 306 height 13
click at [297, 100] on div "Business location" at bounding box center [440, 100] width 306 height 13
click at [287, 100] on div "Business location" at bounding box center [440, 100] width 306 height 13
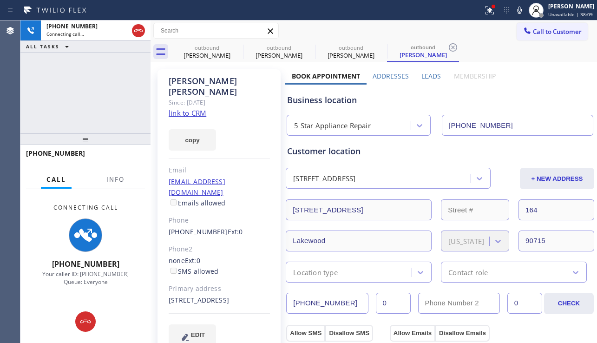
click at [298, 100] on div "Business location" at bounding box center [440, 100] width 306 height 13
click at [302, 99] on div "Business location" at bounding box center [440, 100] width 306 height 13
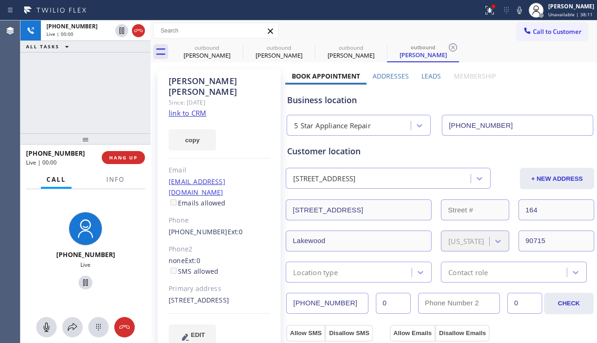
click at [311, 100] on div "Business location" at bounding box center [440, 100] width 306 height 13
click at [320, 100] on div "Business location" at bounding box center [440, 100] width 306 height 13
click at [124, 157] on span "HANG UP" at bounding box center [123, 157] width 28 height 7
click at [124, 156] on span "HANG UP" at bounding box center [123, 157] width 28 height 7
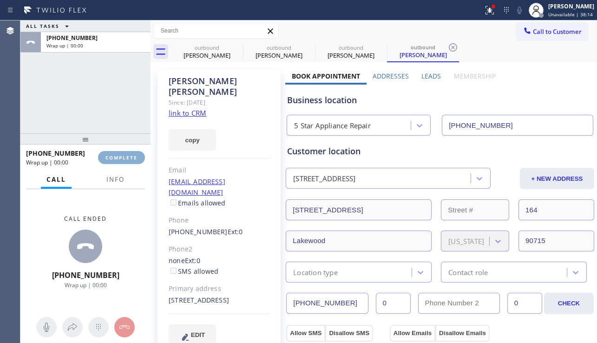
click at [124, 156] on span "COMPLETE" at bounding box center [122, 157] width 32 height 7
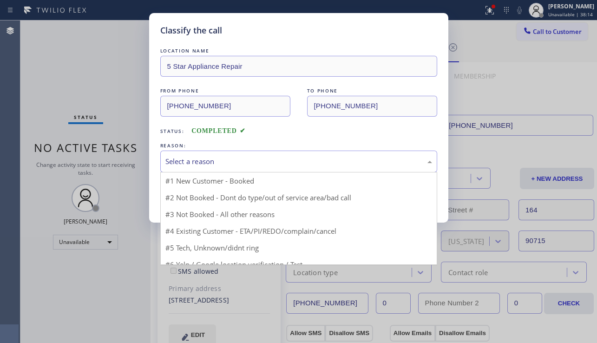
click at [275, 154] on div "Select a reason" at bounding box center [298, 162] width 277 height 22
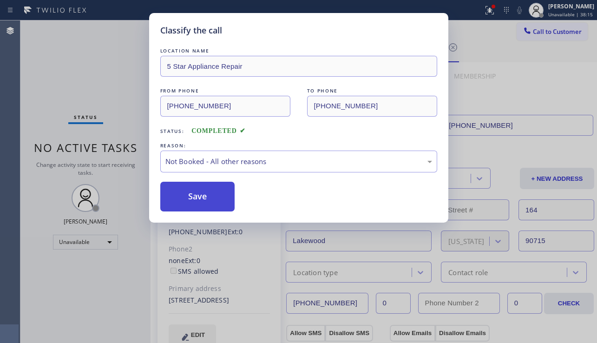
click at [200, 196] on button "Save" at bounding box center [197, 197] width 75 height 30
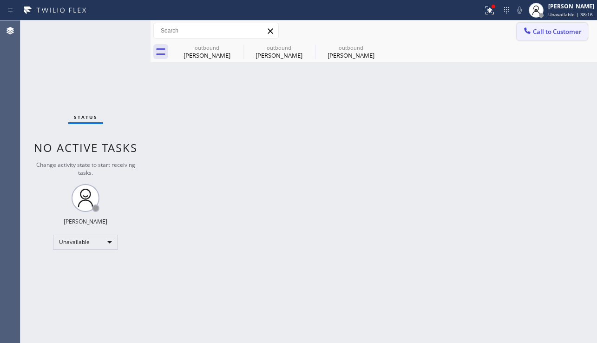
click at [537, 30] on span "Call to Customer" at bounding box center [557, 31] width 49 height 8
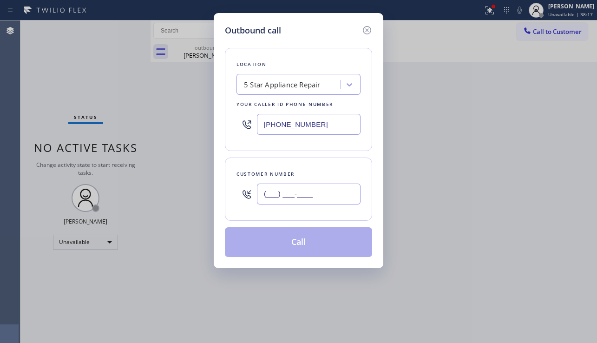
click at [298, 190] on input "(___) ___-____" at bounding box center [309, 194] width 104 height 21
paste input "714) 308-1196"
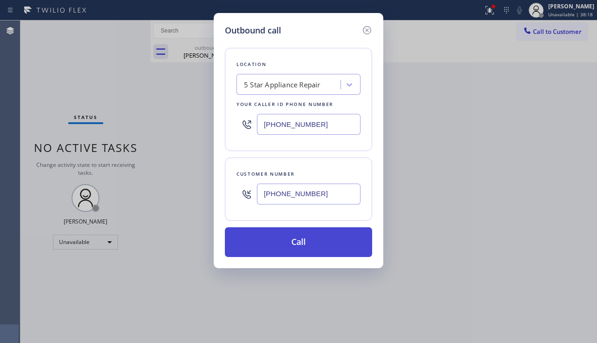
type input "(714) 308-1196"
click at [301, 238] on button "Call" at bounding box center [298, 242] width 147 height 30
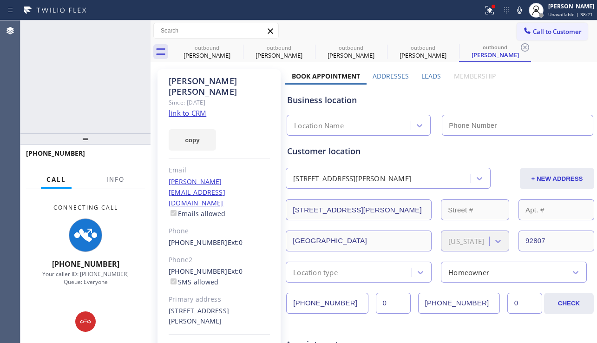
type input "[PHONE_NUMBER]"
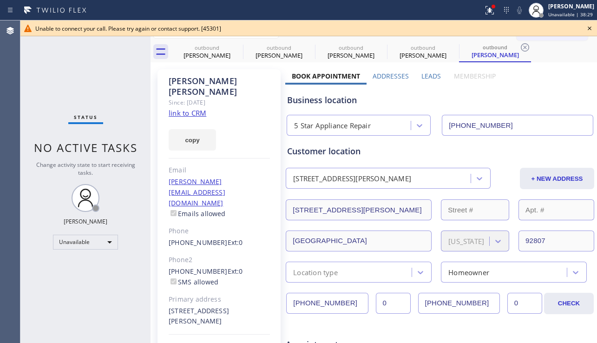
click at [586, 27] on icon at bounding box center [589, 28] width 11 height 11
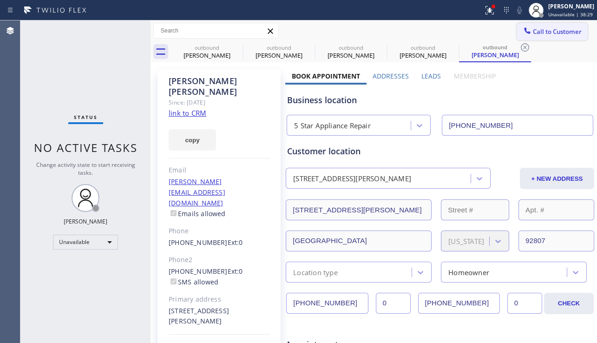
click at [566, 33] on span "Call to Customer" at bounding box center [557, 31] width 49 height 8
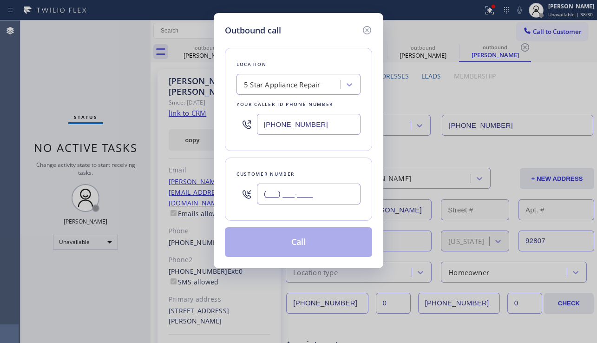
click at [312, 198] on input "(___) ___-____" at bounding box center [309, 194] width 104 height 21
paste input "949) 275-7957"
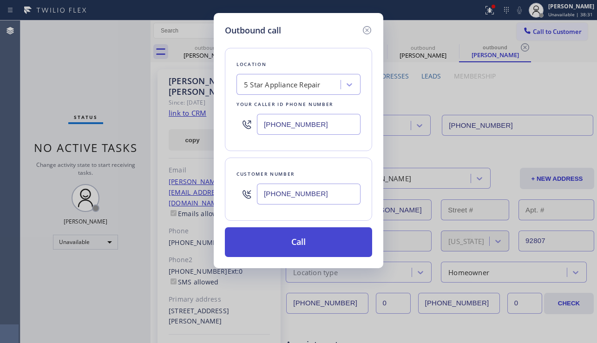
type input "[PHONE_NUMBER]"
click at [304, 235] on button "Call" at bounding box center [298, 242] width 147 height 30
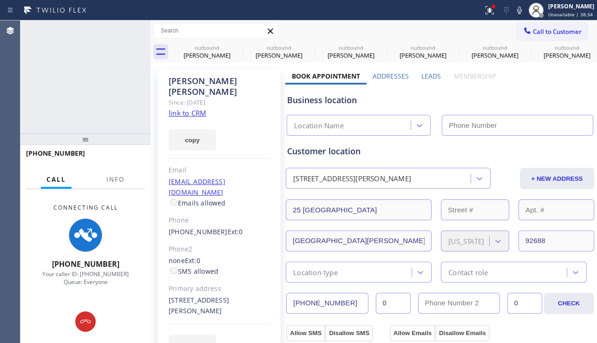
type input "[PHONE_NUMBER]"
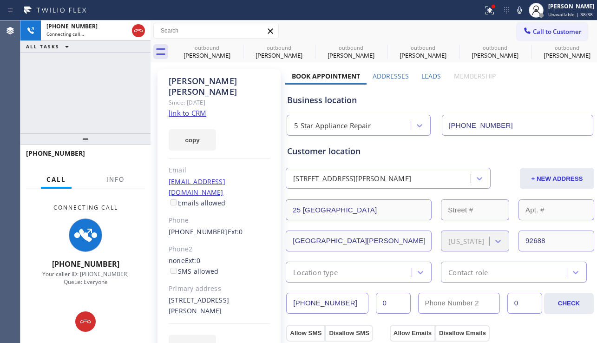
click at [253, 134] on div "copy" at bounding box center [219, 135] width 101 height 32
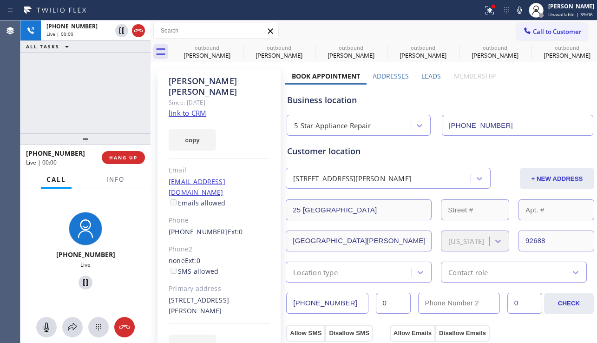
click at [57, 90] on div "+19492757957 Live | 00:00 ALL TASKS ALL TASKS ACTIVE TASKS TASKS IN WRAP UP" at bounding box center [85, 76] width 130 height 113
click at [126, 158] on span "HANG UP" at bounding box center [123, 157] width 28 height 7
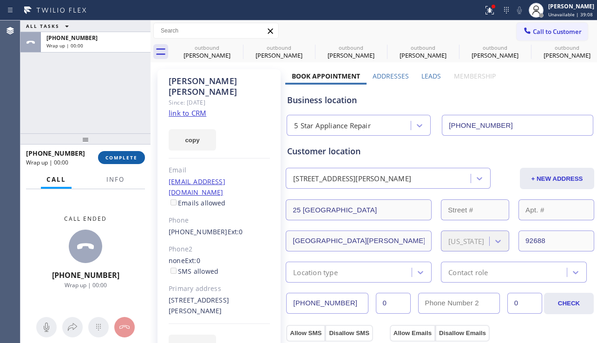
click at [126, 158] on span "COMPLETE" at bounding box center [122, 157] width 32 height 7
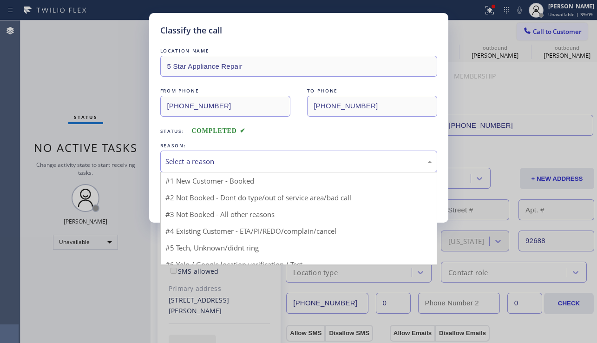
click at [262, 160] on div "Select a reason" at bounding box center [299, 161] width 267 height 11
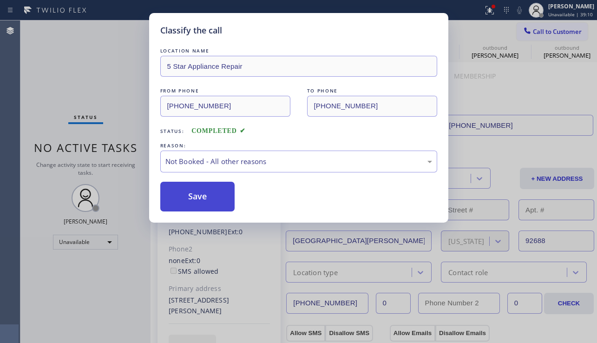
click at [195, 196] on button "Save" at bounding box center [197, 197] width 75 height 30
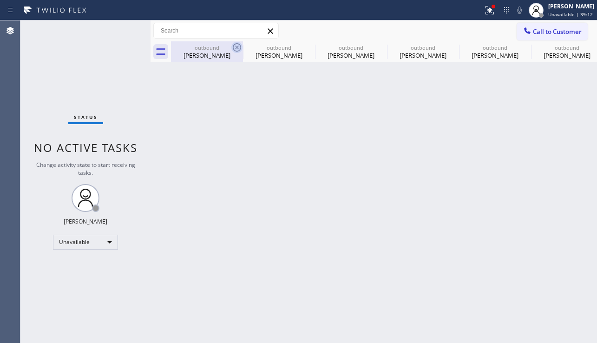
click at [236, 47] on icon at bounding box center [237, 47] width 8 height 8
click at [0, 0] on icon at bounding box center [0, 0] width 0 height 0
click at [448, 47] on icon at bounding box center [453, 47] width 11 height 11
click at [0, 0] on icon at bounding box center [0, 0] width 0 height 0
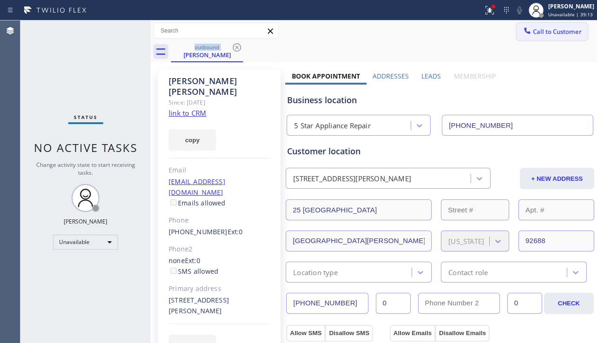
click at [527, 27] on button "Call to Customer" at bounding box center [552, 32] width 71 height 18
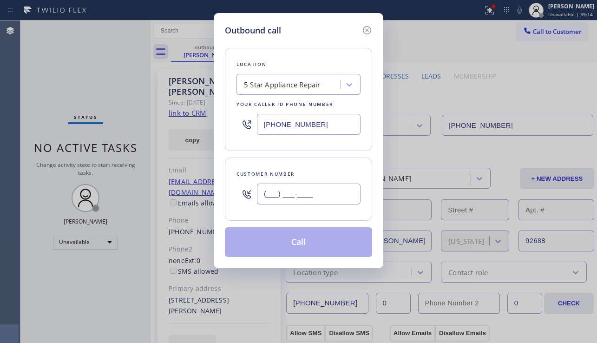
click at [270, 203] on input "(___) ___-____" at bounding box center [309, 194] width 104 height 21
paste input "562) 668-6647"
type input "(562) 668-6647"
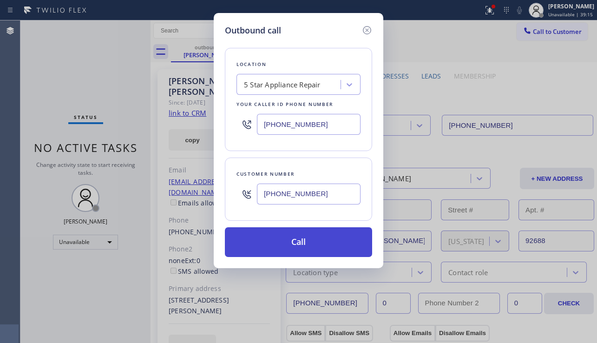
click at [286, 246] on button "Call" at bounding box center [298, 242] width 147 height 30
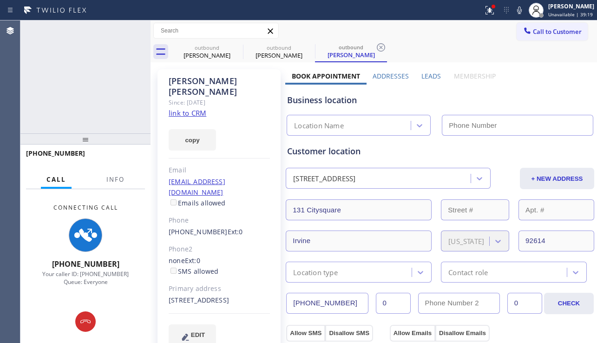
type input "[PHONE_NUMBER]"
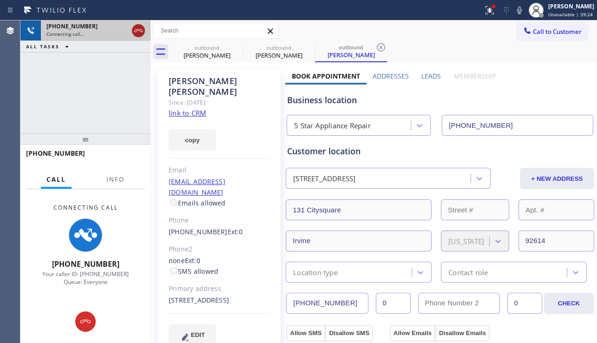
click at [137, 27] on icon at bounding box center [138, 30] width 11 height 11
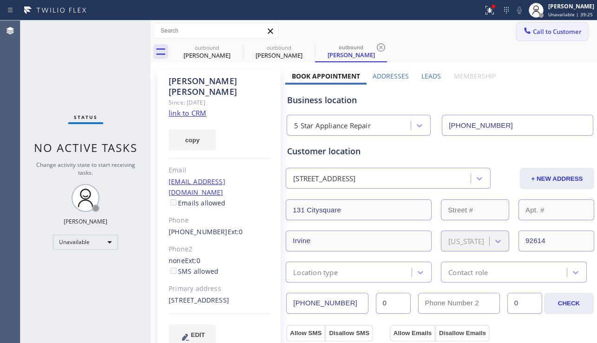
click at [560, 33] on span "Call to Customer" at bounding box center [557, 31] width 49 height 8
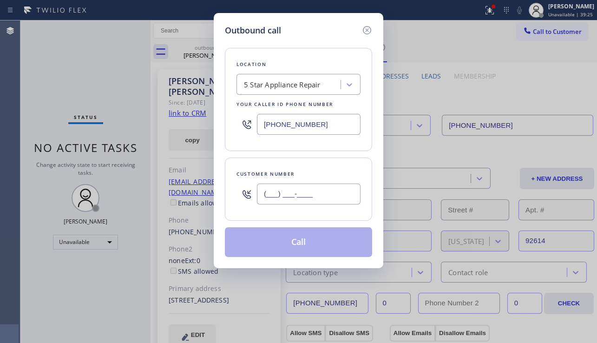
click at [293, 193] on input "(___) ___-____" at bounding box center [309, 194] width 104 height 21
paste input "714) 472-4730"
type input "(714) 472-4730"
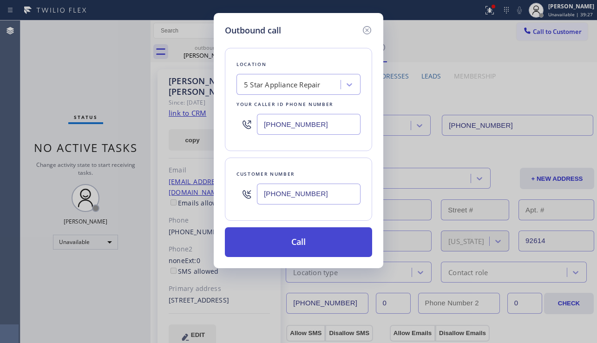
click at [306, 248] on button "Call" at bounding box center [298, 242] width 147 height 30
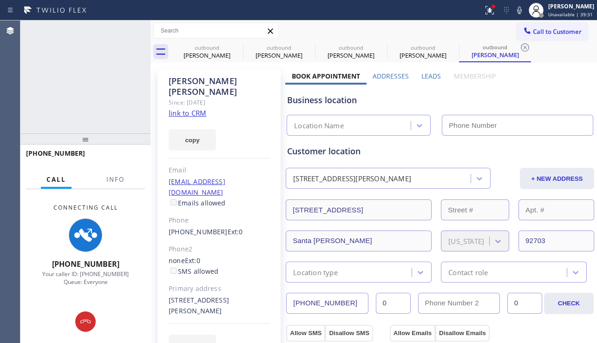
type input "[PHONE_NUMBER]"
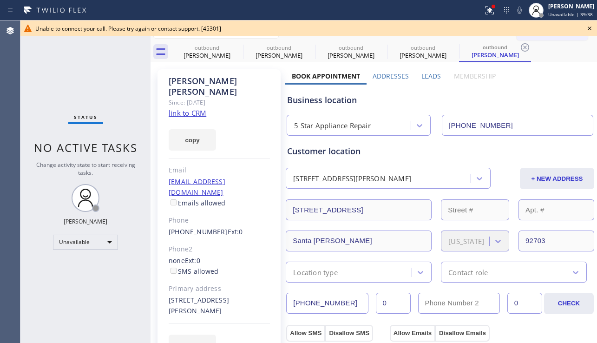
click at [588, 28] on icon at bounding box center [589, 28] width 11 height 11
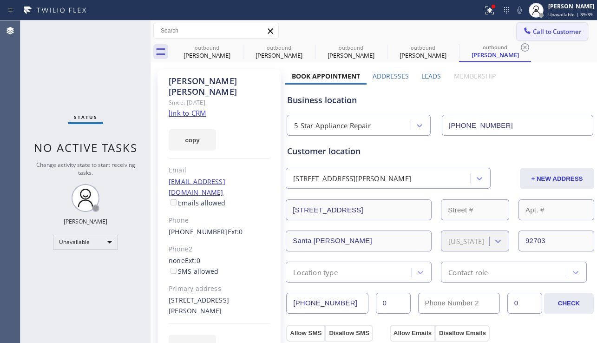
click at [572, 30] on span "Call to Customer" at bounding box center [557, 31] width 49 height 8
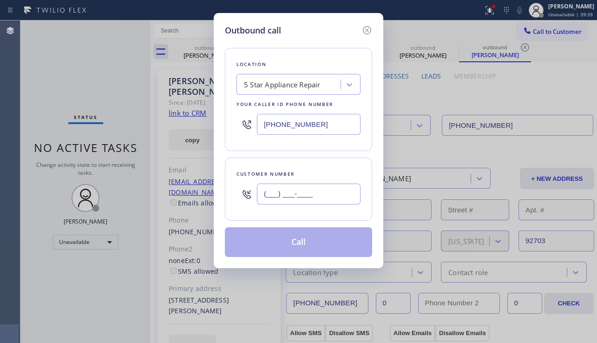
click at [302, 197] on input "(___) ___-____" at bounding box center [309, 194] width 104 height 21
paste input "818) 497-1295"
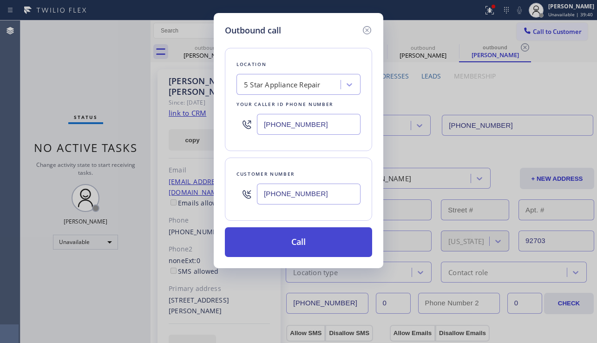
type input "[PHONE_NUMBER]"
click at [303, 245] on button "Call" at bounding box center [298, 242] width 147 height 30
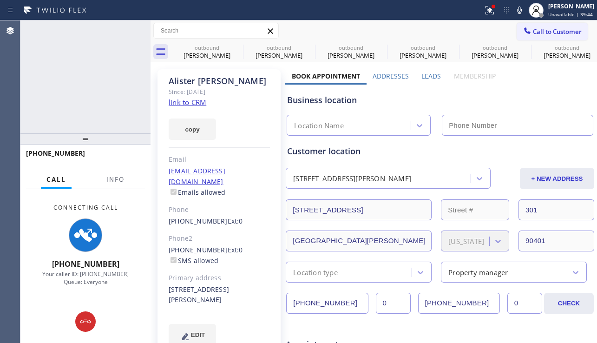
type input "[PHONE_NUMBER]"
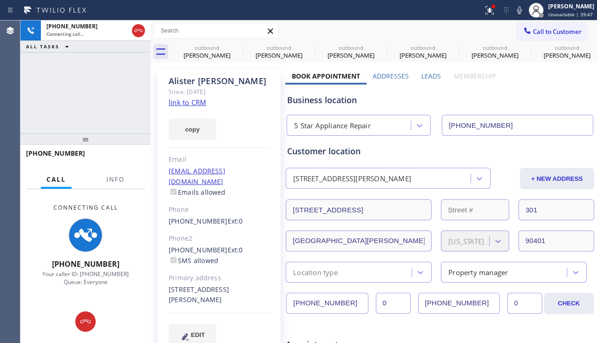
click at [262, 324] on div "EDIT" at bounding box center [219, 334] width 101 height 21
click at [238, 47] on icon at bounding box center [237, 47] width 8 height 8
click at [0, 0] on icon at bounding box center [0, 0] width 0 height 0
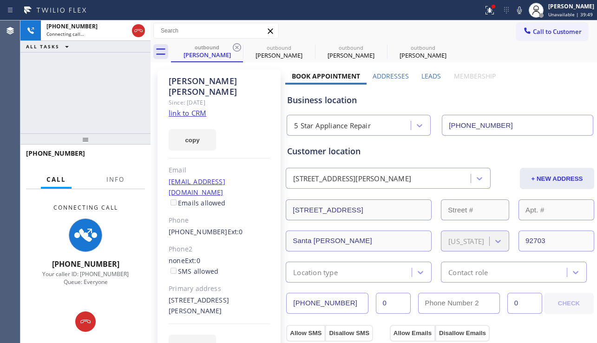
click at [238, 47] on icon at bounding box center [237, 47] width 8 height 8
click at [0, 0] on icon at bounding box center [0, 0] width 0 height 0
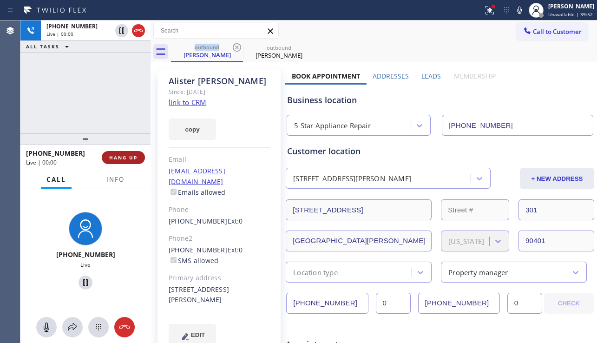
click at [133, 157] on span "HANG UP" at bounding box center [123, 157] width 28 height 7
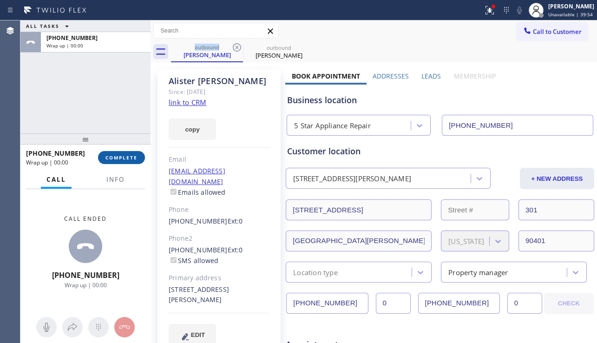
click at [133, 157] on span "COMPLETE" at bounding box center [122, 157] width 32 height 7
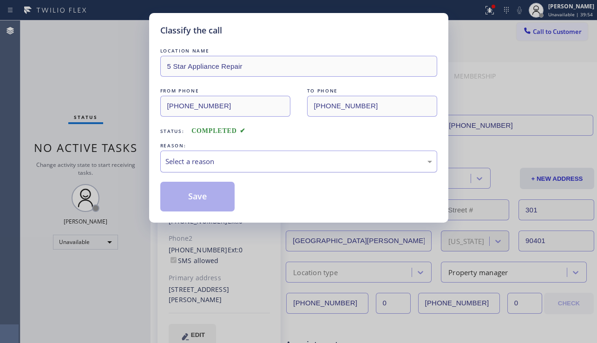
click at [266, 165] on div "Select a reason" at bounding box center [299, 161] width 267 height 11
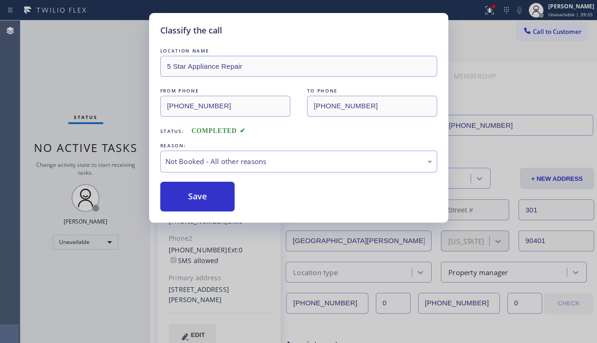
drag, startPoint x: 204, startPoint y: 192, endPoint x: 536, endPoint y: 114, distance: 340.7
click at [206, 192] on button "Save" at bounding box center [197, 197] width 75 height 30
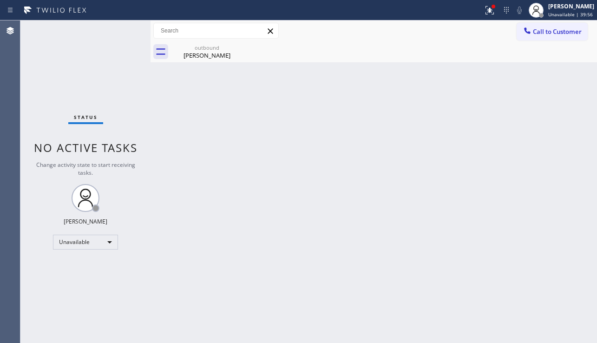
drag, startPoint x: 543, startPoint y: 31, endPoint x: 518, endPoint y: 41, distance: 26.9
click at [542, 32] on span "Call to Customer" at bounding box center [557, 31] width 49 height 8
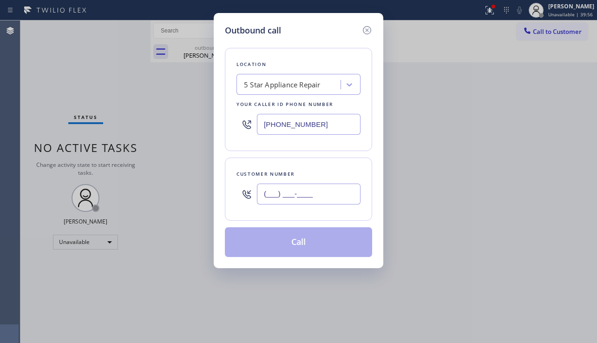
click at [314, 186] on input "(___) ___-____" at bounding box center [309, 194] width 104 height 21
paste input "562) 392-2927"
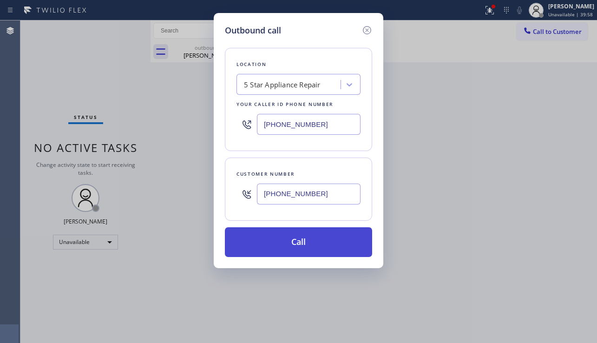
type input "[PHONE_NUMBER]"
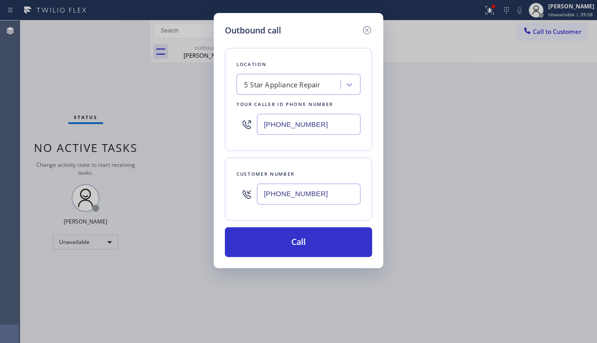
drag, startPoint x: 299, startPoint y: 242, endPoint x: 230, endPoint y: 189, distance: 86.9
click at [299, 242] on button "Call" at bounding box center [298, 242] width 147 height 30
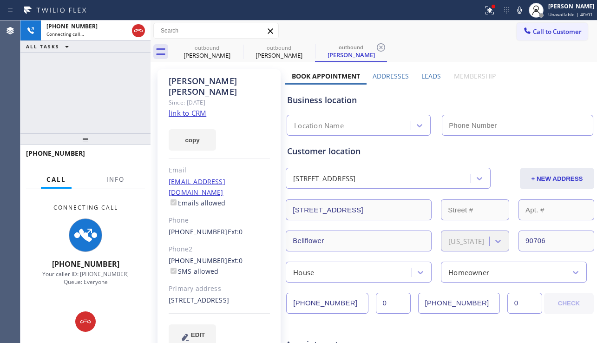
type input "[PHONE_NUMBER]"
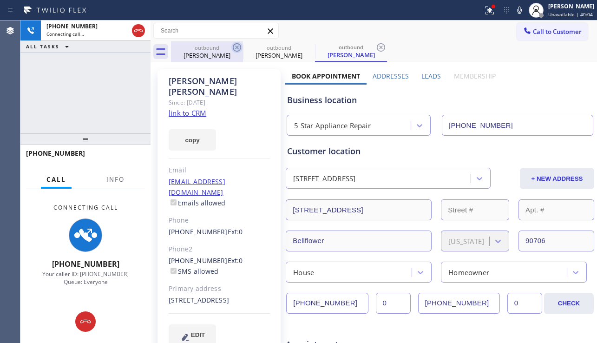
click at [236, 45] on icon at bounding box center [237, 47] width 11 height 11
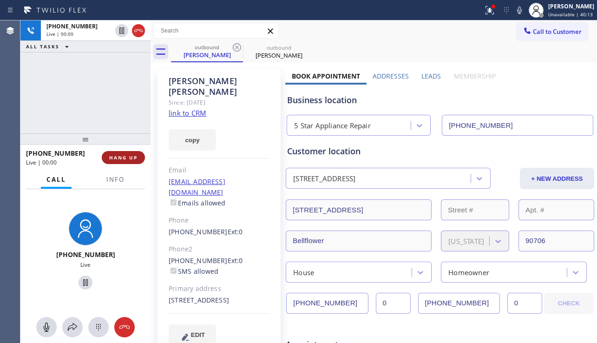
click at [125, 152] on button "HANG UP" at bounding box center [123, 157] width 43 height 13
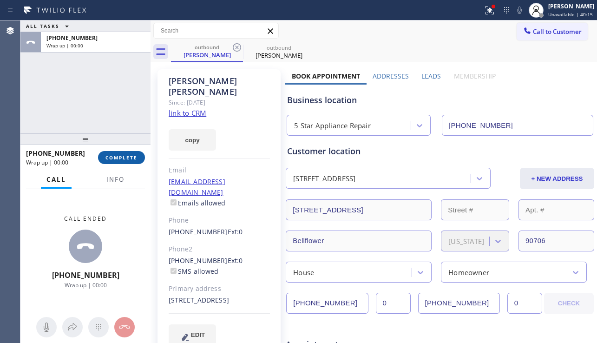
click at [125, 152] on button "COMPLETE" at bounding box center [121, 157] width 47 height 13
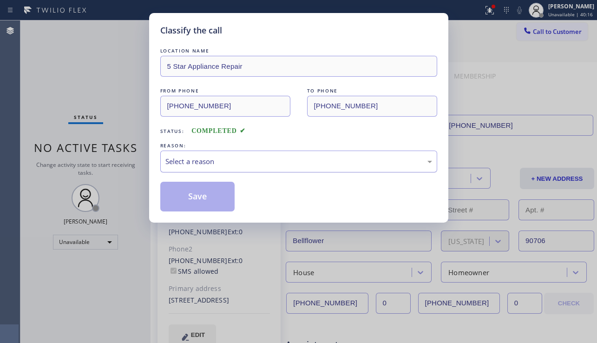
click at [270, 158] on div "Select a reason" at bounding box center [299, 161] width 267 height 11
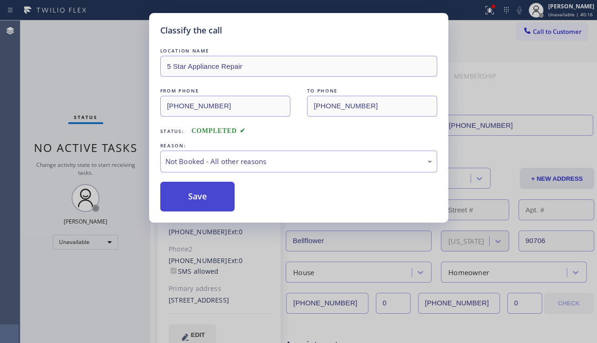
click at [199, 197] on button "Save" at bounding box center [197, 197] width 75 height 30
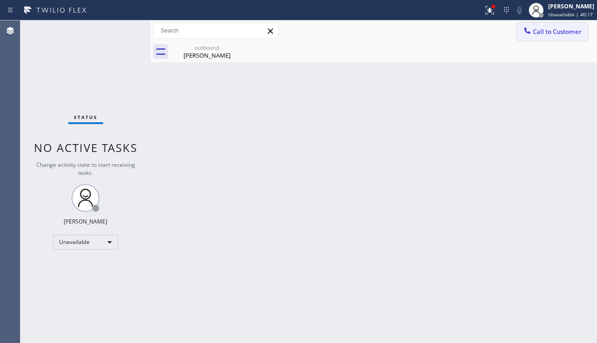
click at [533, 32] on div at bounding box center [527, 31] width 11 height 11
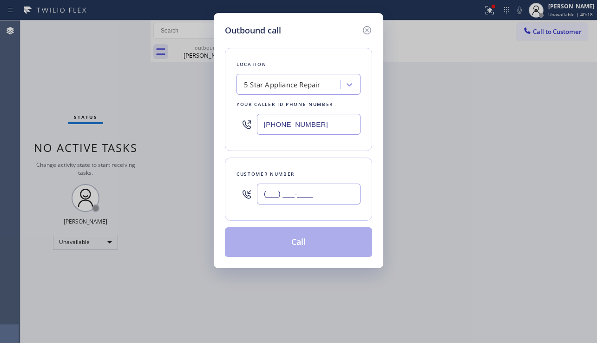
click at [297, 188] on input "(___) ___-____" at bounding box center [309, 194] width 104 height 21
paste input "646) 647-5330"
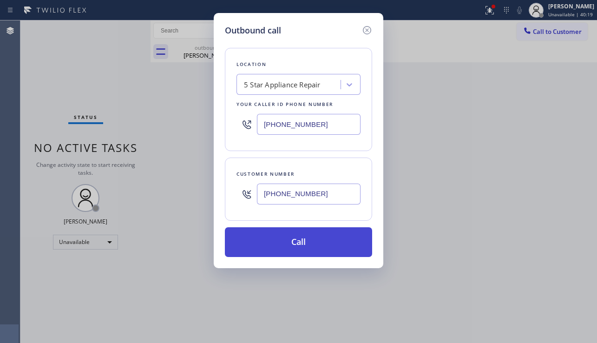
type input "[PHONE_NUMBER]"
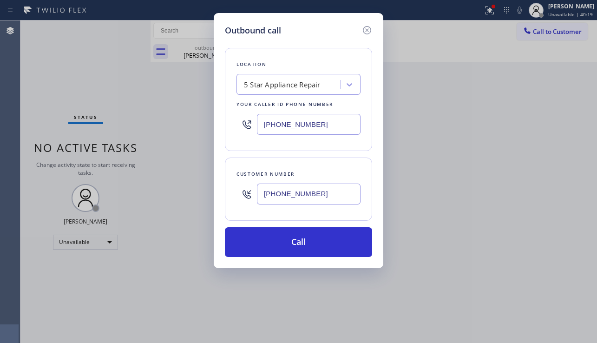
drag, startPoint x: 309, startPoint y: 233, endPoint x: 206, endPoint y: 168, distance: 122.0
click at [308, 233] on button "Call" at bounding box center [298, 242] width 147 height 30
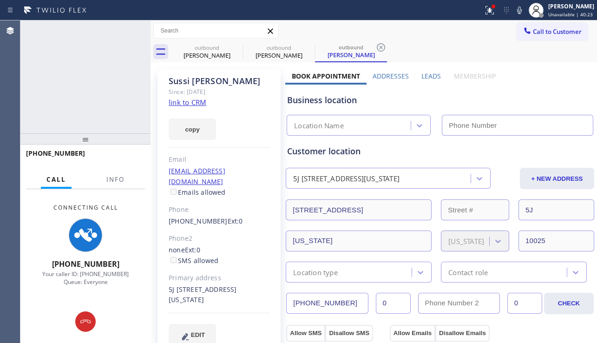
type input "[PHONE_NUMBER]"
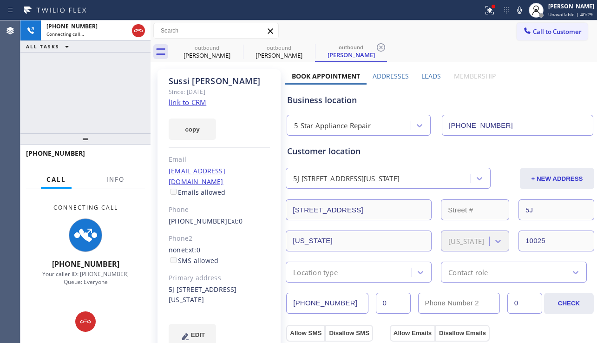
drag, startPoint x: 64, startPoint y: 94, endPoint x: 76, endPoint y: 95, distance: 12.1
click at [64, 94] on div "+16466475330 Connecting call… ALL TASKS ALL TASKS ACTIVE TASKS TASKS IN WRAP UP" at bounding box center [85, 76] width 130 height 113
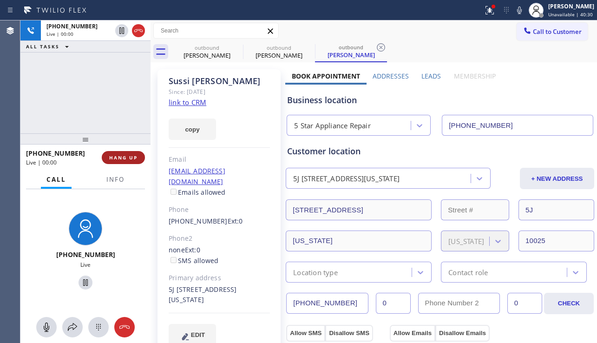
click at [129, 156] on span "HANG UP" at bounding box center [123, 157] width 28 height 7
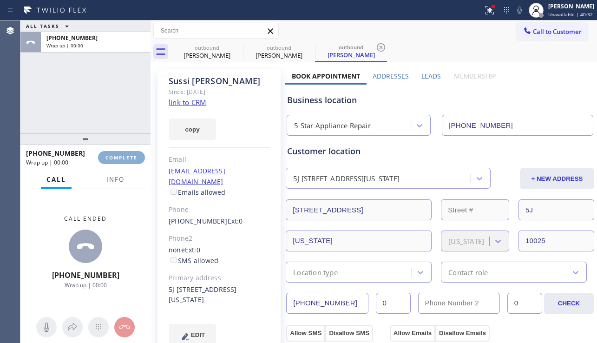
click at [129, 156] on span "COMPLETE" at bounding box center [122, 157] width 32 height 7
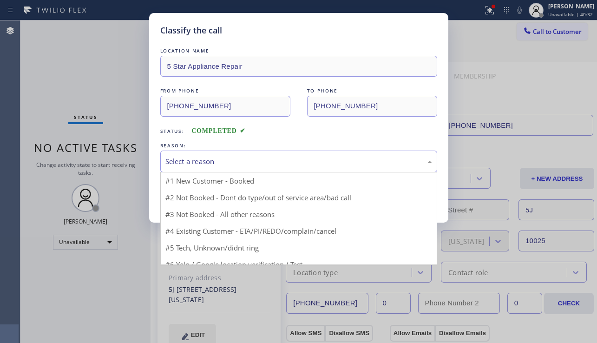
click at [249, 162] on div "Select a reason" at bounding box center [299, 161] width 267 height 11
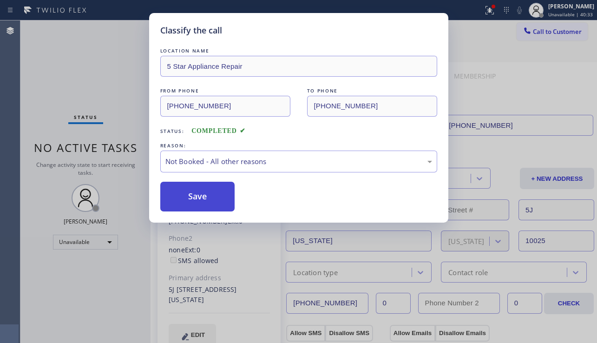
click at [205, 199] on button "Save" at bounding box center [197, 197] width 75 height 30
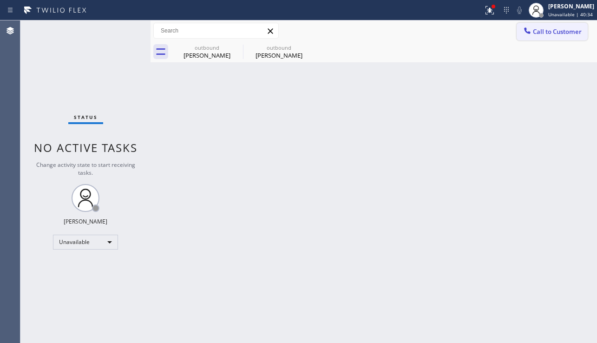
click at [546, 33] on span "Call to Customer" at bounding box center [557, 31] width 49 height 8
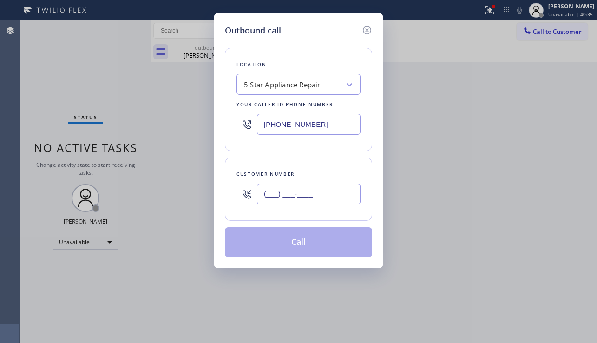
click at [284, 195] on input "(___) ___-____" at bounding box center [309, 194] width 104 height 21
paste input "818) 224-8494"
type input "[PHONE_NUMBER]"
click at [298, 243] on button "Call" at bounding box center [298, 242] width 147 height 30
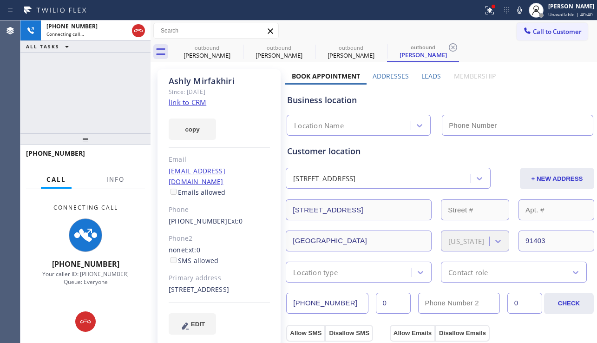
type input "[PHONE_NUMBER]"
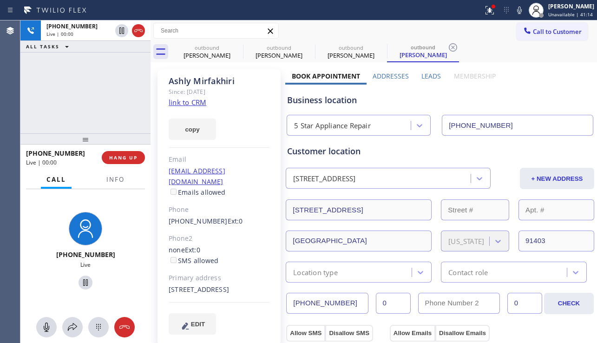
click at [39, 110] on div "+18182248494 Live | 00:00 ALL TASKS ALL TASKS ACTIVE TASKS TASKS IN WRAP UP" at bounding box center [85, 76] width 130 height 113
click at [119, 155] on span "HANG UP" at bounding box center [123, 157] width 28 height 7
click at [119, 154] on span "HANG UP" at bounding box center [123, 157] width 28 height 7
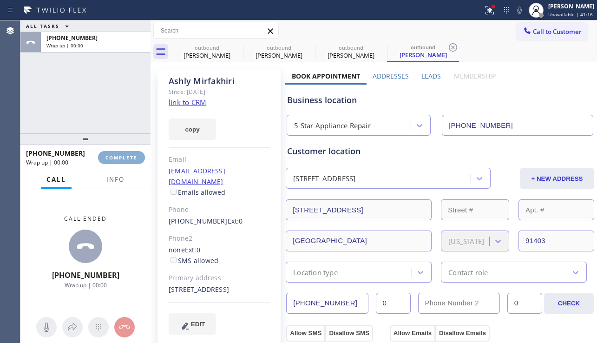
click at [119, 154] on span "COMPLETE" at bounding box center [122, 157] width 32 height 7
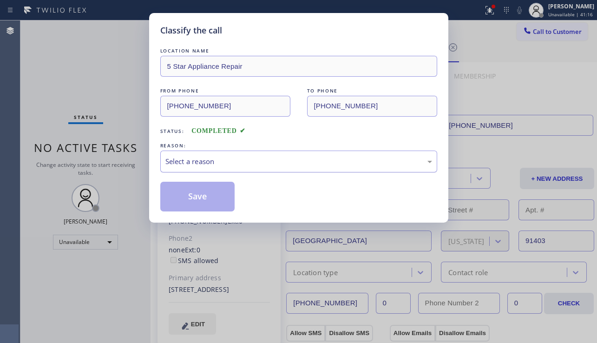
click at [226, 160] on div "Select a reason" at bounding box center [299, 161] width 267 height 11
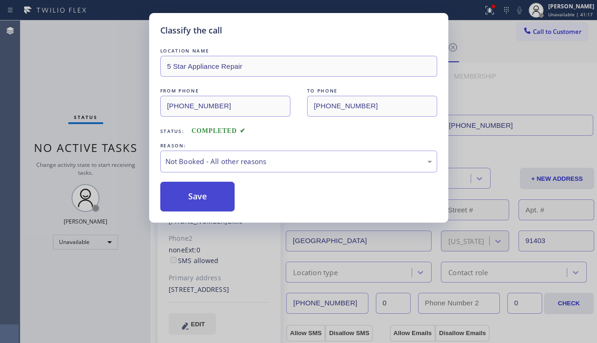
click at [190, 195] on button "Save" at bounding box center [197, 197] width 75 height 30
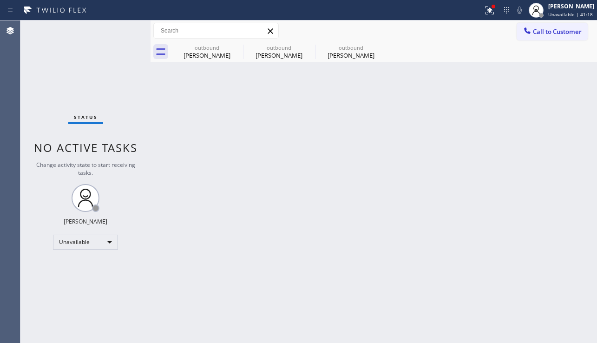
click at [544, 35] on span "Call to Customer" at bounding box center [557, 31] width 49 height 8
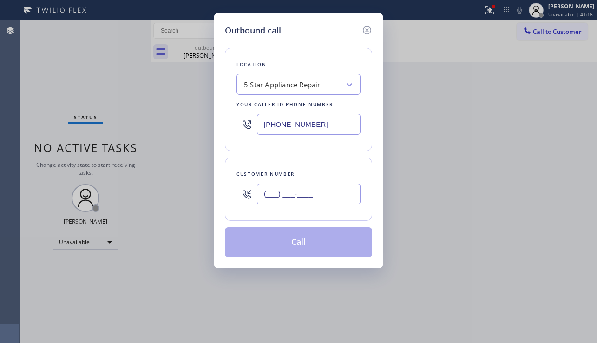
click at [313, 187] on input "(___) ___-____" at bounding box center [309, 194] width 104 height 21
paste input "917) 853-9105"
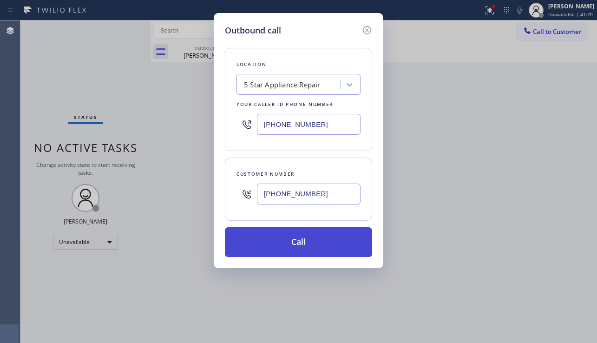
type input "[PHONE_NUMBER]"
click at [299, 246] on button "Call" at bounding box center [298, 242] width 147 height 30
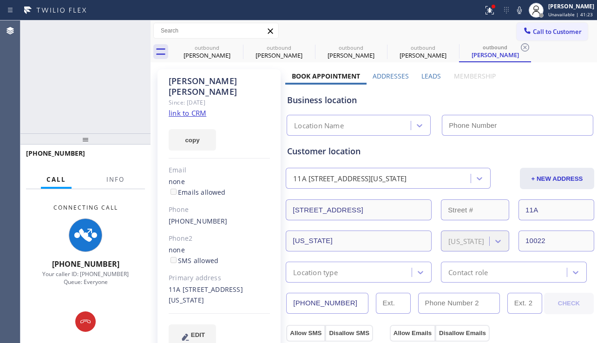
type input "[PHONE_NUMBER]"
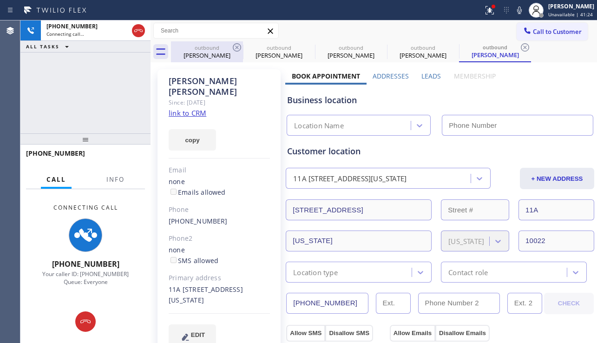
type input "[PHONE_NUMBER]"
click at [239, 47] on icon at bounding box center [237, 47] width 11 height 11
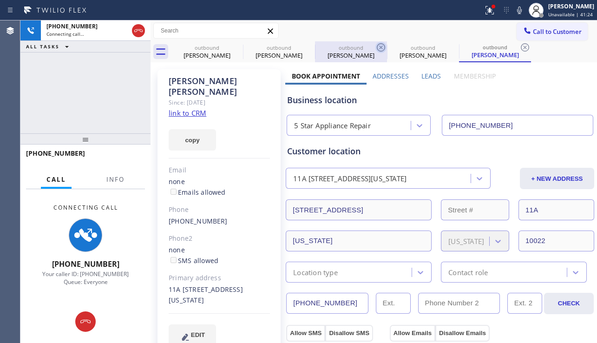
click at [0, 0] on icon at bounding box center [0, 0] width 0 height 0
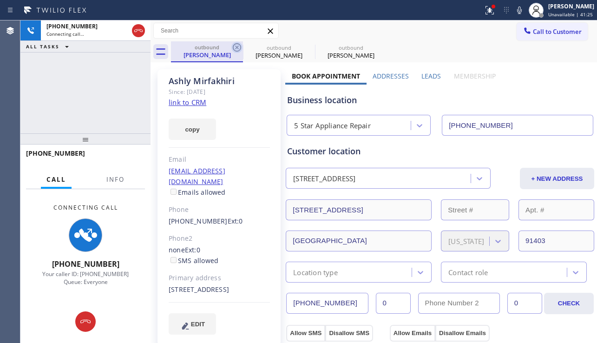
click at [239, 47] on icon at bounding box center [237, 47] width 11 height 11
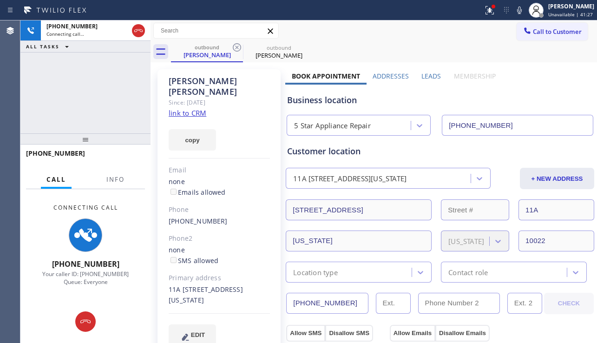
click at [477, 21] on div "Call to Customer Outbound call Location 5 Star Appliance Repair Your caller id …" at bounding box center [374, 30] width 447 height 21
click at [485, 15] on icon at bounding box center [490, 10] width 11 height 11
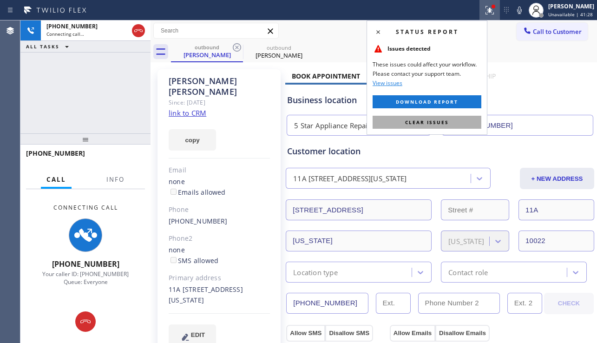
click at [415, 123] on span "Clear issues" at bounding box center [427, 122] width 44 height 7
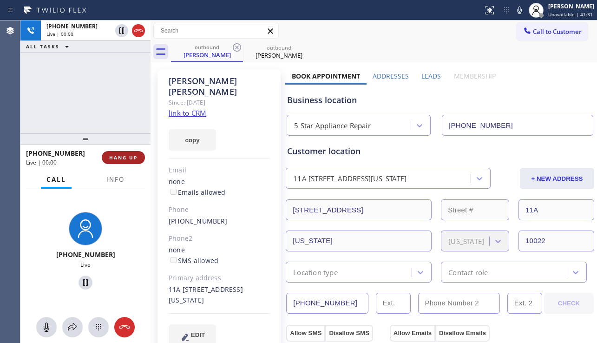
click at [131, 159] on span "HANG UP" at bounding box center [123, 157] width 28 height 7
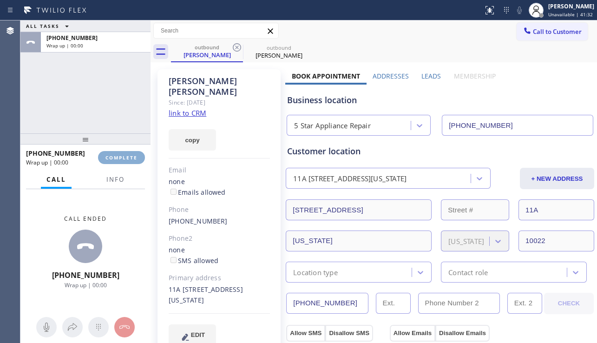
click at [131, 159] on span "COMPLETE" at bounding box center [122, 157] width 32 height 7
click at [257, 159] on div "Classify the call LOCATION NAME ZenChill Services FROM PHONE (954) 637-6281 TO …" at bounding box center [308, 181] width 577 height 323
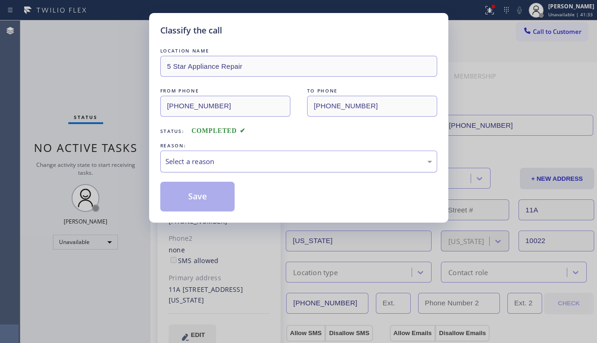
click at [262, 159] on div "Select a reason" at bounding box center [299, 161] width 267 height 11
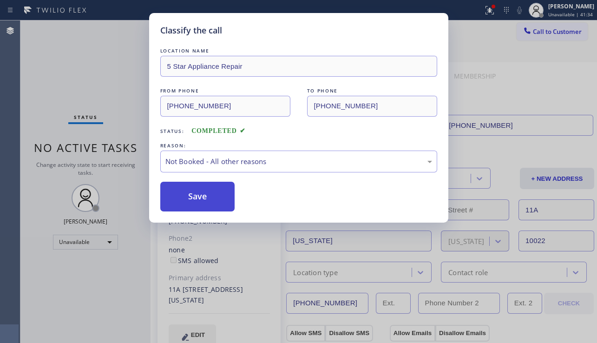
click at [210, 194] on button "Save" at bounding box center [197, 197] width 75 height 30
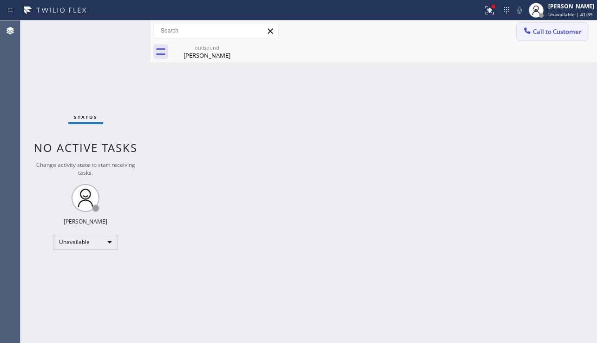
click at [545, 33] on span "Call to Customer" at bounding box center [557, 31] width 49 height 8
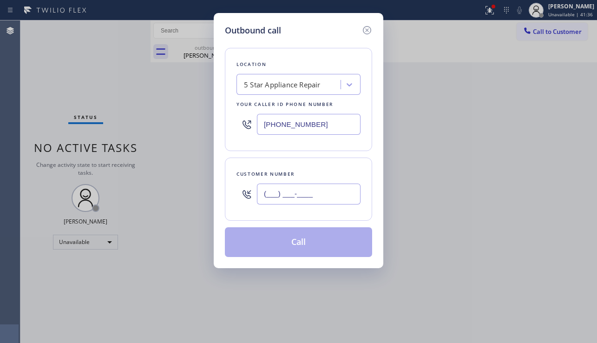
click at [288, 197] on input "(___) ___-____" at bounding box center [309, 194] width 104 height 21
paste input "310) 488-5058"
type input "[PHONE_NUMBER]"
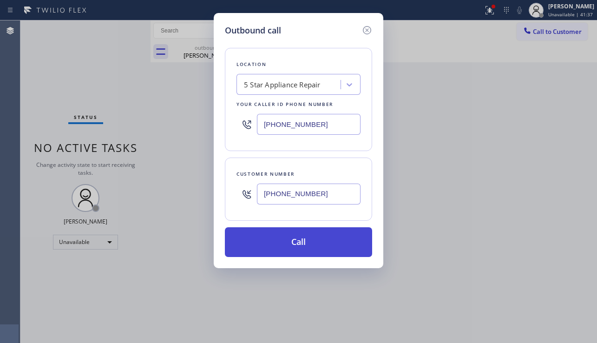
drag, startPoint x: 292, startPoint y: 245, endPoint x: 161, endPoint y: 130, distance: 174.6
click at [292, 245] on button "Call" at bounding box center [298, 242] width 147 height 30
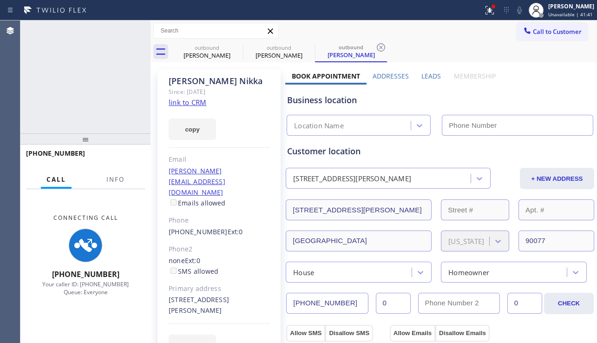
type input "[PHONE_NUMBER]"
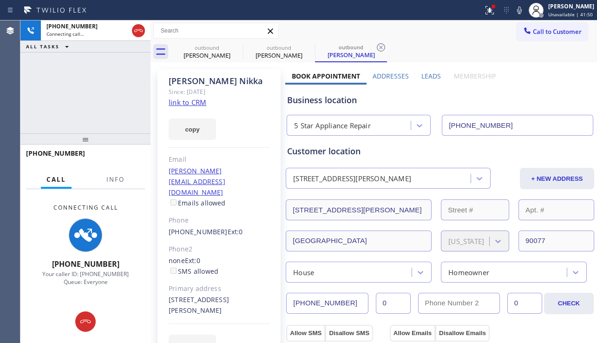
click at [53, 115] on div "+13104885058 Connecting call… ALL TASKS ALL TASKS ACTIVE TASKS TASKS IN WRAP UP" at bounding box center [85, 76] width 130 height 113
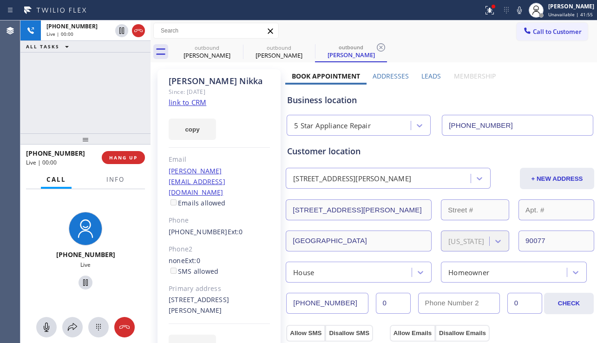
click at [432, 73] on label "Leads" at bounding box center [432, 76] width 20 height 9
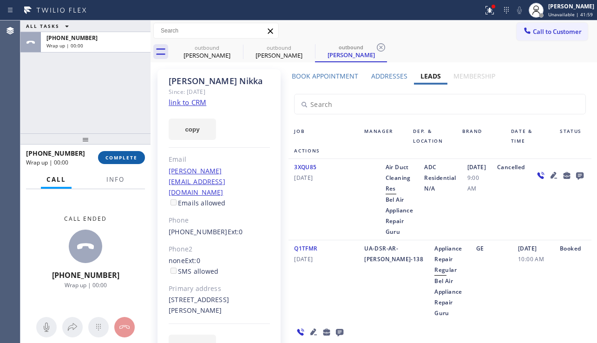
click at [129, 159] on span "COMPLETE" at bounding box center [122, 157] width 32 height 7
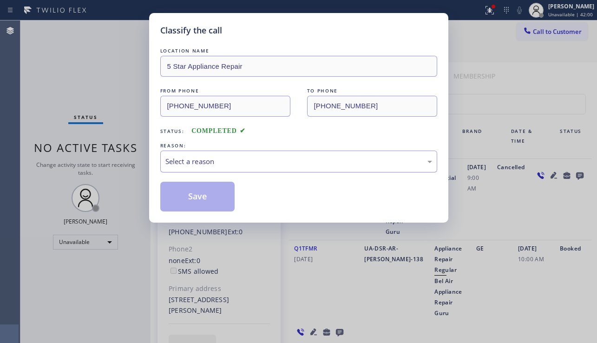
click at [230, 159] on div "Select a reason" at bounding box center [299, 161] width 267 height 11
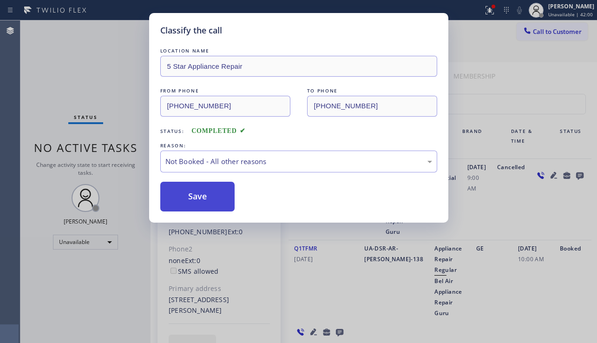
click at [217, 196] on button "Save" at bounding box center [197, 197] width 75 height 30
click at [546, 32] on span "Call to Customer" at bounding box center [557, 31] width 49 height 8
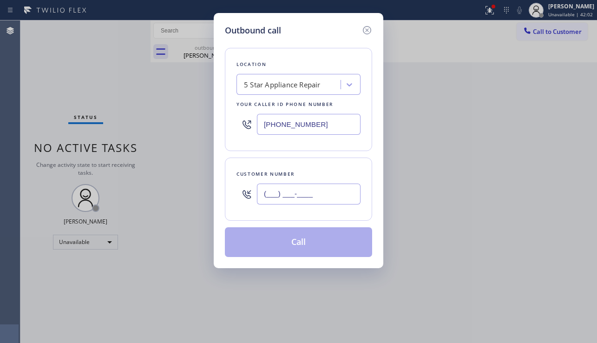
click at [296, 202] on input "(___) ___-____" at bounding box center [309, 194] width 104 height 21
paste input "818) 210-4808"
type input "[PHONE_NUMBER]"
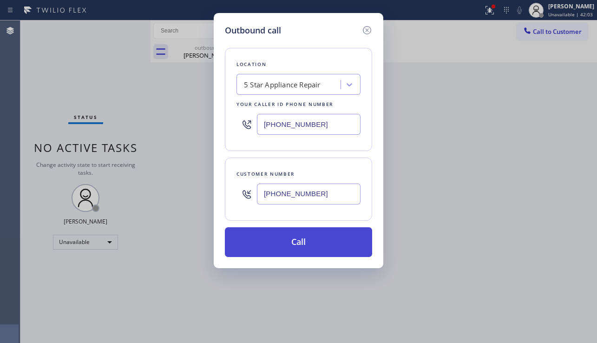
click at [309, 241] on button "Call" at bounding box center [298, 242] width 147 height 30
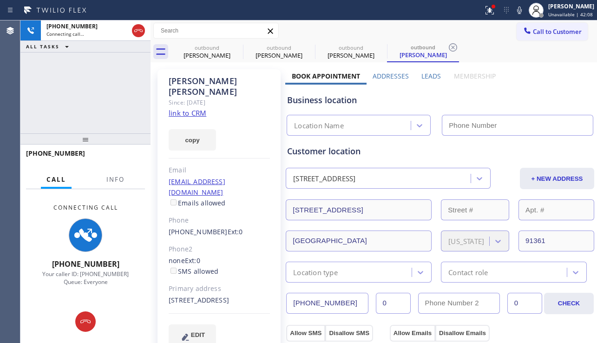
type input "[PHONE_NUMBER]"
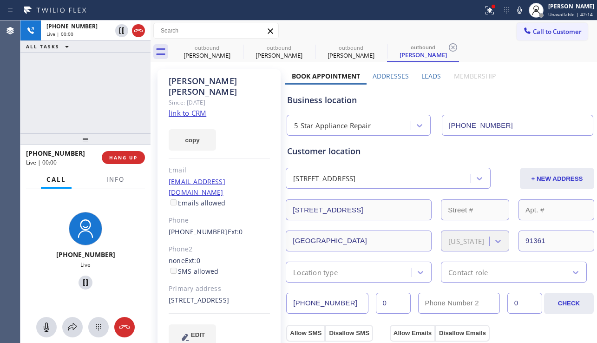
click at [41, 114] on div "+18182104808 Live | 00:00 ALL TASKS ALL TASKS ACTIVE TASKS TASKS IN WRAP UP" at bounding box center [85, 76] width 130 height 113
click at [127, 157] on span "HANG UP" at bounding box center [123, 157] width 28 height 7
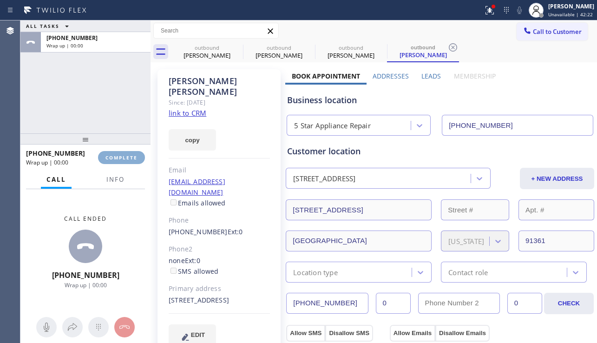
click at [127, 157] on span "COMPLETE" at bounding box center [122, 157] width 32 height 7
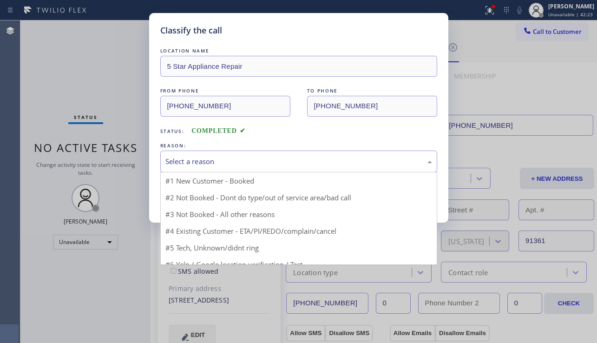
click at [286, 160] on div "Select a reason" at bounding box center [299, 161] width 267 height 11
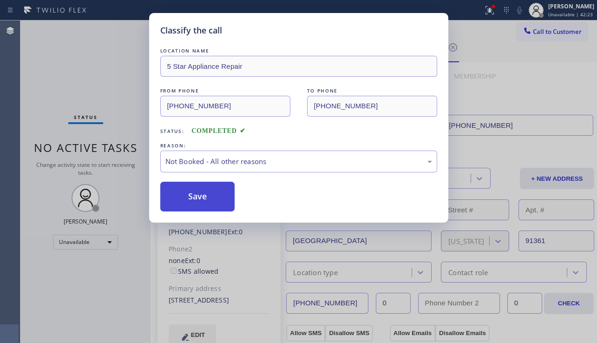
click at [192, 197] on button "Save" at bounding box center [197, 197] width 75 height 30
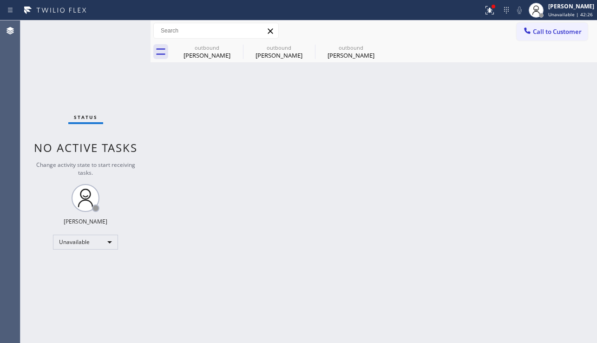
click at [259, 226] on div "Back to Dashboard Change Sender ID Customers Technicians Select a contact Outbo…" at bounding box center [374, 181] width 447 height 323
click at [530, 28] on icon at bounding box center [527, 30] width 9 height 9
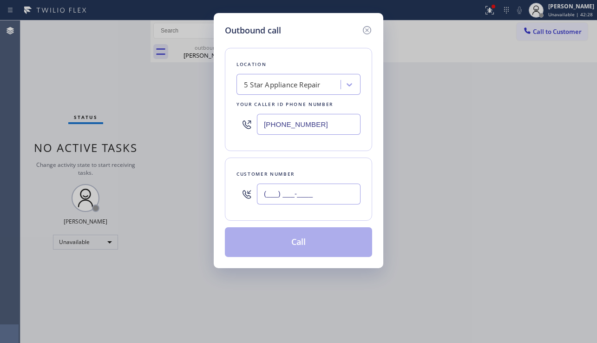
click at [276, 197] on input "(___) ___-____" at bounding box center [309, 194] width 104 height 21
paste input "562) 714-4238"
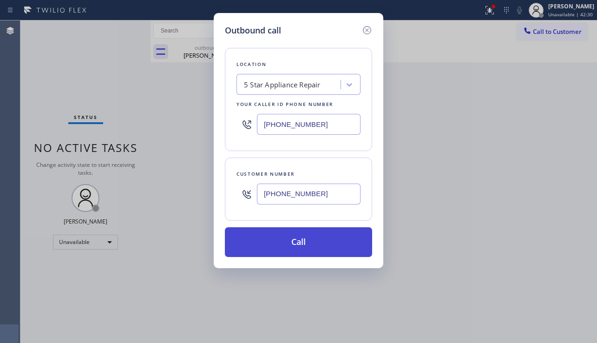
type input "[PHONE_NUMBER]"
drag, startPoint x: 284, startPoint y: 241, endPoint x: 128, endPoint y: 109, distance: 204.6
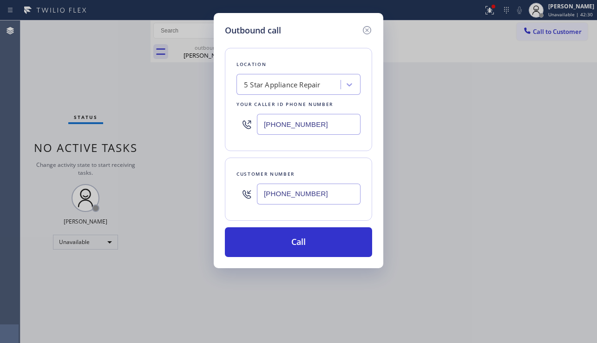
click at [284, 241] on button "Call" at bounding box center [298, 242] width 147 height 30
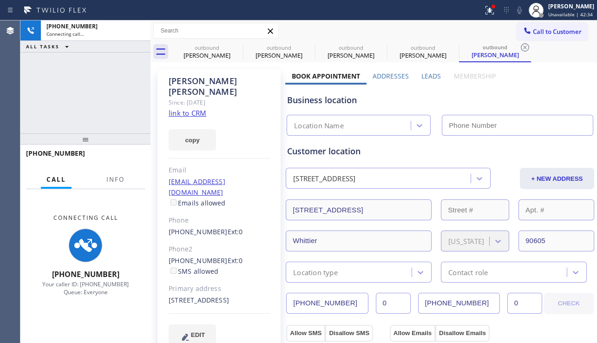
type input "[PHONE_NUMBER]"
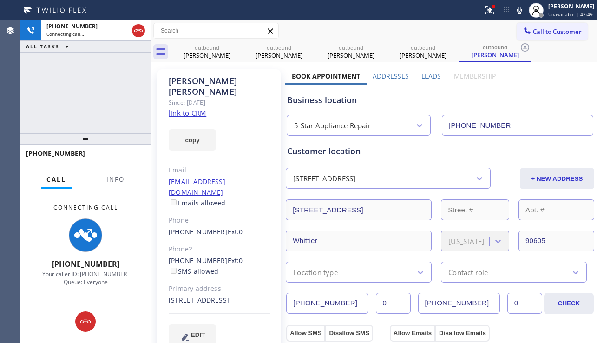
click at [48, 112] on div "+15627144238 Connecting call… ALL TASKS ALL TASKS ACTIVE TASKS TASKS IN WRAP UP" at bounding box center [85, 76] width 130 height 113
click at [237, 47] on icon at bounding box center [237, 47] width 8 height 8
click at [0, 0] on icon at bounding box center [0, 0] width 0 height 0
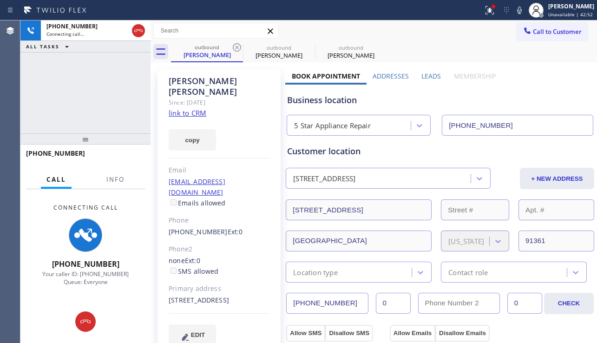
click at [237, 47] on icon at bounding box center [237, 47] width 8 height 8
click at [59, 94] on div "+15627144238 Connecting call… ALL TASKS ALL TASKS ACTIVE TASKS TASKS IN WRAP UP" at bounding box center [85, 76] width 130 height 113
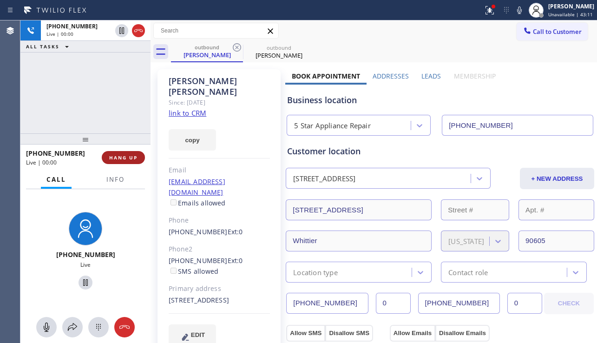
click at [133, 159] on span "HANG UP" at bounding box center [123, 157] width 28 height 7
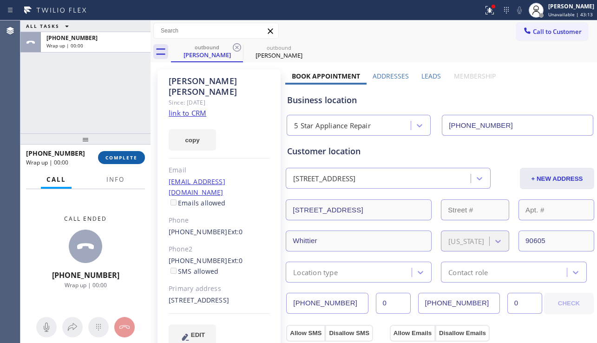
click at [133, 159] on span "COMPLETE" at bounding box center [122, 157] width 32 height 7
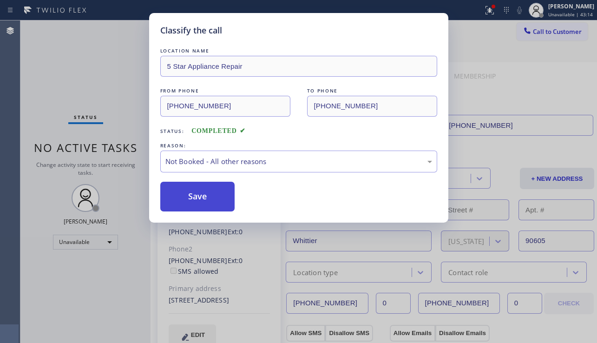
click at [203, 197] on button "Save" at bounding box center [197, 197] width 75 height 30
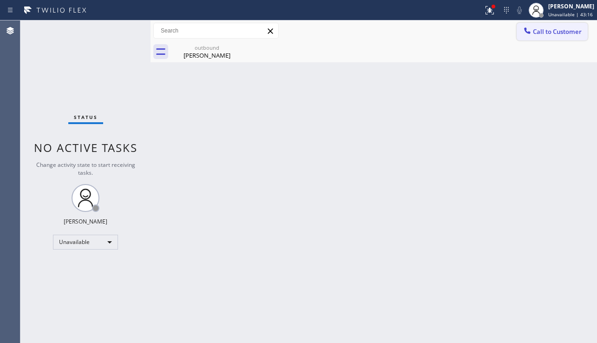
click at [541, 33] on span "Call to Customer" at bounding box center [557, 31] width 49 height 8
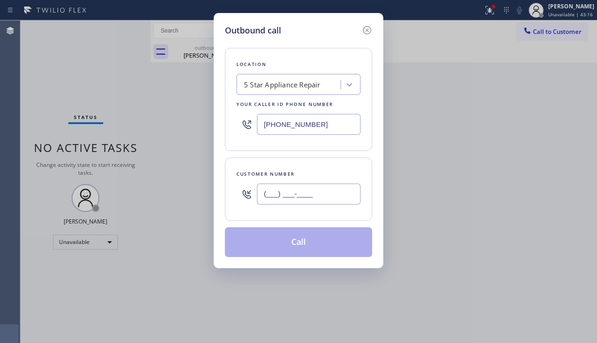
click at [305, 192] on input "(___) ___-____" at bounding box center [309, 194] width 104 height 21
paste input "925) 408-6888"
type input "[PHONE_NUMBER]"
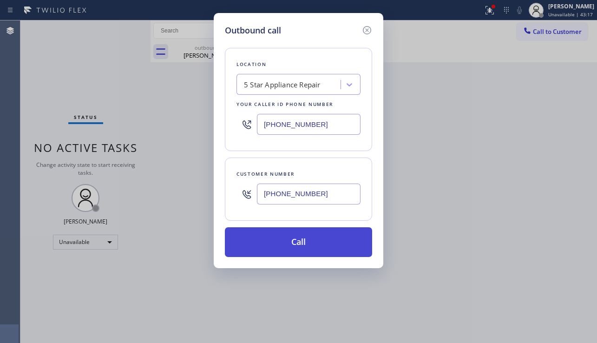
click at [288, 244] on button "Call" at bounding box center [298, 242] width 147 height 30
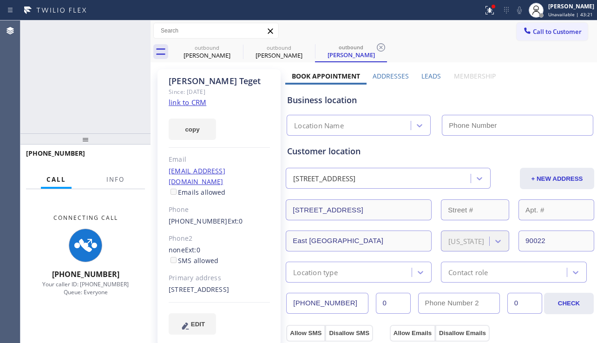
type input "[PHONE_NUMBER]"
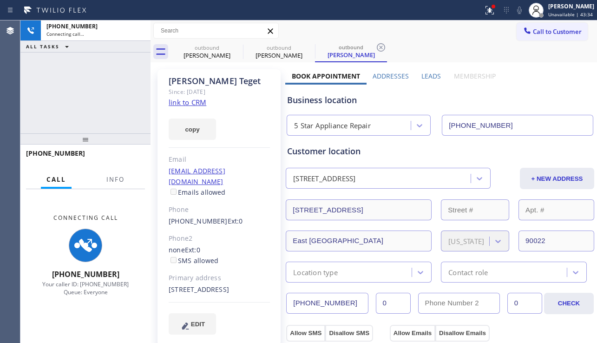
drag, startPoint x: 545, startPoint y: 96, endPoint x: 539, endPoint y: 98, distance: 5.9
click at [545, 96] on div "Business location" at bounding box center [440, 100] width 306 height 13
click at [425, 77] on label "Leads" at bounding box center [432, 76] width 20 height 9
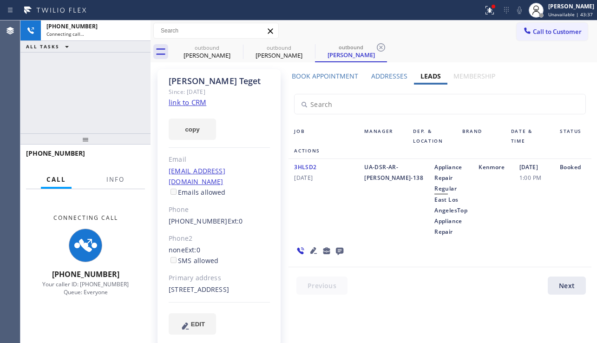
click at [393, 76] on label "Addresses" at bounding box center [390, 76] width 36 height 9
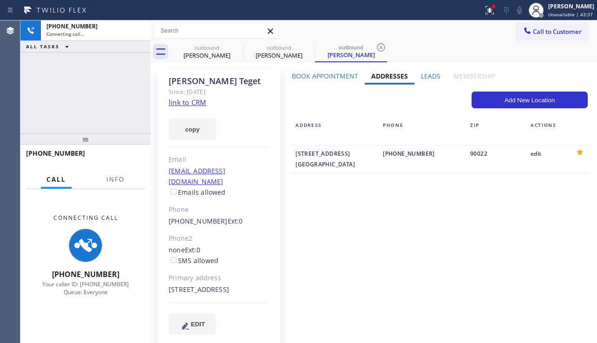
click at [312, 80] on label "Book Appointment" at bounding box center [325, 76] width 66 height 9
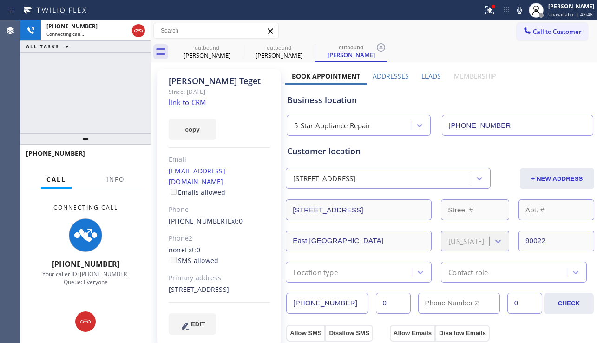
click at [248, 322] on div "EDIT" at bounding box center [219, 323] width 101 height 21
drag, startPoint x: 241, startPoint y: 295, endPoint x: 168, endPoint y: 281, distance: 74.3
click at [168, 281] on div "[PERSON_NAME] Since: [DATE] link to CRM copy Email [EMAIL_ADDRESS][DOMAIN_NAME]…" at bounding box center [219, 207] width 123 height 277
click at [225, 287] on div "[STREET_ADDRESS]" at bounding box center [219, 290] width 101 height 11
click at [167, 273] on div "[PERSON_NAME] Since: [DATE] link to CRM copy Email [EMAIL_ADDRESS][DOMAIN_NAME]…" at bounding box center [219, 207] width 123 height 277
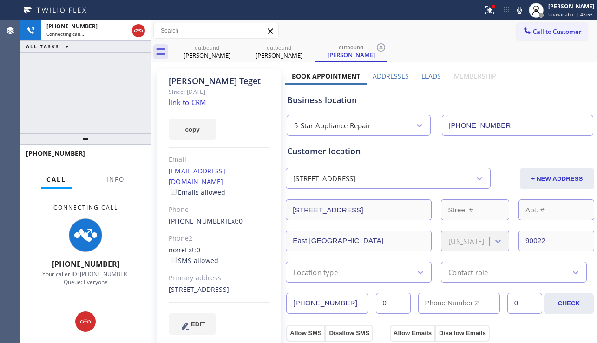
click at [227, 285] on div "[STREET_ADDRESS]" at bounding box center [219, 290] width 101 height 11
drag, startPoint x: 240, startPoint y: 289, endPoint x: 166, endPoint y: 274, distance: 74.9
click at [166, 274] on div "[PERSON_NAME] Since: [DATE] link to CRM copy Email [EMAIL_ADDRESS][DOMAIN_NAME]…" at bounding box center [219, 207] width 123 height 277
click at [227, 290] on div "[STREET_ADDRESS]" at bounding box center [219, 290] width 101 height 11
drag, startPoint x: 227, startPoint y: 290, endPoint x: 164, endPoint y: 279, distance: 64.2
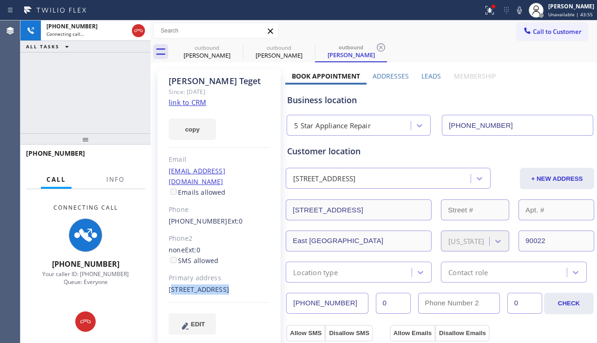
click at [164, 279] on div "[PERSON_NAME] Since: [DATE] link to CRM copy Email [EMAIL_ADDRESS][DOMAIN_NAME]…" at bounding box center [219, 207] width 123 height 277
click at [229, 291] on div "[STREET_ADDRESS]" at bounding box center [219, 290] width 101 height 11
drag, startPoint x: 229, startPoint y: 291, endPoint x: 217, endPoint y: 288, distance: 12.3
click at [217, 288] on div "[STREET_ADDRESS]" at bounding box center [219, 290] width 101 height 11
click at [237, 292] on div "[STREET_ADDRESS]" at bounding box center [219, 290] width 101 height 11
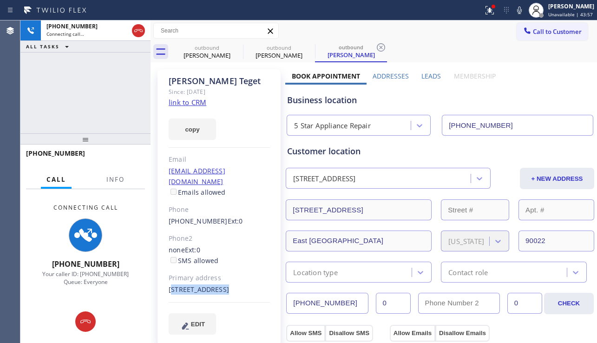
drag, startPoint x: 237, startPoint y: 292, endPoint x: 209, endPoint y: 288, distance: 28.7
click at [209, 288] on div "[STREET_ADDRESS]" at bounding box center [219, 290] width 101 height 11
click at [237, 292] on div "[STREET_ADDRESS]" at bounding box center [219, 290] width 101 height 11
drag, startPoint x: 236, startPoint y: 291, endPoint x: 167, endPoint y: 277, distance: 70.3
click at [167, 277] on div "[PERSON_NAME] Since: [DATE] link to CRM copy Email [EMAIL_ADDRESS][DOMAIN_NAME]…" at bounding box center [219, 207] width 123 height 277
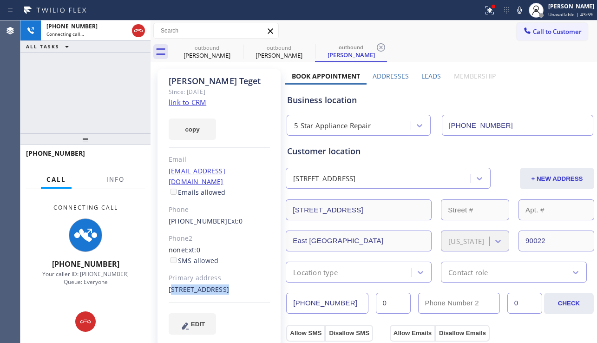
click at [232, 292] on div "[STREET_ADDRESS]" at bounding box center [219, 290] width 101 height 11
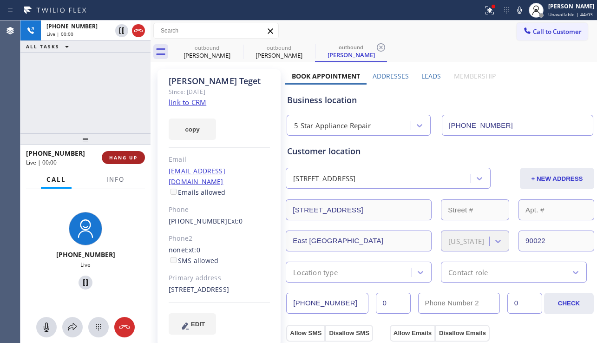
click at [136, 159] on span "HANG UP" at bounding box center [123, 157] width 28 height 7
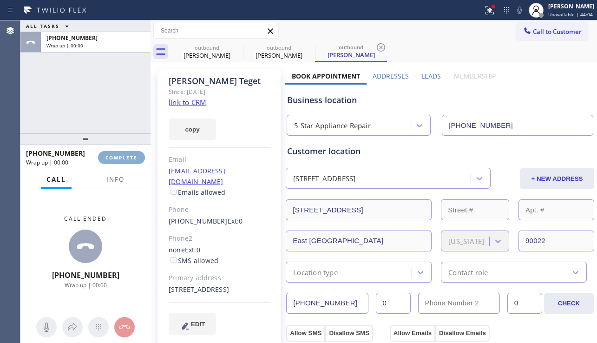
click at [136, 159] on span "COMPLETE" at bounding box center [122, 157] width 32 height 7
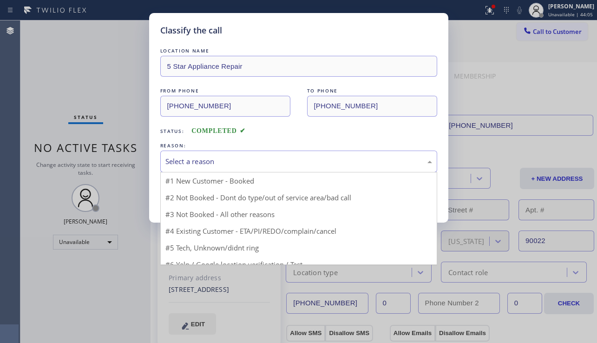
click at [252, 164] on div "Select a reason" at bounding box center [299, 161] width 267 height 11
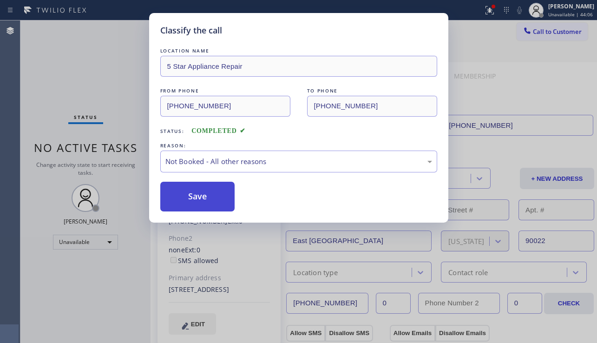
click at [207, 196] on button "Save" at bounding box center [197, 197] width 75 height 30
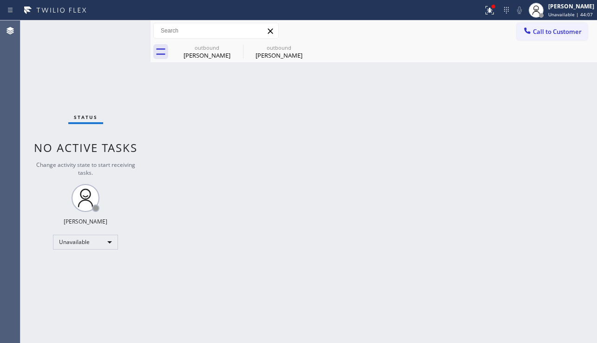
click at [537, 33] on span "Call to Customer" at bounding box center [557, 31] width 49 height 8
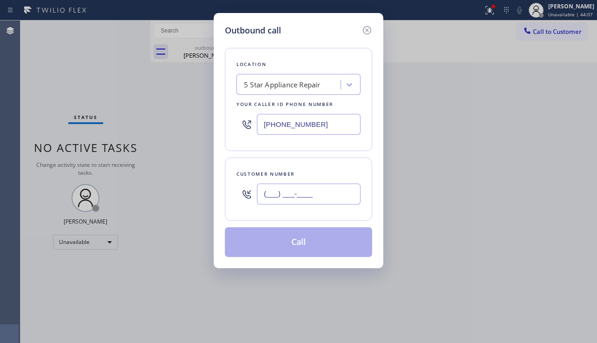
click at [309, 187] on input "(___) ___-____" at bounding box center [309, 194] width 104 height 21
paste input "424) 405-0082"
type input "[PHONE_NUMBER]"
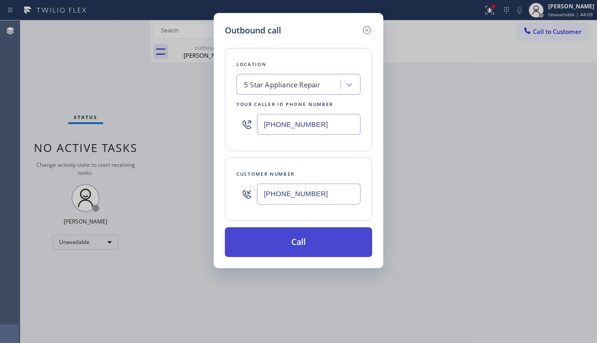
click at [315, 239] on button "Call" at bounding box center [298, 242] width 147 height 30
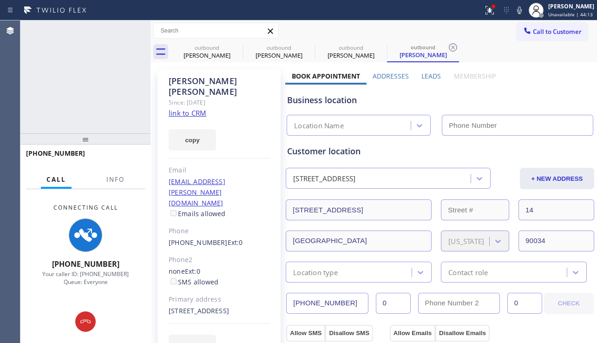
type input "[PHONE_NUMBER]"
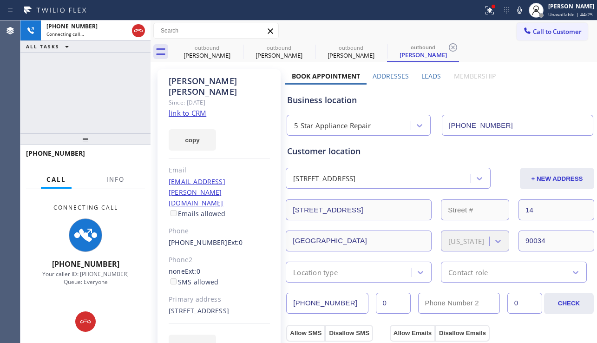
click at [351, 151] on div "Customer location" at bounding box center [440, 151] width 306 height 13
click at [343, 153] on div "Customer location" at bounding box center [440, 151] width 306 height 13
click at [334, 153] on div "Customer location" at bounding box center [440, 151] width 306 height 13
click at [326, 153] on div "Customer location" at bounding box center [440, 151] width 306 height 13
click at [316, 152] on div "Customer location" at bounding box center [440, 151] width 306 height 13
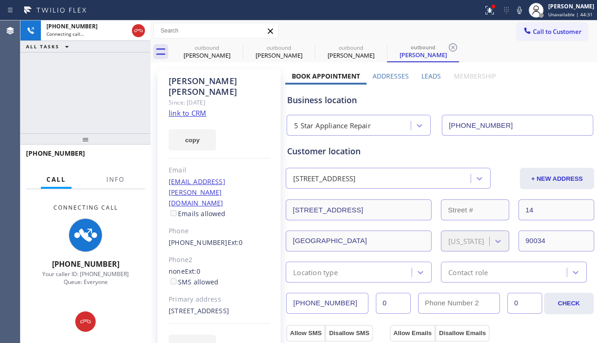
click at [303, 153] on div "Customer location" at bounding box center [440, 151] width 306 height 13
click at [296, 152] on div "Customer location" at bounding box center [440, 151] width 306 height 13
click at [287, 152] on div "Customer location" at bounding box center [440, 151] width 306 height 13
click at [297, 153] on div "Customer location" at bounding box center [440, 151] width 306 height 13
click at [304, 151] on div "Customer location" at bounding box center [440, 151] width 306 height 13
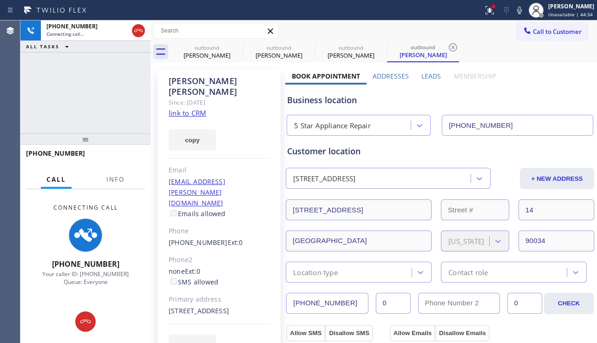
click at [315, 150] on div "Customer location" at bounding box center [440, 151] width 306 height 13
click at [324, 152] on div "Customer location" at bounding box center [440, 151] width 306 height 13
click at [332, 151] on div "Customer location" at bounding box center [440, 151] width 306 height 13
click at [341, 151] on div "Customer location" at bounding box center [440, 151] width 306 height 13
click at [347, 152] on div "Customer location" at bounding box center [440, 151] width 306 height 13
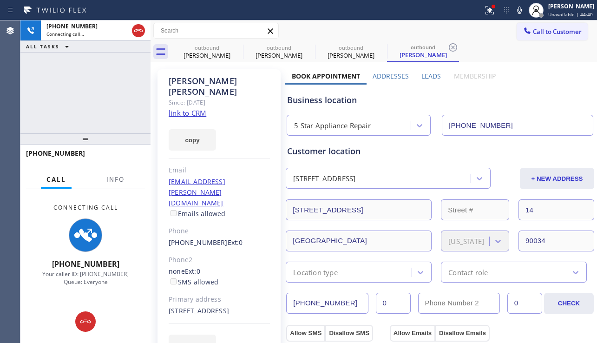
click at [358, 150] on div "Customer location" at bounding box center [440, 151] width 306 height 13
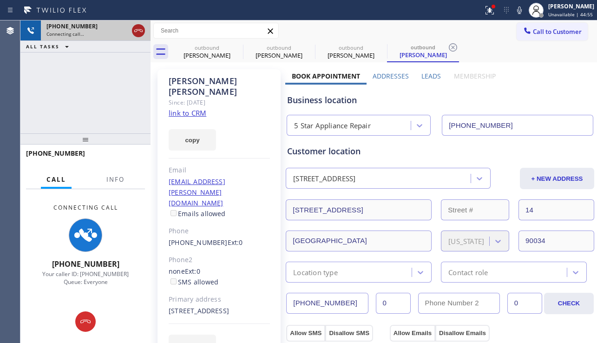
click at [137, 25] on button at bounding box center [138, 30] width 13 height 13
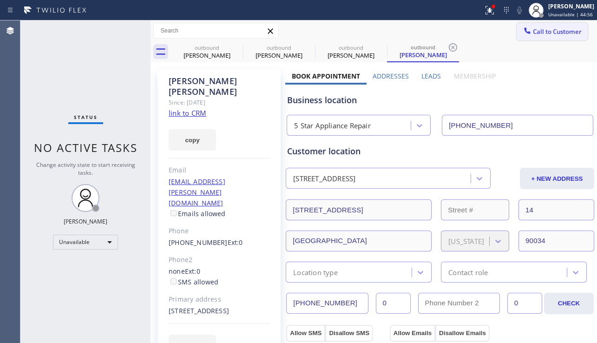
click at [551, 31] on span "Call to Customer" at bounding box center [557, 31] width 49 height 8
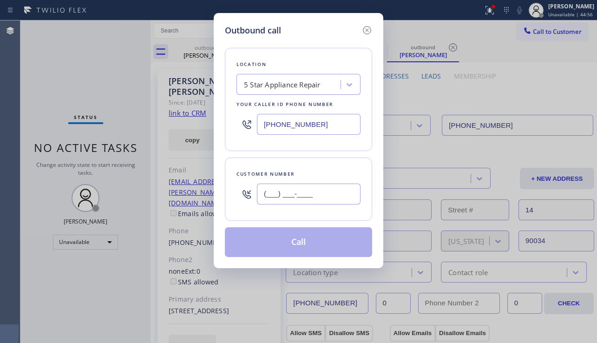
click at [285, 192] on input "(___) ___-____" at bounding box center [309, 194] width 104 height 21
paste input "562) 706-2894"
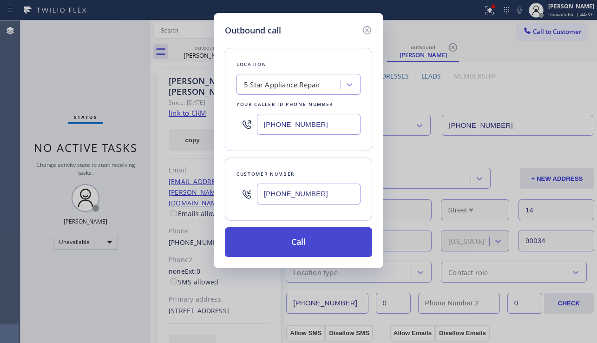
type input "[PHONE_NUMBER]"
click at [316, 246] on button "Call" at bounding box center [298, 242] width 147 height 30
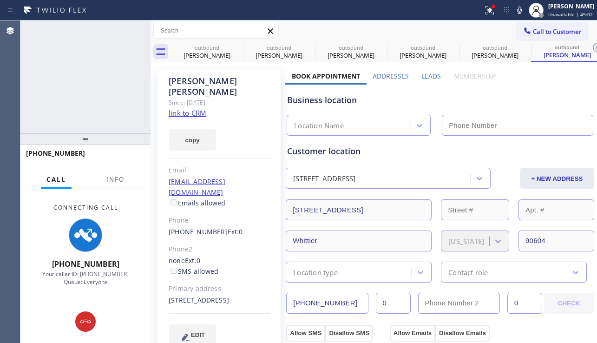
type input "[PHONE_NUMBER]"
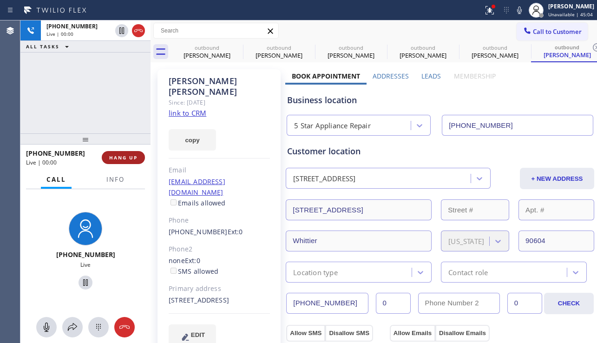
click at [132, 157] on span "HANG UP" at bounding box center [123, 157] width 28 height 7
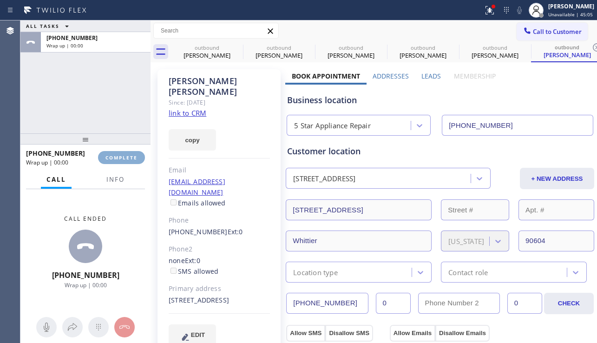
click at [132, 157] on span "COMPLETE" at bounding box center [122, 157] width 32 height 7
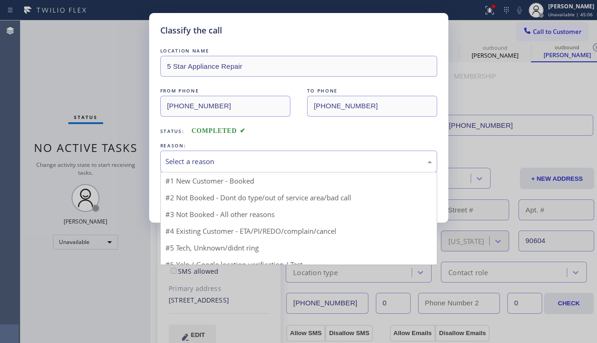
click at [239, 162] on div "Select a reason" at bounding box center [299, 161] width 267 height 11
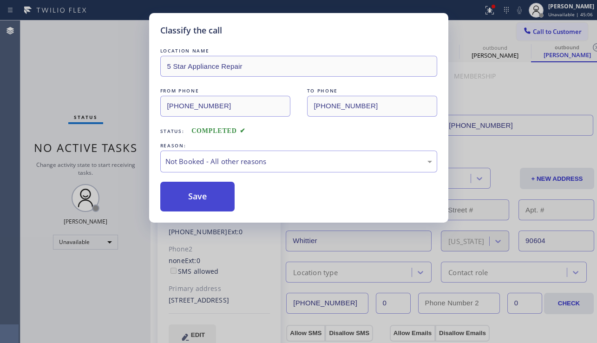
click at [211, 196] on button "Save" at bounding box center [197, 197] width 75 height 30
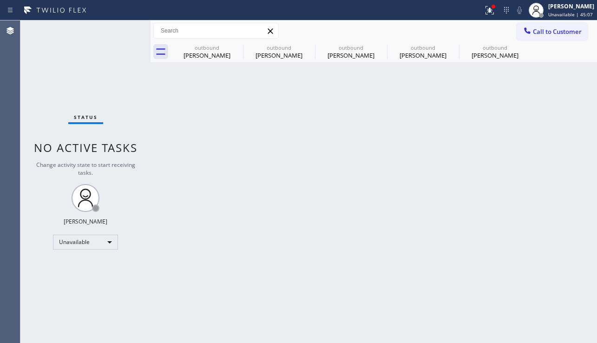
click at [544, 34] on span "Call to Customer" at bounding box center [557, 31] width 49 height 8
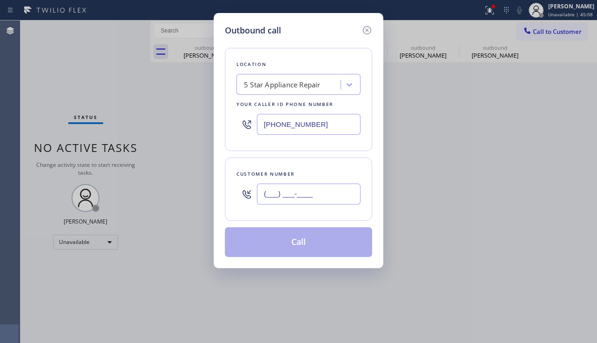
click at [265, 193] on input "(___) ___-____" at bounding box center [309, 194] width 104 height 21
paste input "619) 750-6877"
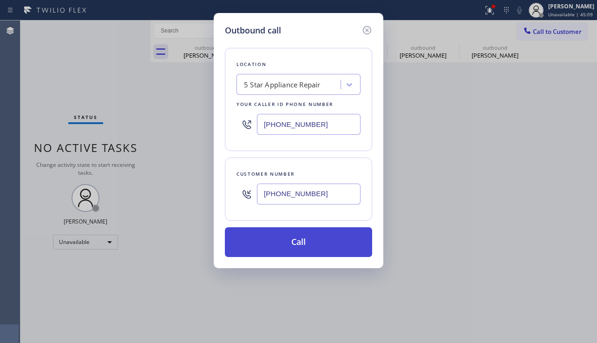
type input "[PHONE_NUMBER]"
drag, startPoint x: 285, startPoint y: 247, endPoint x: 164, endPoint y: 153, distance: 153.5
click at [285, 246] on button "Call" at bounding box center [298, 242] width 147 height 30
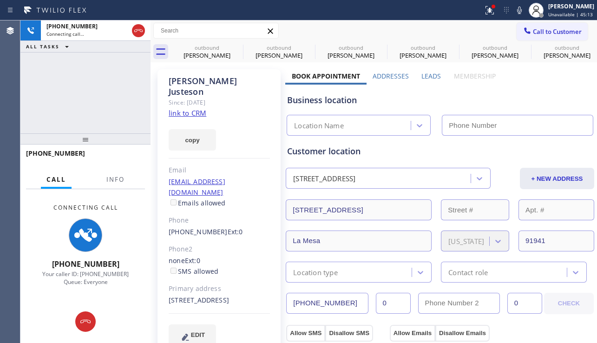
type input "[PHONE_NUMBER]"
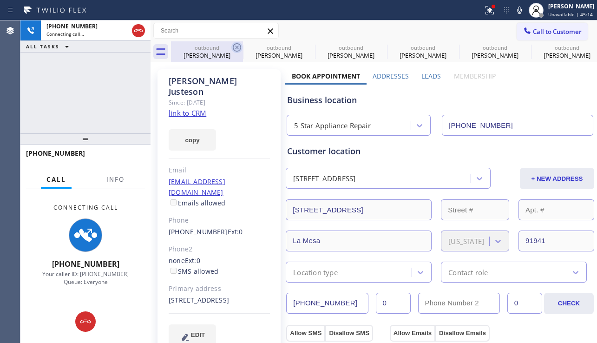
click at [236, 47] on icon at bounding box center [237, 47] width 11 height 11
click at [0, 0] on icon at bounding box center [0, 0] width 0 height 0
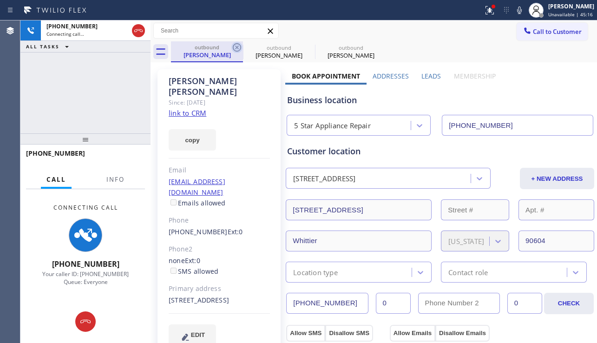
click at [238, 46] on icon at bounding box center [237, 47] width 11 height 11
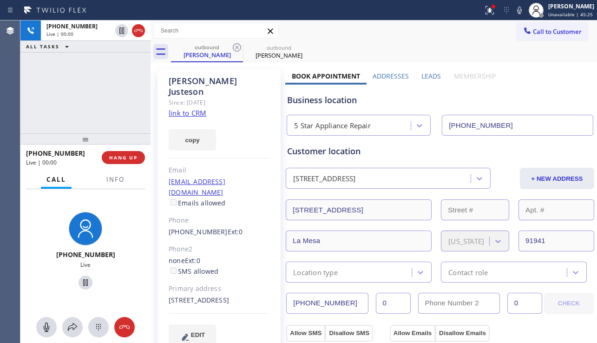
click at [564, 109] on div "Business location 5 Star Appliance Repair [PHONE_NUMBER]" at bounding box center [440, 110] width 310 height 51
click at [134, 159] on span "HANG UP" at bounding box center [123, 157] width 28 height 7
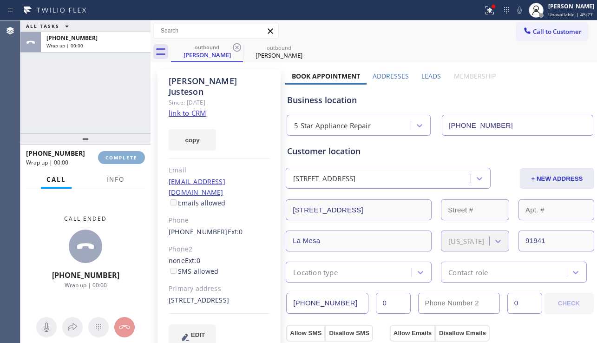
click at [134, 159] on span "COMPLETE" at bounding box center [122, 157] width 32 height 7
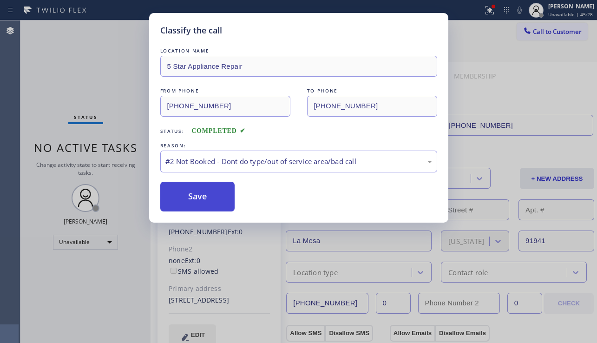
click at [208, 198] on button "Save" at bounding box center [197, 197] width 75 height 30
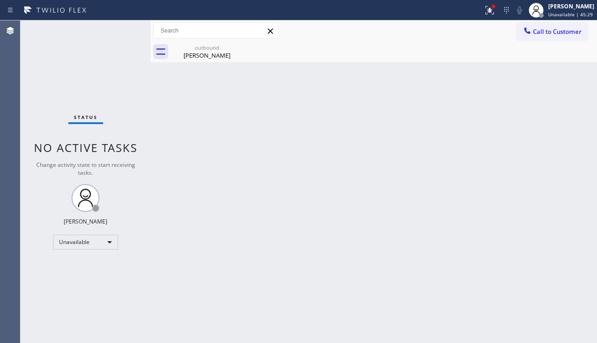
click at [558, 35] on span "Call to Customer" at bounding box center [557, 31] width 49 height 8
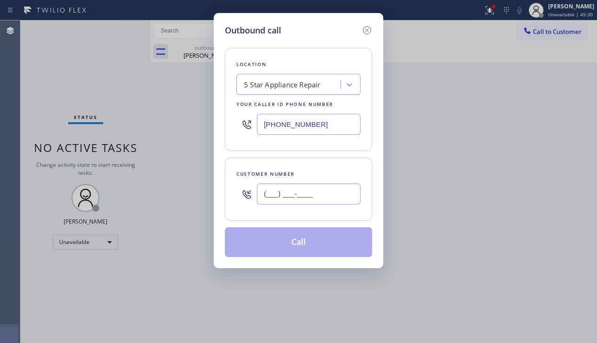
click at [296, 192] on input "(___) ___-____" at bounding box center [309, 194] width 104 height 21
paste input "858) 354-1509"
type input "[PHONE_NUMBER]"
click at [291, 246] on button "Call" at bounding box center [298, 242] width 147 height 30
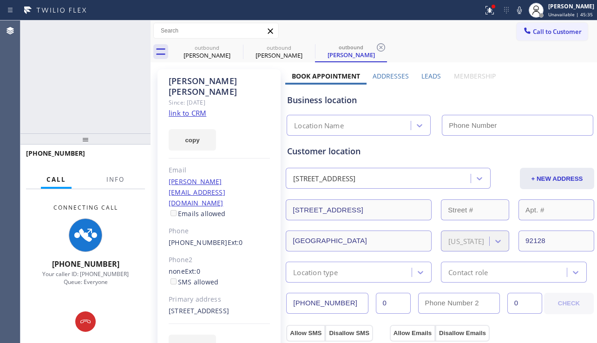
type input "[PHONE_NUMBER]"
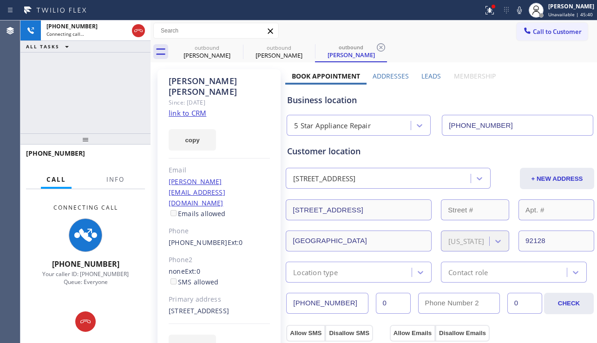
click at [74, 113] on div "[PHONE_NUMBER] Connecting call… ALL TASKS ALL TASKS ACTIVE TASKS TASKS IN WRAP …" at bounding box center [85, 76] width 130 height 113
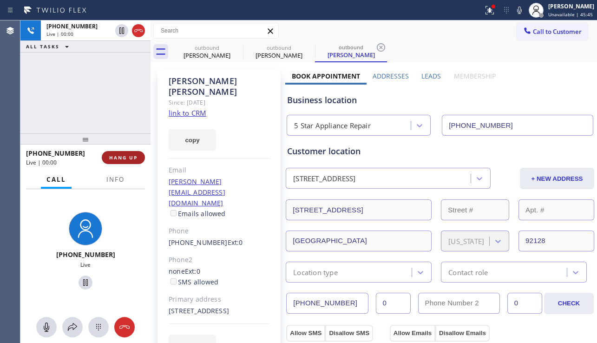
click at [126, 159] on span "HANG UP" at bounding box center [123, 157] width 28 height 7
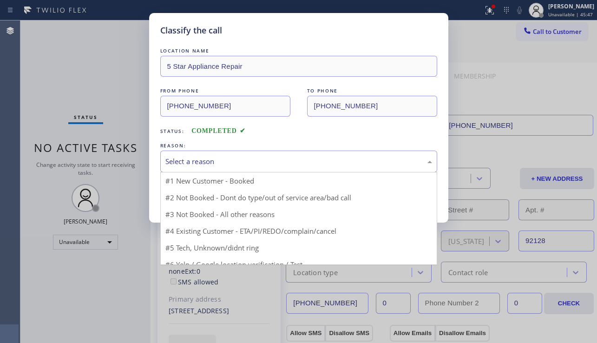
click at [264, 160] on div "Select a reason" at bounding box center [299, 161] width 267 height 11
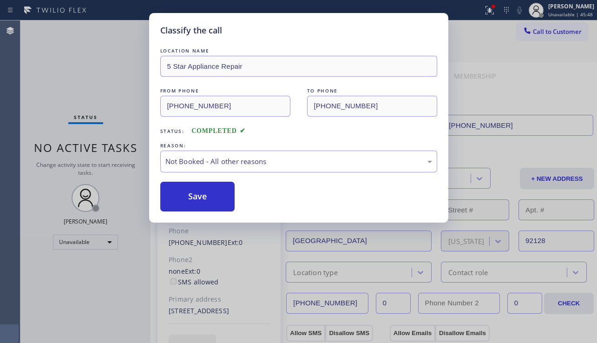
drag, startPoint x: 214, startPoint y: 193, endPoint x: 236, endPoint y: 192, distance: 22.4
click at [214, 194] on button "Save" at bounding box center [197, 197] width 75 height 30
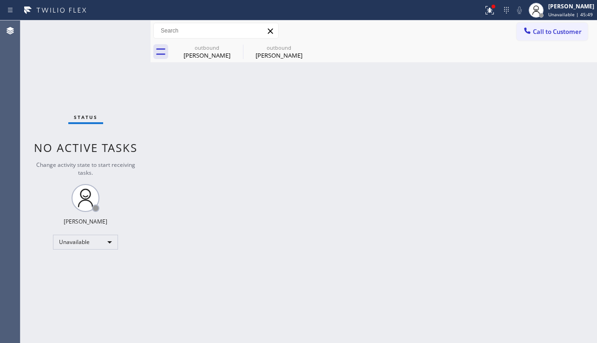
click at [526, 33] on icon at bounding box center [527, 30] width 9 height 9
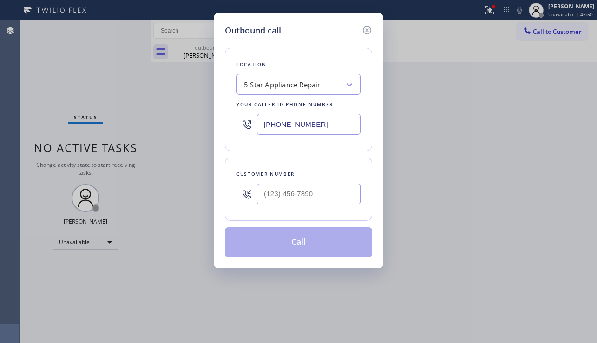
click at [287, 177] on div "Customer number" at bounding box center [299, 174] width 124 height 10
click at [283, 186] on input "(___) ___-____" at bounding box center [309, 194] width 104 height 21
paste input "909) 260-8947"
type input "[PHONE_NUMBER]"
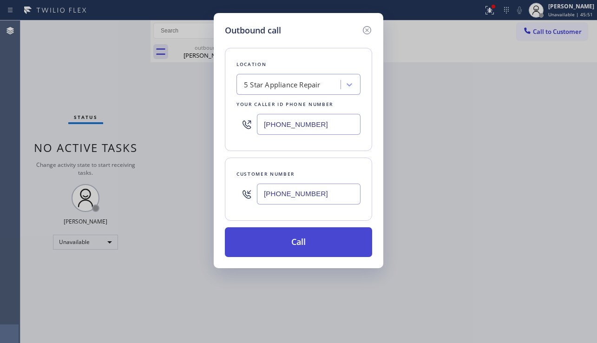
click at [299, 241] on button "Call" at bounding box center [298, 242] width 147 height 30
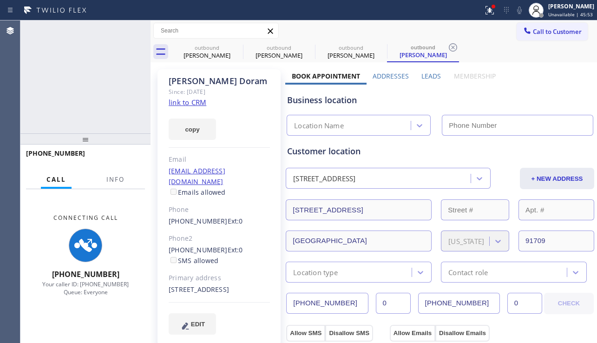
type input "[PHONE_NUMBER]"
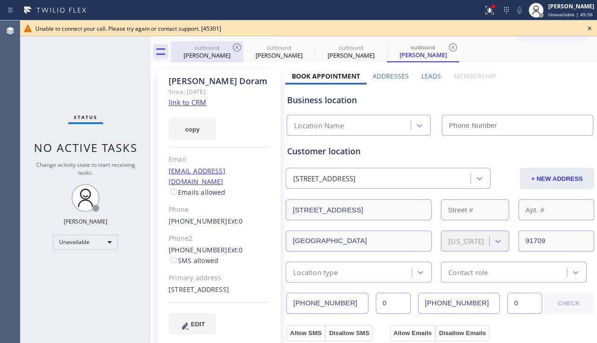
type input "[PHONE_NUMBER]"
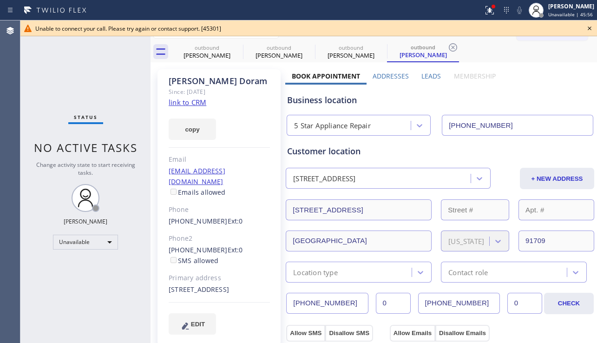
click at [591, 26] on icon at bounding box center [589, 28] width 11 height 11
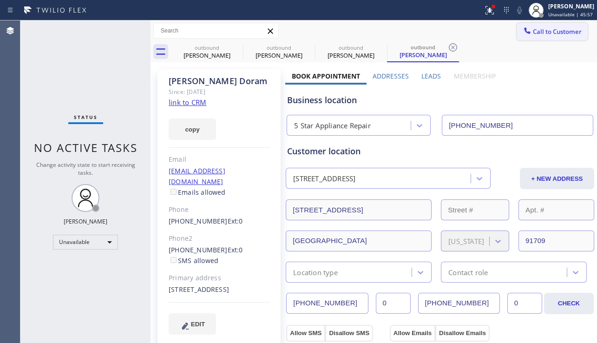
click at [557, 30] on span "Call to Customer" at bounding box center [557, 31] width 49 height 8
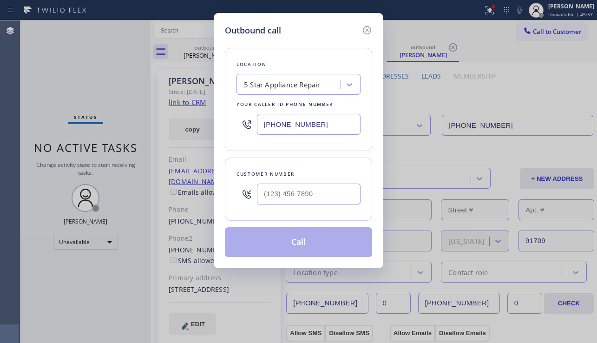
click at [318, 178] on div "Customer number" at bounding box center [299, 174] width 124 height 10
click at [313, 183] on div at bounding box center [309, 194] width 104 height 30
click at [310, 191] on input "(___) ___-____" at bounding box center [309, 194] width 104 height 21
paste input "909) 450-1324"
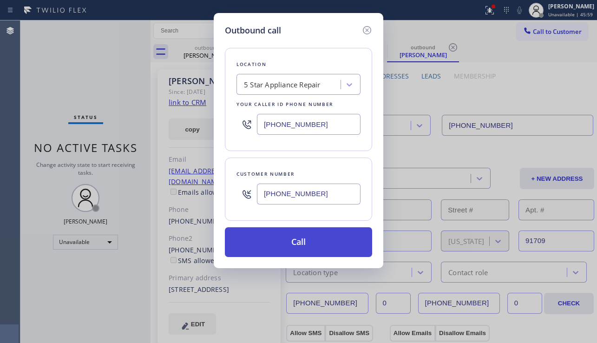
type input "[PHONE_NUMBER]"
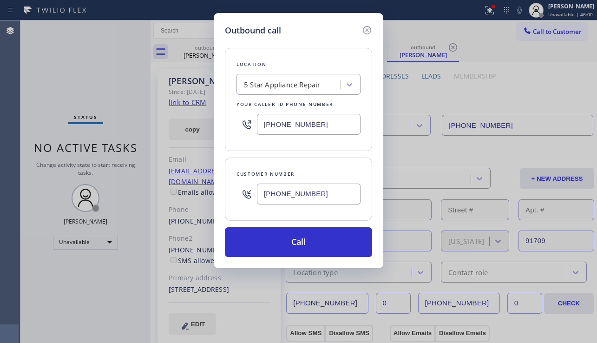
drag, startPoint x: 294, startPoint y: 250, endPoint x: 139, endPoint y: 106, distance: 211.5
click at [294, 248] on button "Call" at bounding box center [298, 242] width 147 height 30
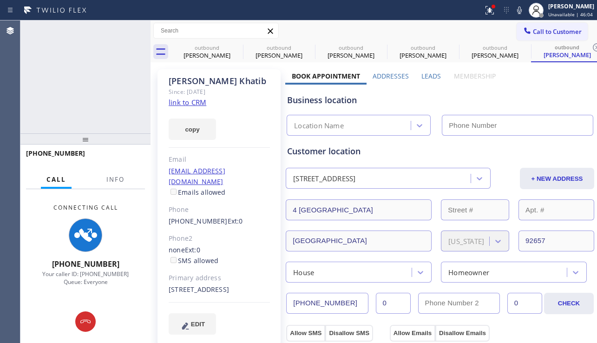
type input "[PHONE_NUMBER]"
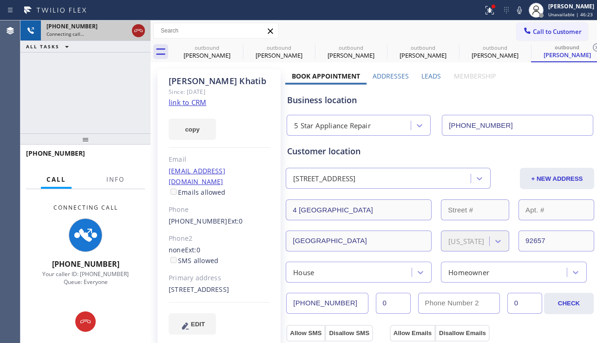
click at [138, 31] on icon at bounding box center [138, 30] width 11 height 11
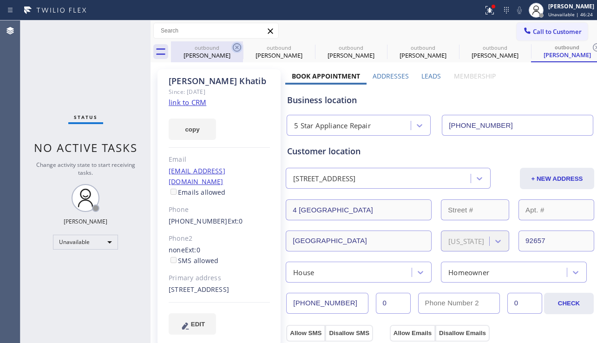
click at [240, 43] on icon at bounding box center [237, 47] width 11 height 11
click at [0, 0] on icon at bounding box center [0, 0] width 0 height 0
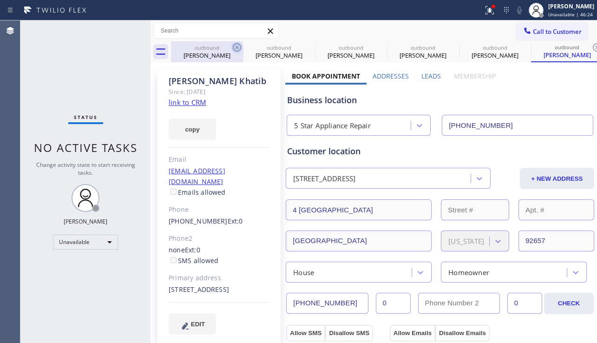
click at [592, 43] on icon at bounding box center [597, 47] width 11 height 11
click at [240, 43] on div "outbound [PERSON_NAME] outbound [PERSON_NAME] outbound [PERSON_NAME] outbound […" at bounding box center [384, 51] width 426 height 21
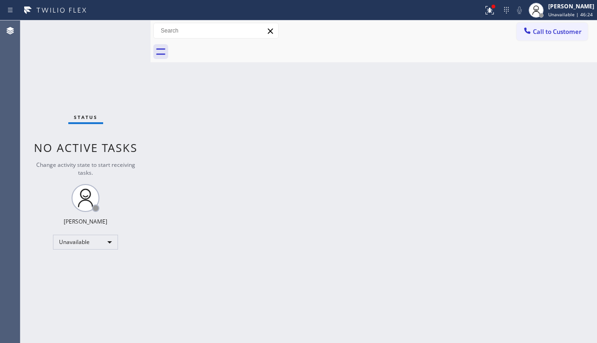
click at [240, 43] on div at bounding box center [384, 51] width 426 height 21
click at [486, 11] on div at bounding box center [490, 10] width 20 height 11
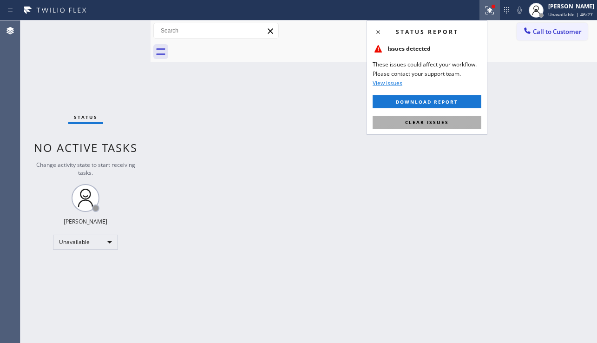
click at [441, 116] on button "Clear issues" at bounding box center [427, 122] width 109 height 13
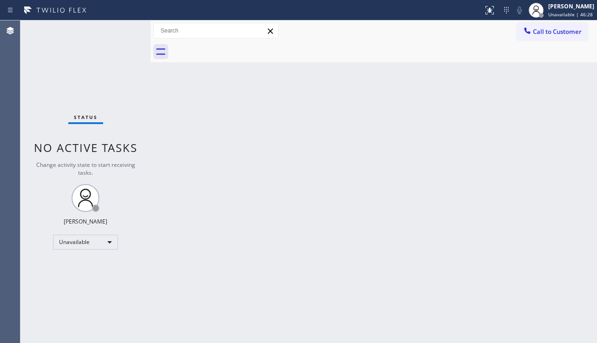
click at [411, 142] on div "Back to Dashboard Change Sender ID Customers Technicians Select a contact Outbo…" at bounding box center [374, 181] width 447 height 323
click at [305, 222] on div "Back to Dashboard Change Sender ID Customers Technicians Select a contact Outbo…" at bounding box center [374, 181] width 447 height 323
click at [306, 191] on div "Back to Dashboard Change Sender ID Customers Technicians Select a contact Outbo…" at bounding box center [374, 181] width 447 height 323
click at [545, 252] on div "Back to Dashboard Change Sender ID Customers Technicians Select a contact Outbo…" at bounding box center [374, 181] width 447 height 323
